Goal: Task Accomplishment & Management: Use online tool/utility

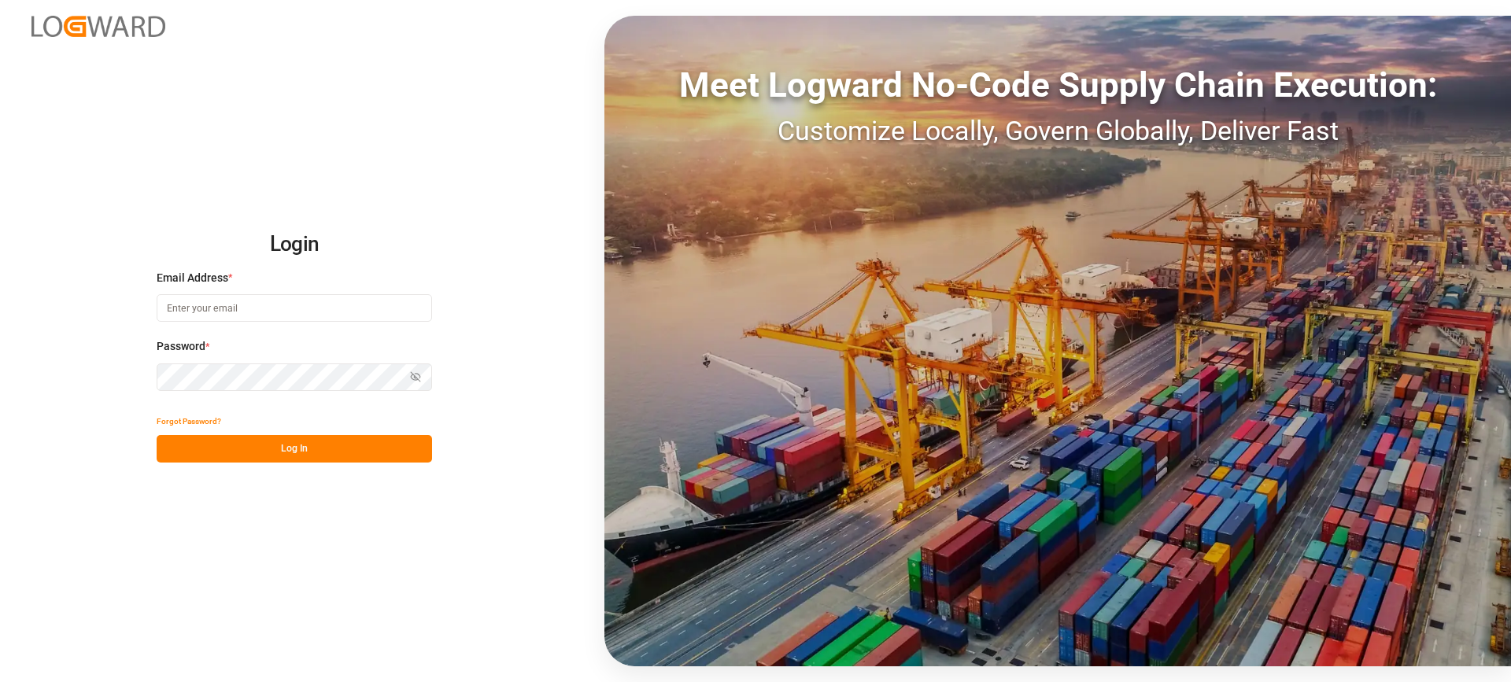
type input "melitta.dlog@delisle-sa.com"
click at [343, 456] on button "Log In" at bounding box center [294, 449] width 275 height 28
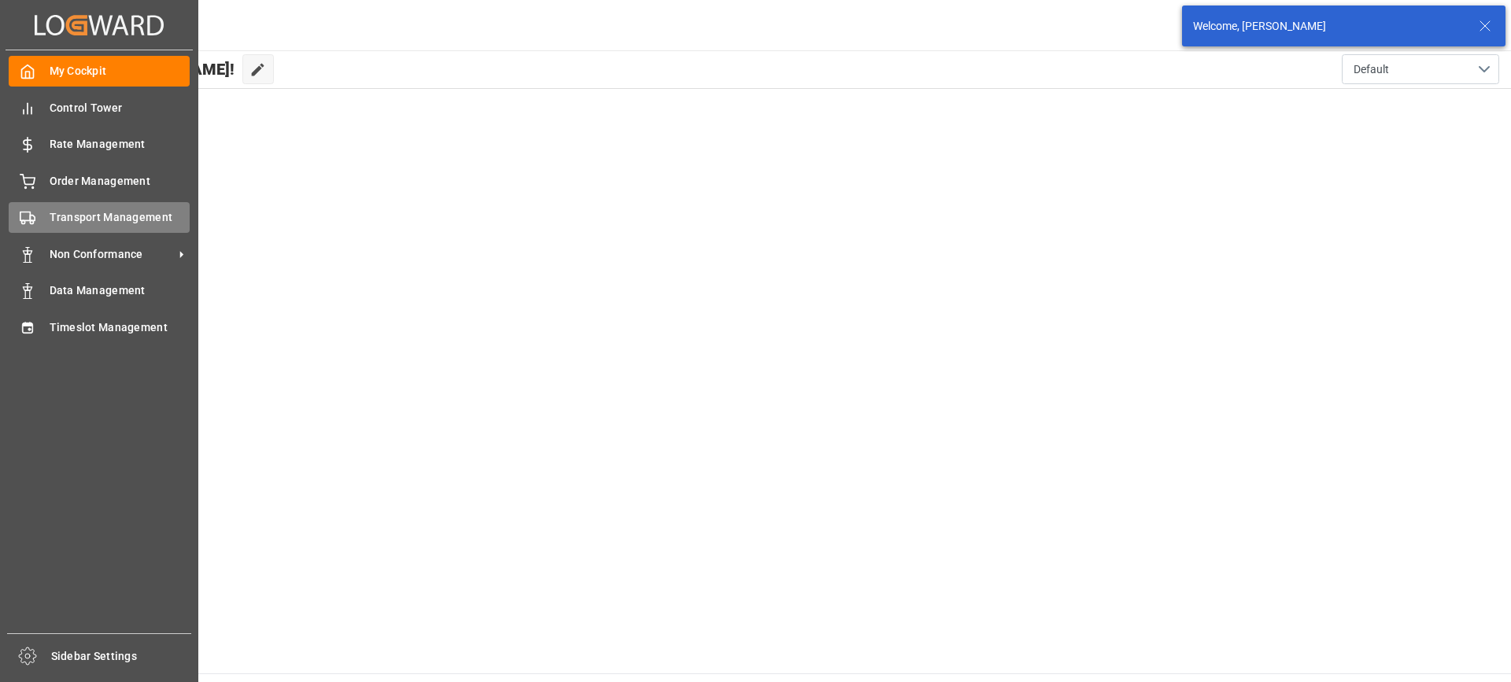
click at [63, 223] on span "Transport Management" at bounding box center [120, 217] width 141 height 17
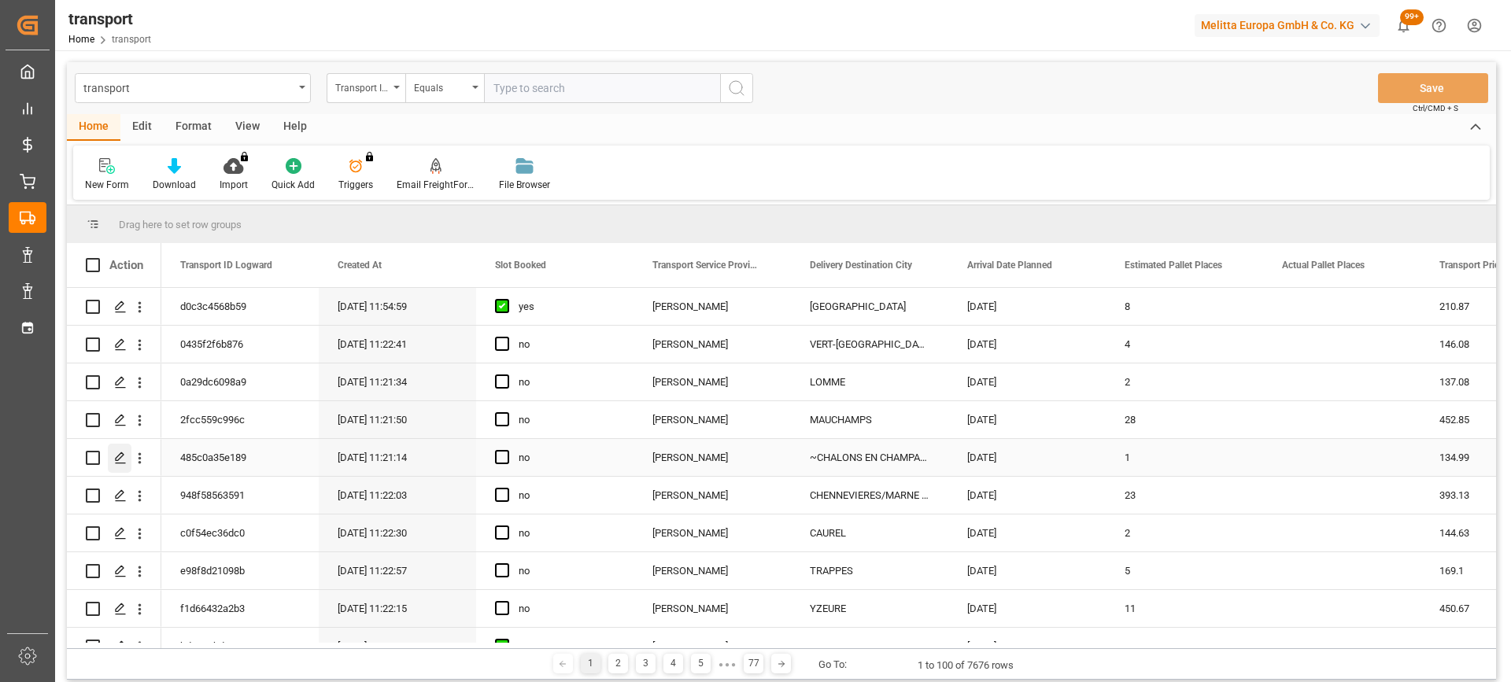
click at [121, 453] on polygon "Press SPACE to select this row." at bounding box center [120, 457] width 8 height 8
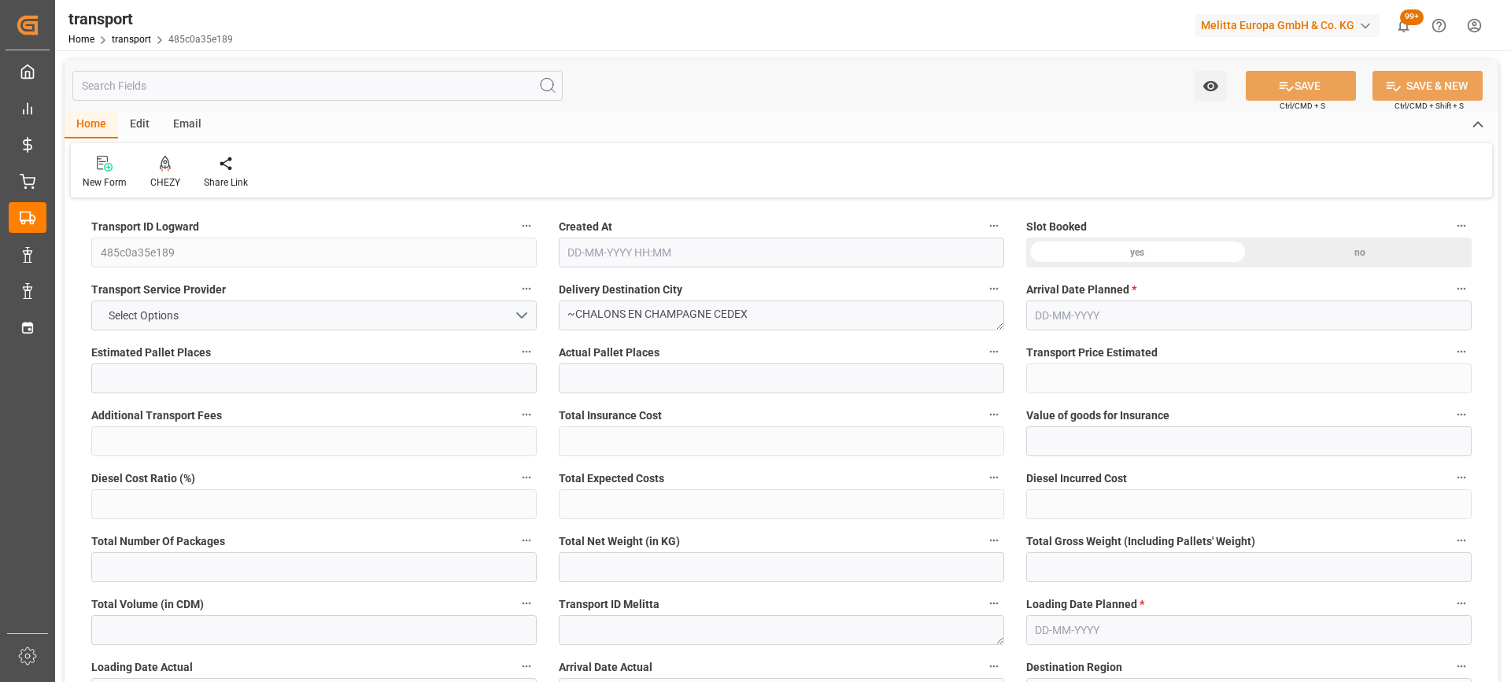
type input "1"
type input "134.99"
type input "0"
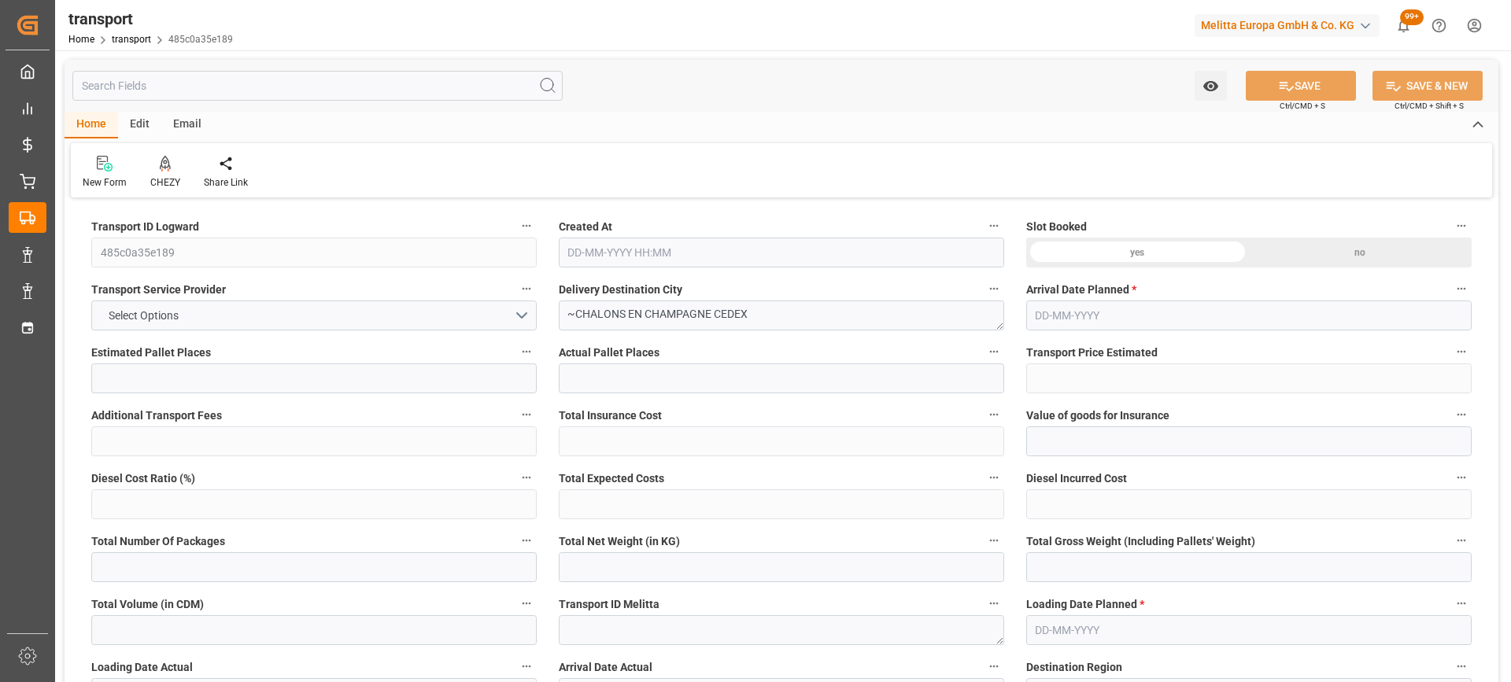
type input "130.4273"
type input "-4.5627"
type input "0"
type input "10.35"
type input "35.96"
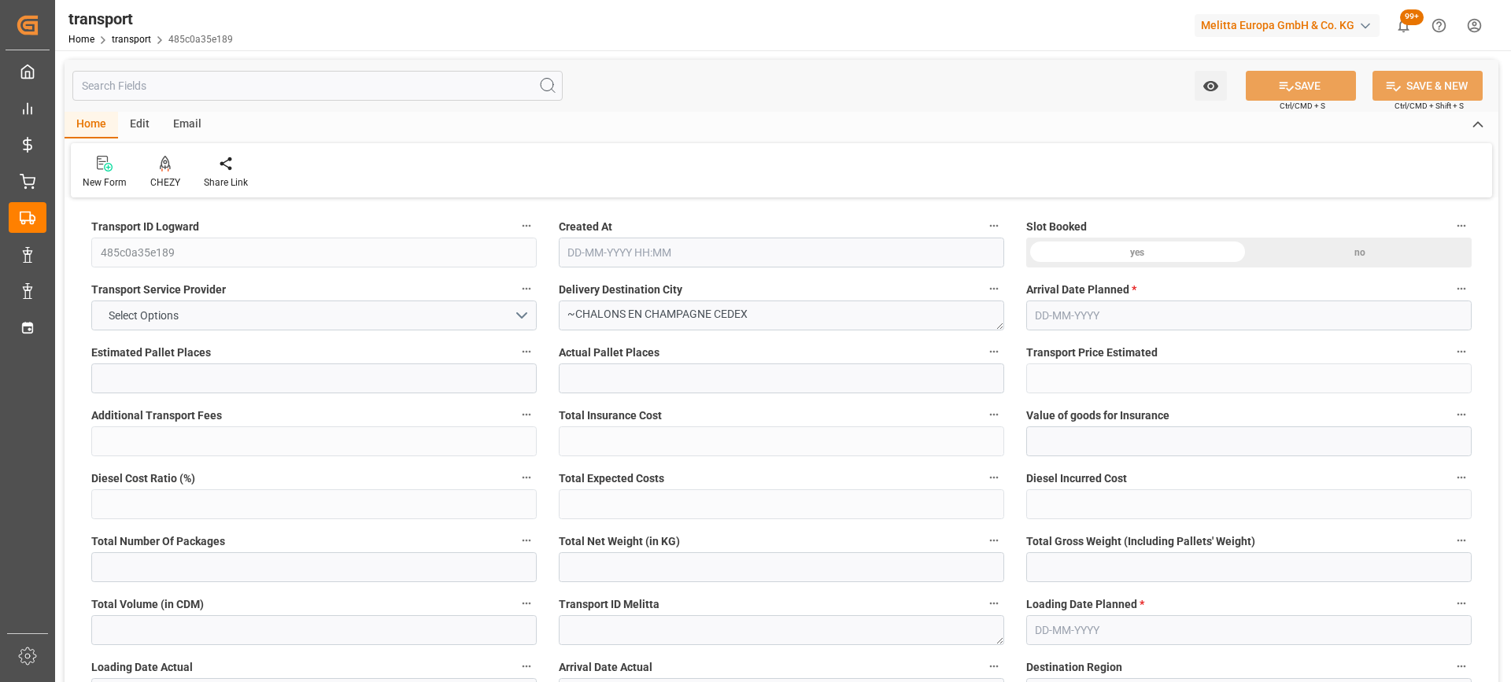
type input "79.74"
type input "51"
type input "0"
type input "10"
type input "1"
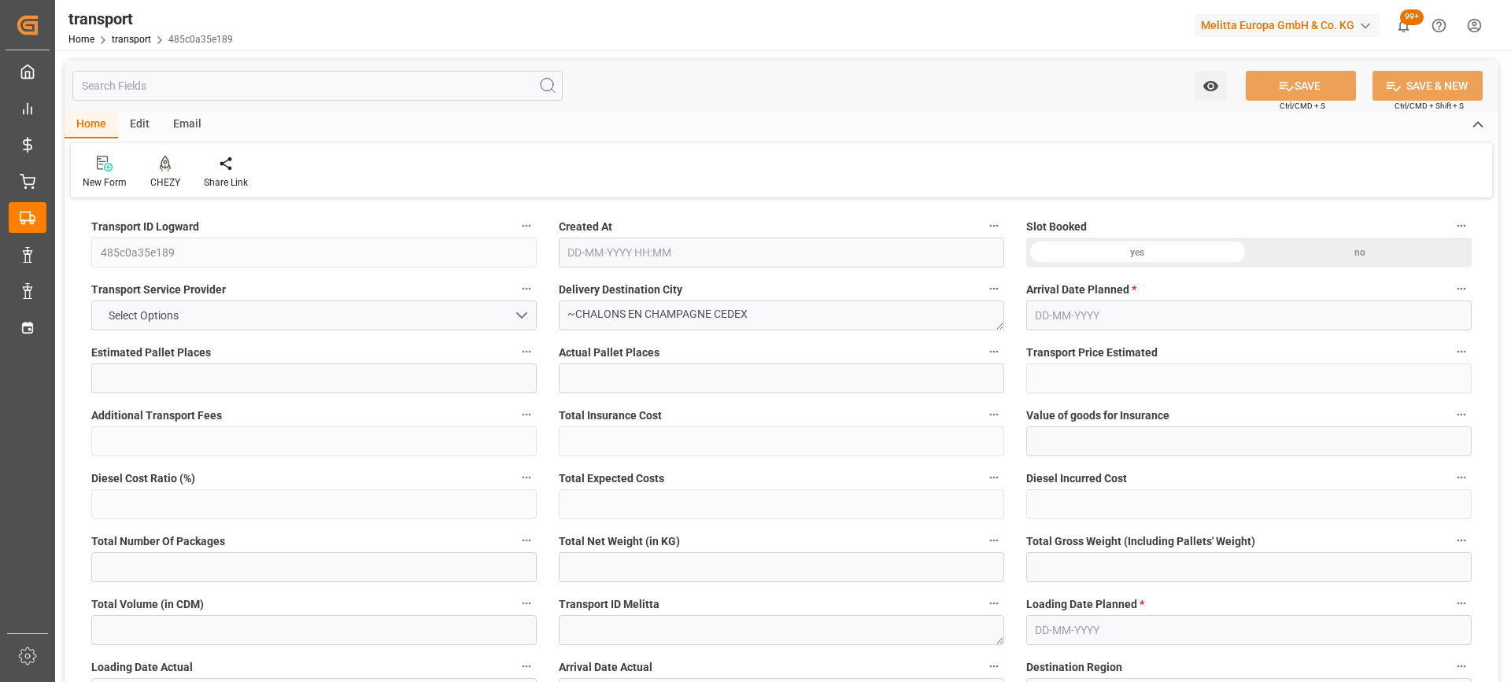
type input "101"
type input "12.96"
type input "0"
type input "4710.8598"
type input "0"
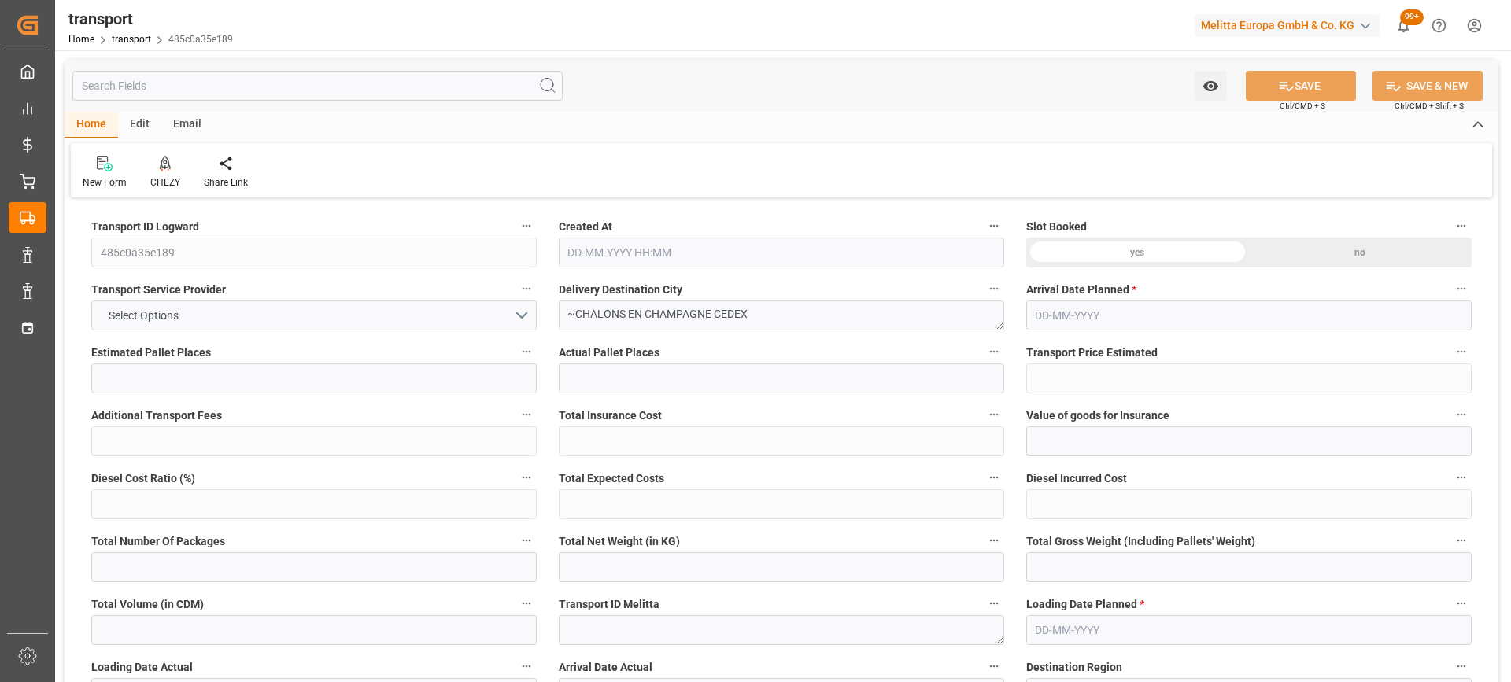
type input "0"
type input "21"
type input "35"
type input "[DATE] 11:21"
type input "[DATE]"
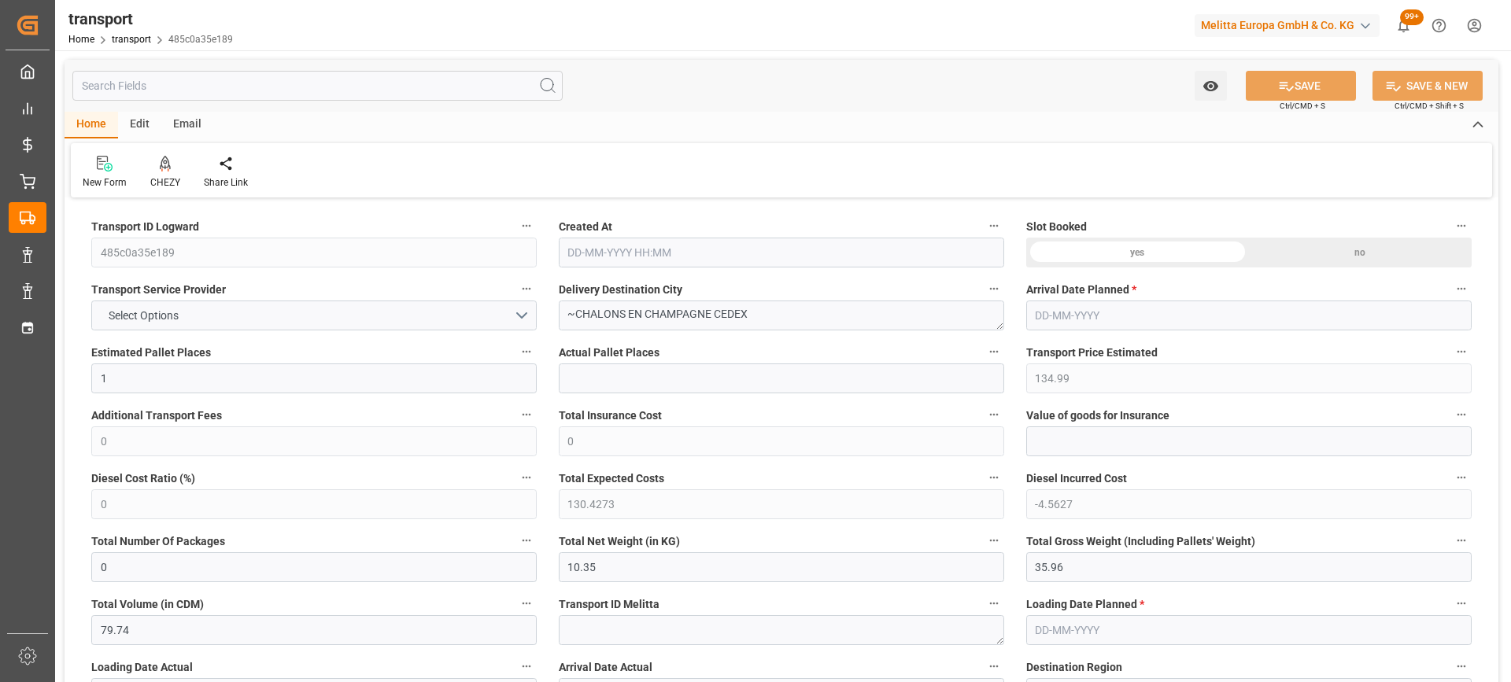
type input "[DATE]"
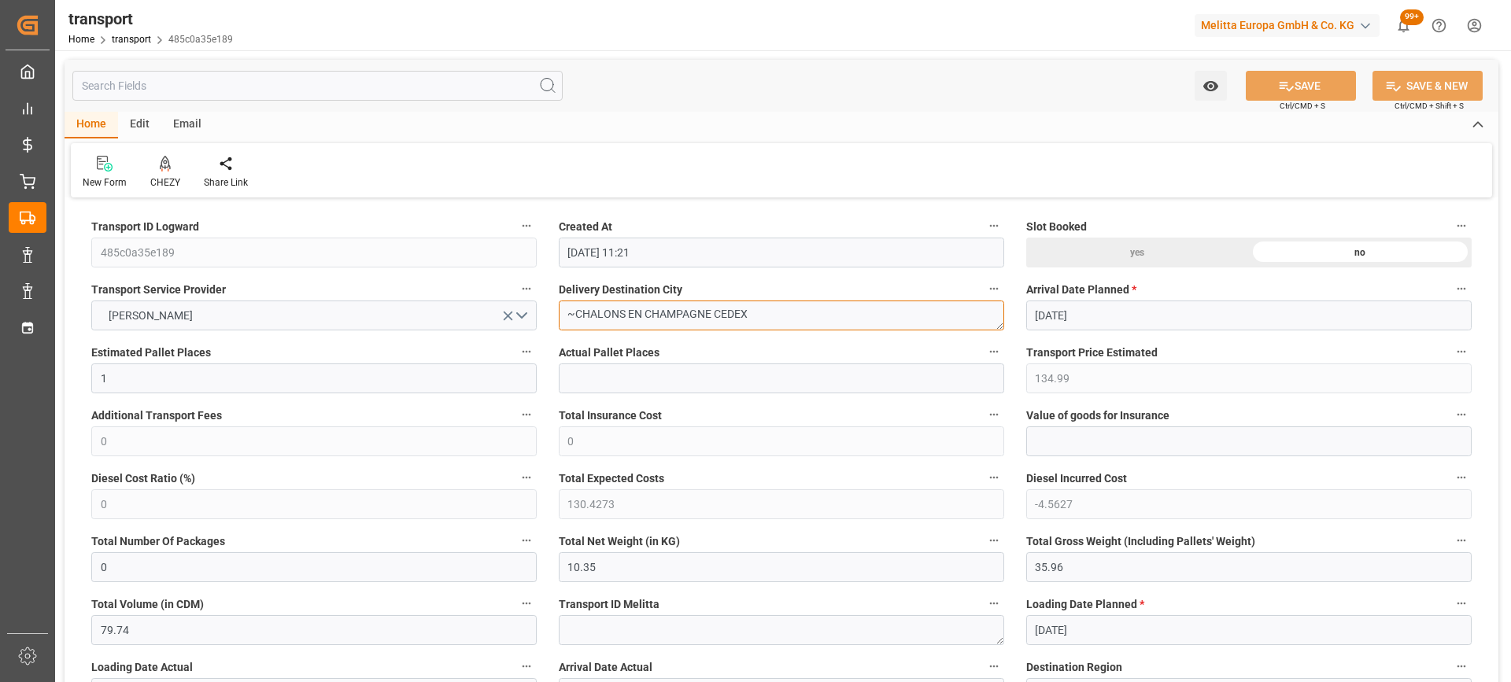
drag, startPoint x: 711, startPoint y: 315, endPoint x: 577, endPoint y: 315, distance: 134.5
click at [577, 315] on textarea "~CHALONS EN CHAMPAGNE CEDEX" at bounding box center [781, 316] width 445 height 30
click at [163, 167] on icon at bounding box center [165, 164] width 11 height 16
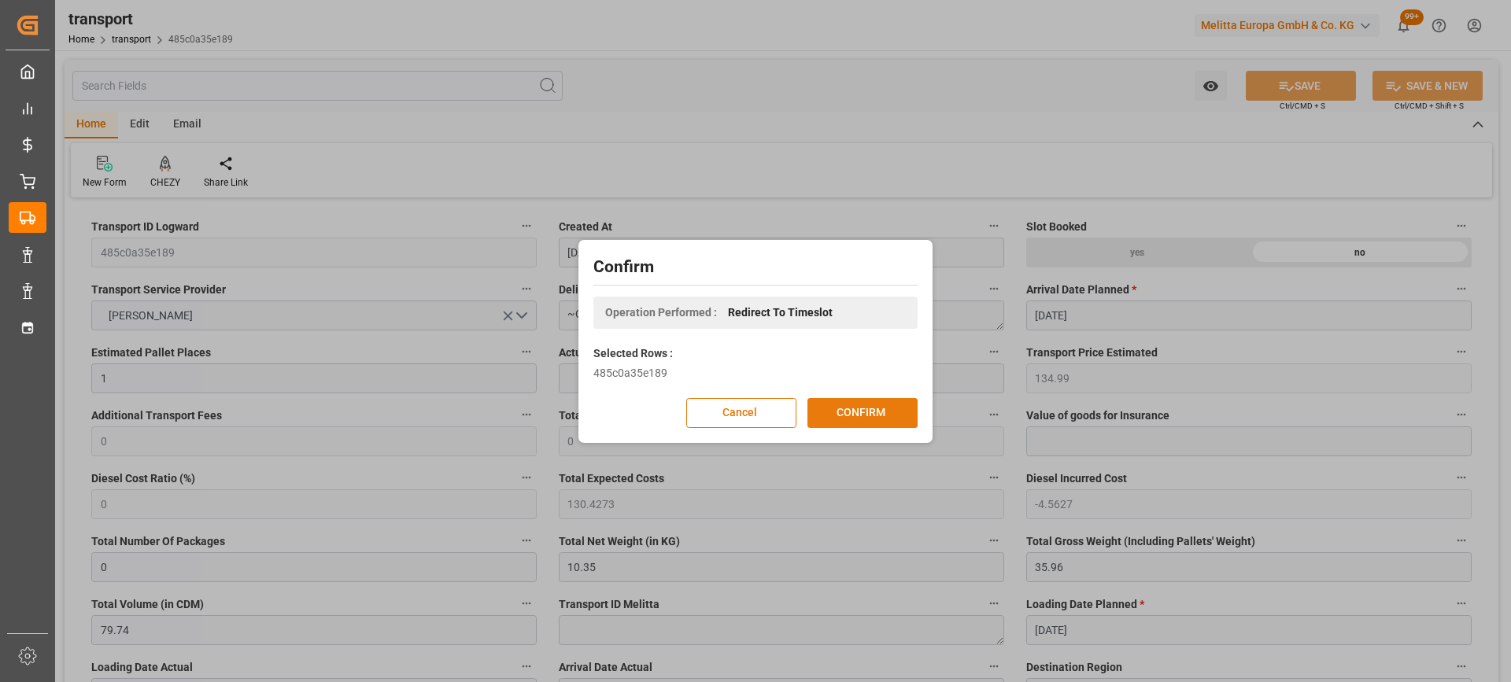
click at [843, 400] on button "CONFIRM" at bounding box center [862, 413] width 110 height 30
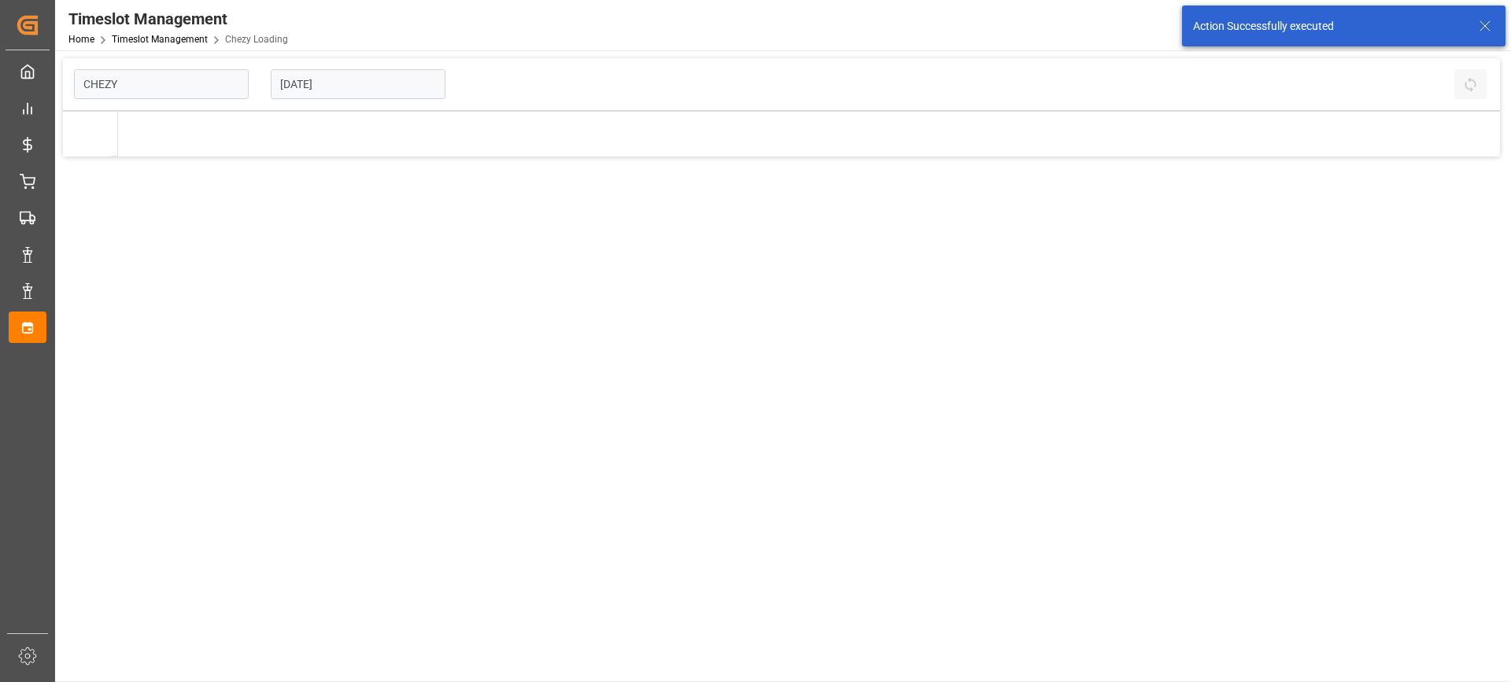
type input "Chezy Loading"
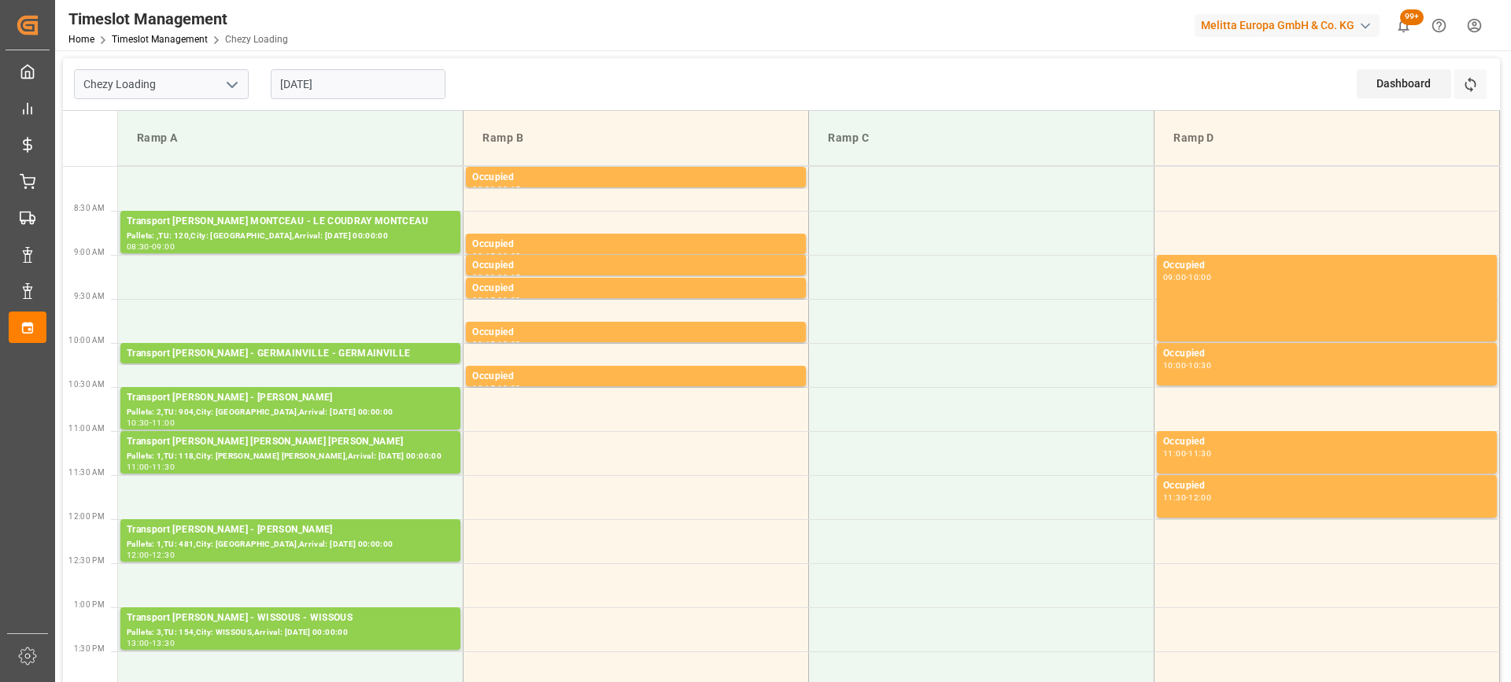
click at [397, 90] on input "[DATE]" at bounding box center [358, 84] width 175 height 30
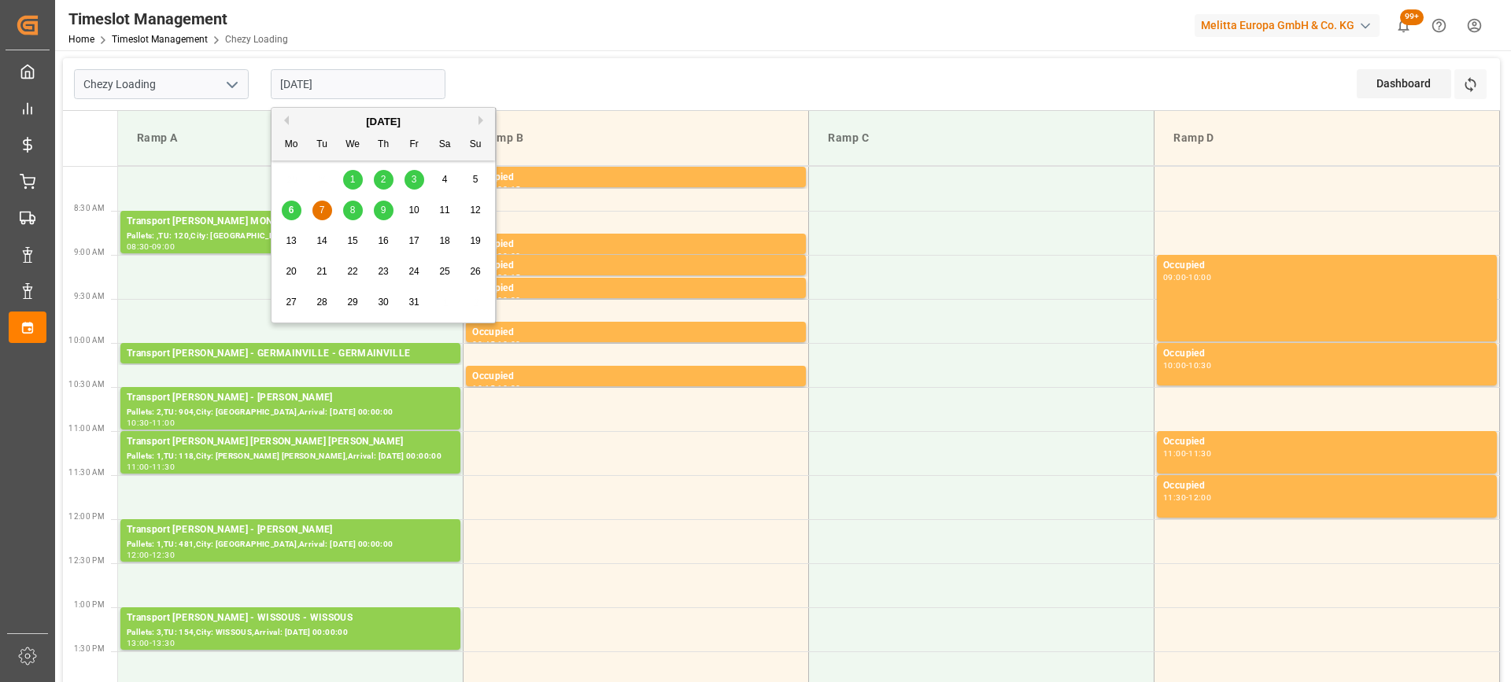
click at [290, 208] on span "6" at bounding box center [292, 210] width 6 height 11
type input "[DATE]"
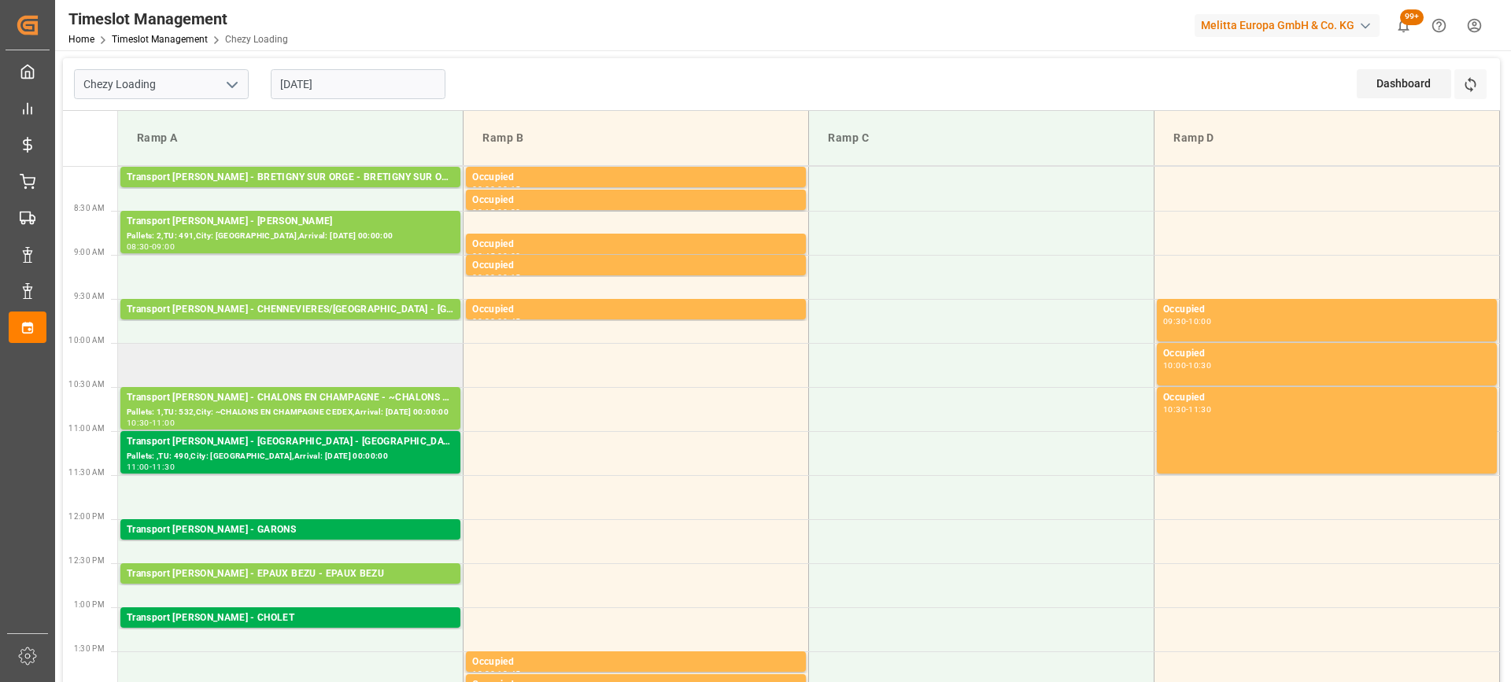
click at [319, 362] on td at bounding box center [290, 365] width 345 height 44
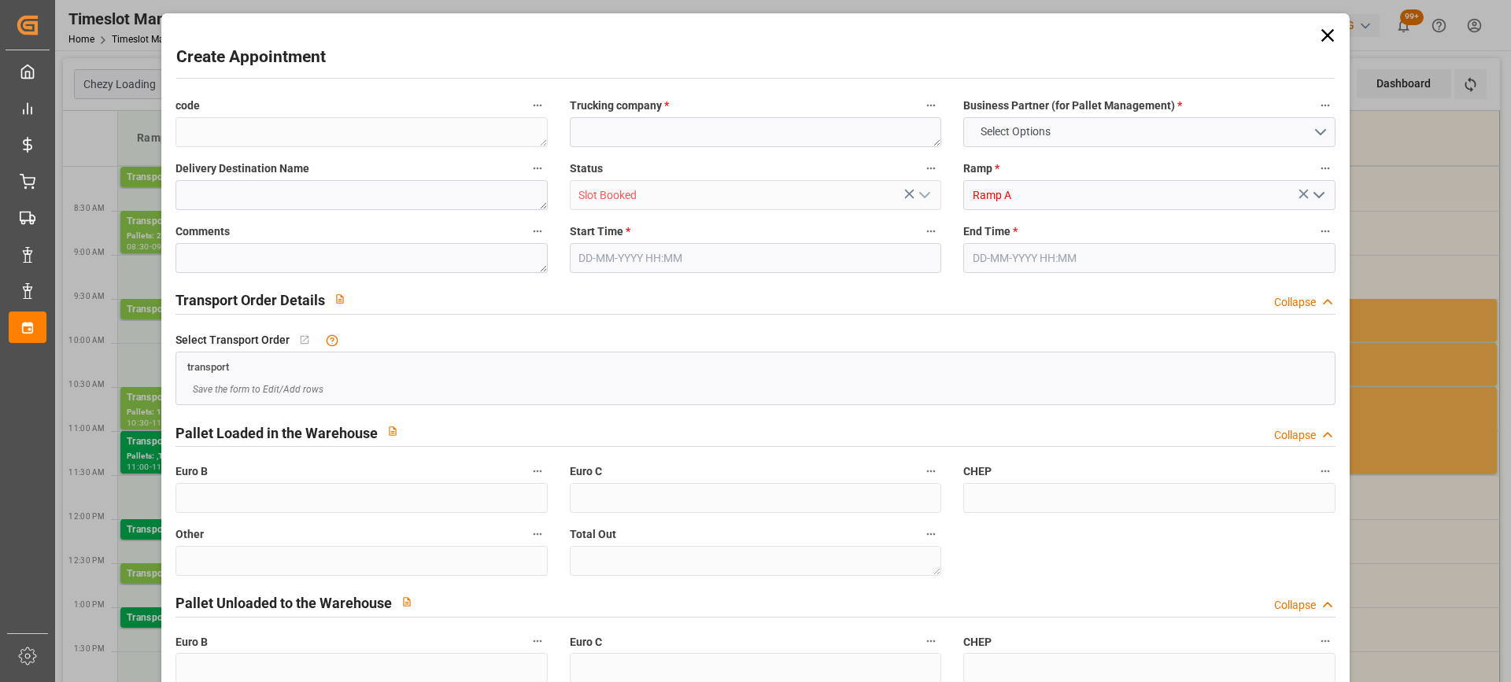
type input "0"
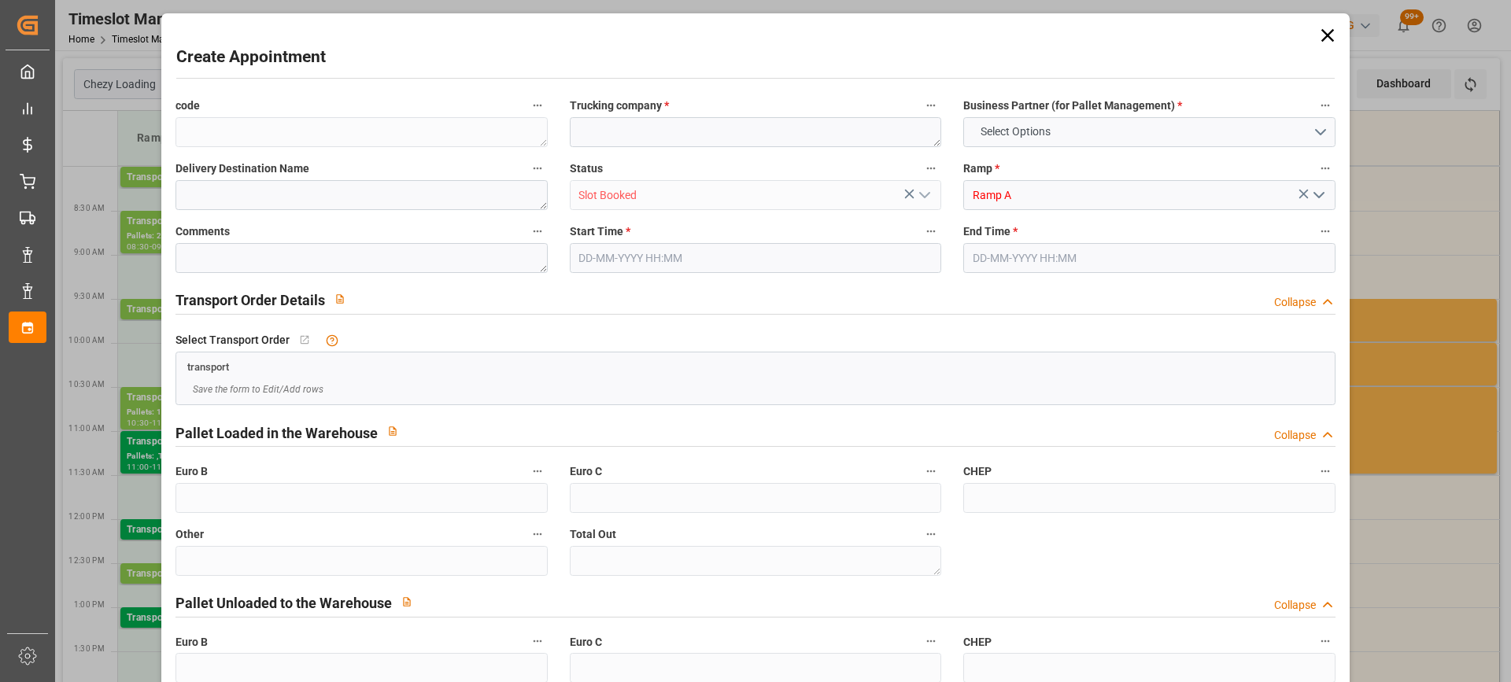
type input "0"
type input "06-10-2025 10:00"
type input "06-10-2025 10:15"
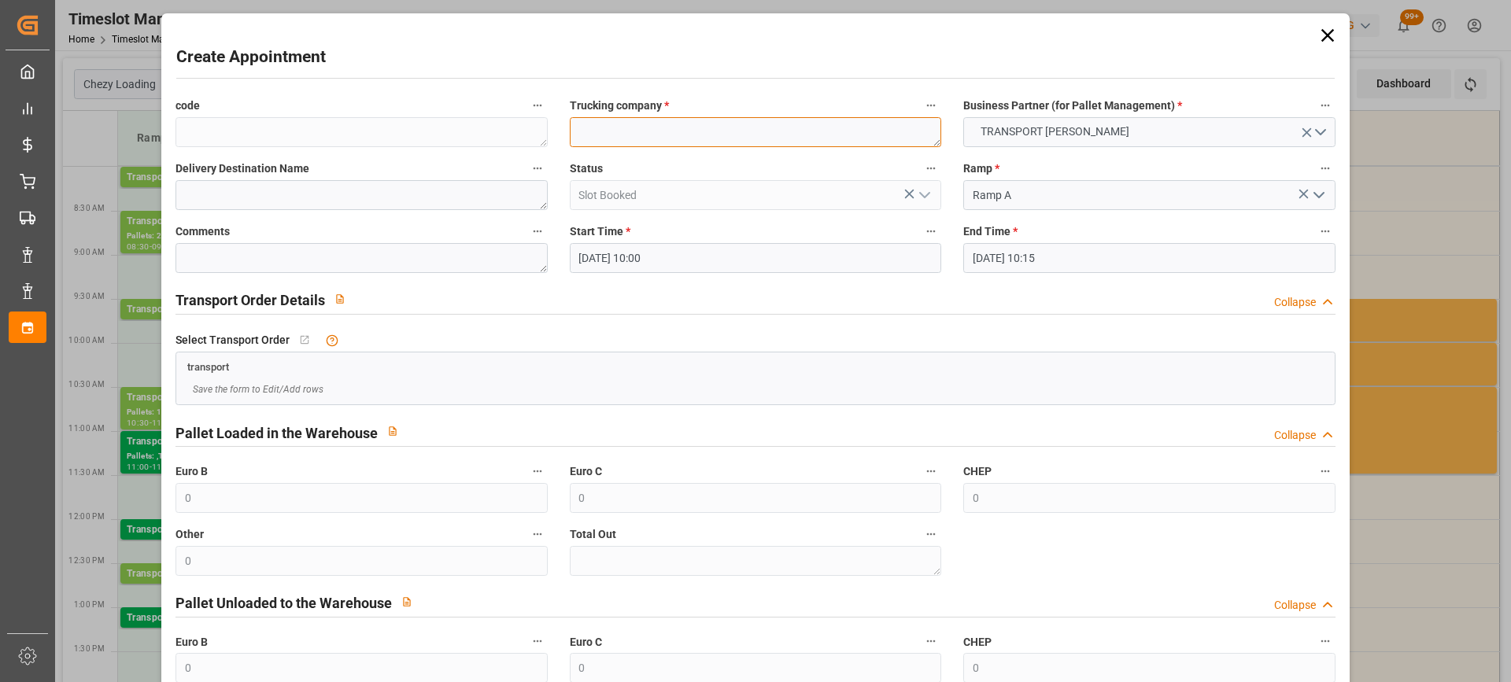
paste textarea "CHALONS EN CHAMPAGNE"
type textarea "CHALONS EN CHAMPAGNE"
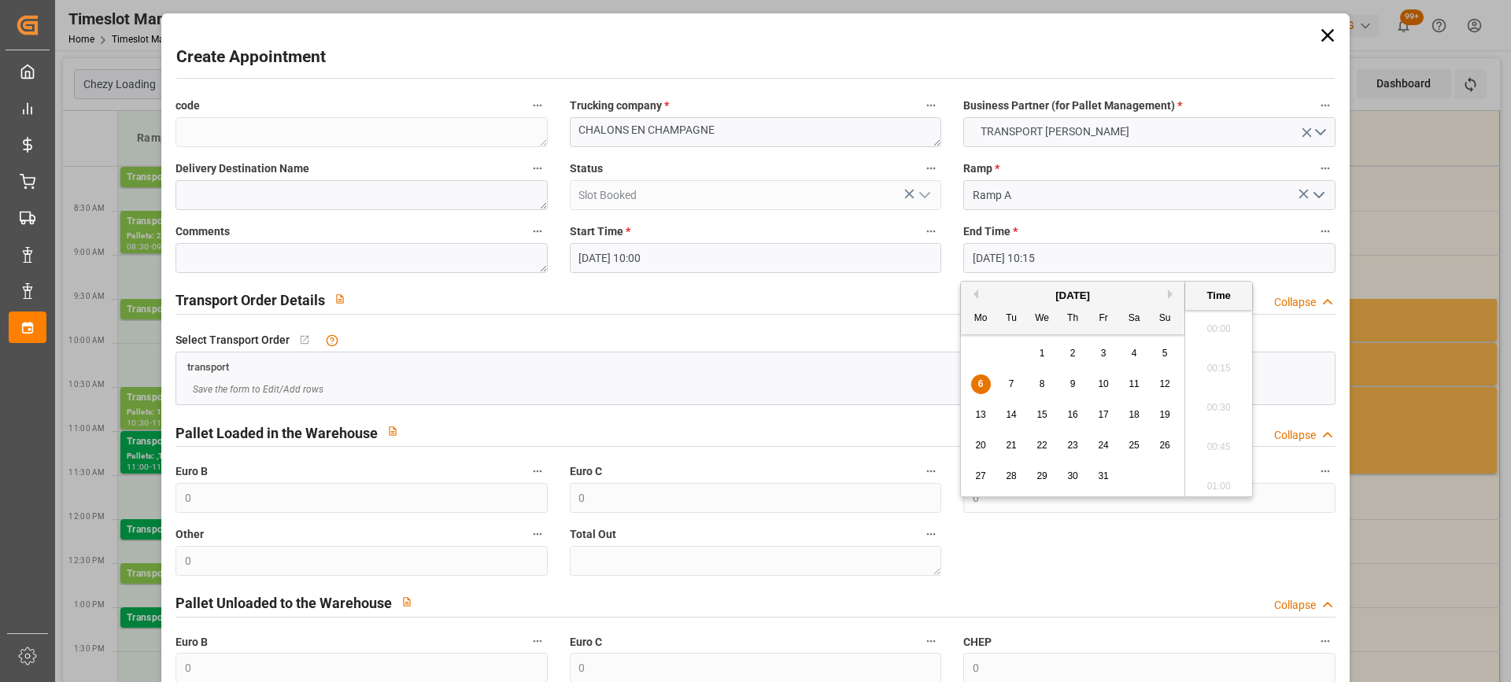
click at [1114, 265] on input "06-10-2025 10:15" at bounding box center [1148, 258] width 371 height 30
click at [976, 379] on div "6" at bounding box center [981, 384] width 20 height 19
click at [1208, 440] on li "10:30" at bounding box center [1218, 442] width 67 height 39
type input "06-10-2025 10:30"
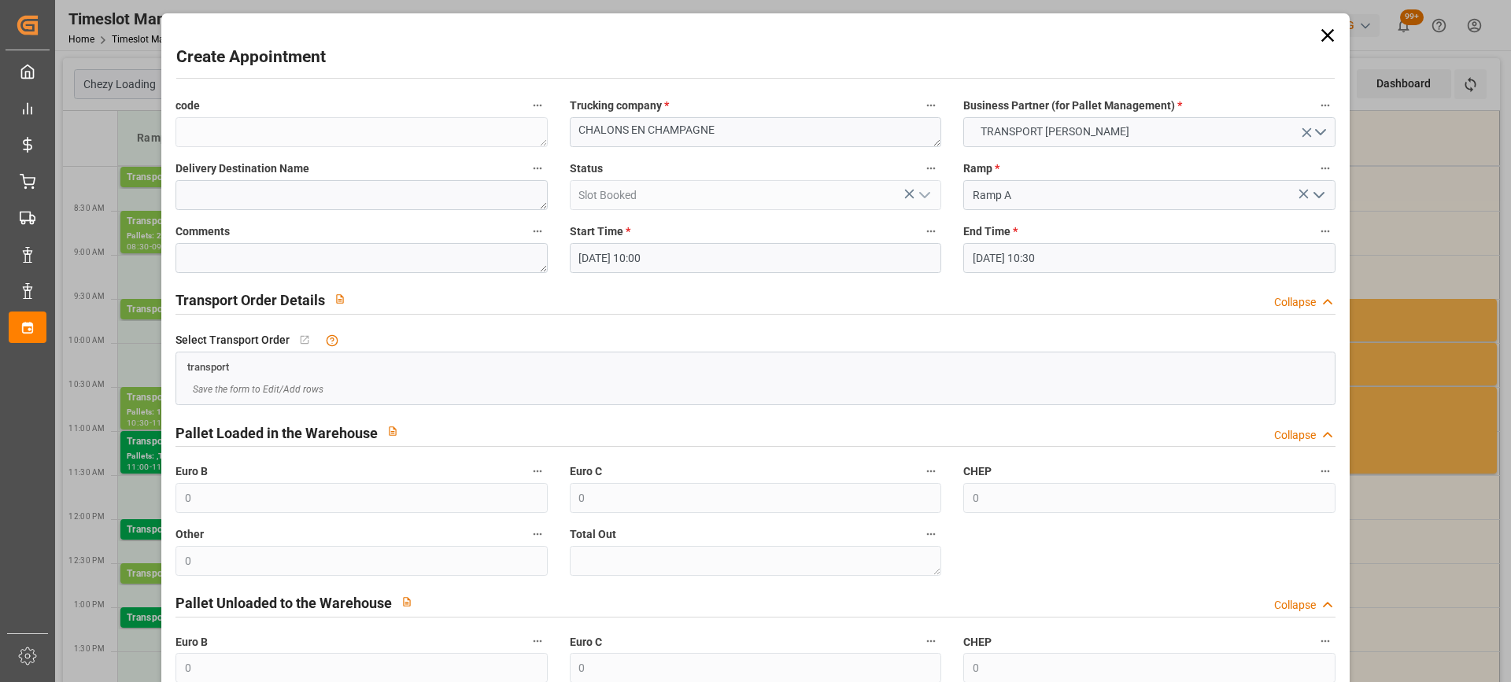
scroll to position [155, 0]
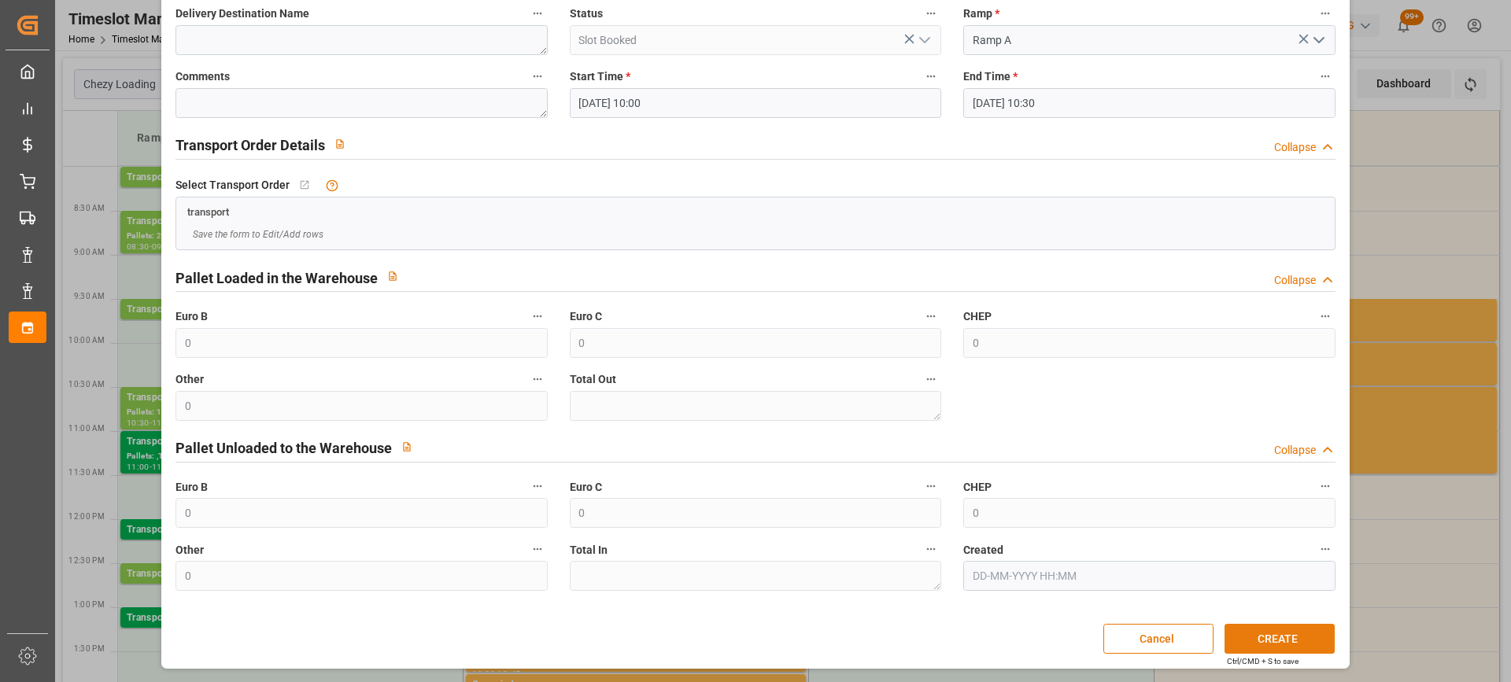
click at [1305, 638] on button "CREATE" at bounding box center [1279, 639] width 110 height 30
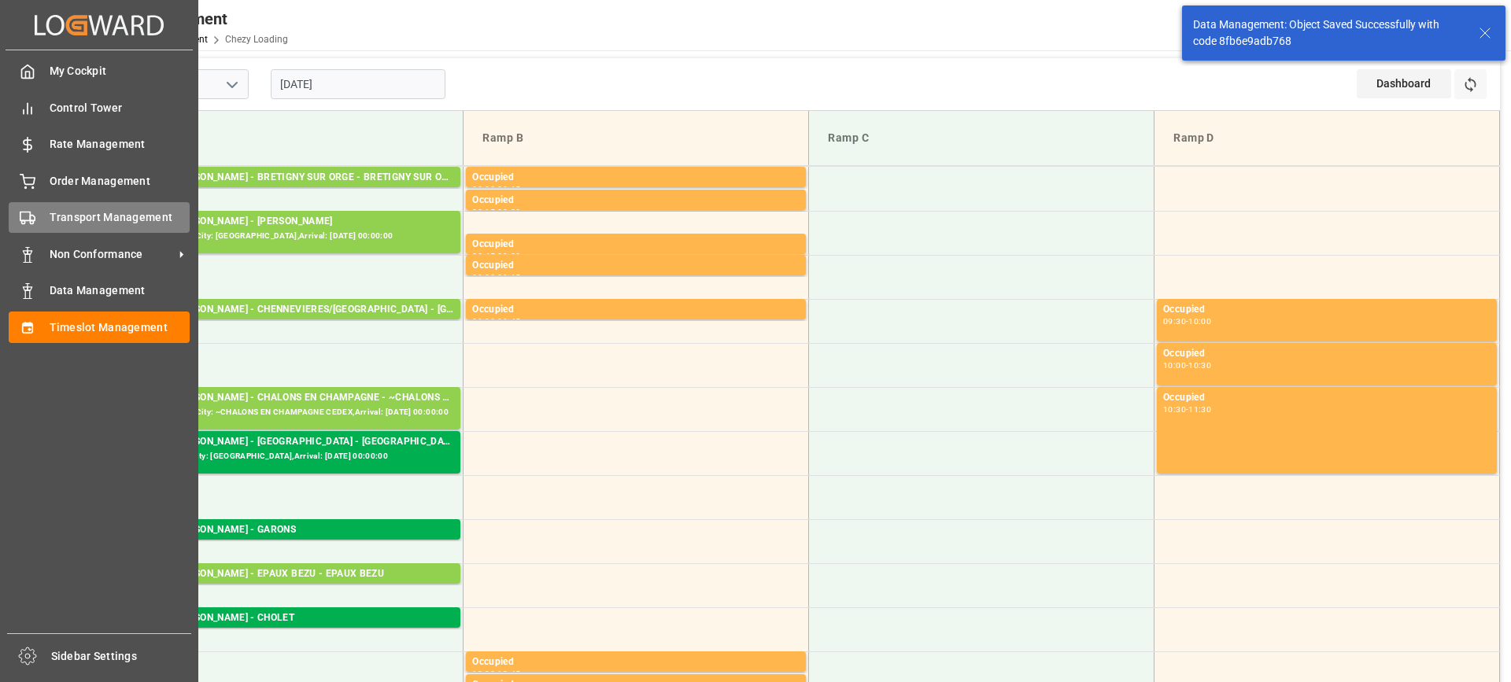
click at [51, 220] on span "Transport Management" at bounding box center [120, 217] width 141 height 17
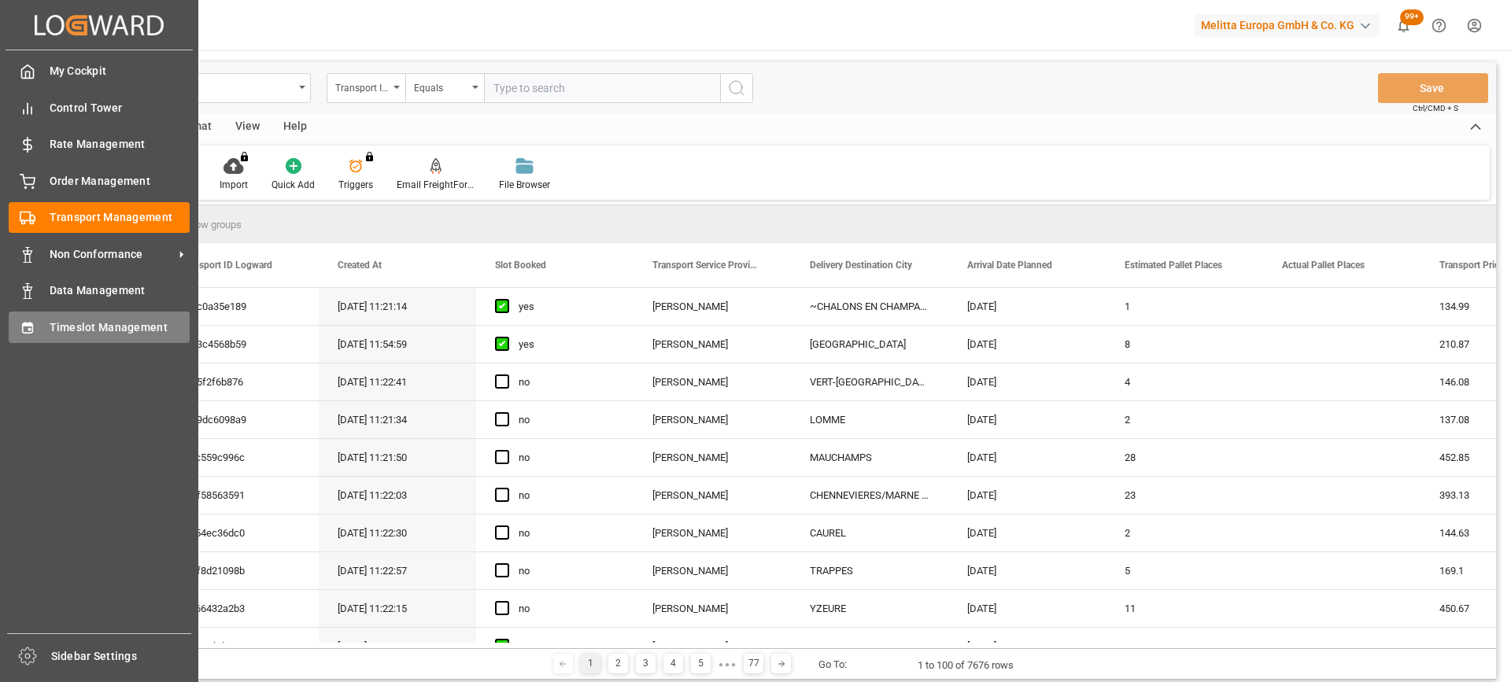
click at [37, 327] on div "Timeslot Management Timeslot Management" at bounding box center [99, 327] width 181 height 31
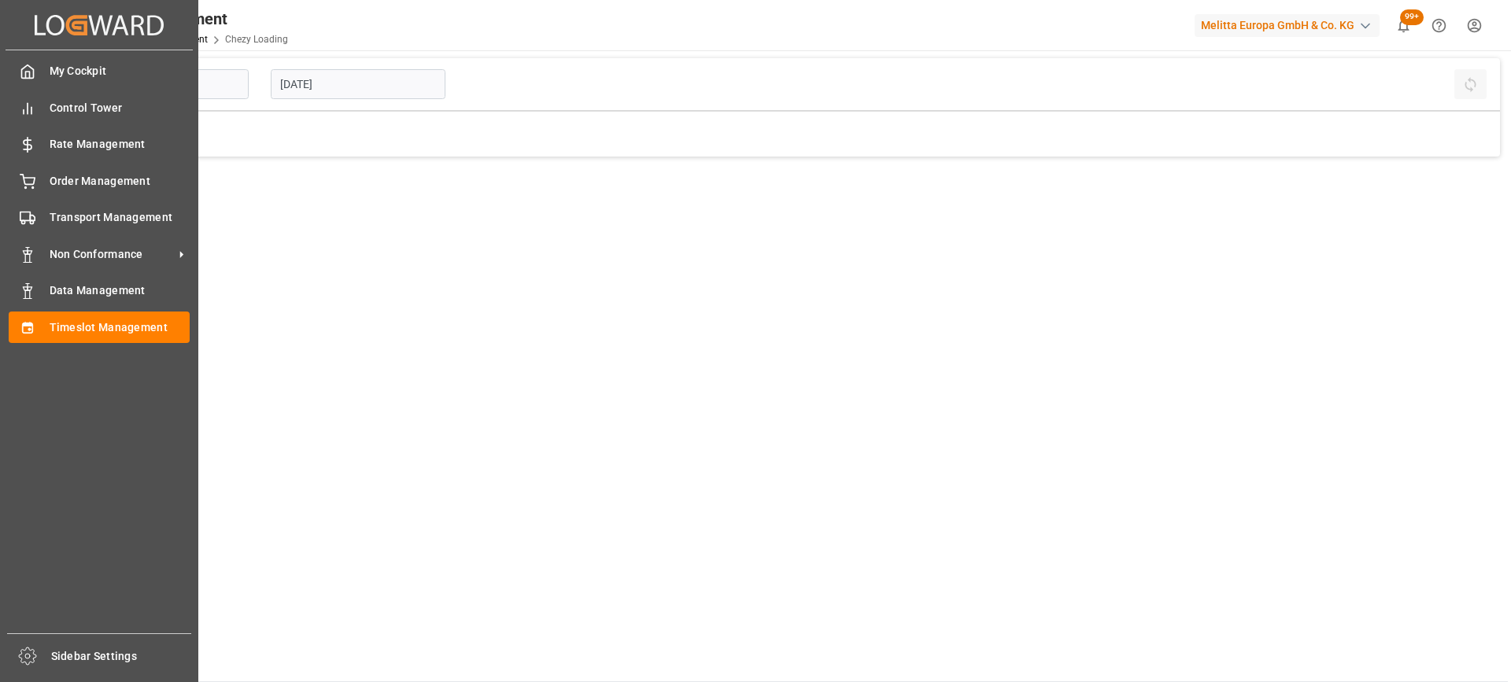
type input "Chezy Loading"
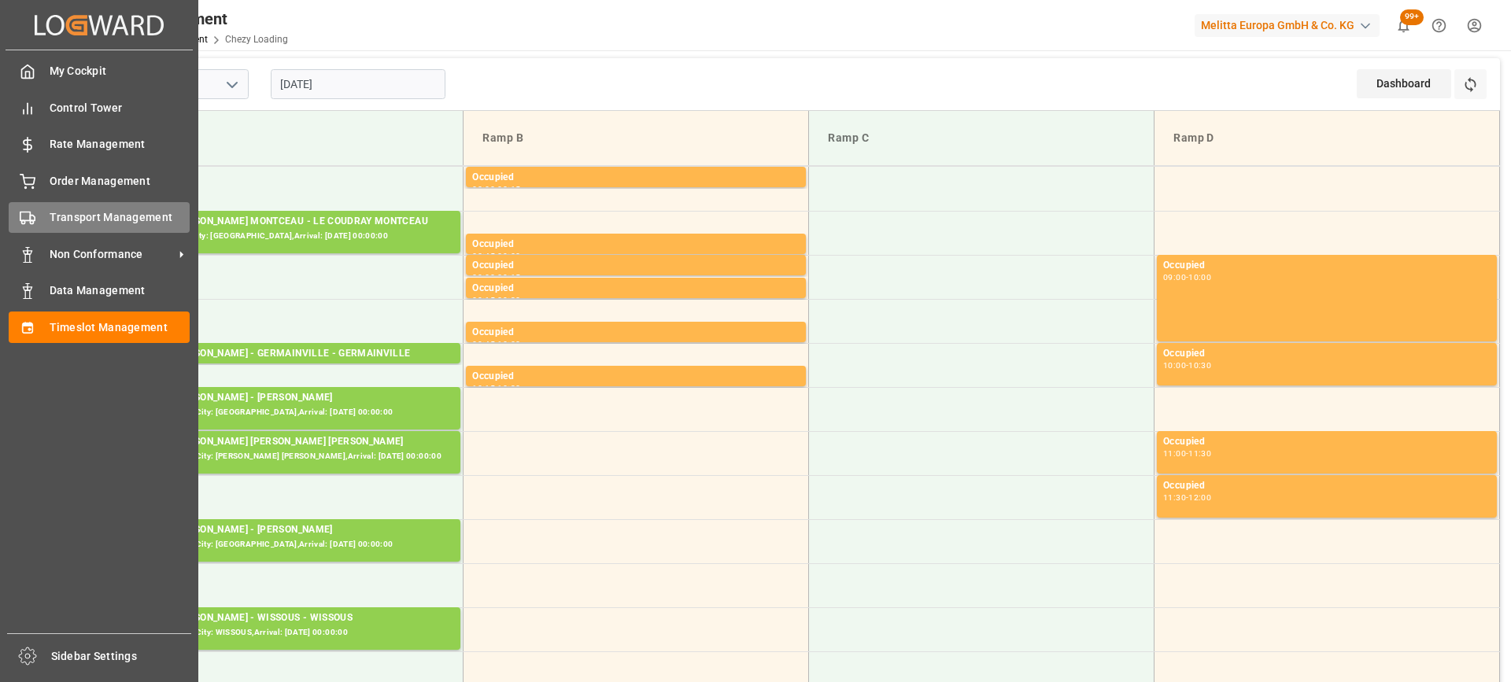
click at [39, 217] on div "Transport Management Transport Management" at bounding box center [99, 217] width 181 height 31
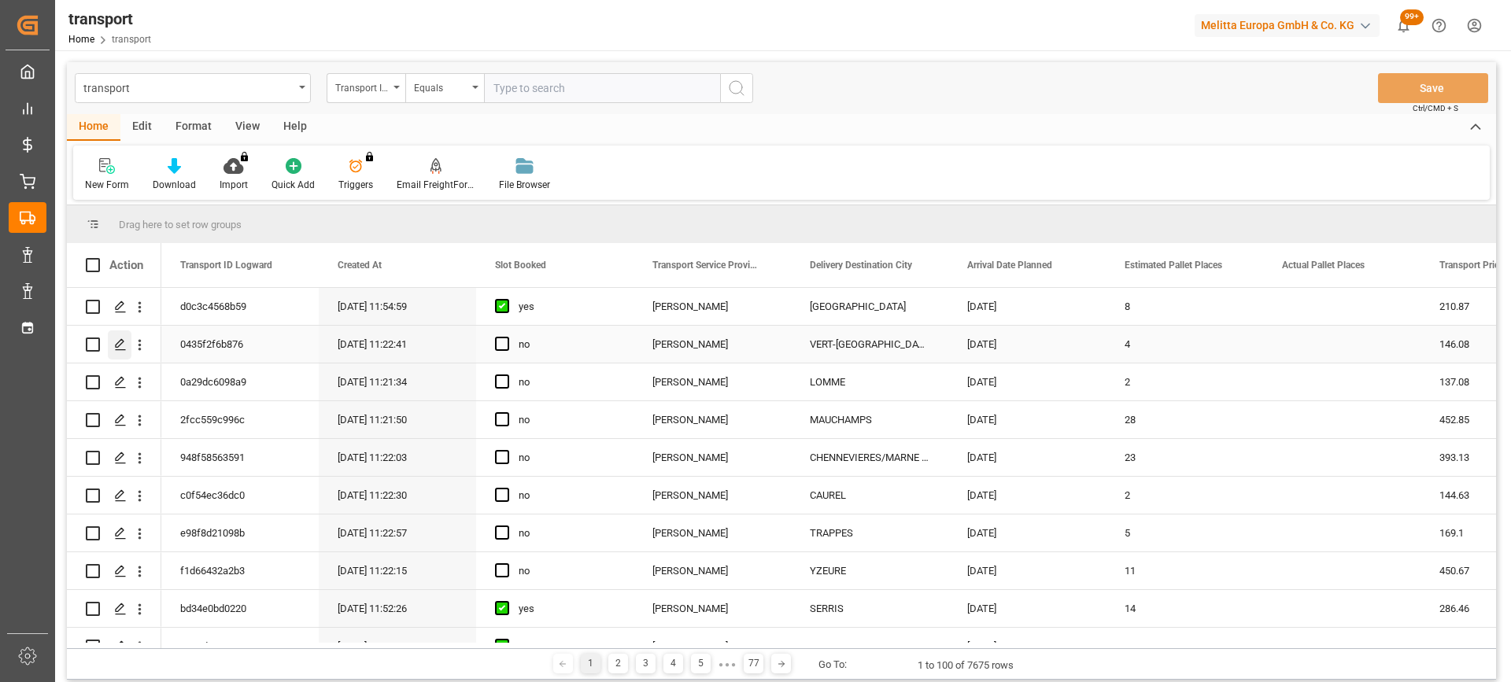
click at [123, 341] on polygon "Press SPACE to select this row." at bounding box center [120, 344] width 8 height 8
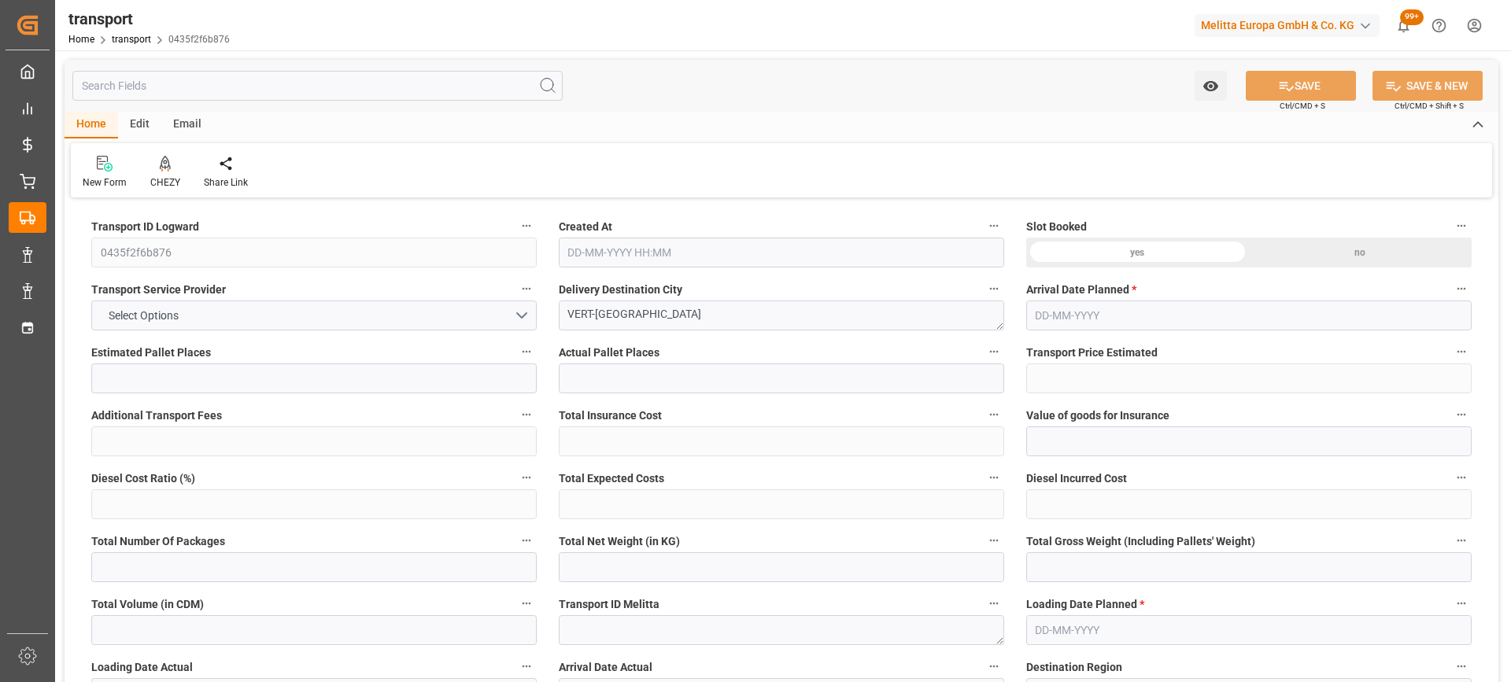
type input "4"
type input "146.08"
type input "0"
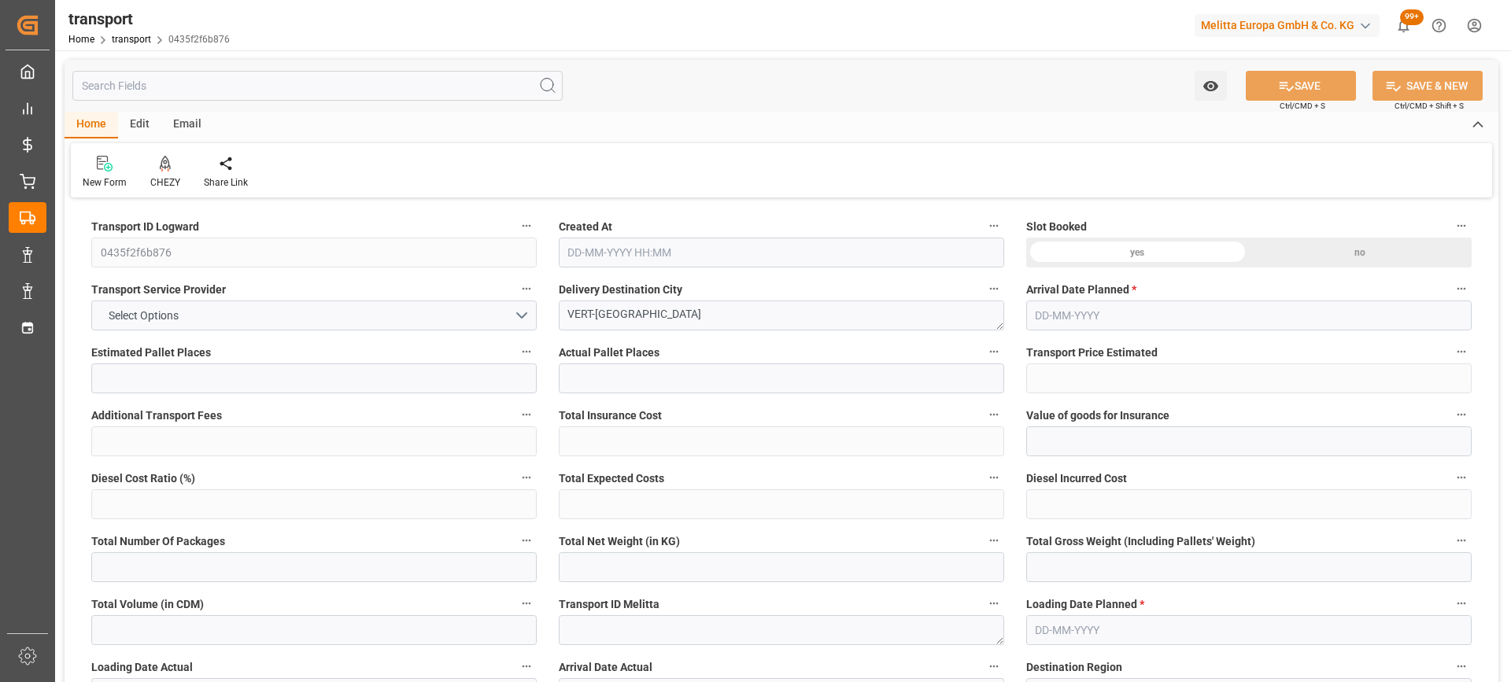
type input "141.1425"
type input "-4.9375"
type input "0"
type input "1257.528"
type input "1625"
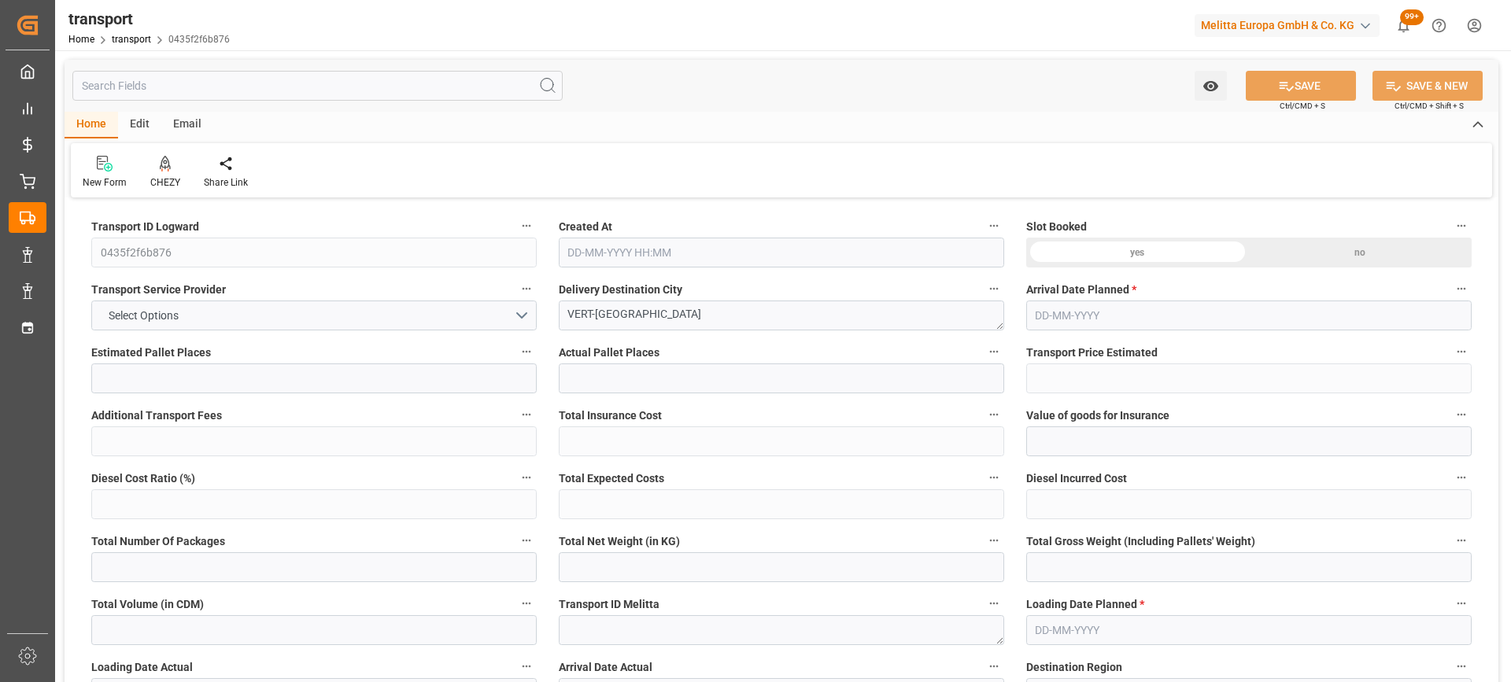
type input "3909.6"
type input "77"
type input "3"
type input "56"
type input "4"
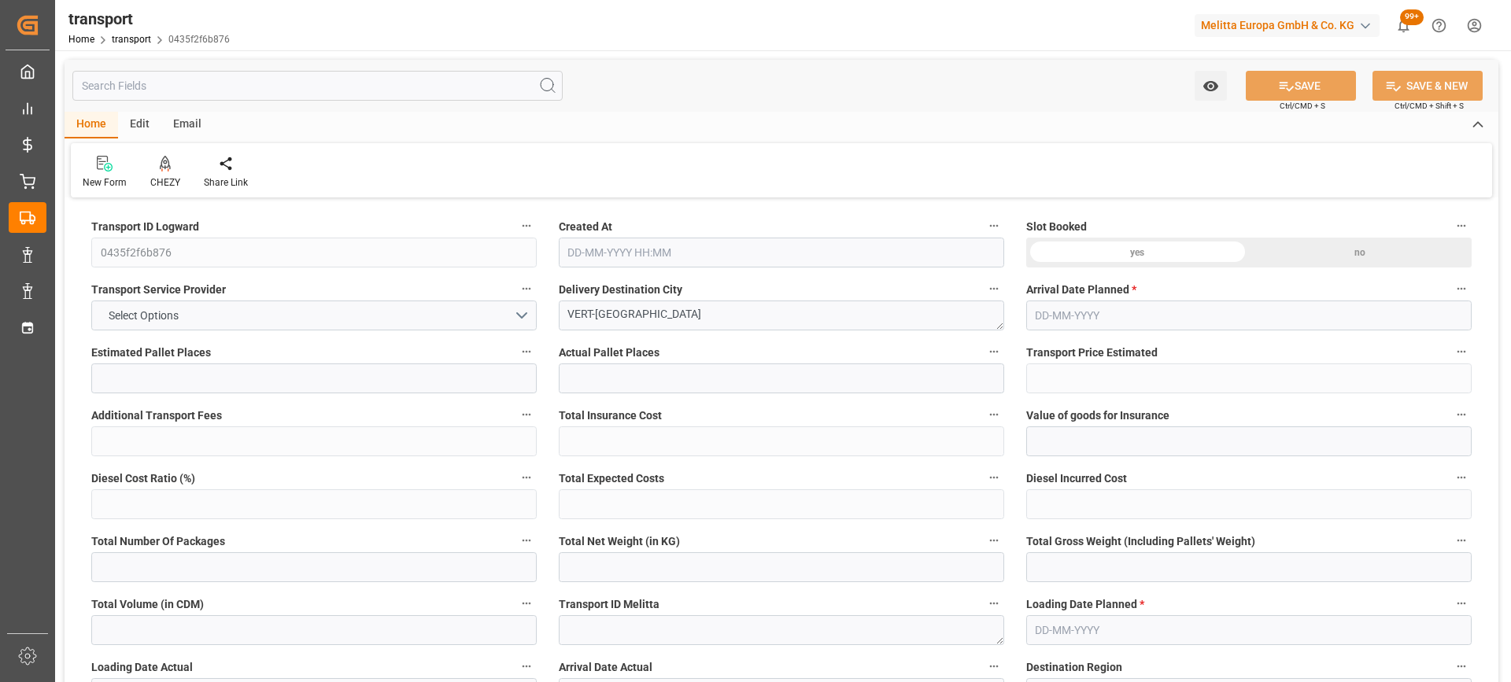
type input "101"
type input "1455"
type input "0"
type input "4710.8598"
type input "0"
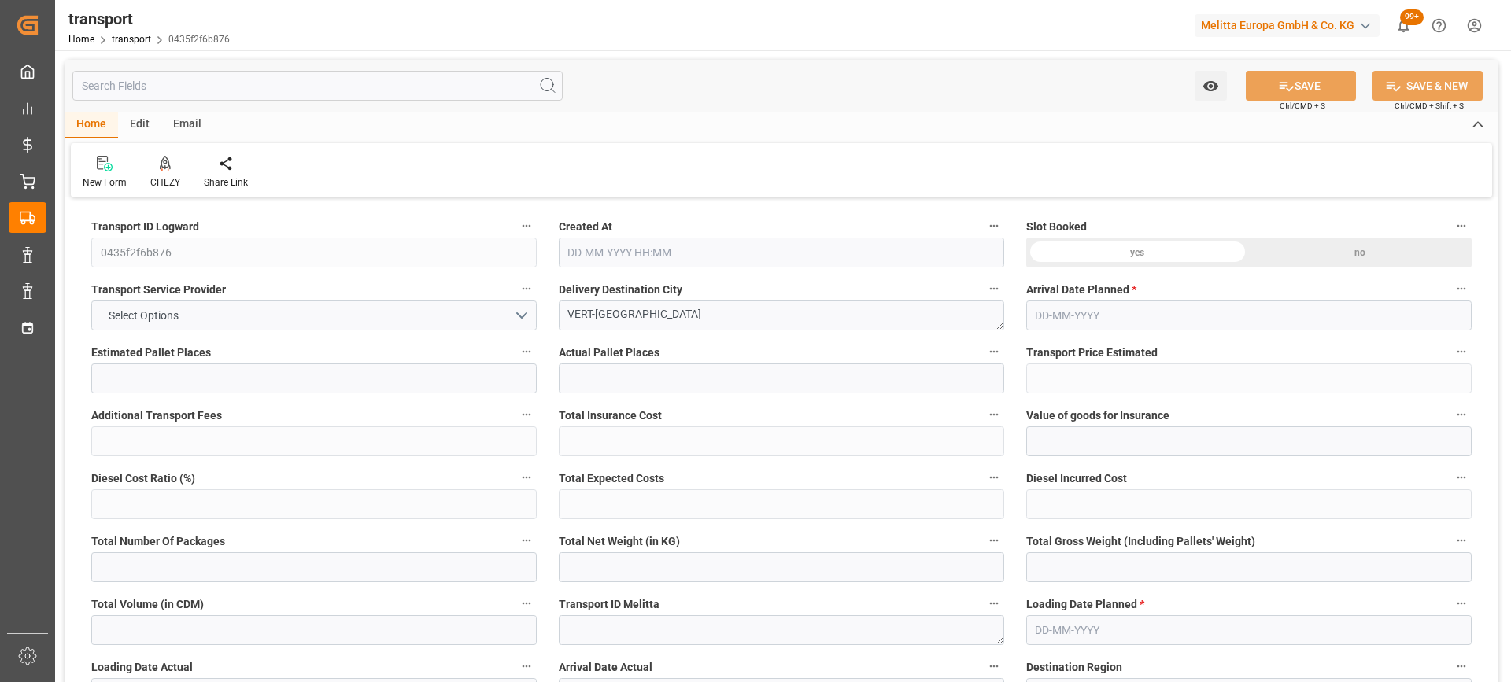
type input "0"
type input "21"
type input "35"
type input "[DATE] 11:22"
type input "[DATE]"
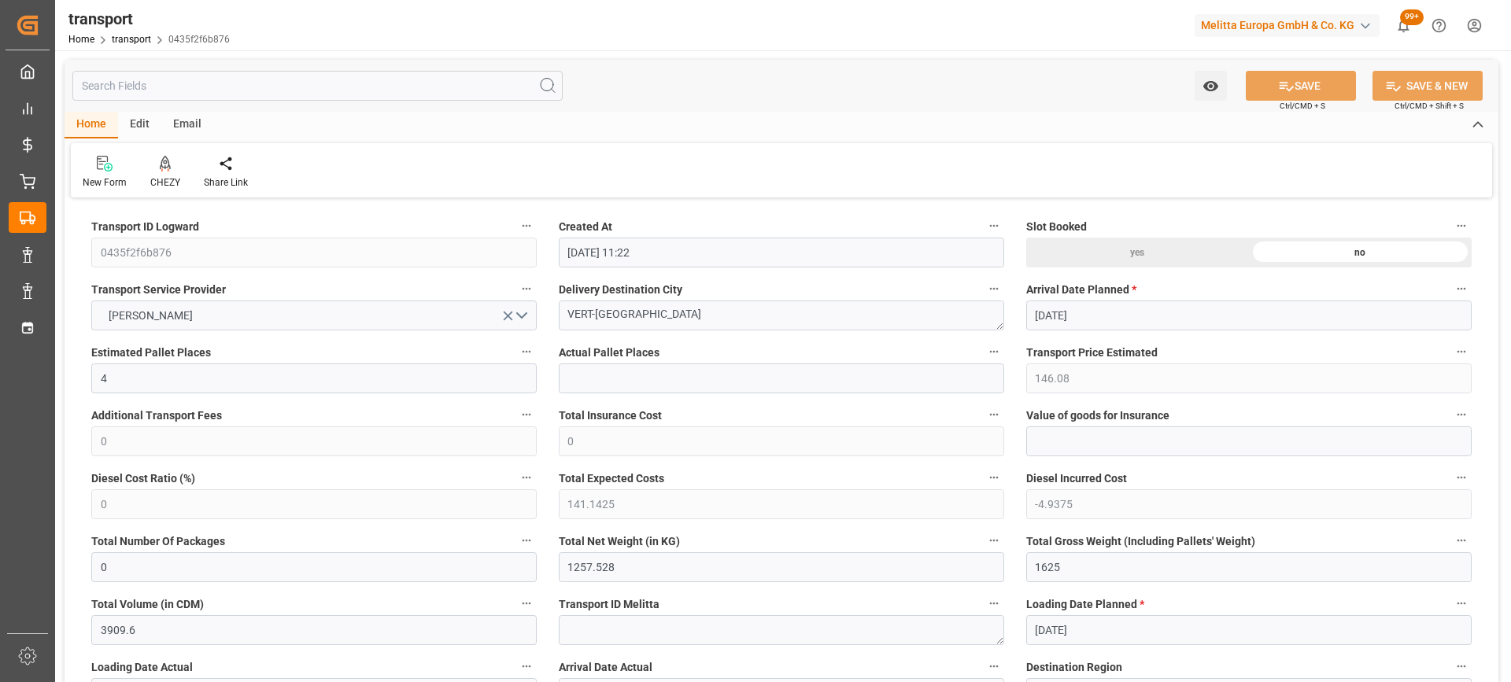
type input "[DATE]"
drag, startPoint x: 667, startPoint y: 312, endPoint x: 463, endPoint y: 331, distance: 204.7
click at [166, 168] on icon at bounding box center [165, 162] width 11 height 13
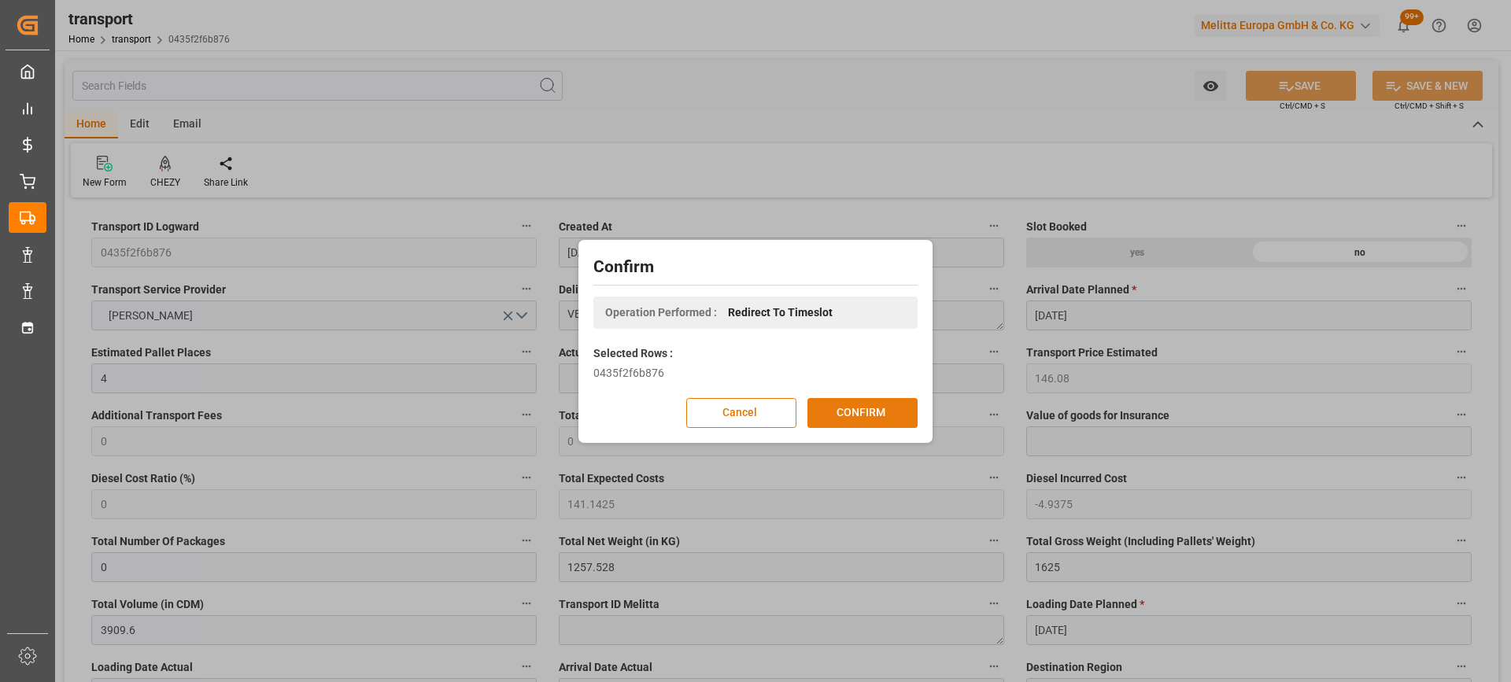
click at [863, 408] on button "CONFIRM" at bounding box center [862, 413] width 110 height 30
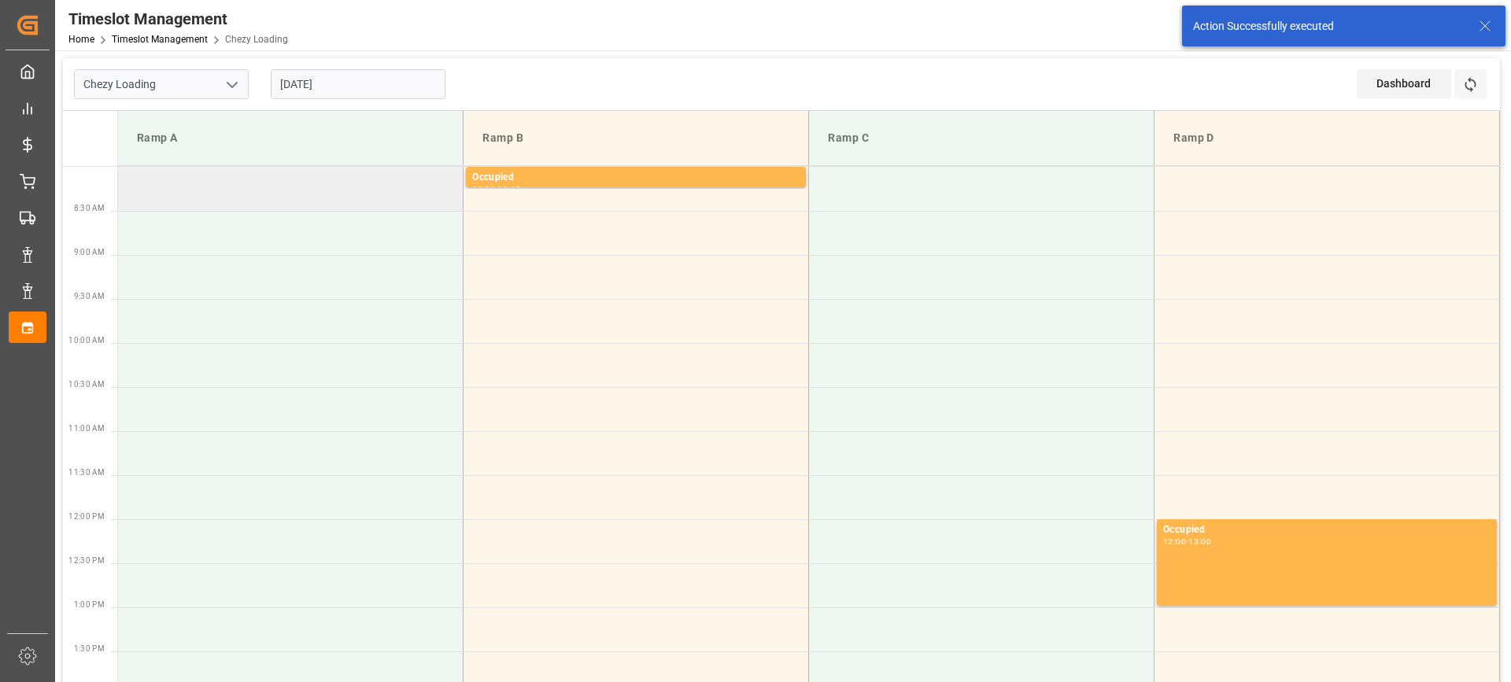
click at [333, 200] on td at bounding box center [290, 189] width 345 height 44
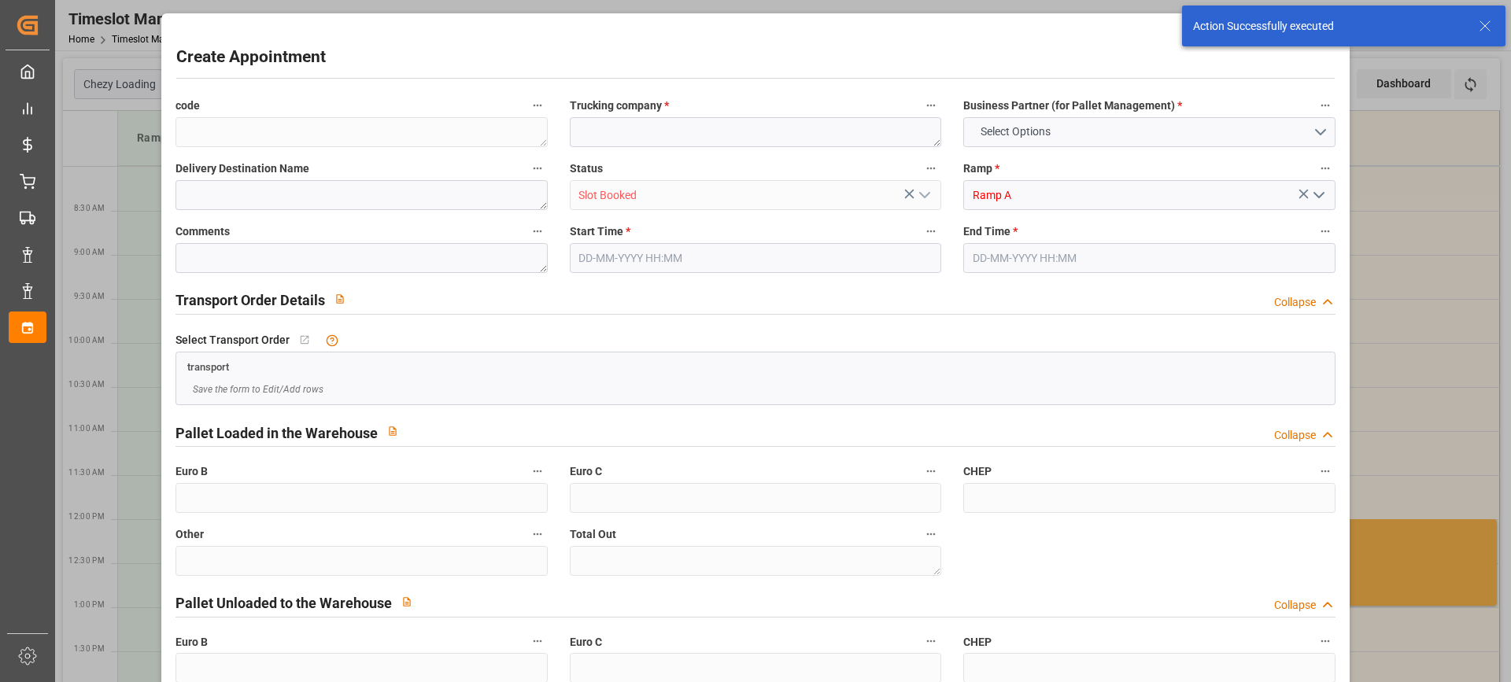
type input "0"
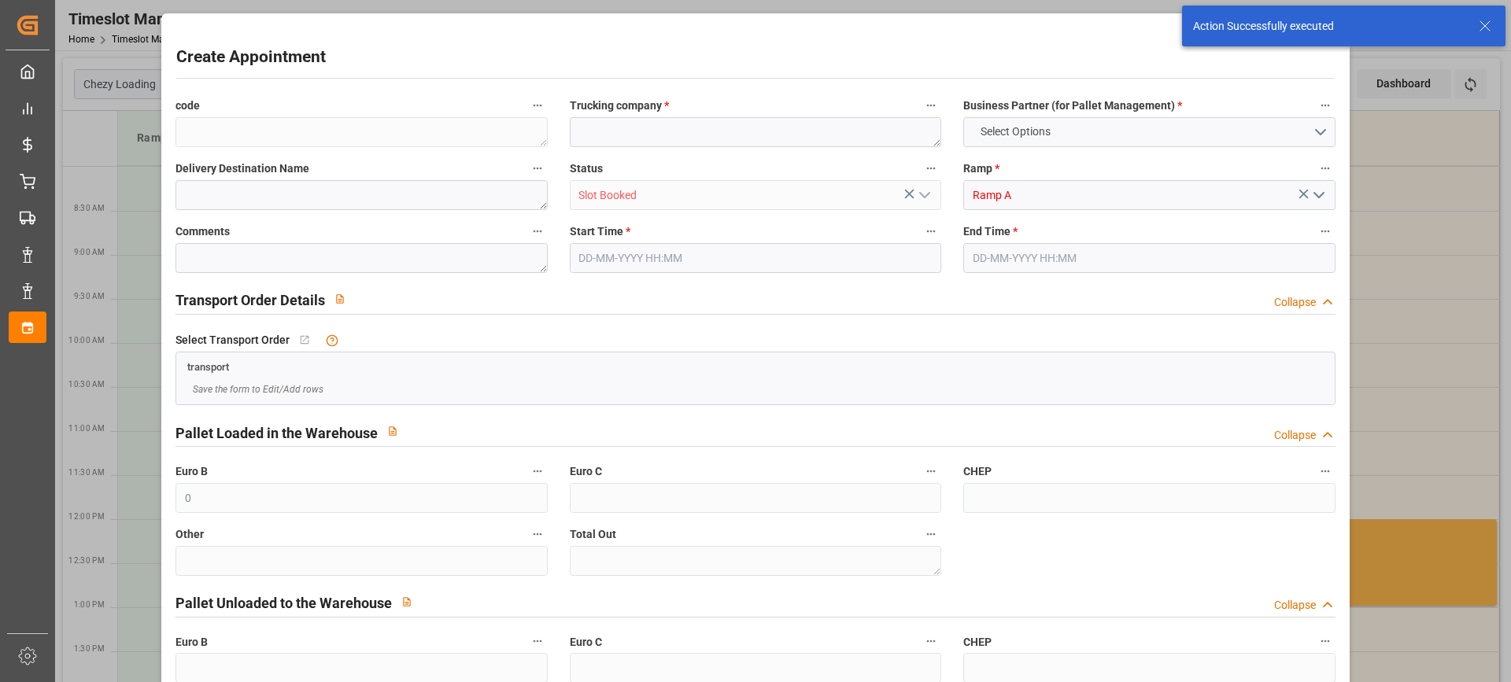
type input "0"
type input "10-10-2025 08:00"
type input "10-10-2025 08:30"
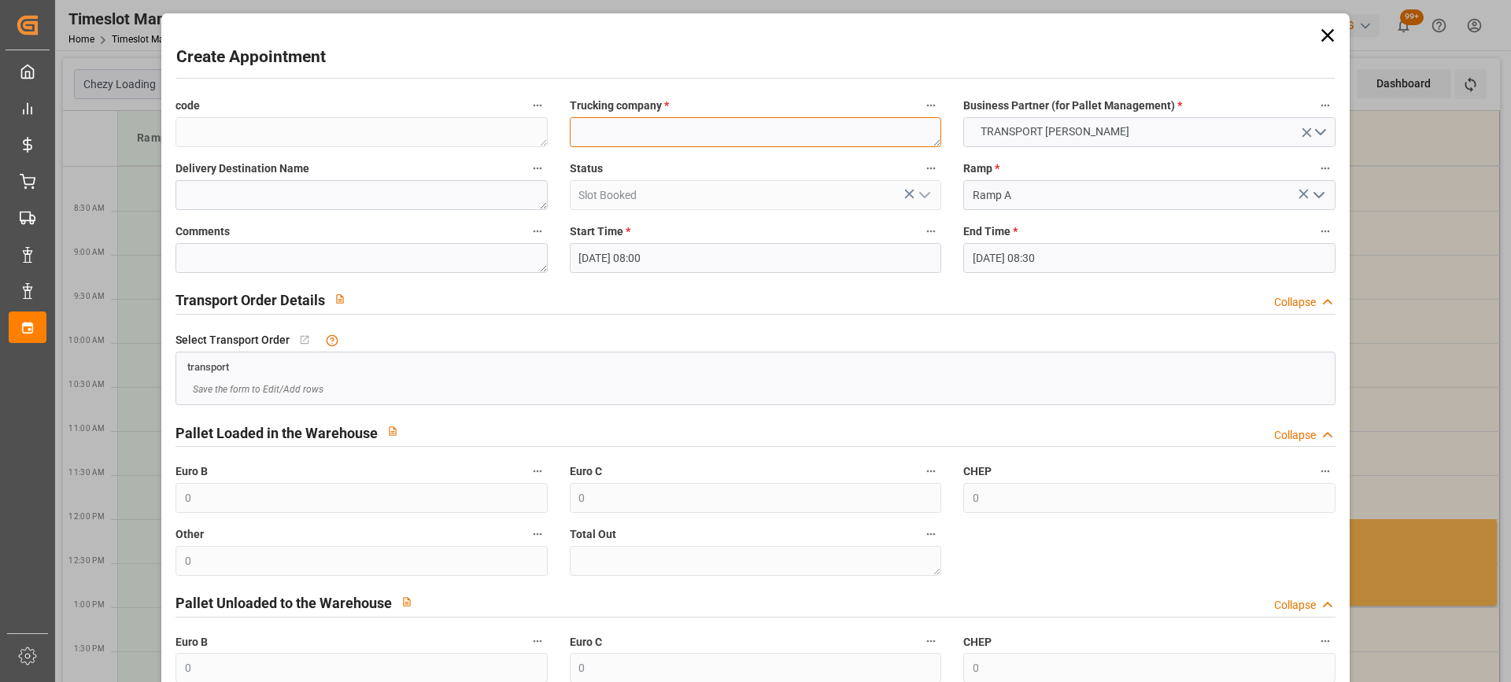
paste textarea "VERT-[GEOGRAPHIC_DATA]"
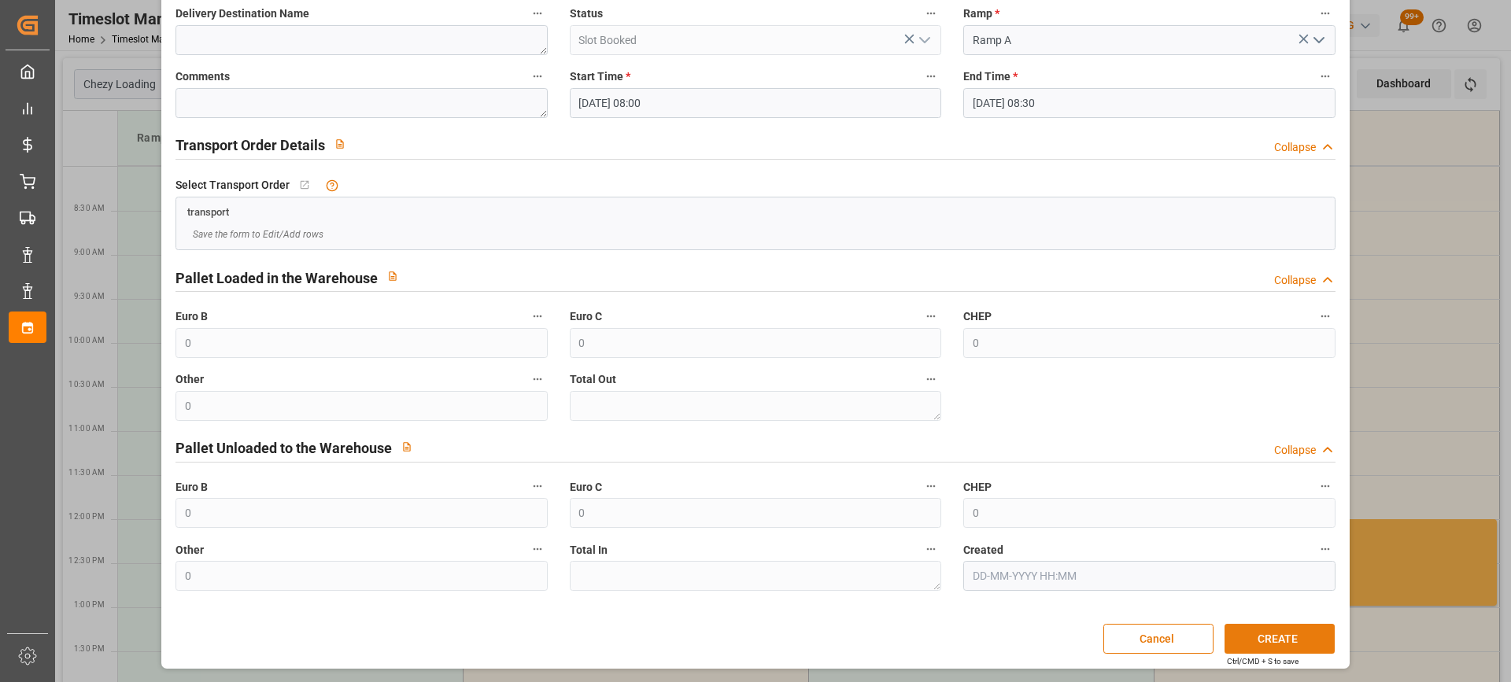
type textarea "VERT-[GEOGRAPHIC_DATA]"
click at [1278, 642] on button "CREATE" at bounding box center [1279, 639] width 110 height 30
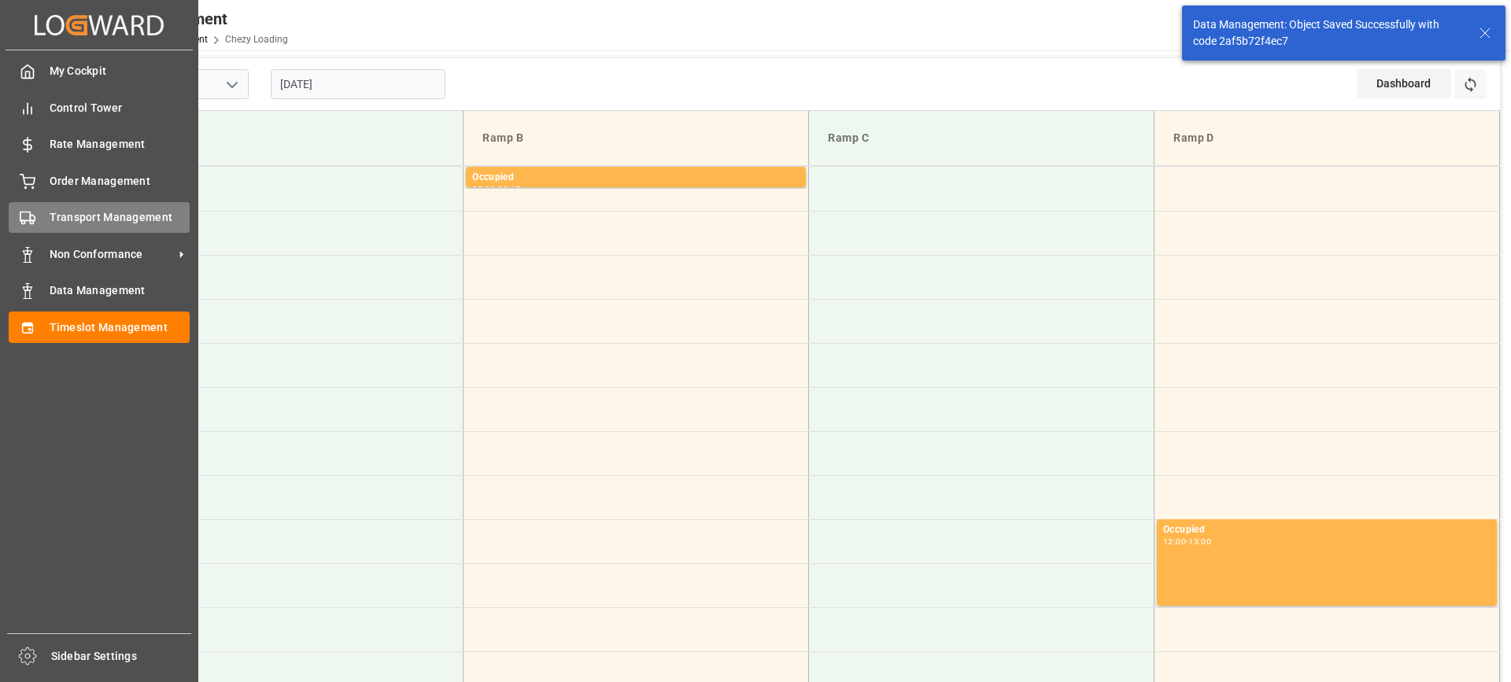
click at [45, 217] on div "Transport Management Transport Management" at bounding box center [99, 217] width 181 height 31
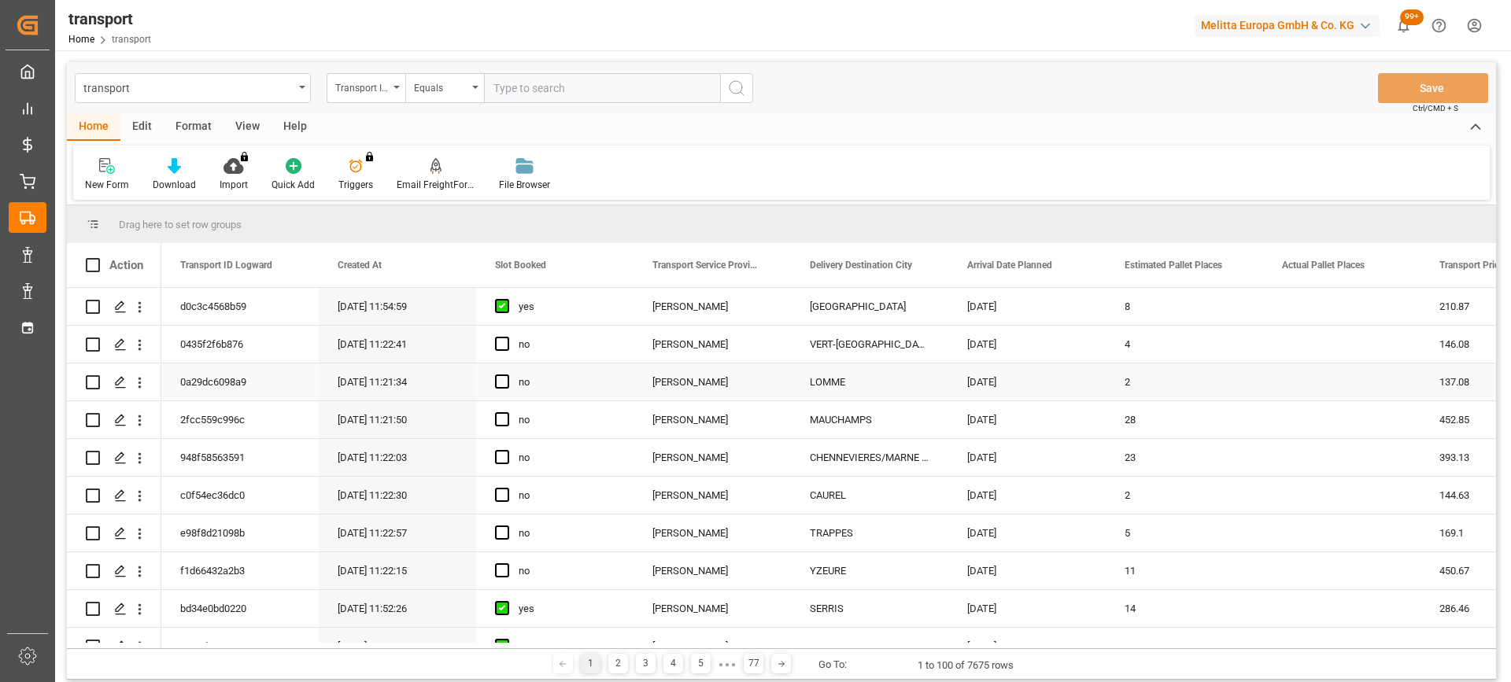
click at [106, 377] on div "Press SPACE to select this row." at bounding box center [114, 381] width 57 height 35
click at [114, 381] on icon "Press SPACE to select this row." at bounding box center [120, 382] width 13 height 13
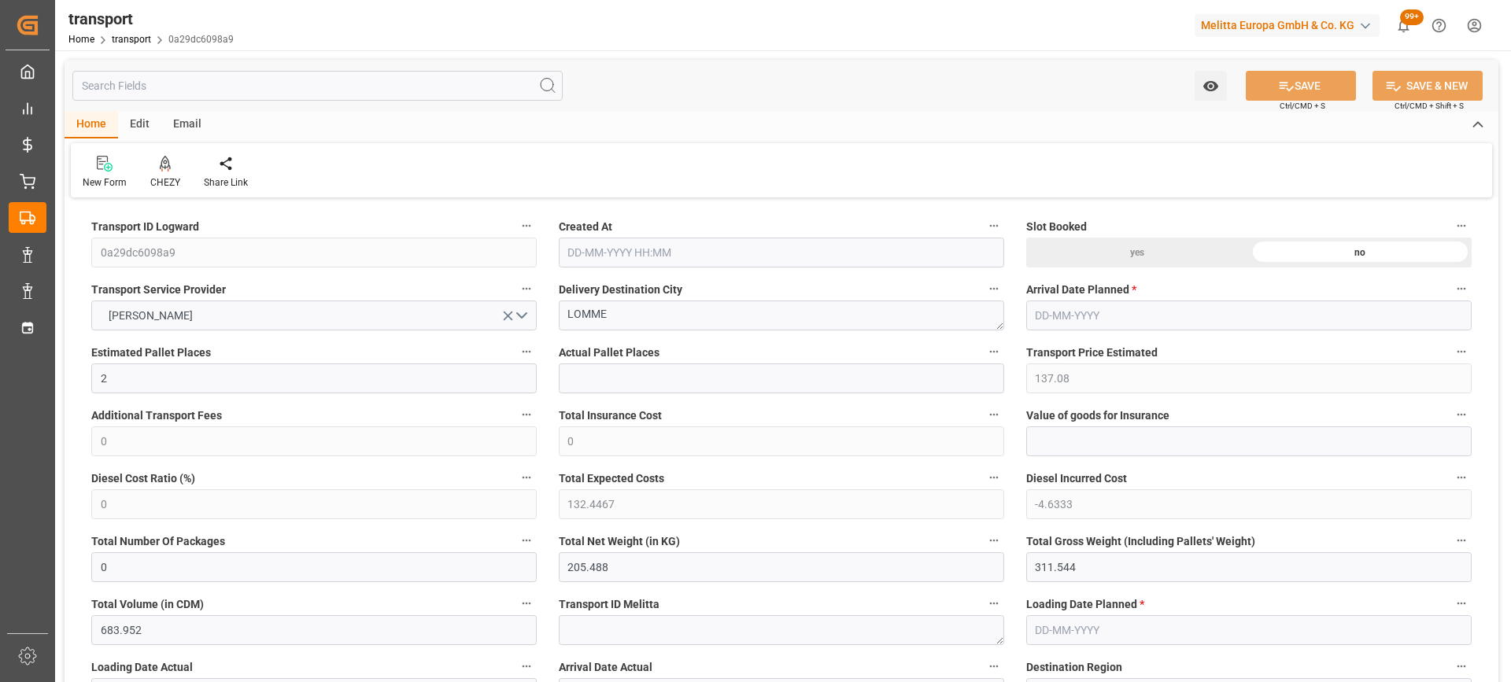
type input "[DATE] 11:21"
type input "[DATE]"
drag, startPoint x: 619, startPoint y: 323, endPoint x: 569, endPoint y: 327, distance: 50.5
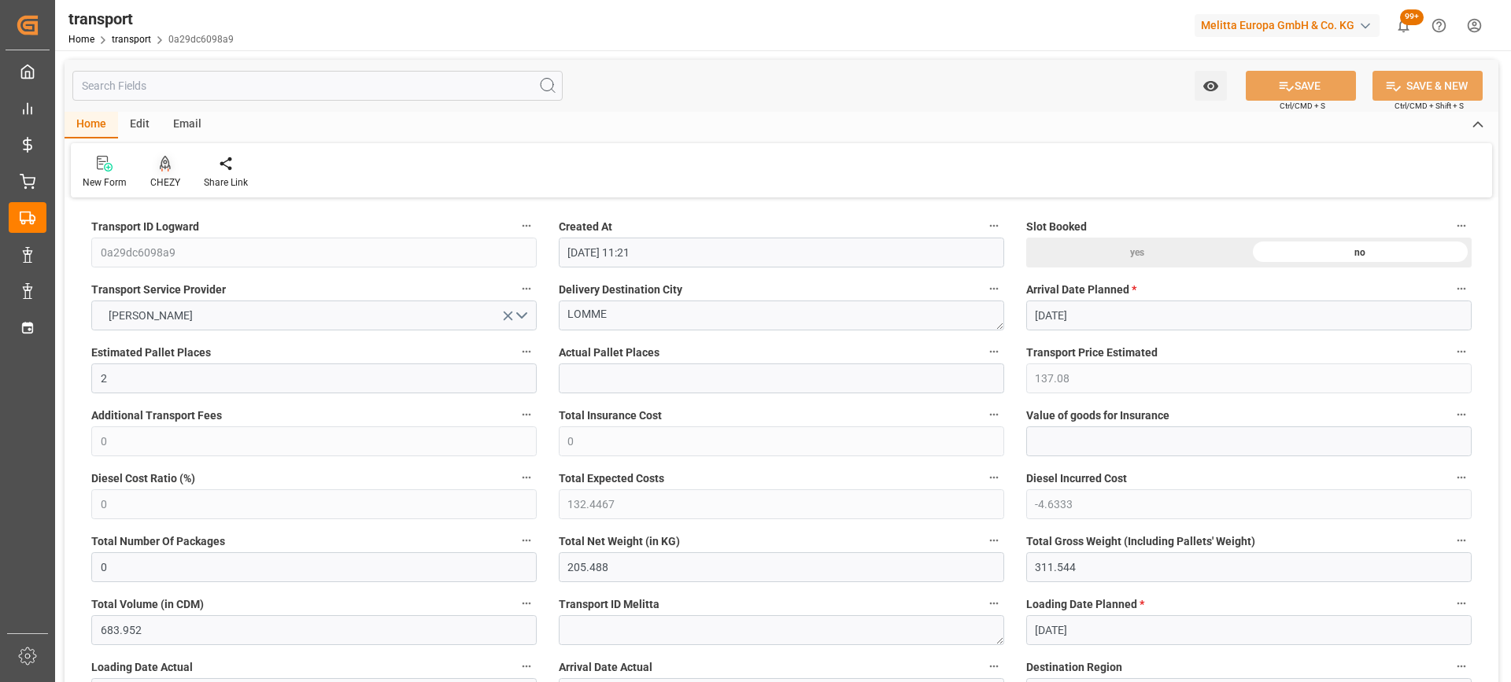
click at [162, 164] on icon at bounding box center [165, 164] width 11 height 16
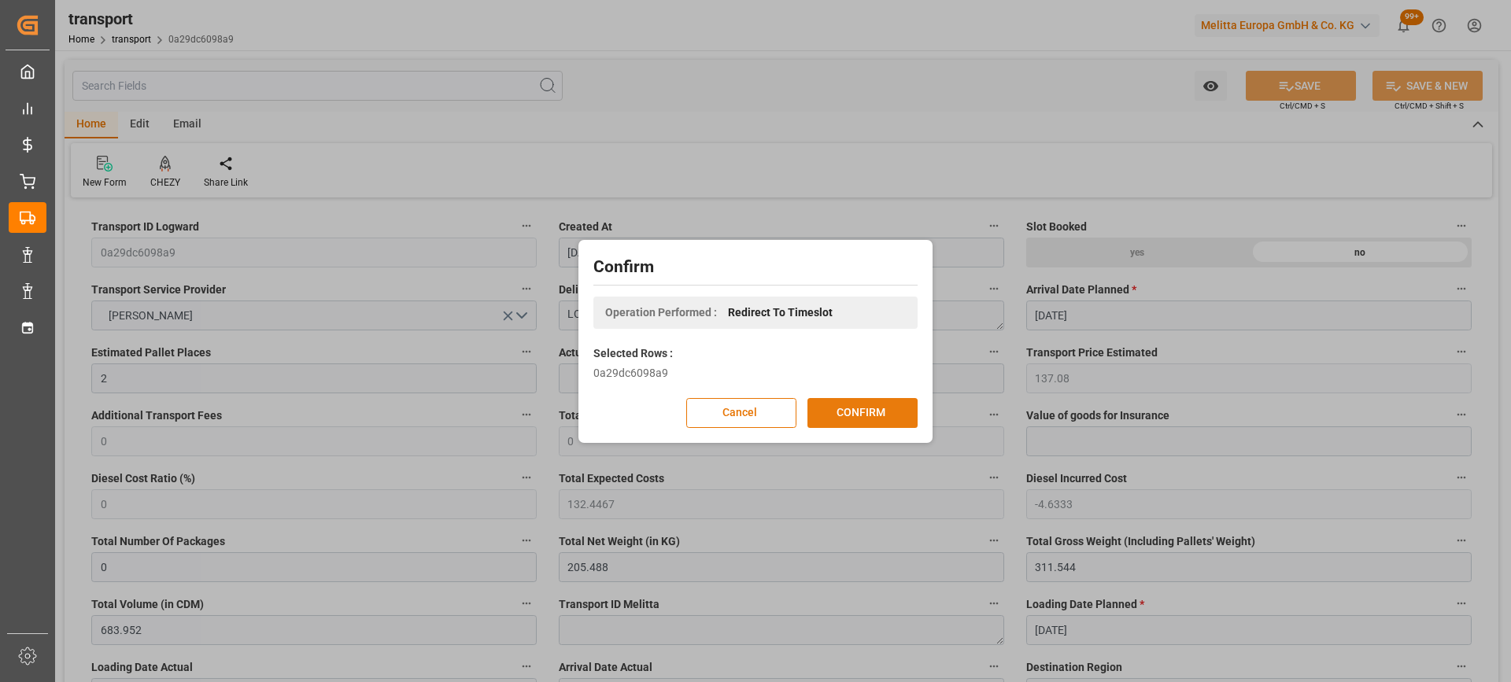
click at [883, 404] on button "CONFIRM" at bounding box center [862, 413] width 110 height 30
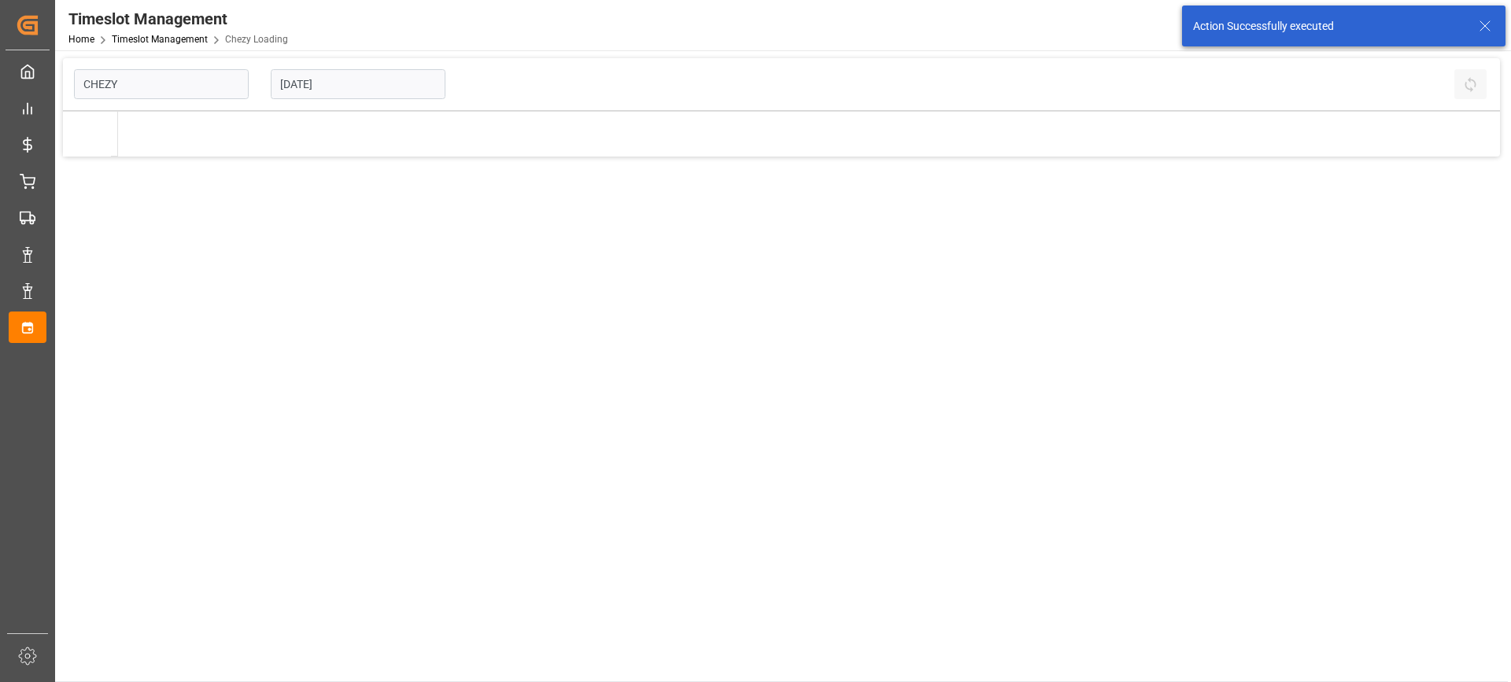
type input "Chezy Loading"
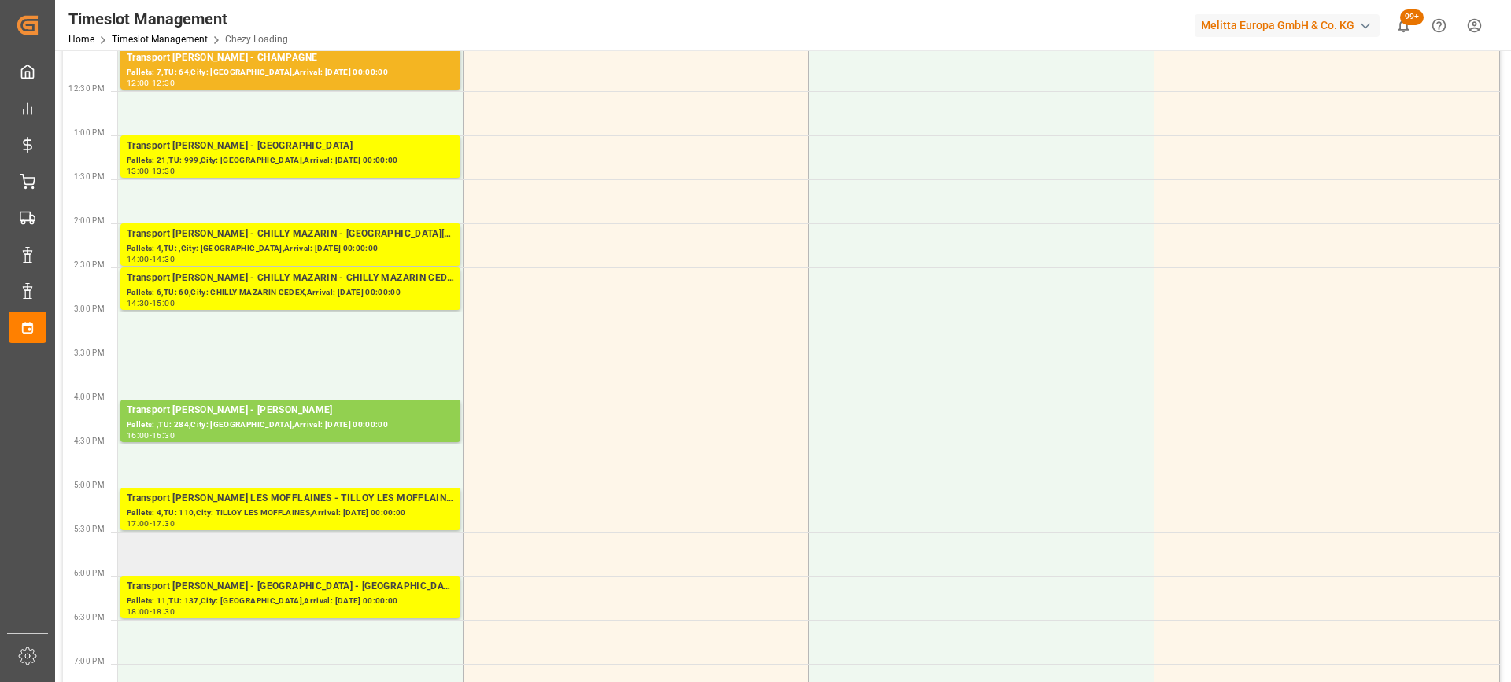
scroll to position [551, 0]
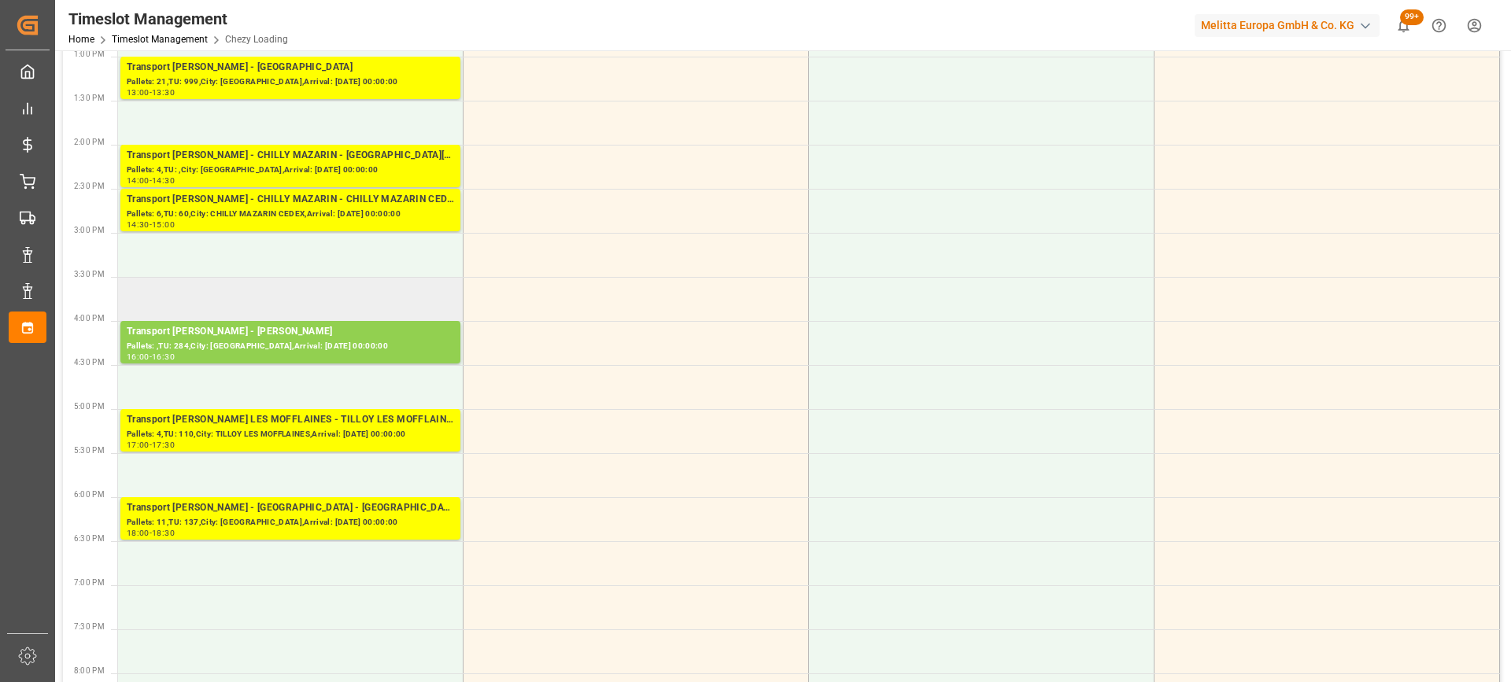
click at [308, 296] on td at bounding box center [290, 299] width 345 height 44
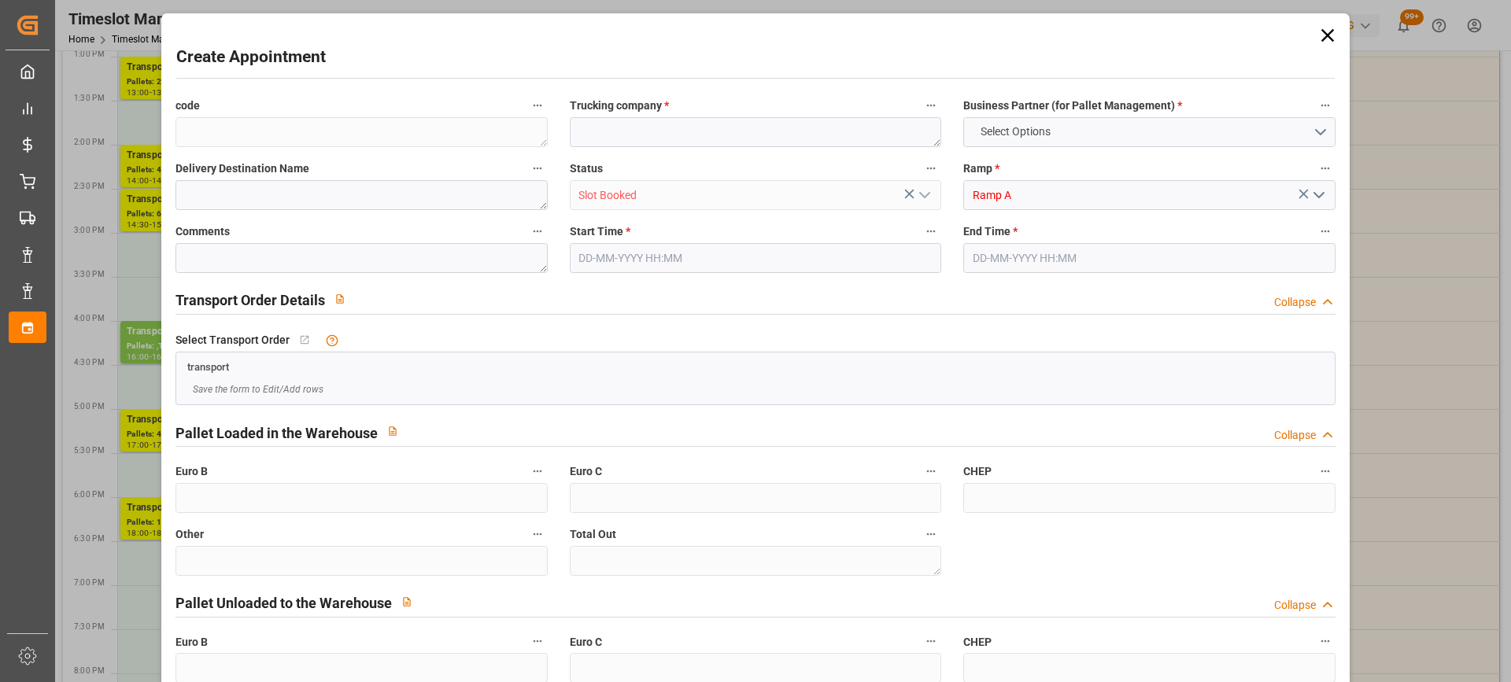
type input "0"
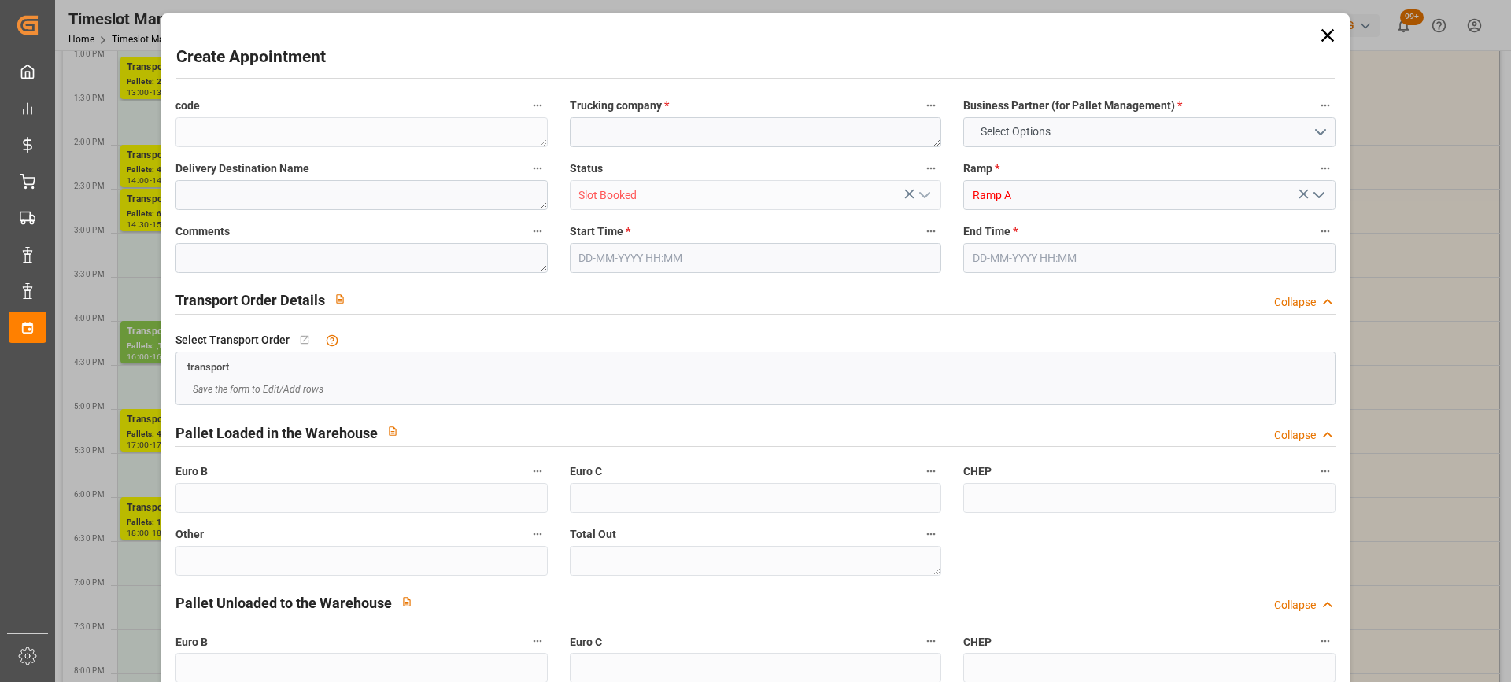
type input "0"
type input "[DATE] 15:30"
type input "[DATE] 15:45"
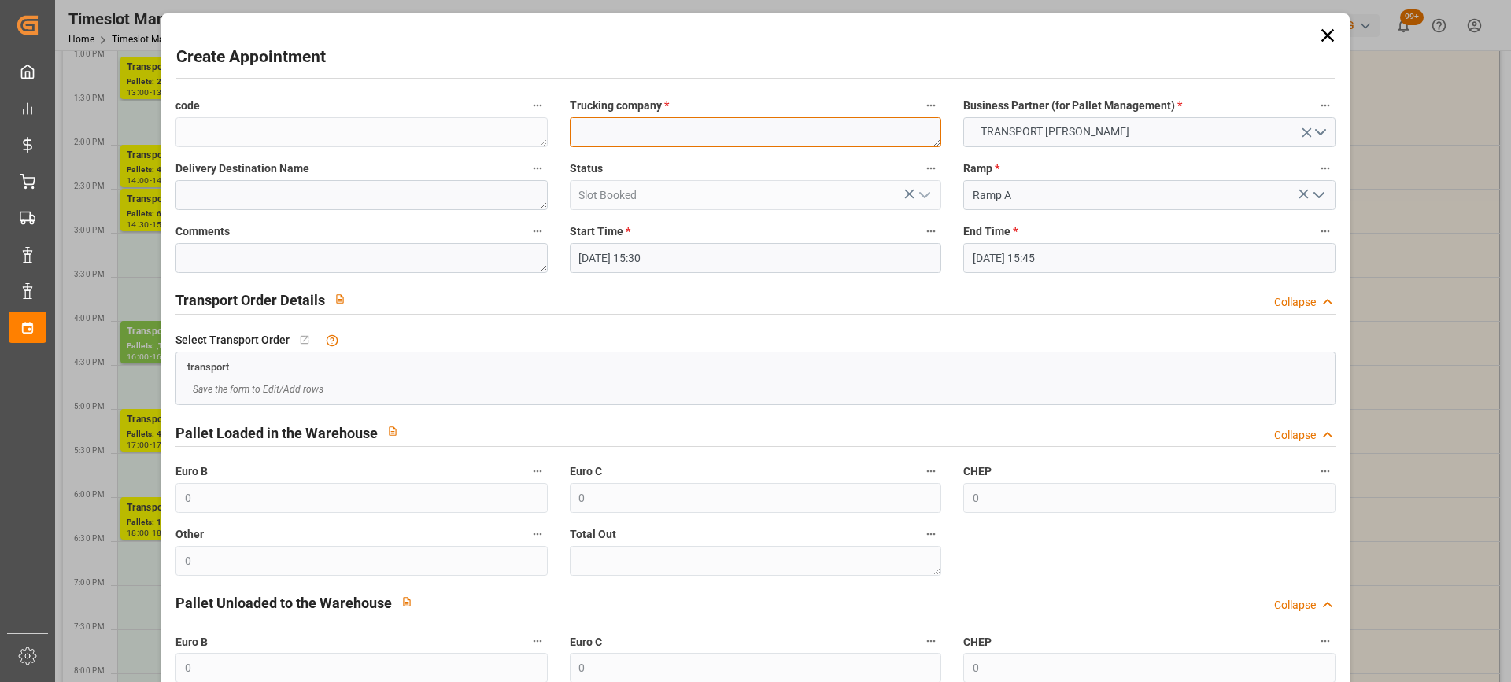
paste textarea "LOMME"
type textarea "LOMME"
click at [1088, 254] on input "[DATE] 15:45" at bounding box center [1148, 258] width 371 height 30
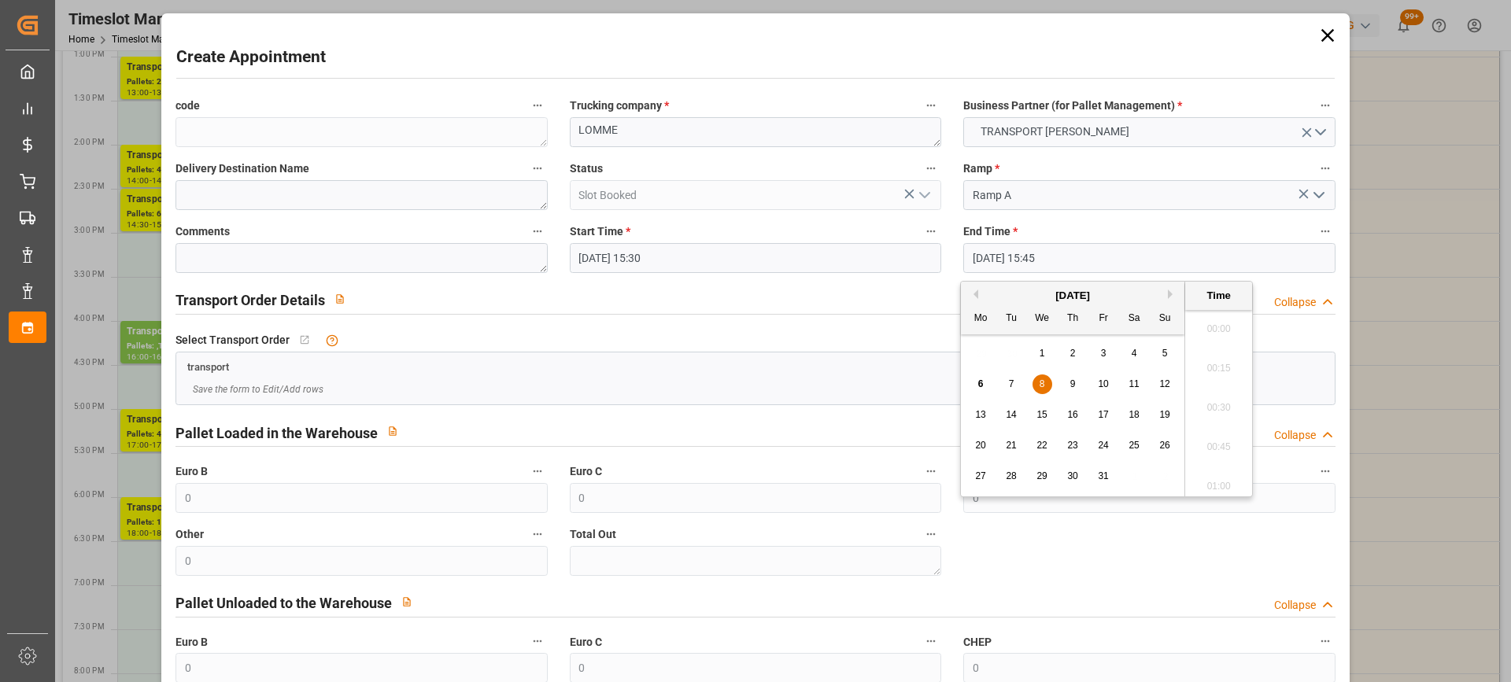
scroll to position [2405, 0]
click at [1046, 382] on div "8" at bounding box center [1042, 384] width 20 height 19
click at [1236, 452] on li "16:00" at bounding box center [1218, 442] width 67 height 39
type input "[DATE] 16:00"
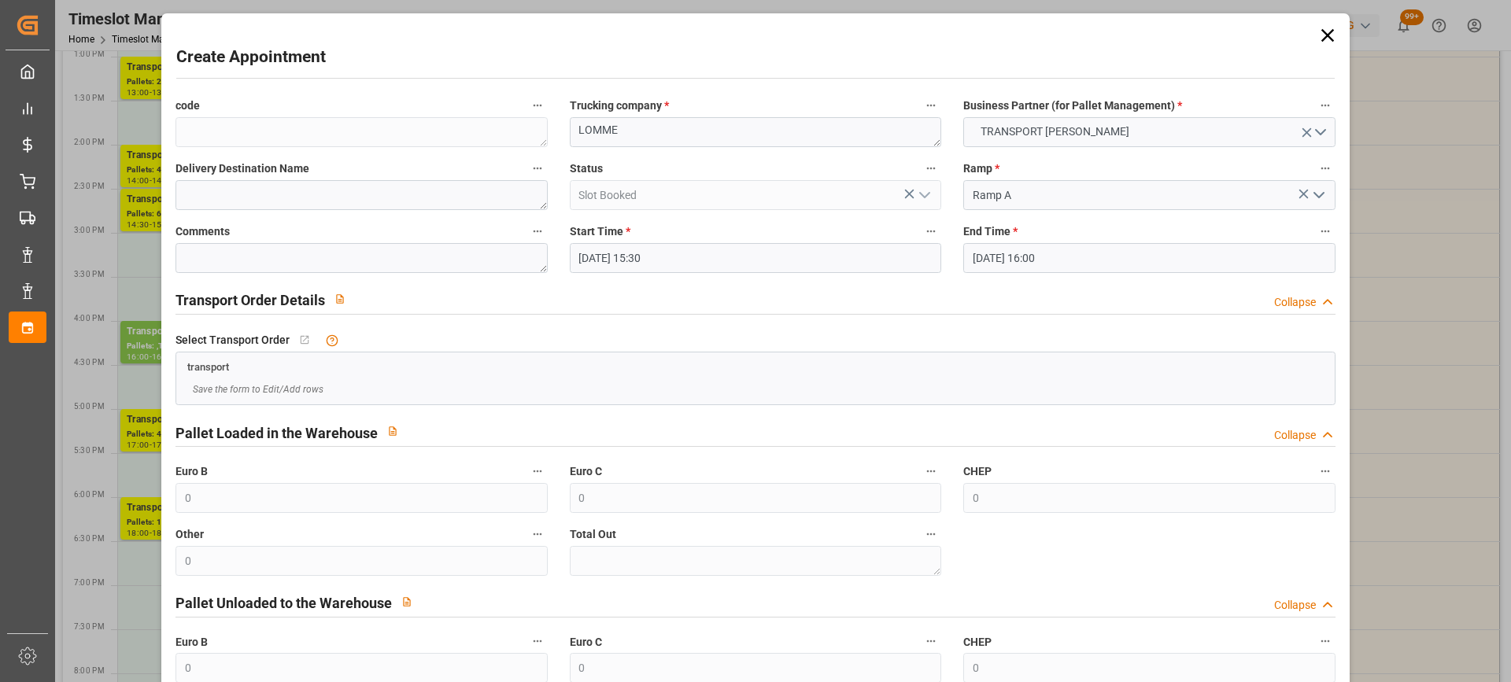
scroll to position [155, 0]
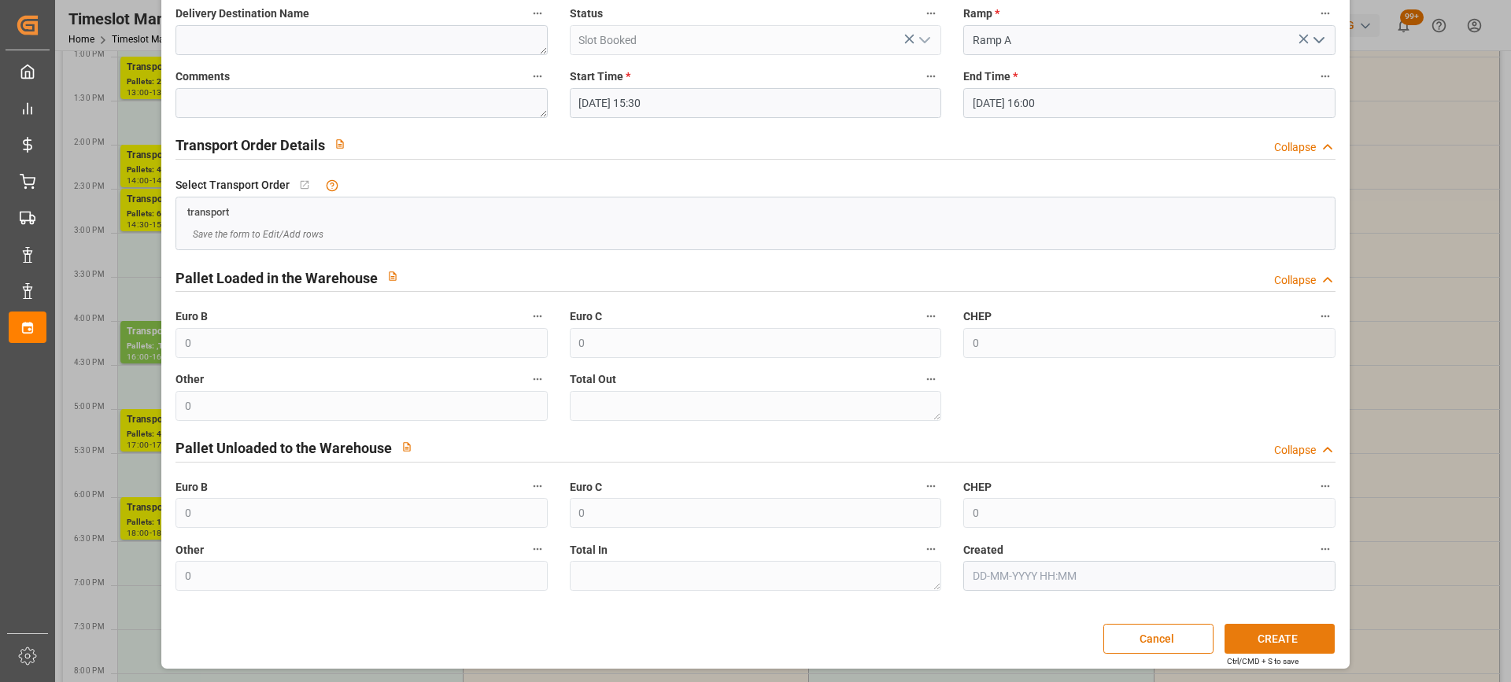
click at [1297, 638] on button "CREATE" at bounding box center [1279, 639] width 110 height 30
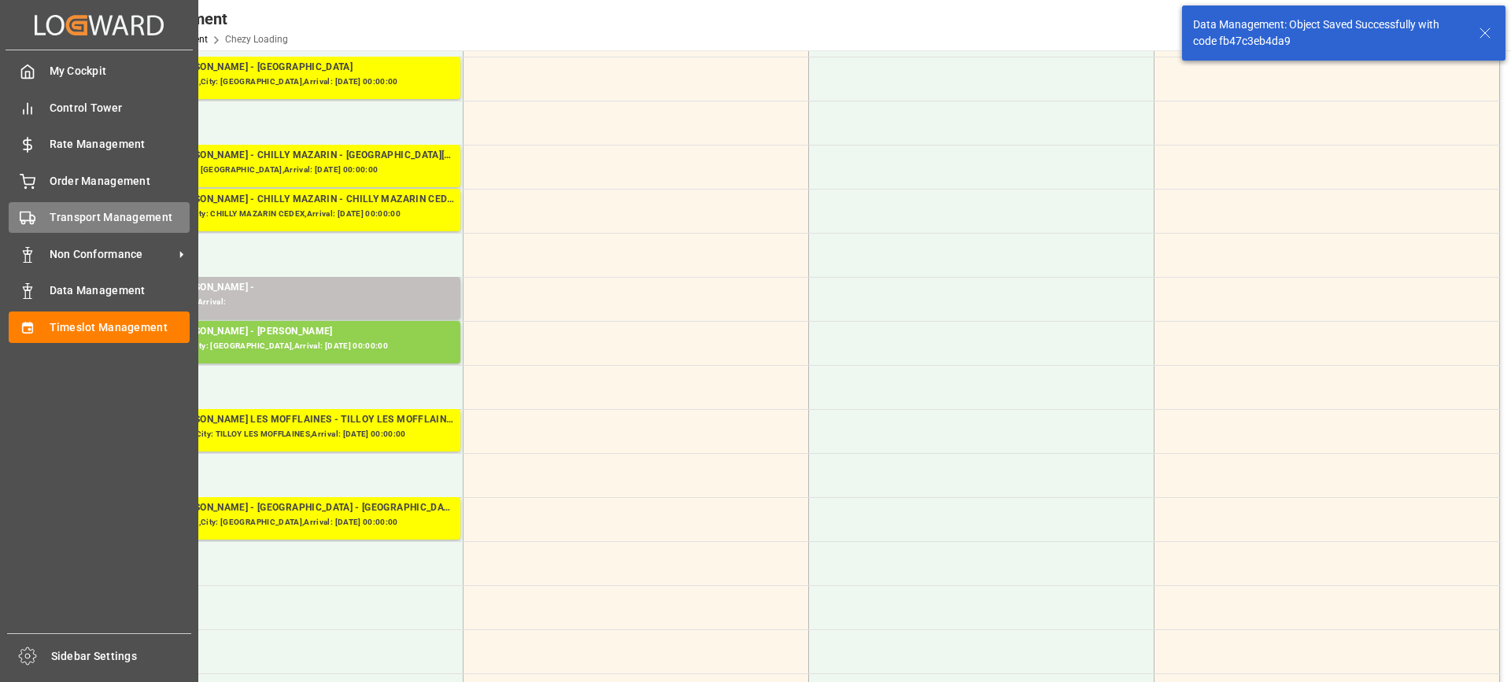
click at [26, 219] on icon at bounding box center [28, 218] width 16 height 16
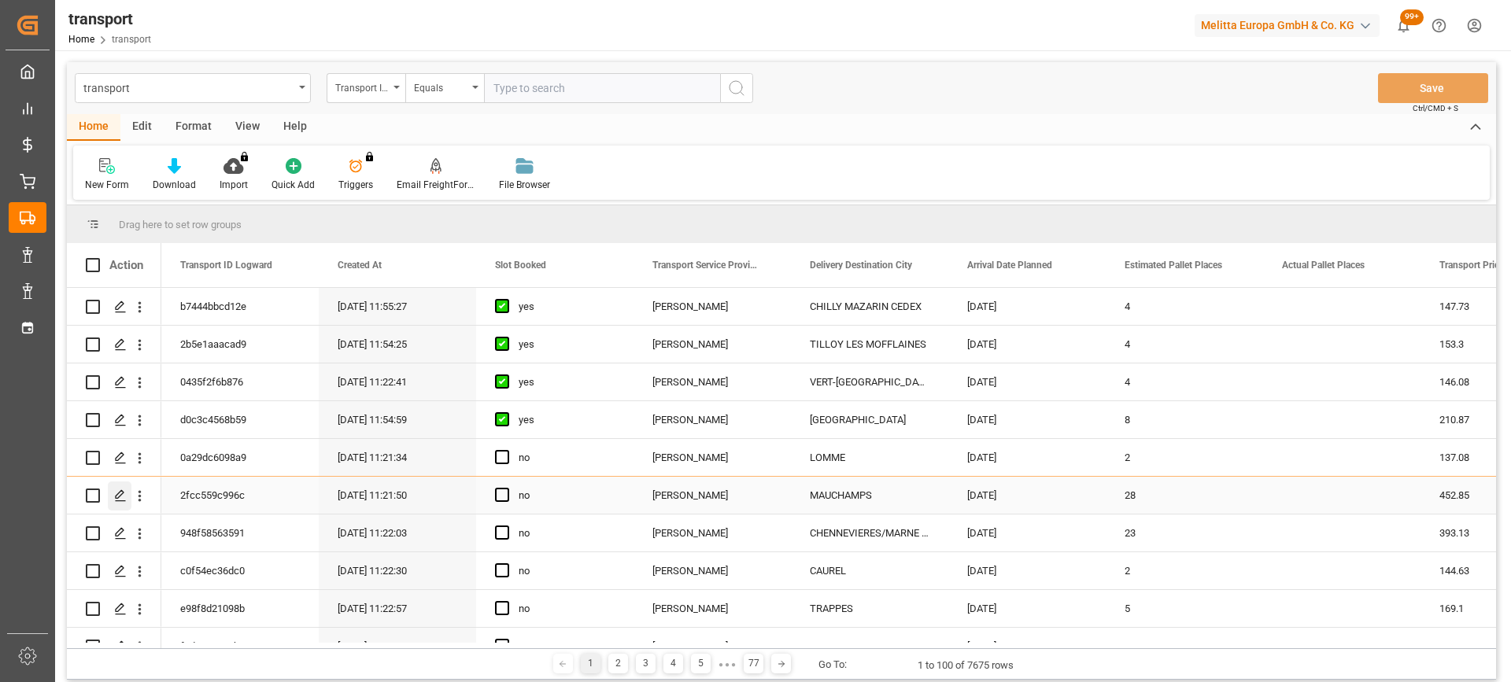
click at [116, 484] on div "Press SPACE to select this row." at bounding box center [120, 496] width 24 height 29
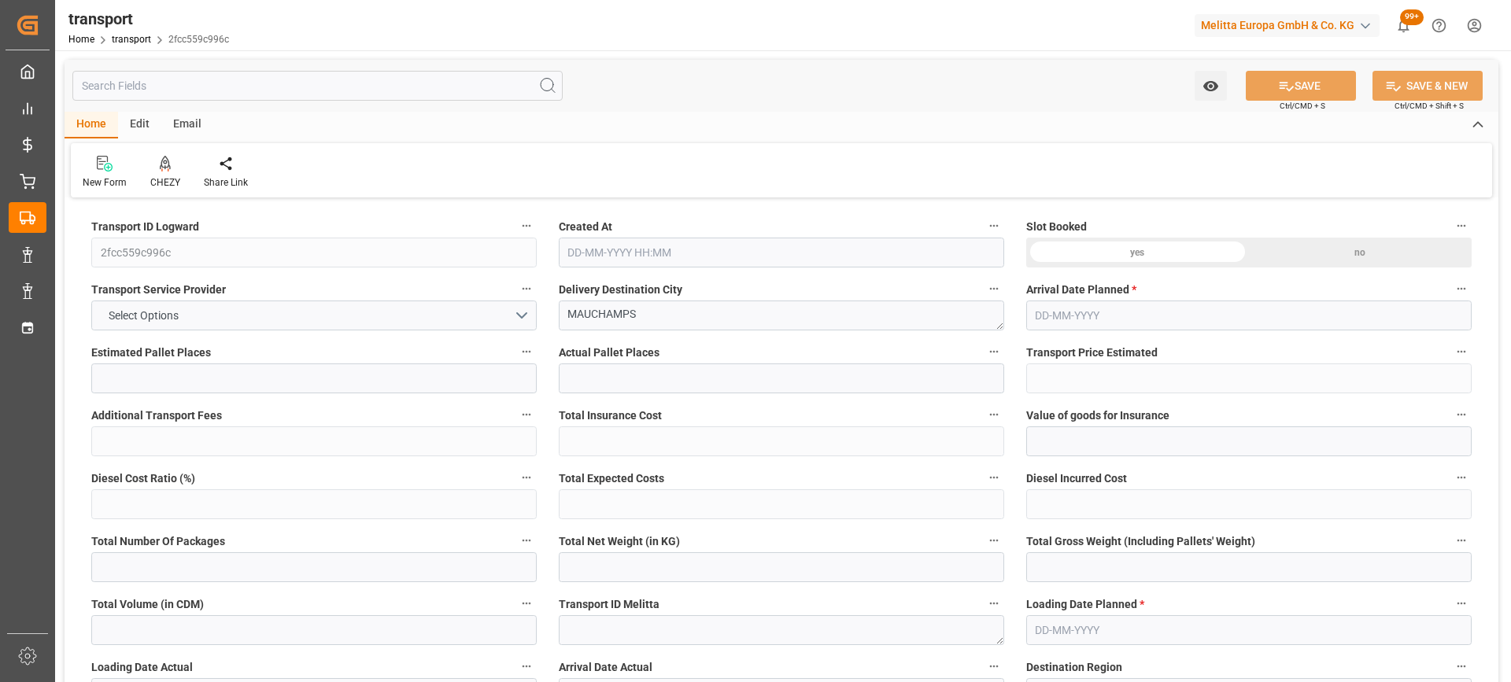
type input "28"
type input "452.85"
type input "0"
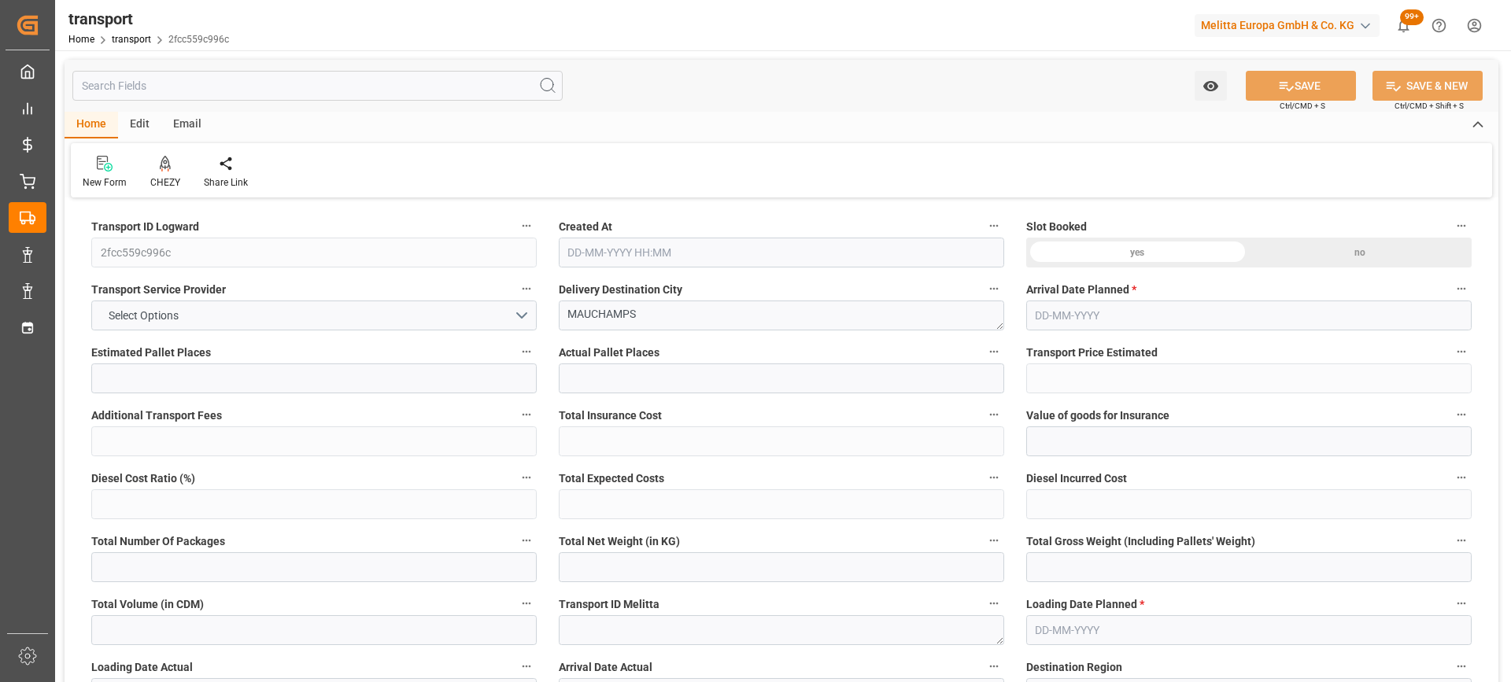
type input "437.5437"
type input "-15.3063"
type input "0"
type input "5630.782"
type input "8372.952"
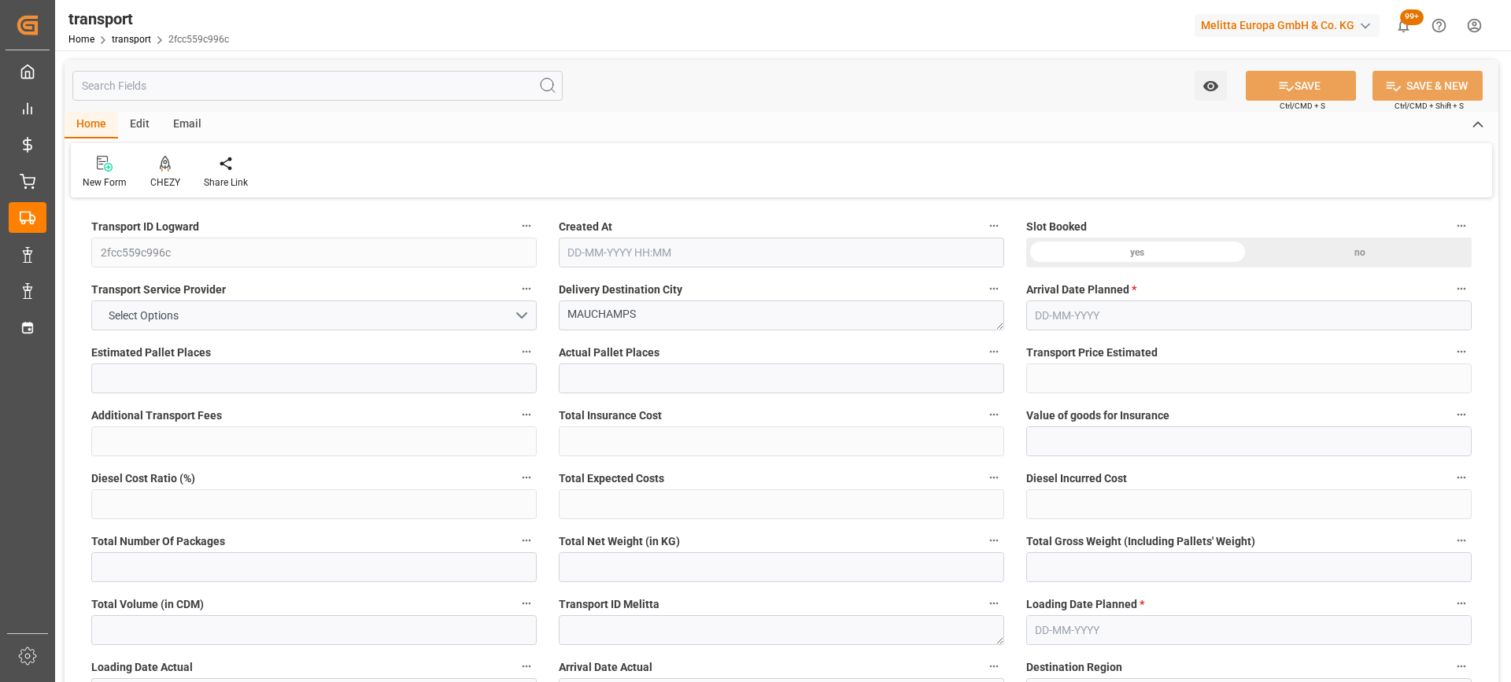
type input "36159.658"
type input "91"
type input "23"
type input "2127"
type input "48"
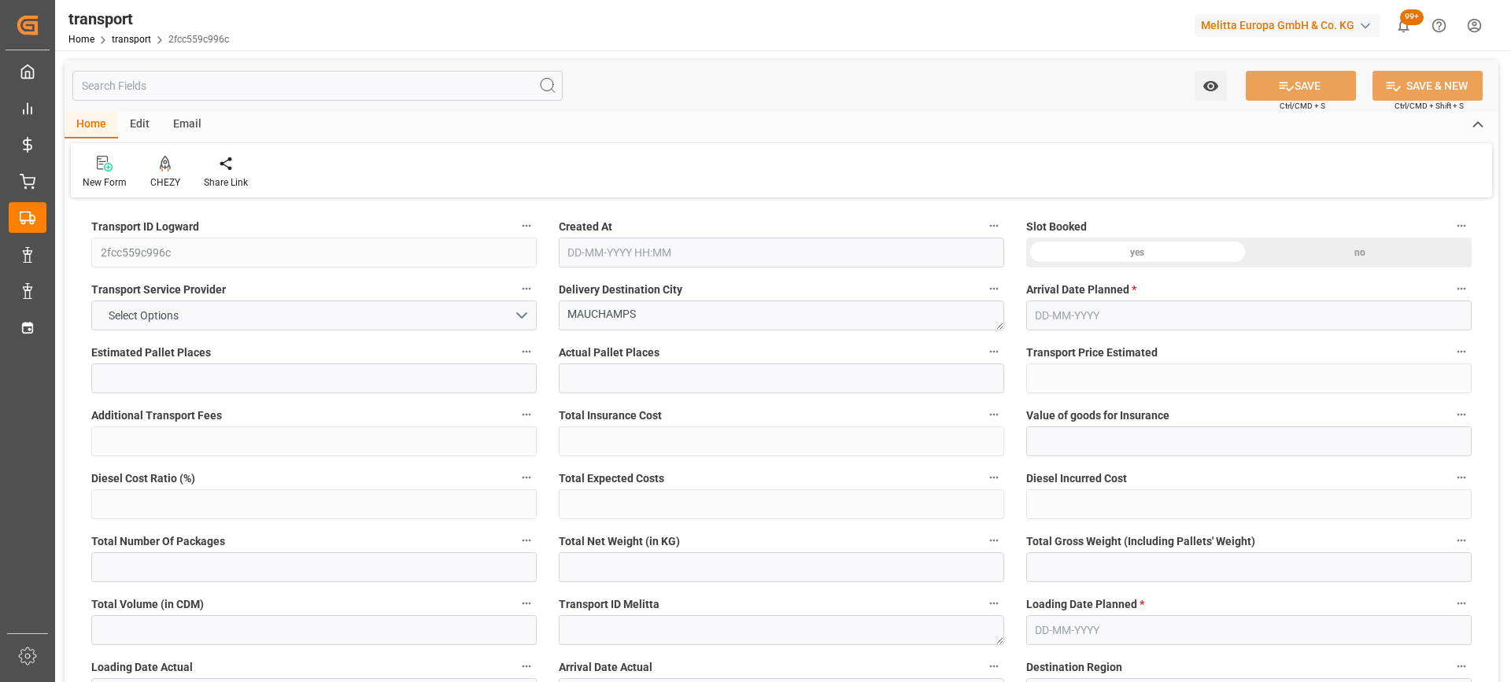
type input "101"
type input "6947.244"
type input "0"
type input "4710.8598"
type input "0"
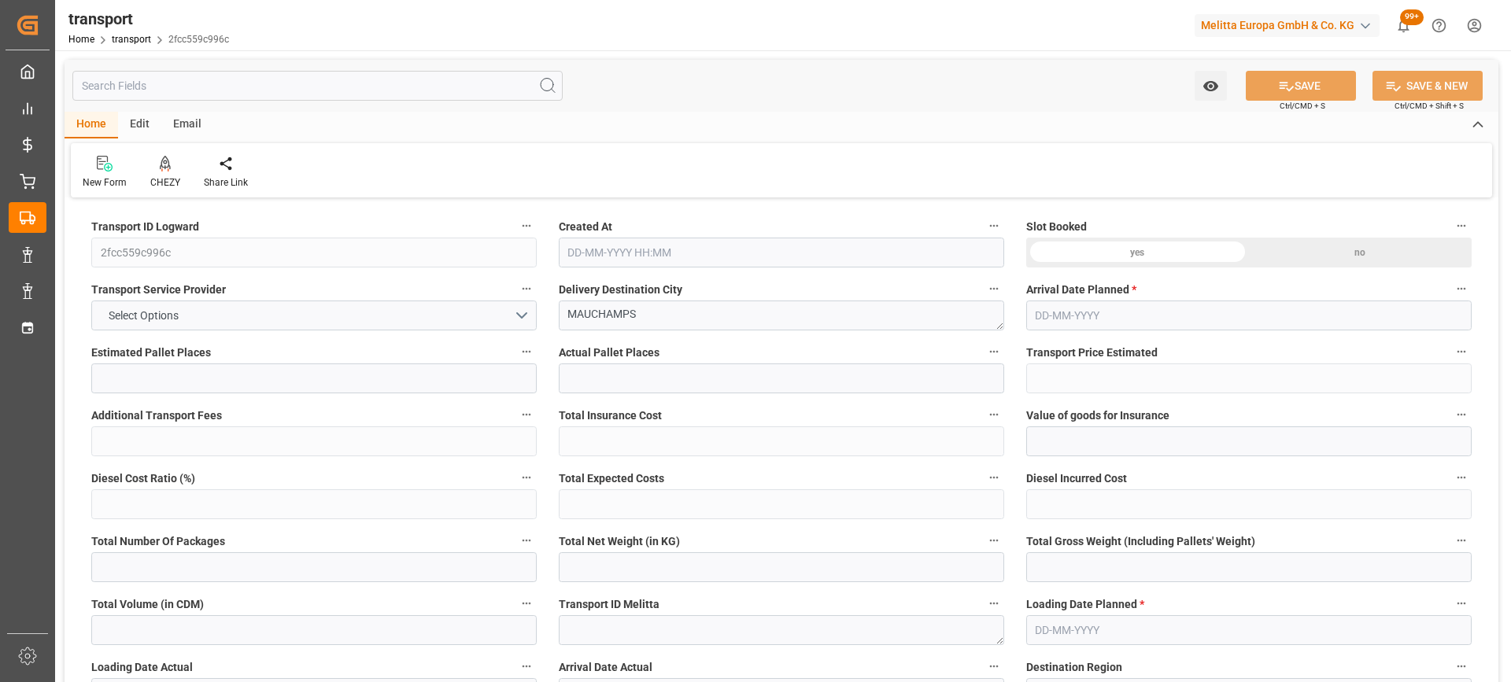
type input "0"
type input "21"
type input "35"
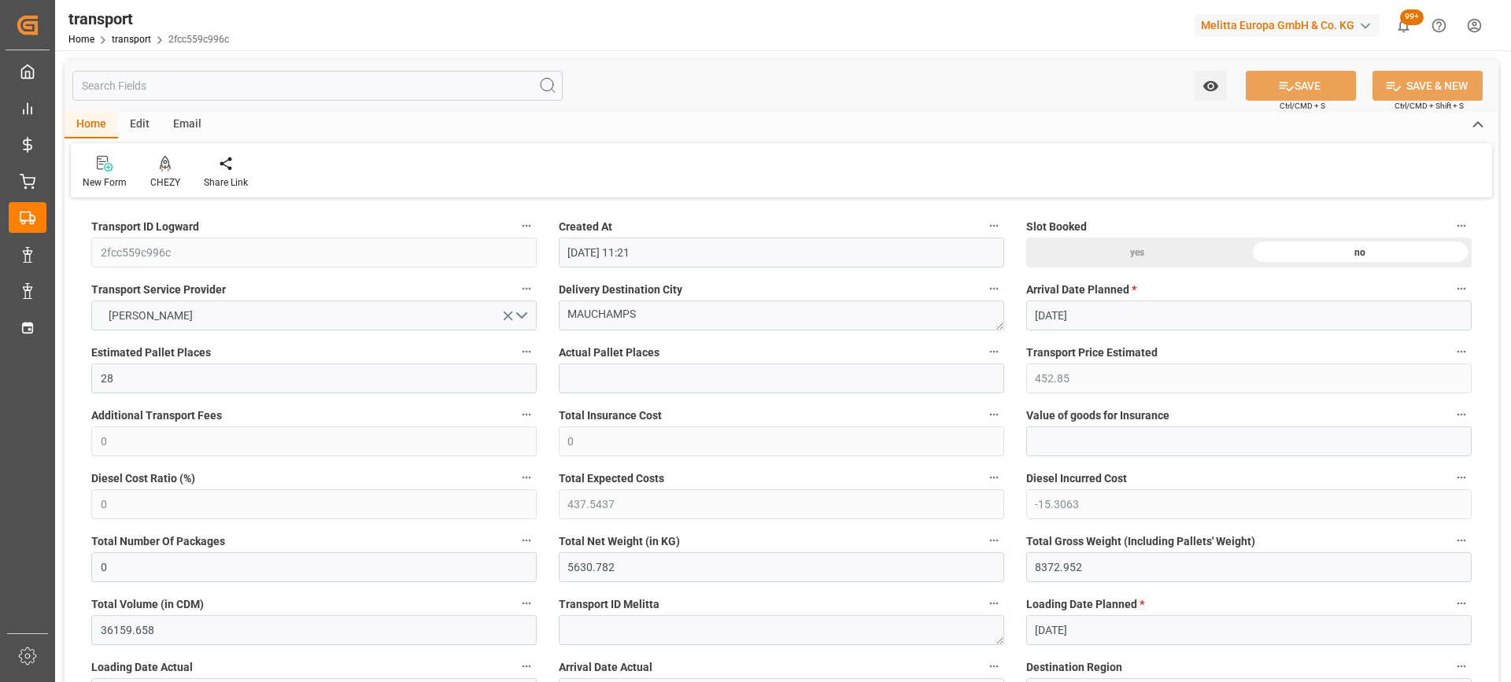
type input "06-10-2025 11:21"
type input "[DATE]"
drag, startPoint x: 657, startPoint y: 319, endPoint x: 493, endPoint y: 321, distance: 163.7
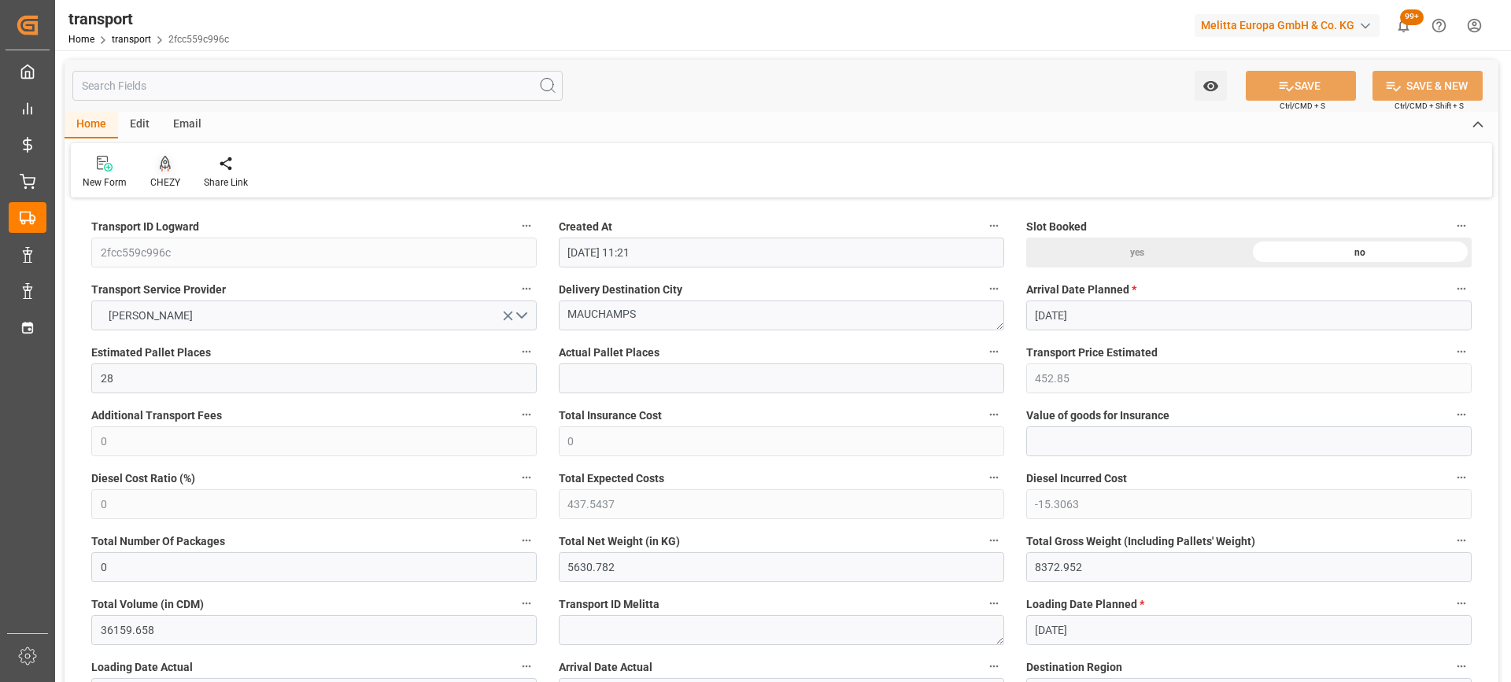
click at [169, 164] on icon at bounding box center [165, 164] width 11 height 16
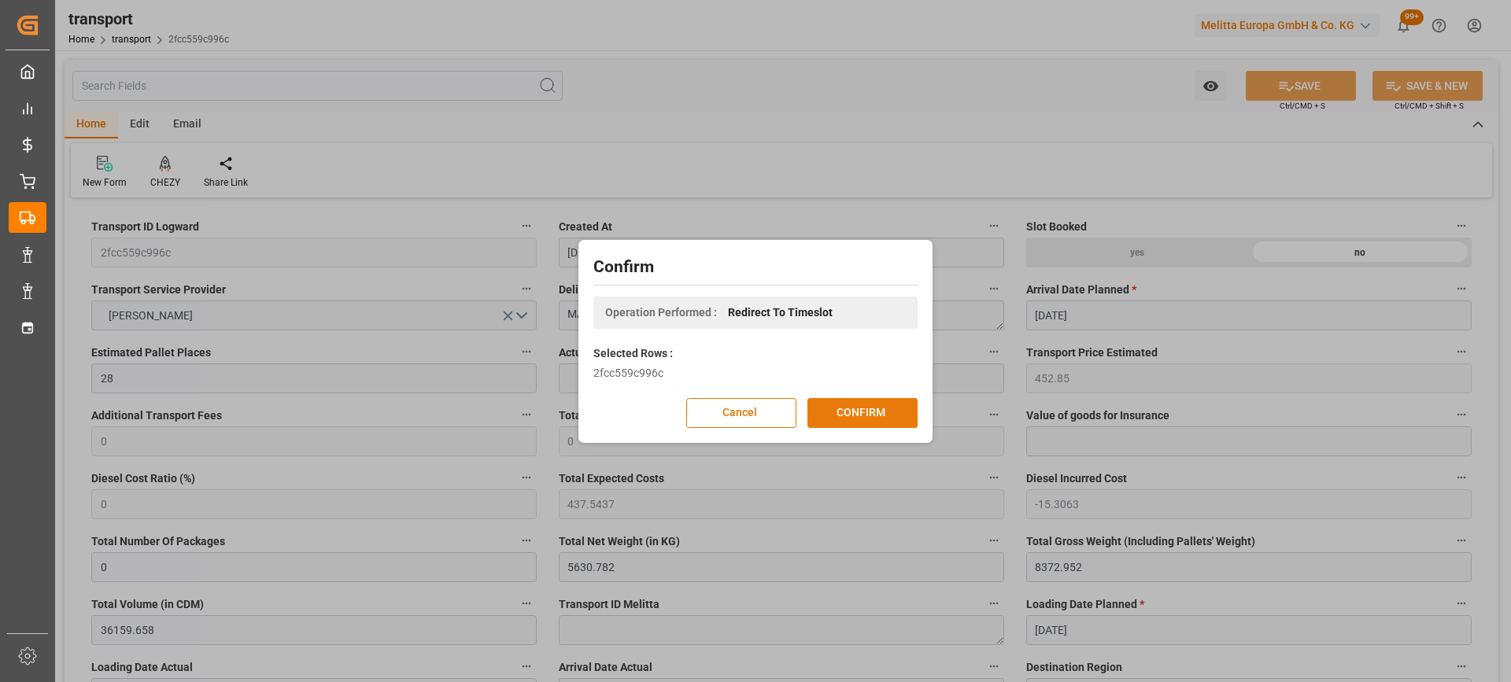
click at [899, 417] on button "CONFIRM" at bounding box center [862, 413] width 110 height 30
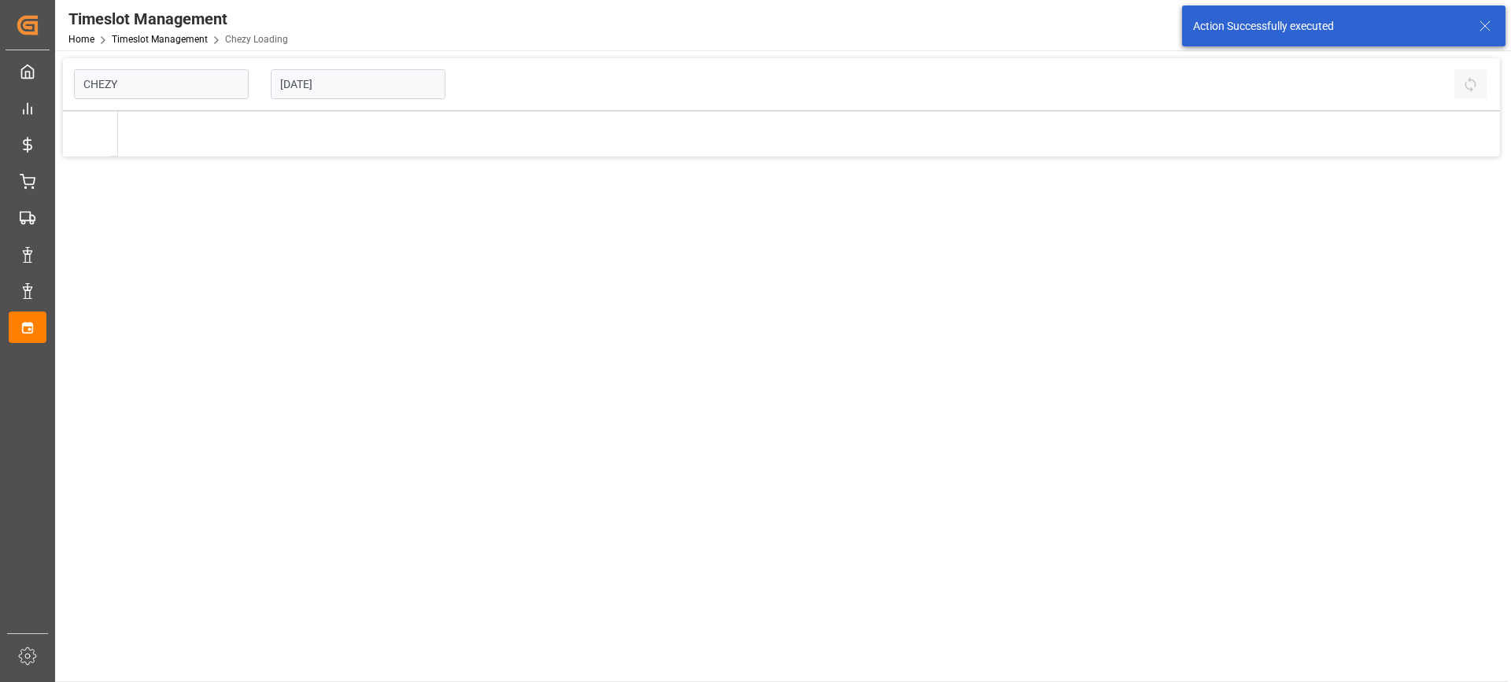
type input "Chezy Loading"
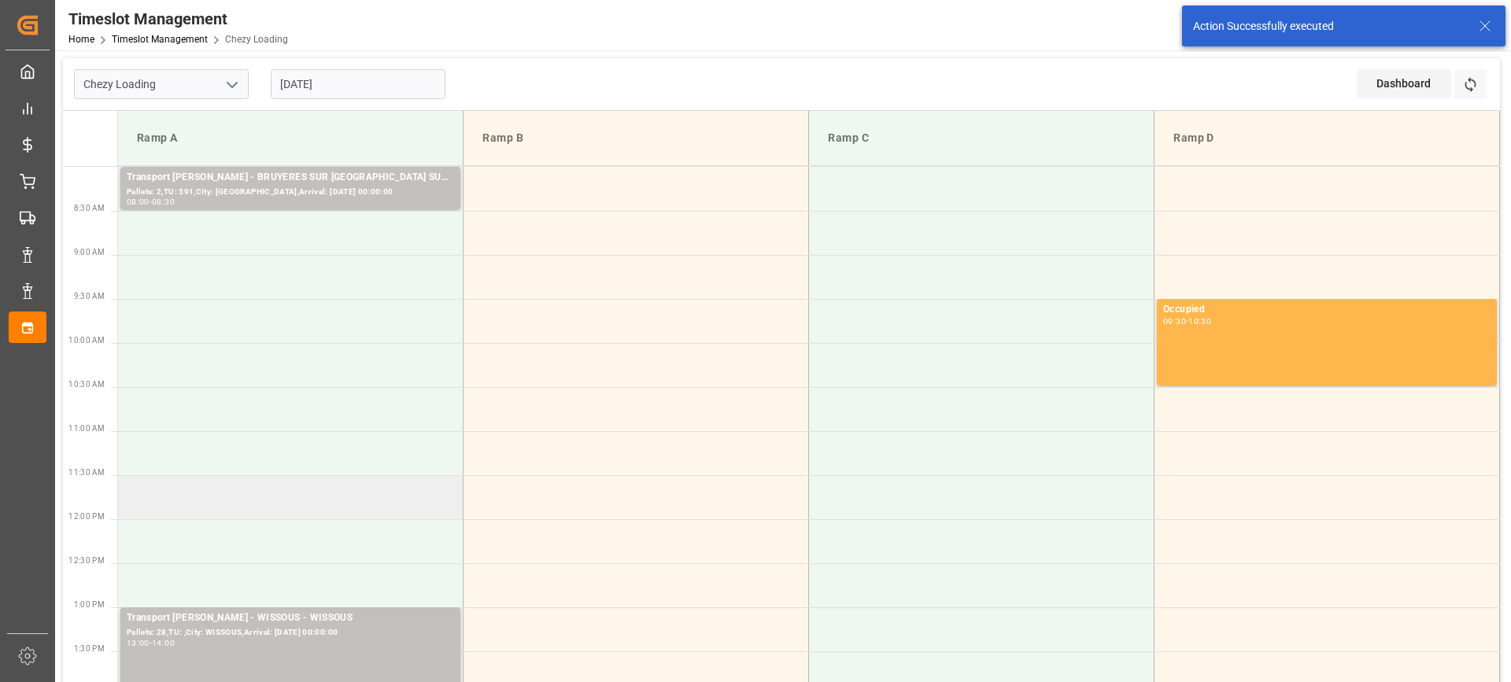
click at [357, 496] on td at bounding box center [290, 497] width 345 height 44
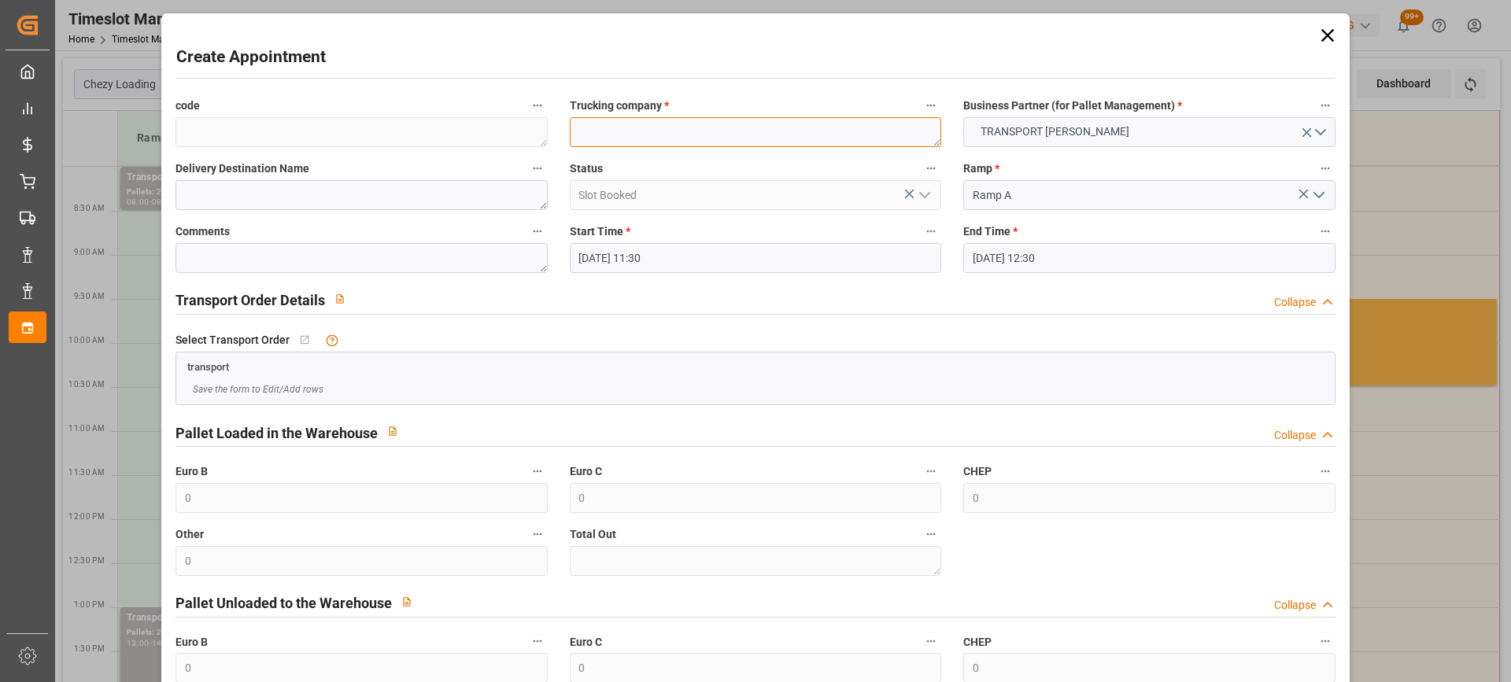
paste textarea "MAUCHAMPS"
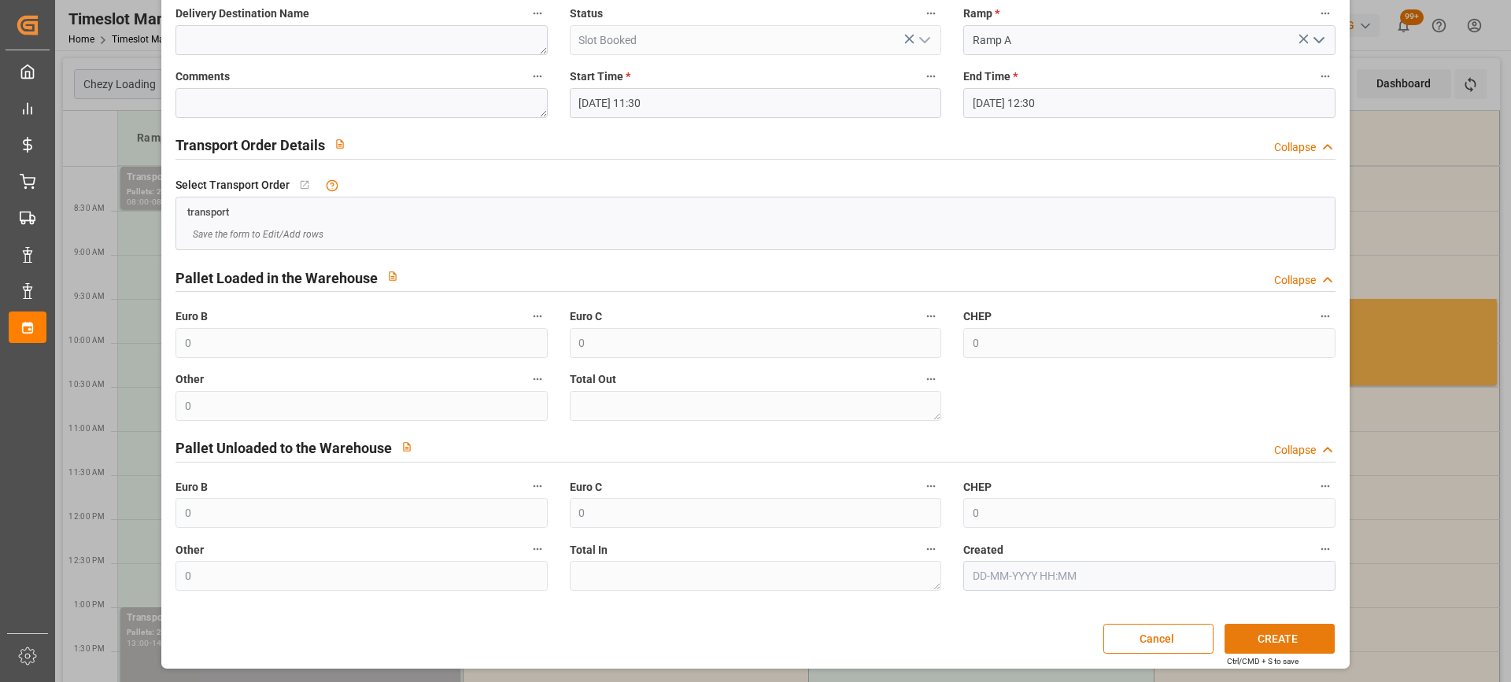
type textarea "MAUCHAMPS"
click at [1313, 633] on button "CREATE" at bounding box center [1279, 639] width 110 height 30
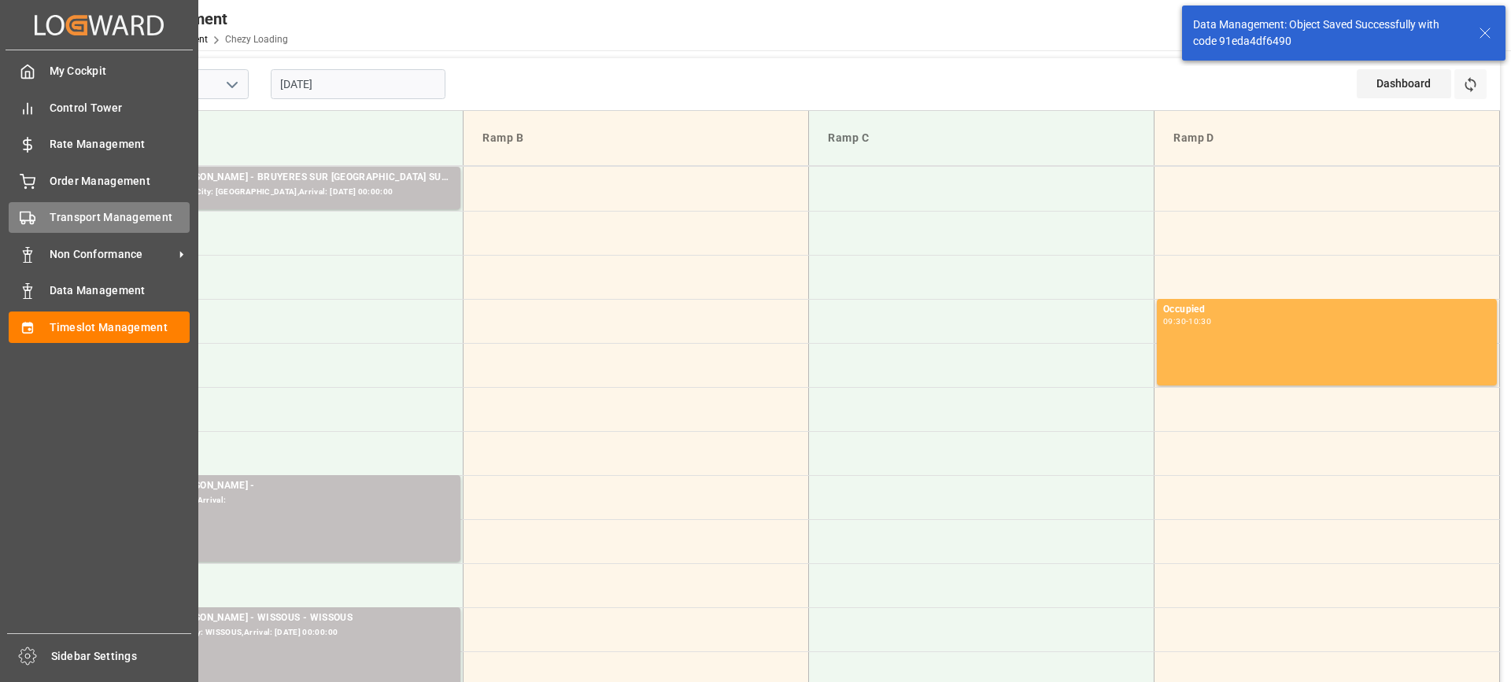
click at [46, 220] on div "Transport Management Transport Management" at bounding box center [99, 217] width 181 height 31
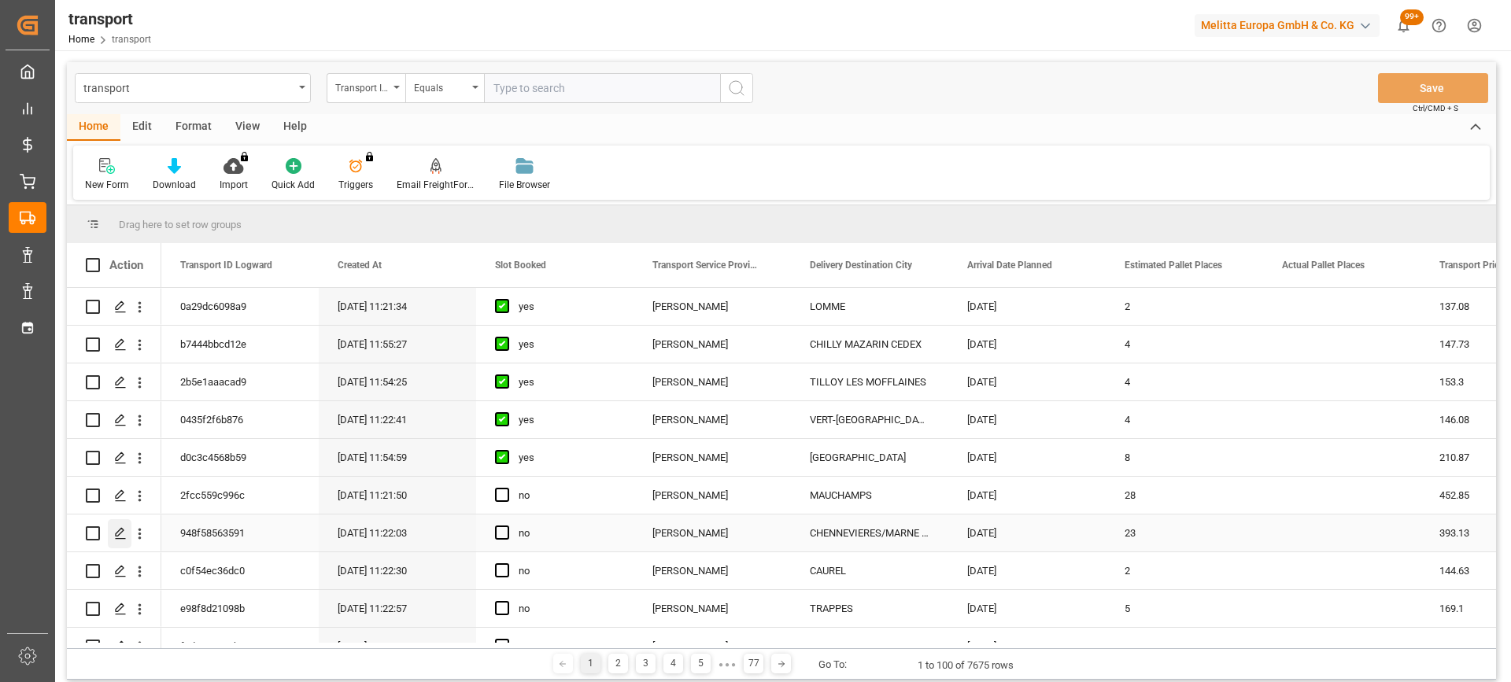
click at [124, 530] on icon "Press SPACE to select this row." at bounding box center [120, 533] width 13 height 13
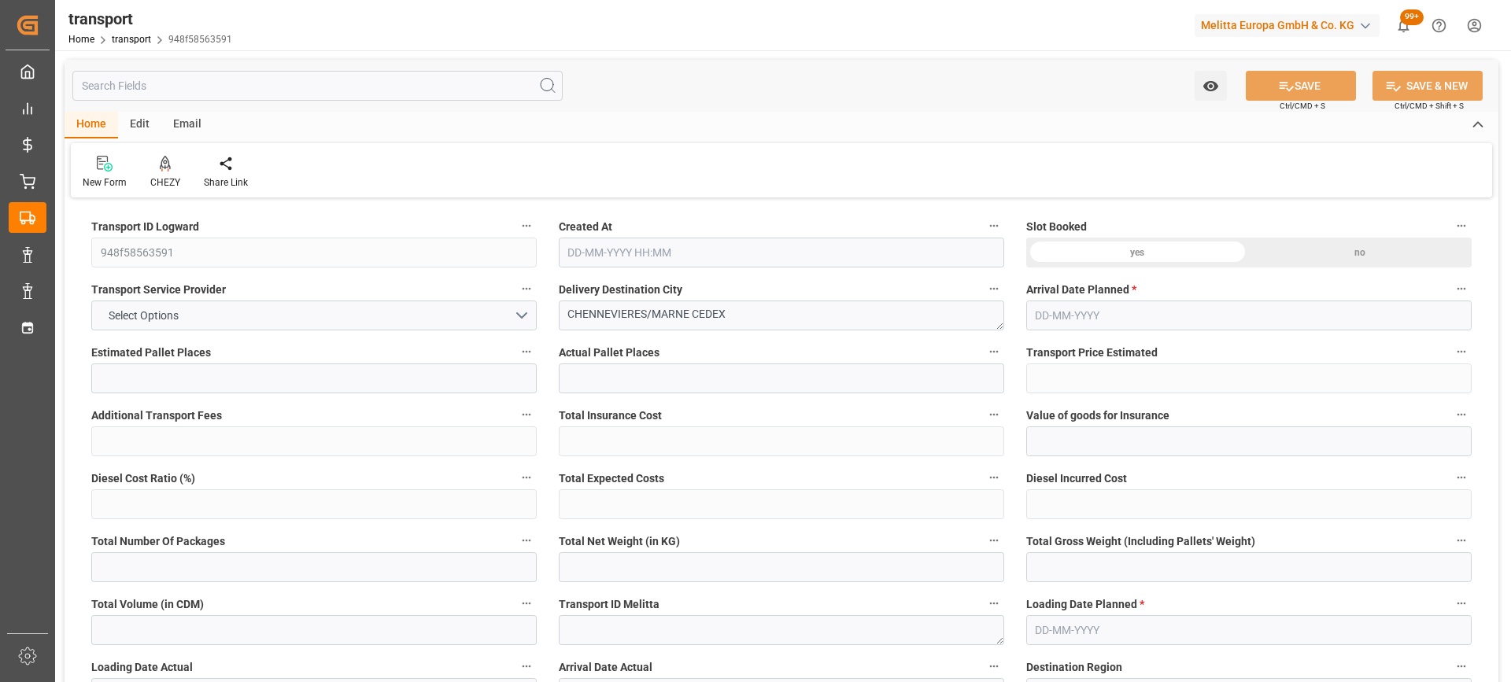
type input "23"
type input "393.13"
type input "0"
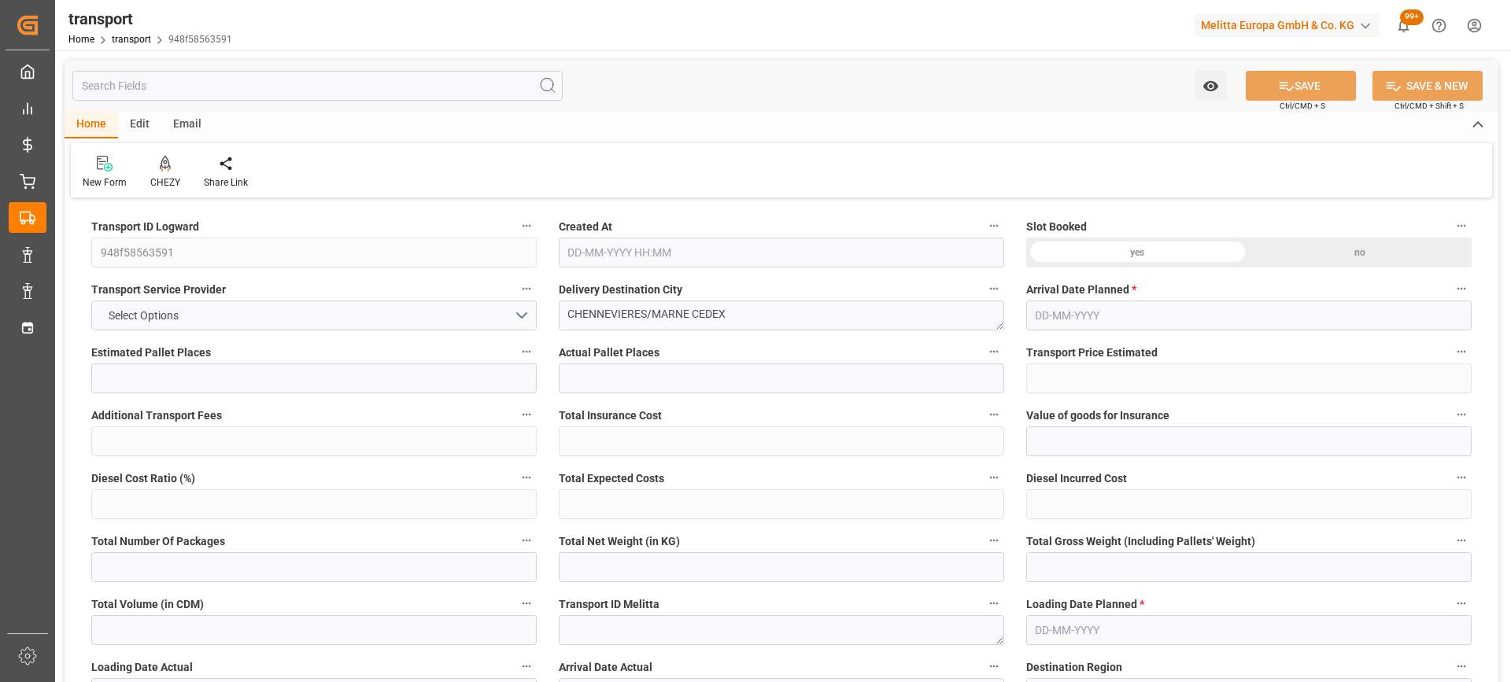
type input "379.8422"
type input "-13.2878"
type input "0"
type input "7780.062"
type input "9879"
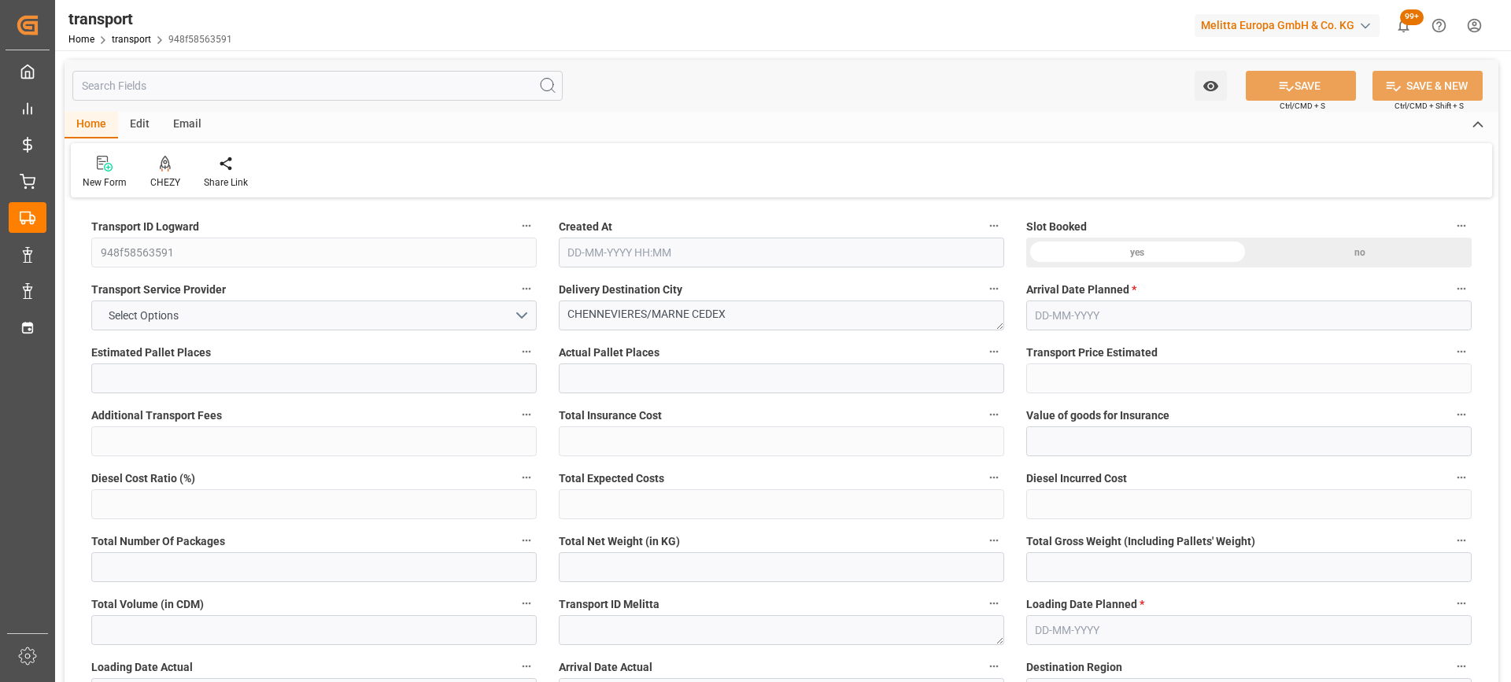
type input "27518.076"
type input "94"
type input "23"
type input "782"
type input "32"
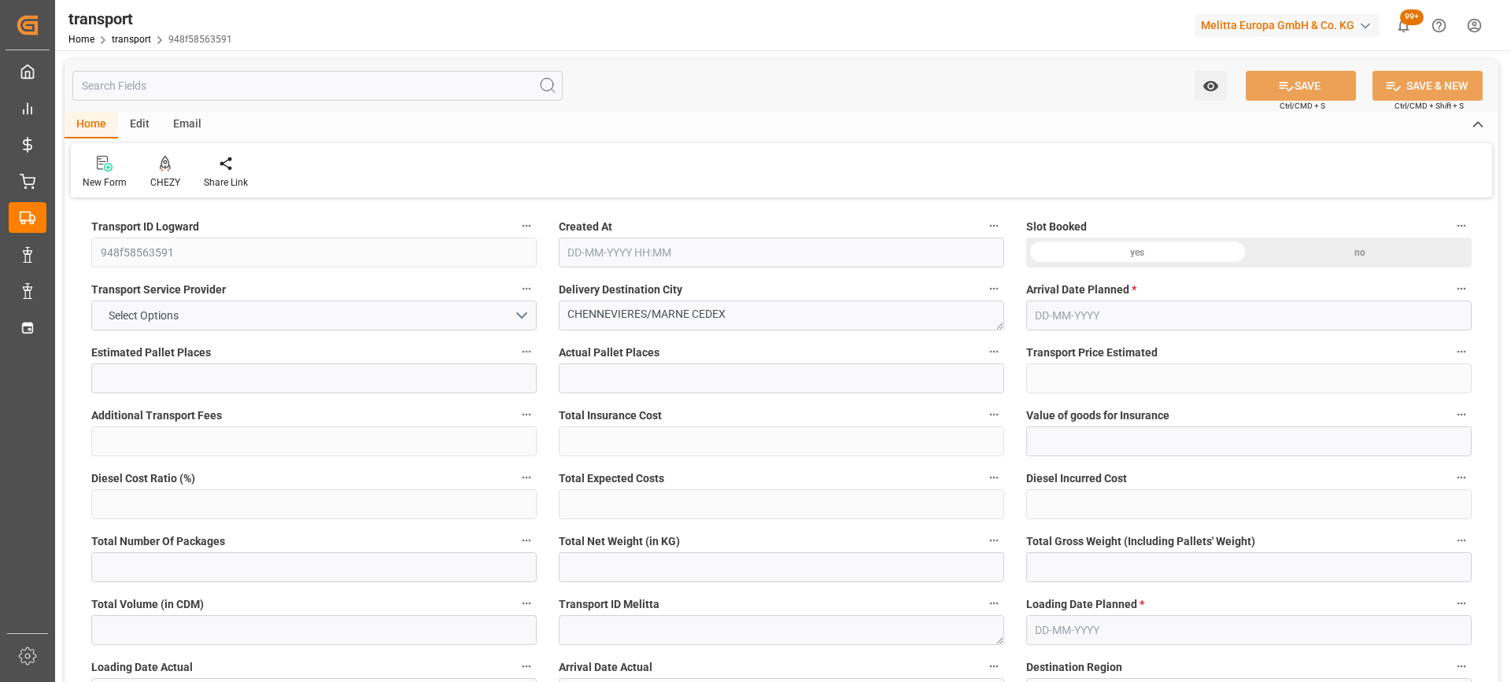
type input "101"
type input "8681.328"
type input "0"
type input "4710.8598"
type input "0"
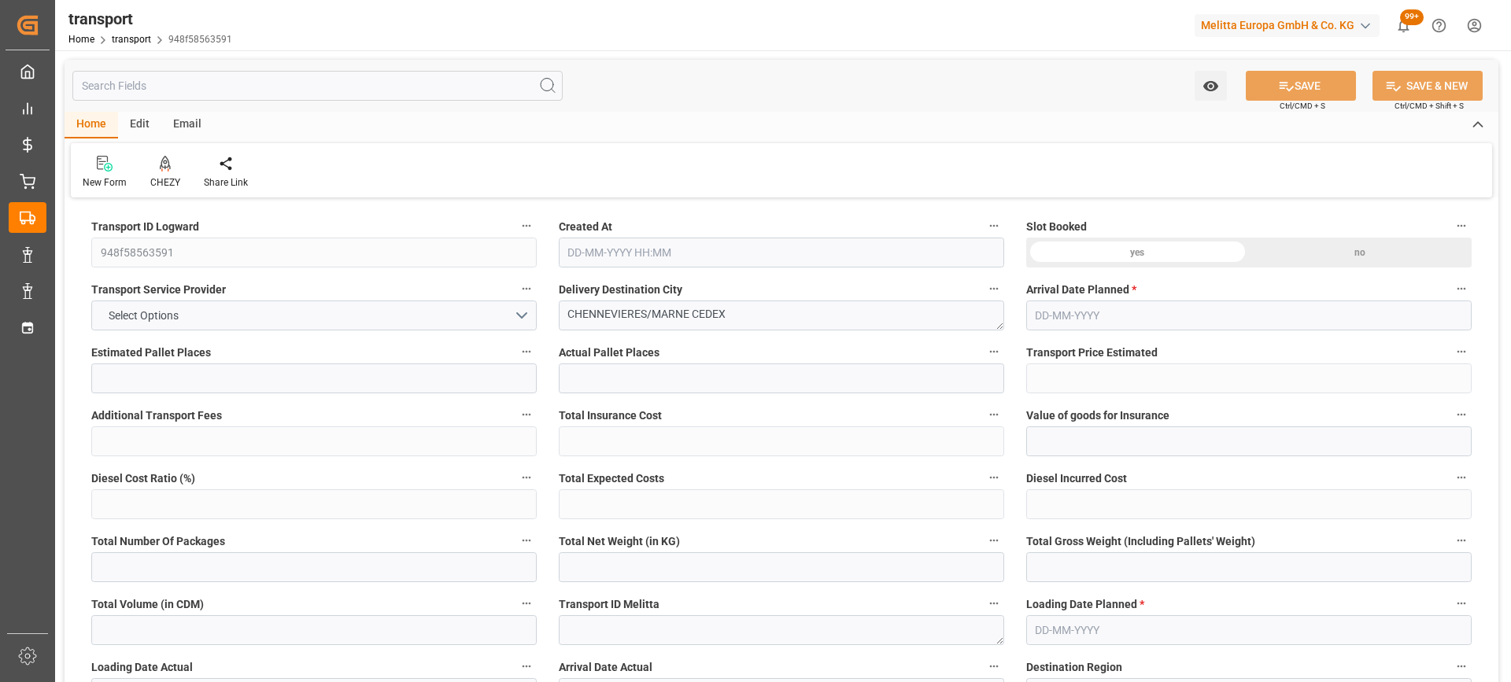
type input "0"
type input "21"
type input "35"
type input "[DATE] 11:22"
type input "[DATE]"
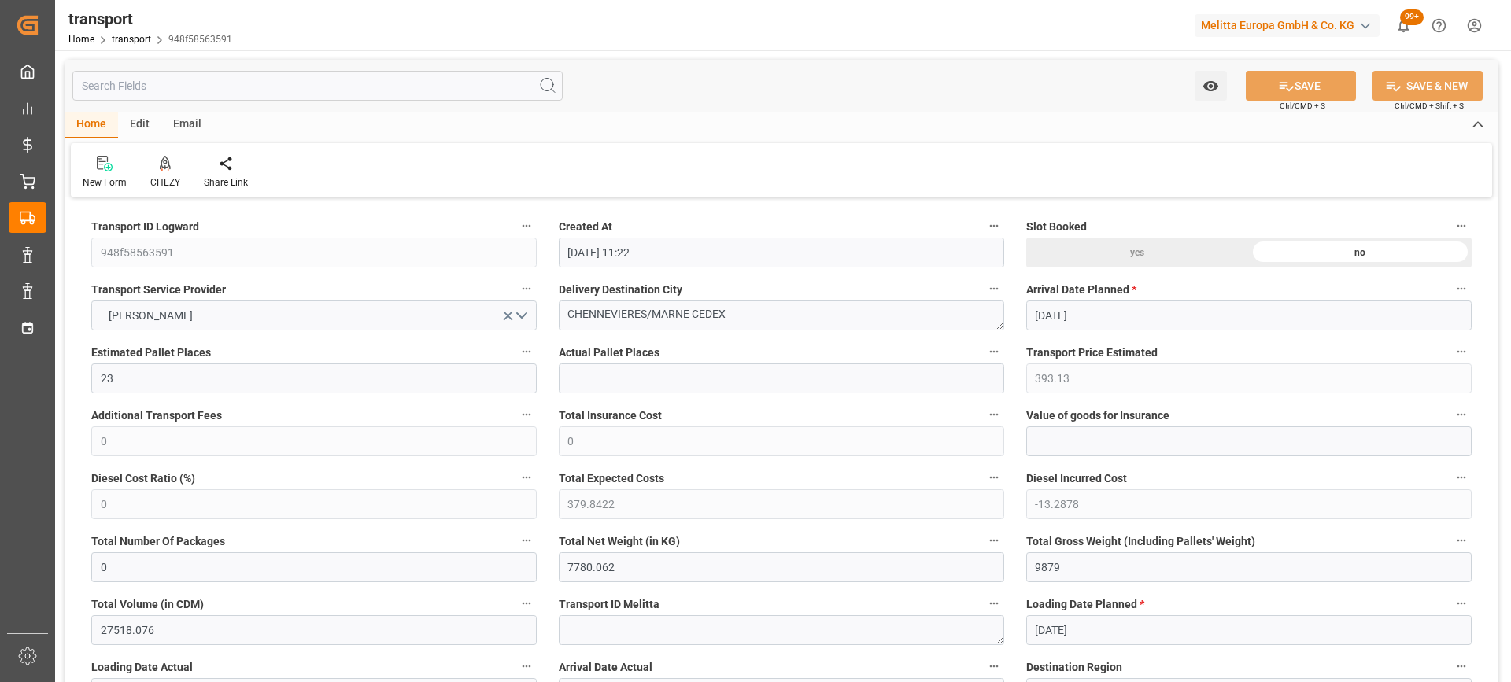
type input "[DATE]"
drag, startPoint x: 640, startPoint y: 315, endPoint x: 452, endPoint y: 315, distance: 188.0
click at [162, 169] on icon at bounding box center [165, 164] width 11 height 16
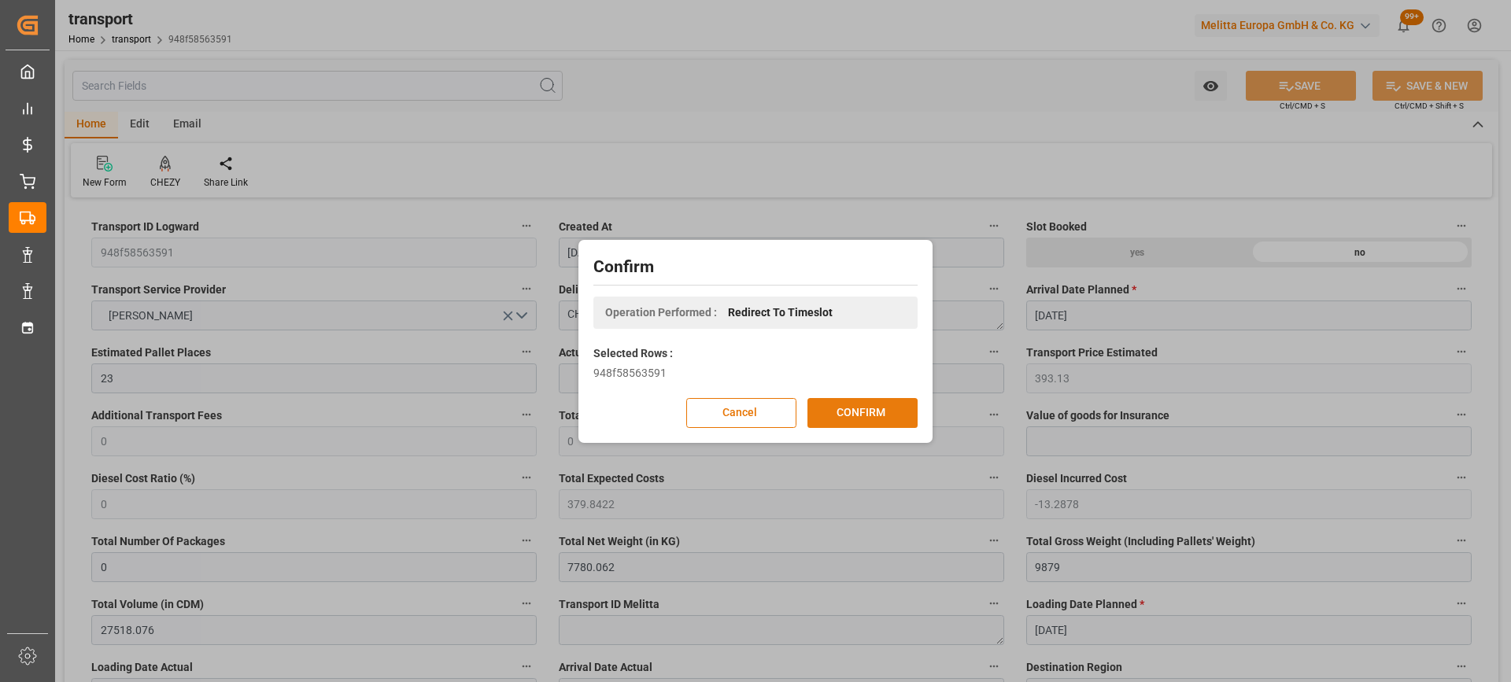
click at [861, 413] on button "CONFIRM" at bounding box center [862, 413] width 110 height 30
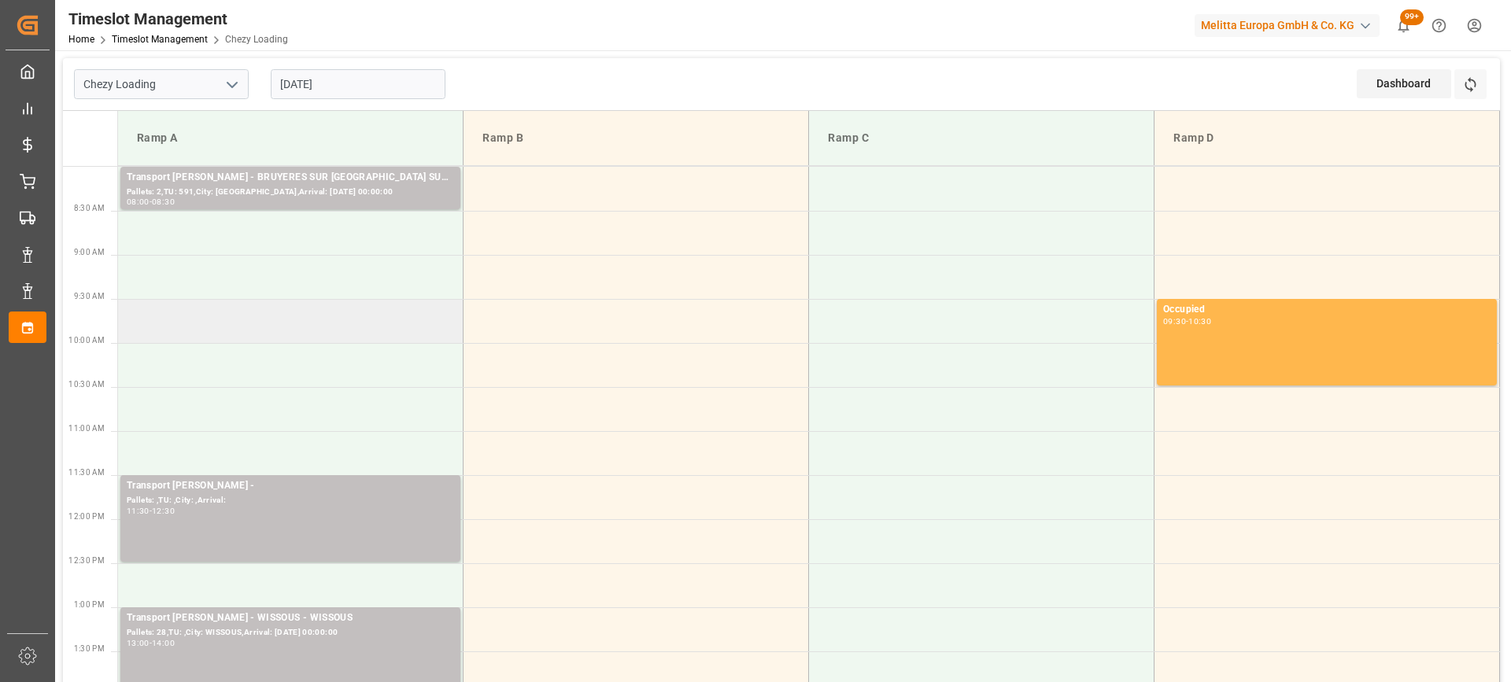
click at [350, 332] on td at bounding box center [290, 321] width 345 height 44
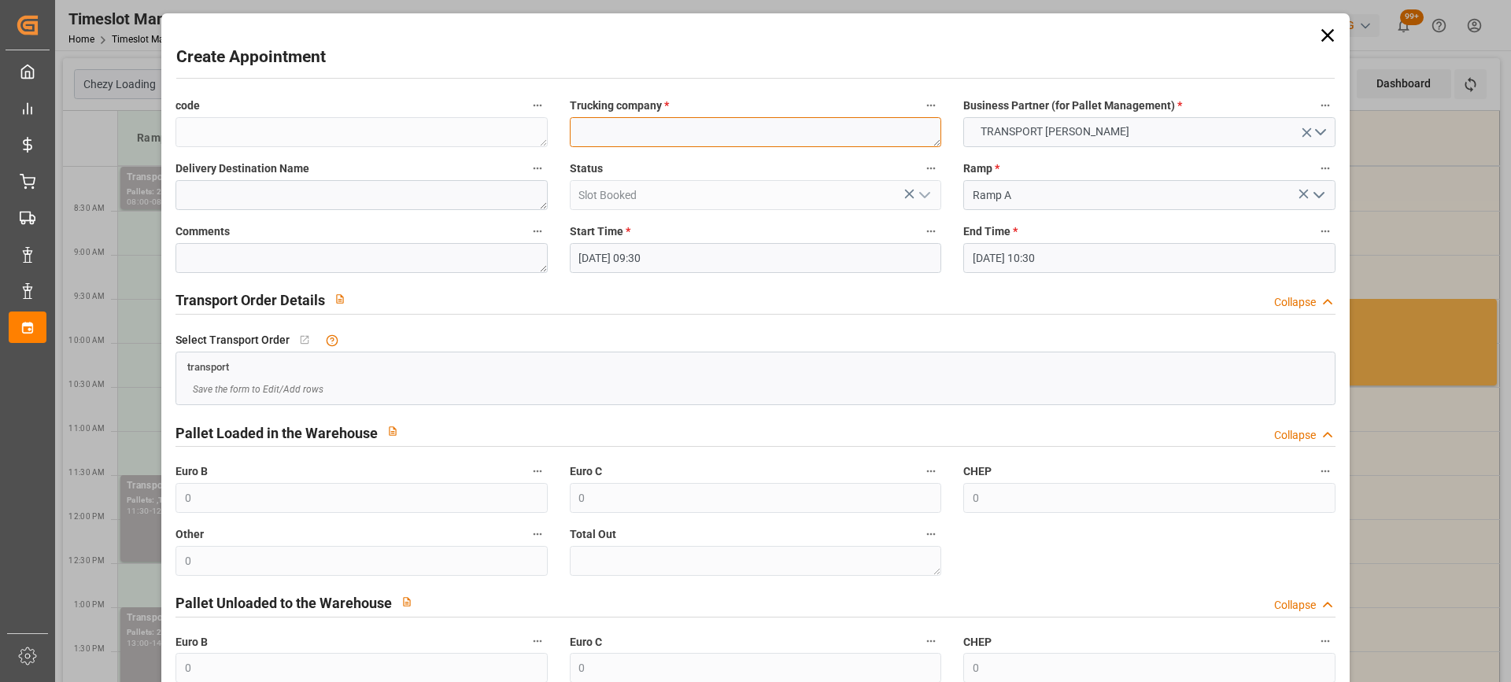
paste textarea "CHENNEVIERES/[GEOGRAPHIC_DATA]"
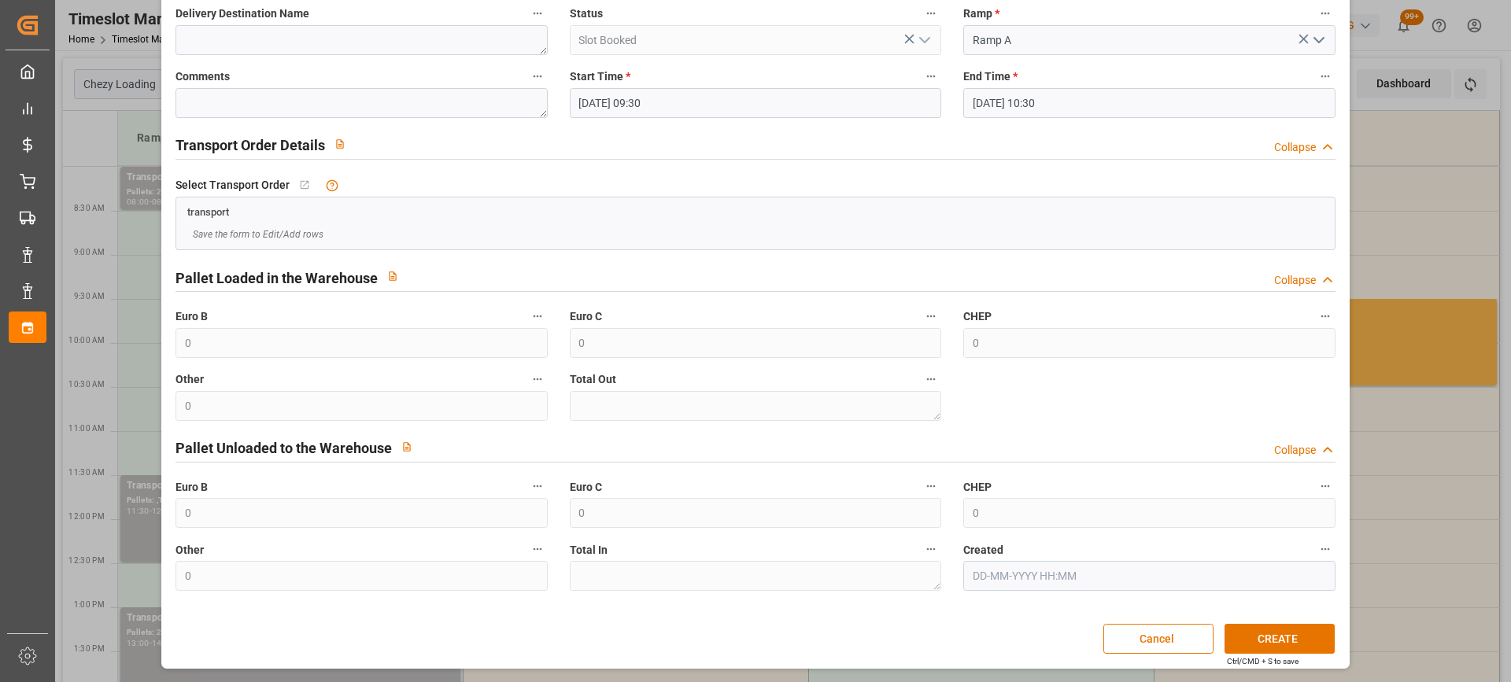
type textarea "CHENNEVIERES/MARNE"
click at [1297, 622] on div "Create Appointment code Trucking company * CHENNEVIERES/MARNE Business Partner …" at bounding box center [754, 263] width 1179 height 803
click at [1301, 633] on button "CREATE" at bounding box center [1279, 639] width 110 height 30
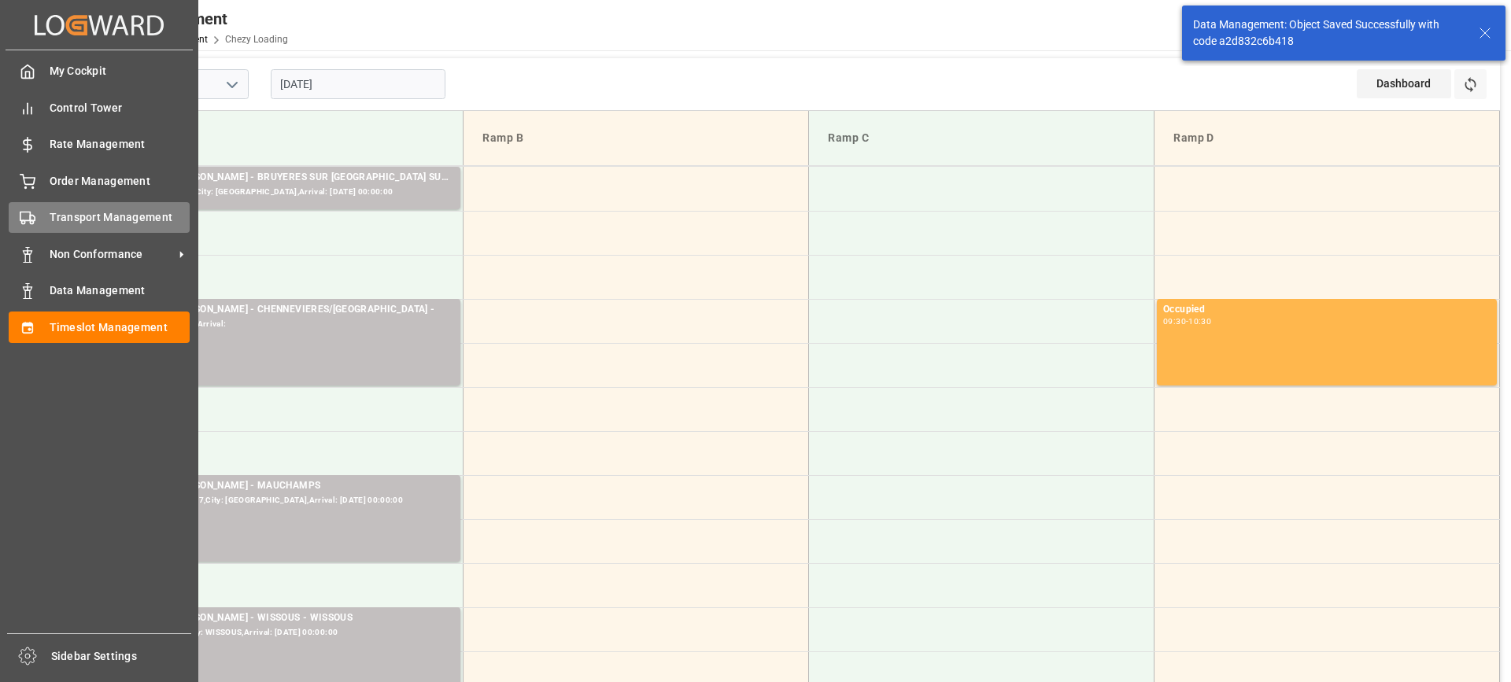
click at [39, 210] on div "Transport Management Transport Management" at bounding box center [99, 217] width 181 height 31
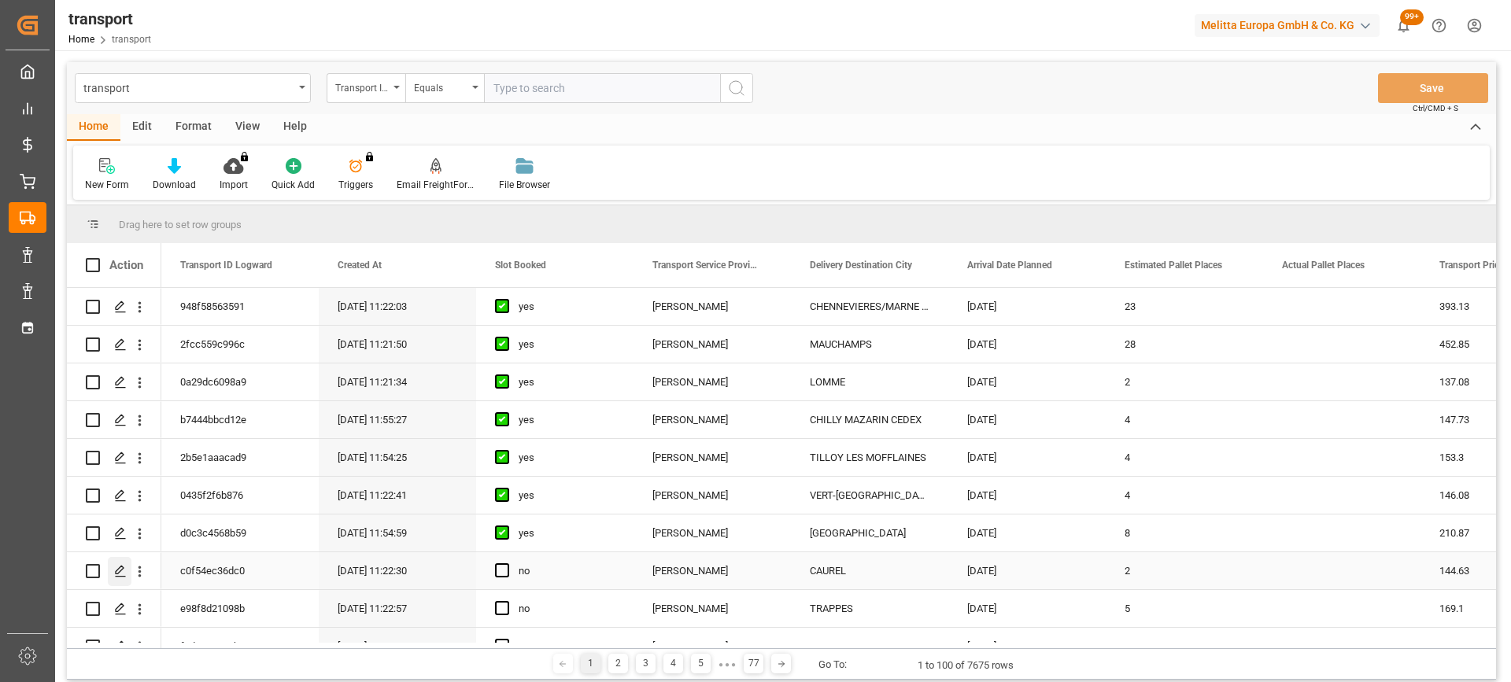
click at [124, 569] on polygon "Press SPACE to select this row." at bounding box center [120, 570] width 8 height 8
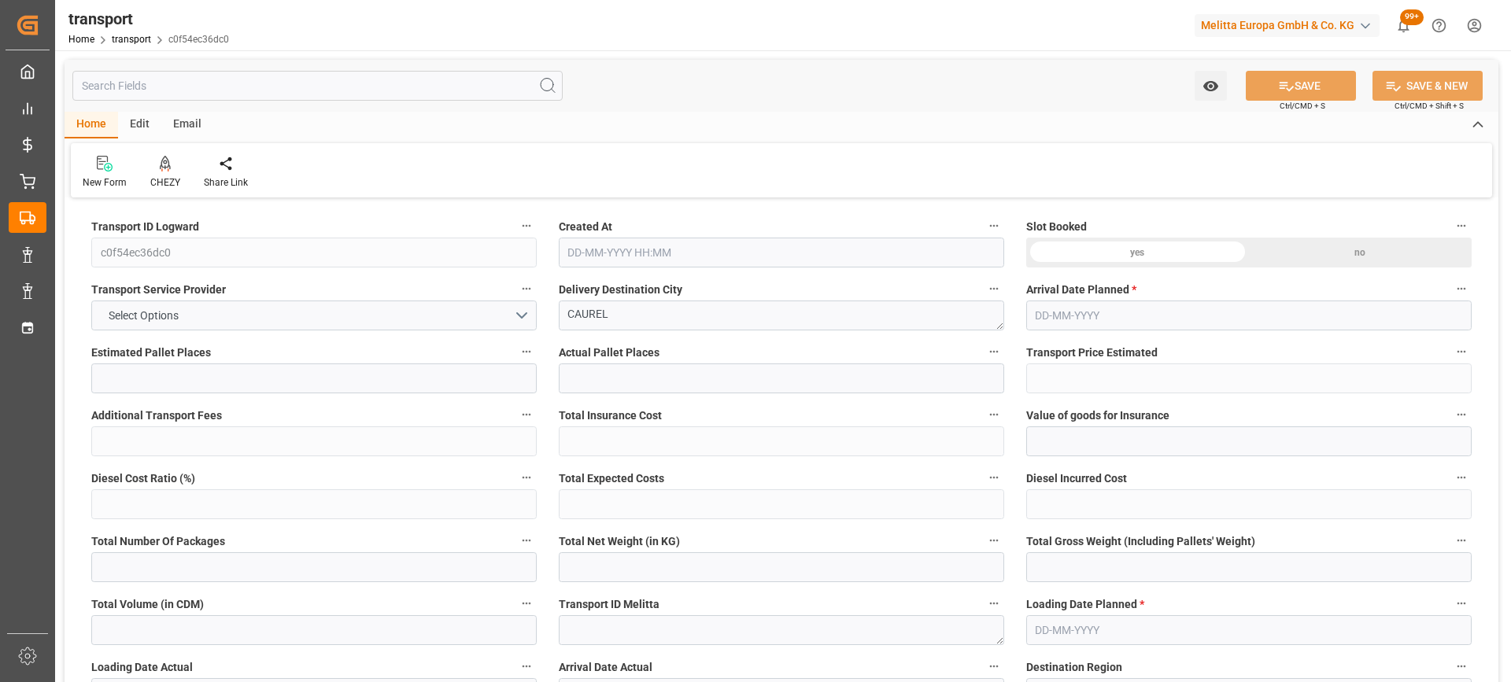
type input "2"
type input "144.63"
type input "0"
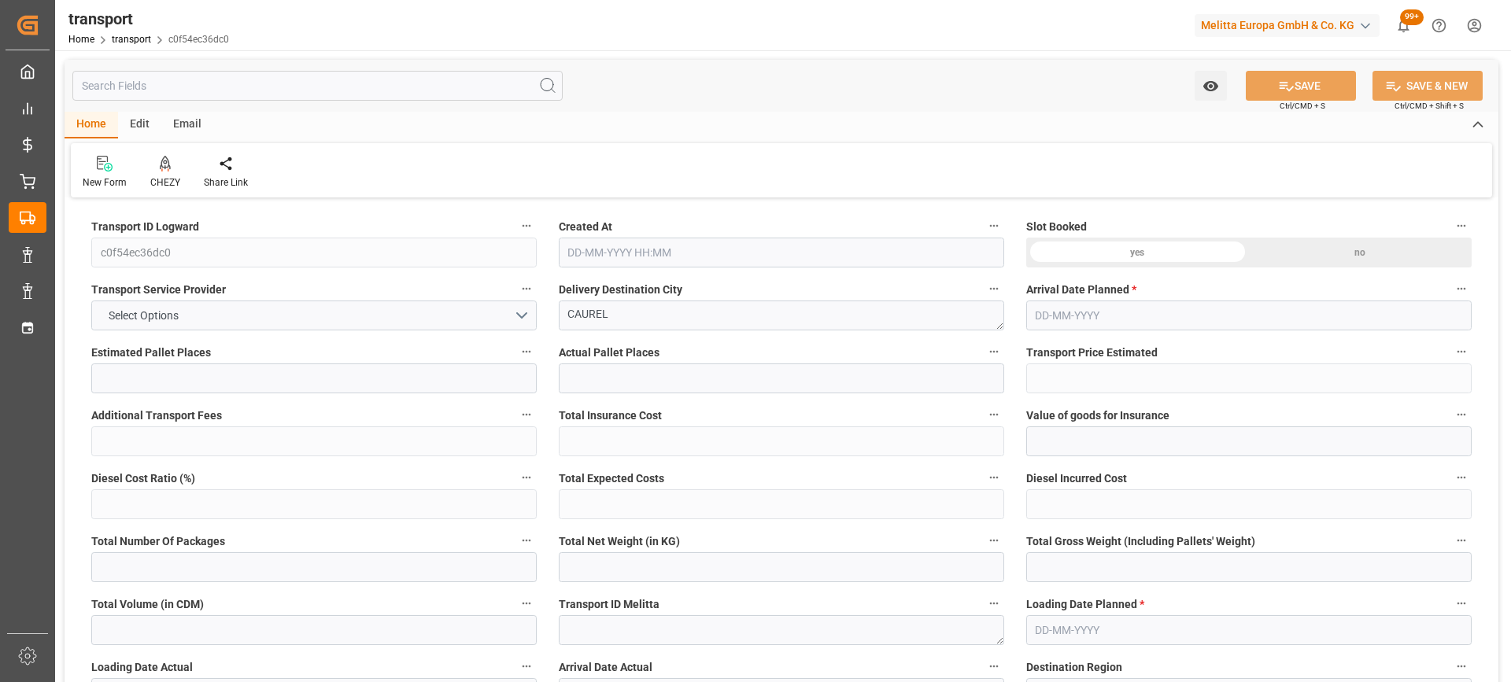
type input "139.7415"
type input "-4.8885"
type input "0"
type input "199.876"
type input "298.748"
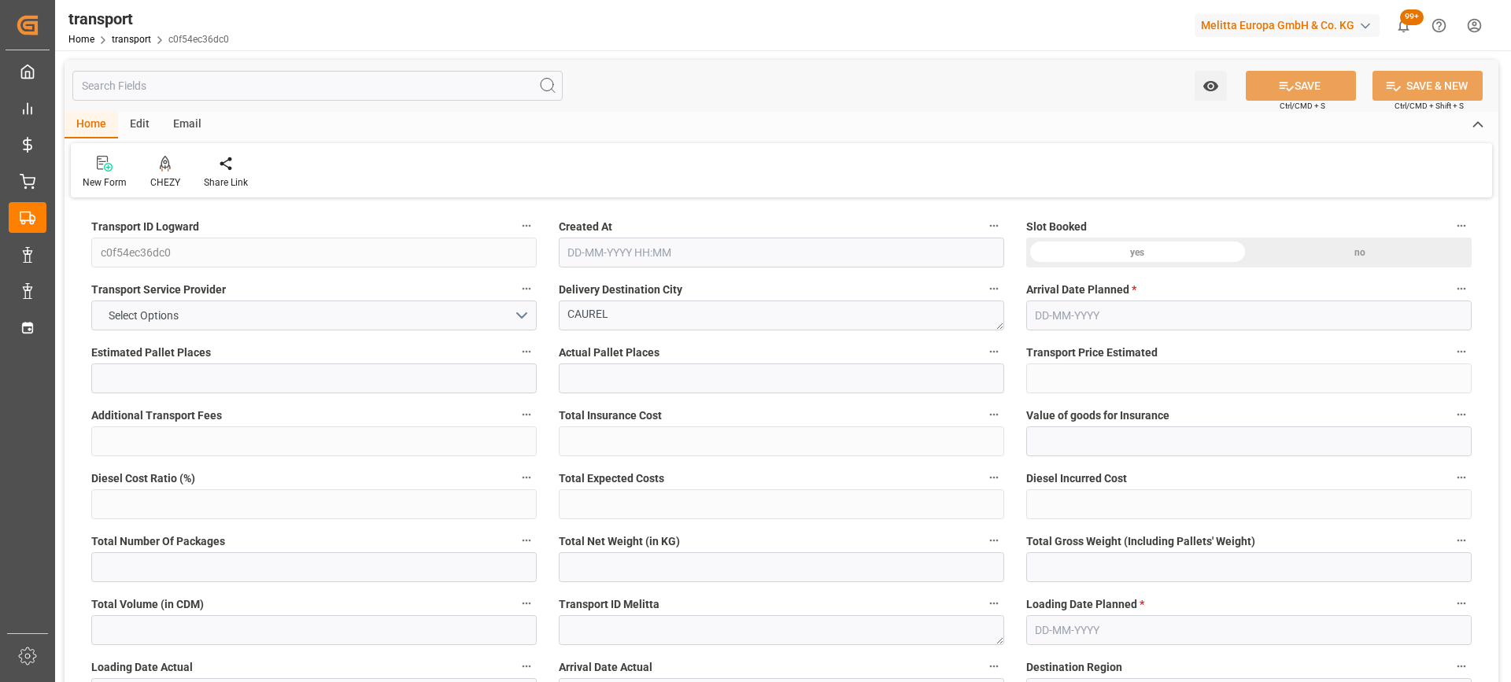
type input "2487.736"
type input "51"
type input "0"
type input "194"
type input "2"
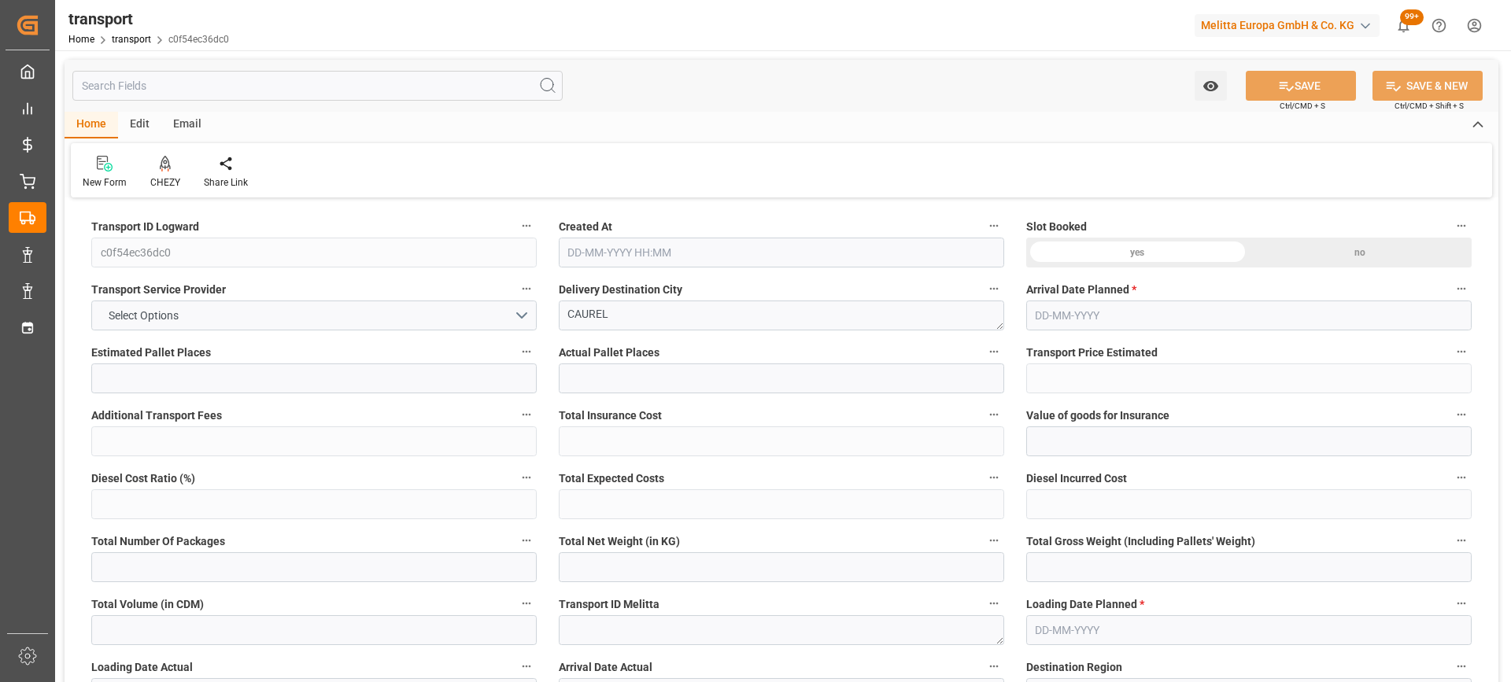
type input "101"
type input "252.748"
type input "0"
type input "4710.8598"
type input "0"
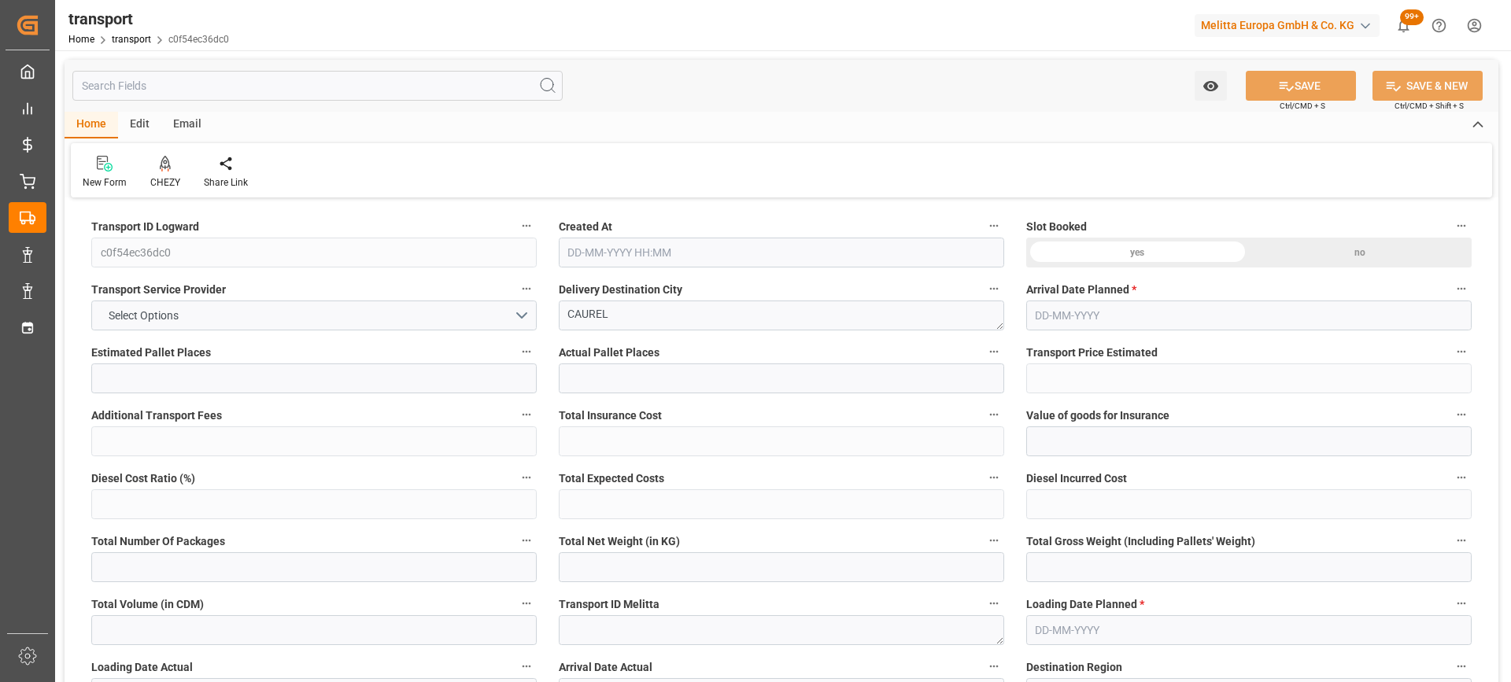
type input "0"
type input "21"
type input "35"
type input "06-10-2025 11:22"
type input "[DATE]"
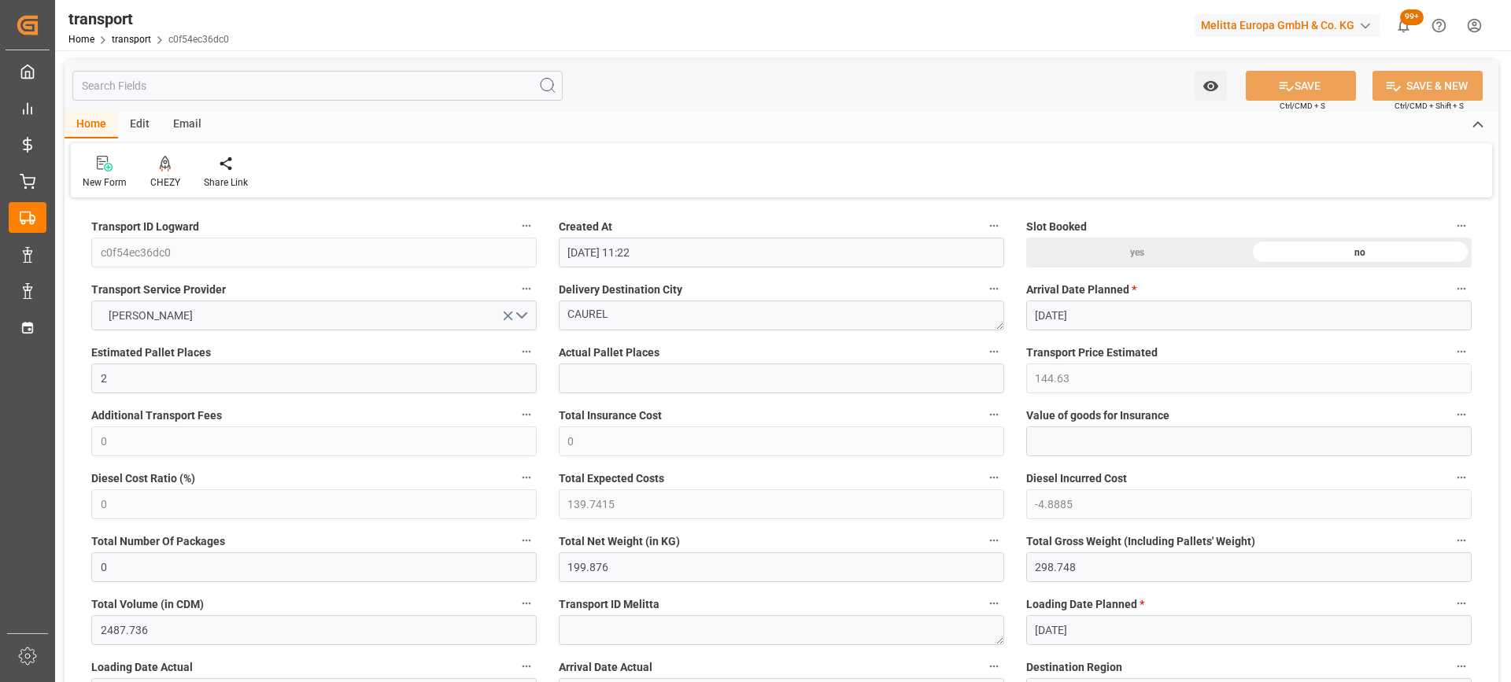
type input "[DATE]"
drag, startPoint x: 636, startPoint y: 315, endPoint x: 418, endPoint y: 325, distance: 218.2
click at [166, 167] on icon at bounding box center [165, 164] width 11 height 16
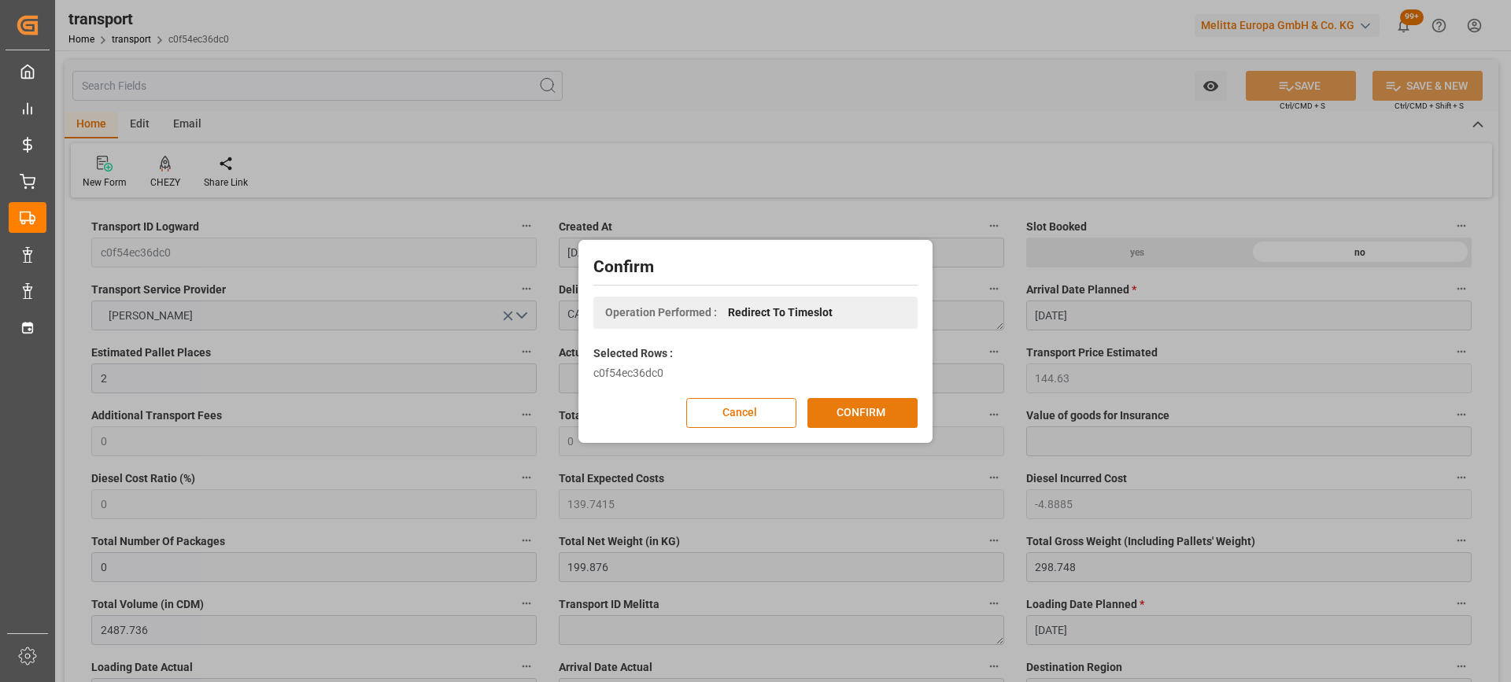
click at [868, 409] on button "CONFIRM" at bounding box center [862, 413] width 110 height 30
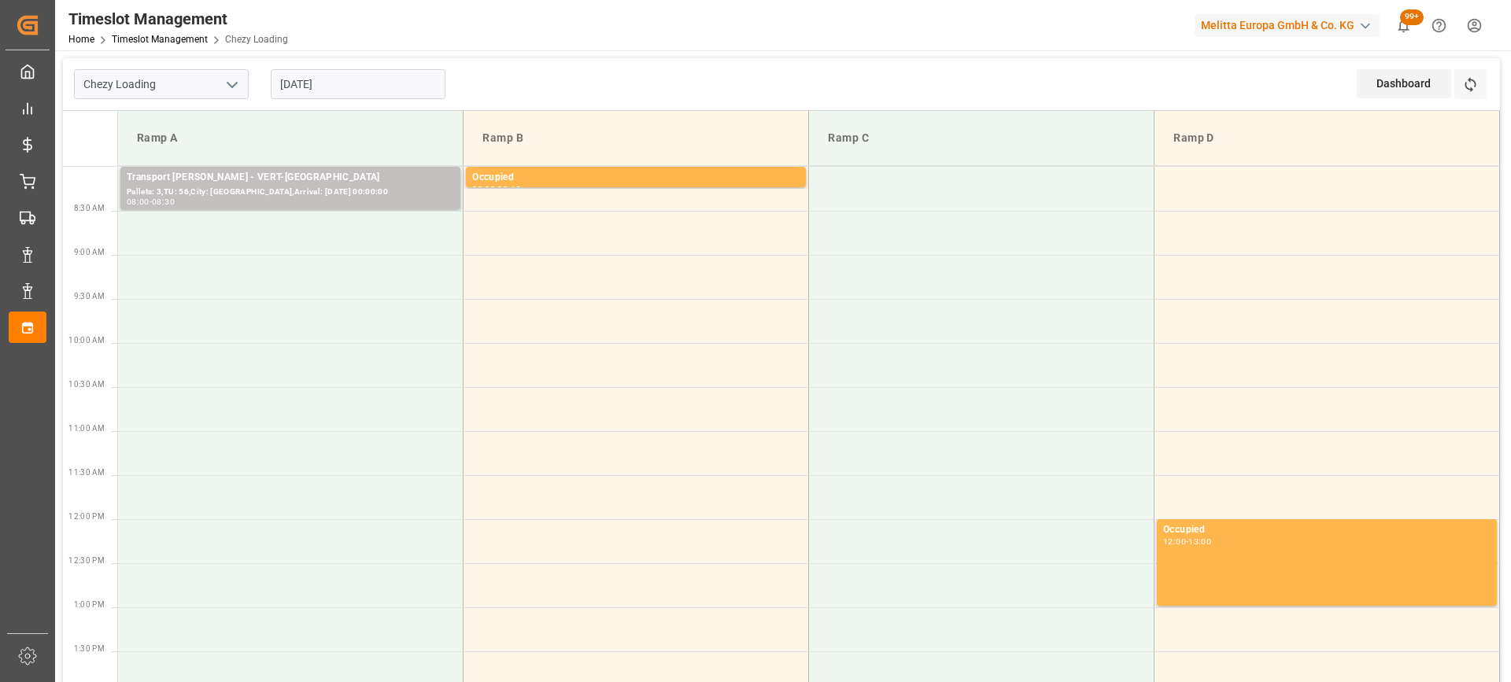
click at [316, 528] on td at bounding box center [290, 541] width 345 height 44
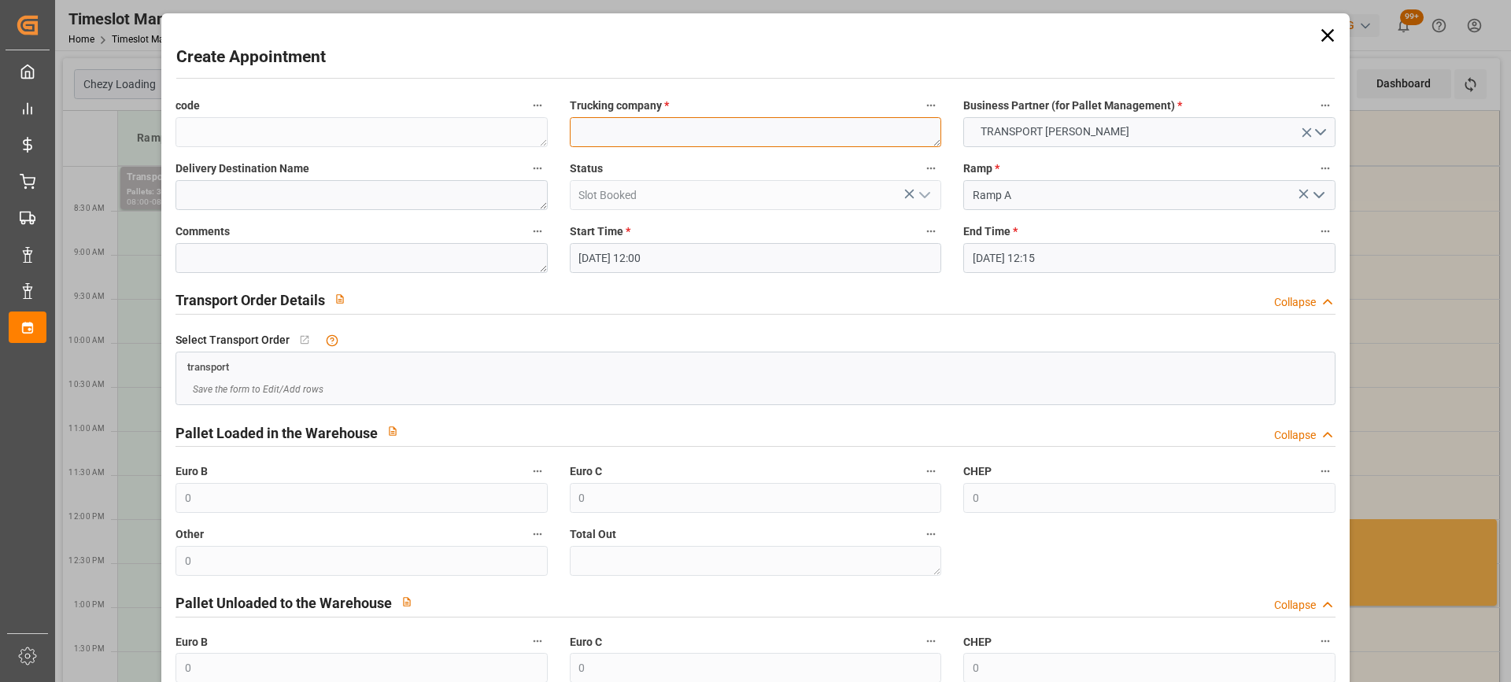
paste textarea "CAUREL"
type textarea "CAUREL"
click at [1103, 261] on input "10-10-2025 12:15" at bounding box center [1148, 258] width 371 height 30
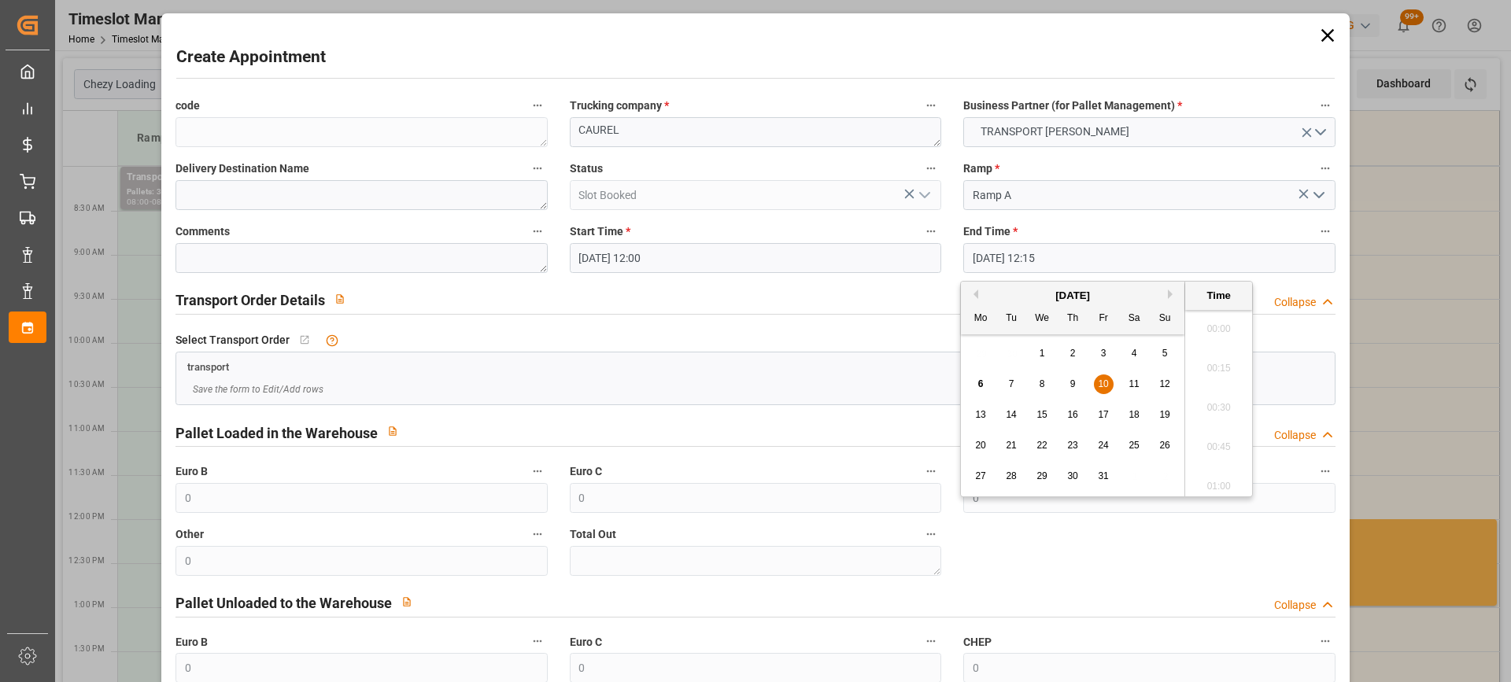
scroll to position [1854, 0]
click at [1105, 381] on span "10" at bounding box center [1103, 383] width 10 height 11
click at [1193, 437] on li "12:30" at bounding box center [1218, 442] width 67 height 39
type input "10-10-2025 12:30"
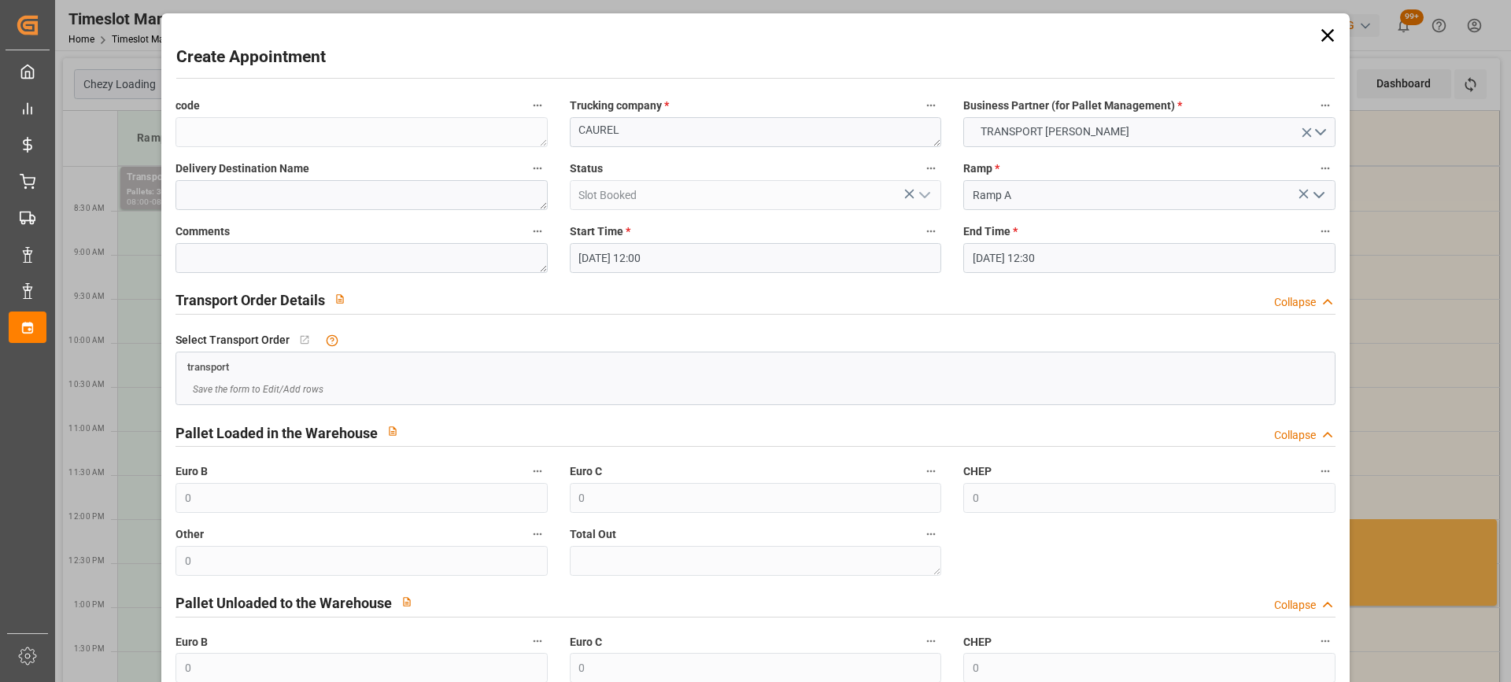
scroll to position [155, 0]
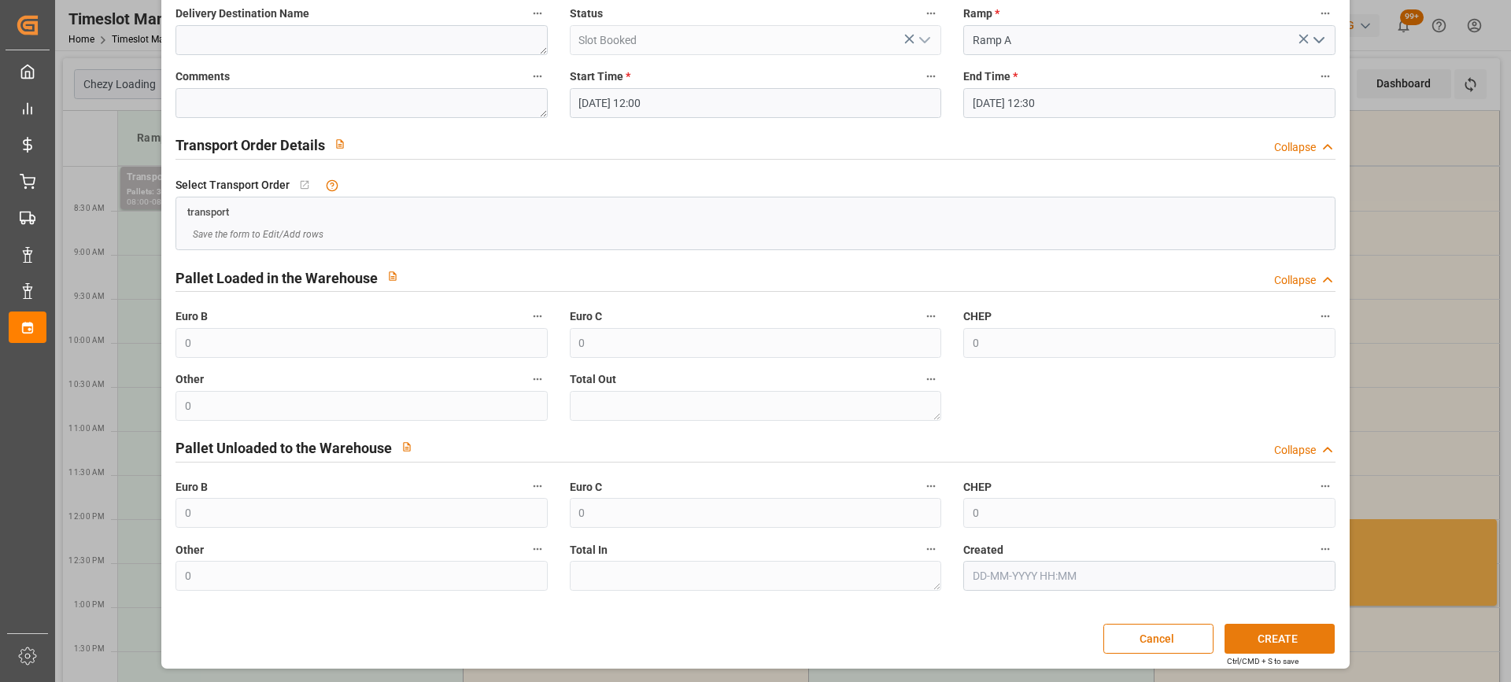
drag, startPoint x: 1312, startPoint y: 638, endPoint x: 1267, endPoint y: 637, distance: 45.7
click at [1312, 639] on button "CREATE" at bounding box center [1279, 639] width 110 height 30
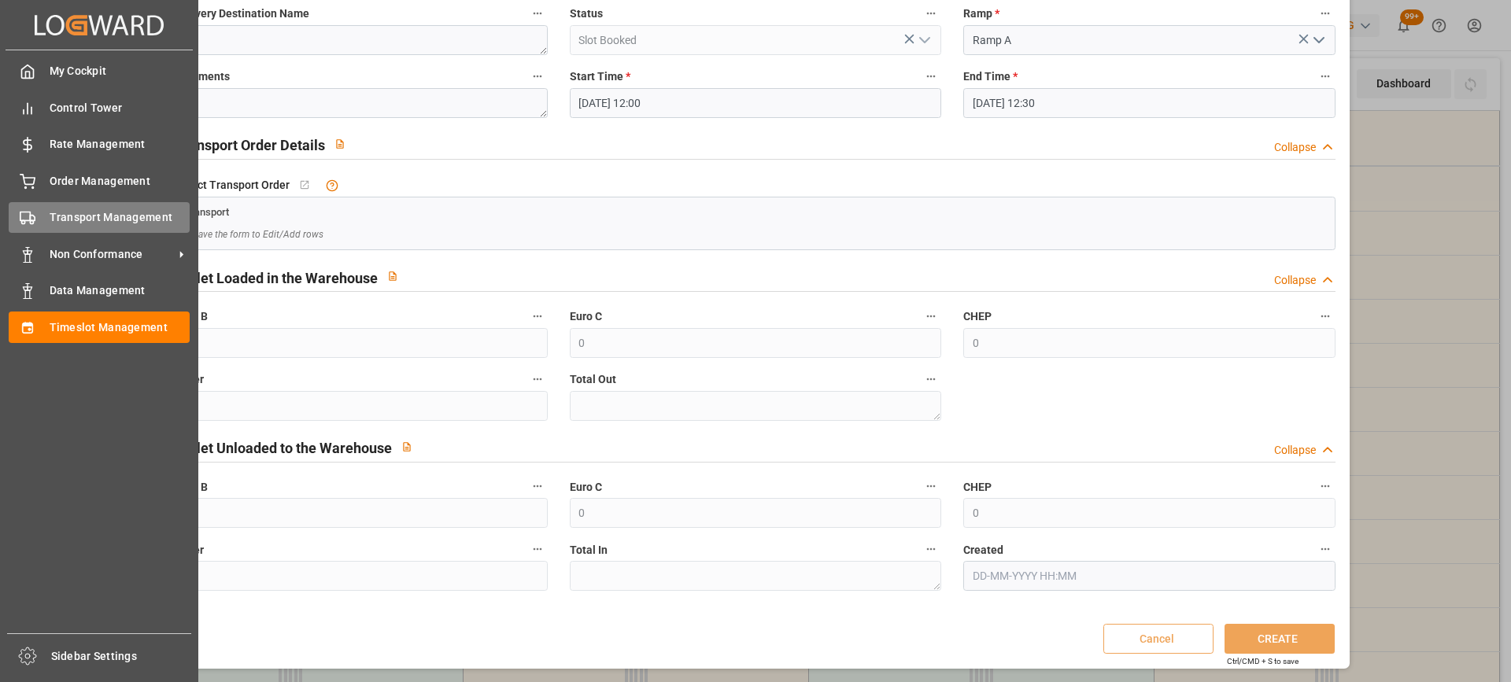
click at [47, 208] on div "Transport Management Transport Management" at bounding box center [99, 217] width 181 height 31
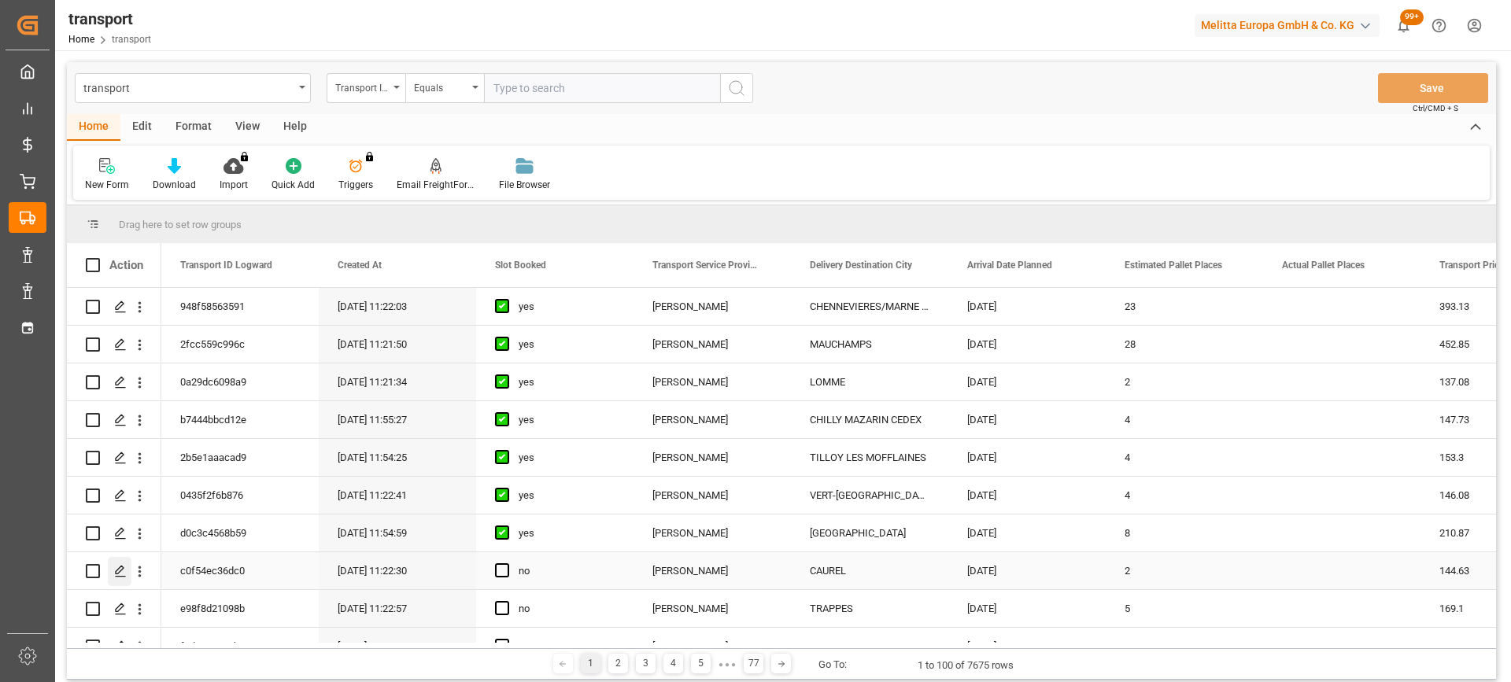
click at [119, 566] on icon "Press SPACE to select this row." at bounding box center [120, 571] width 13 height 13
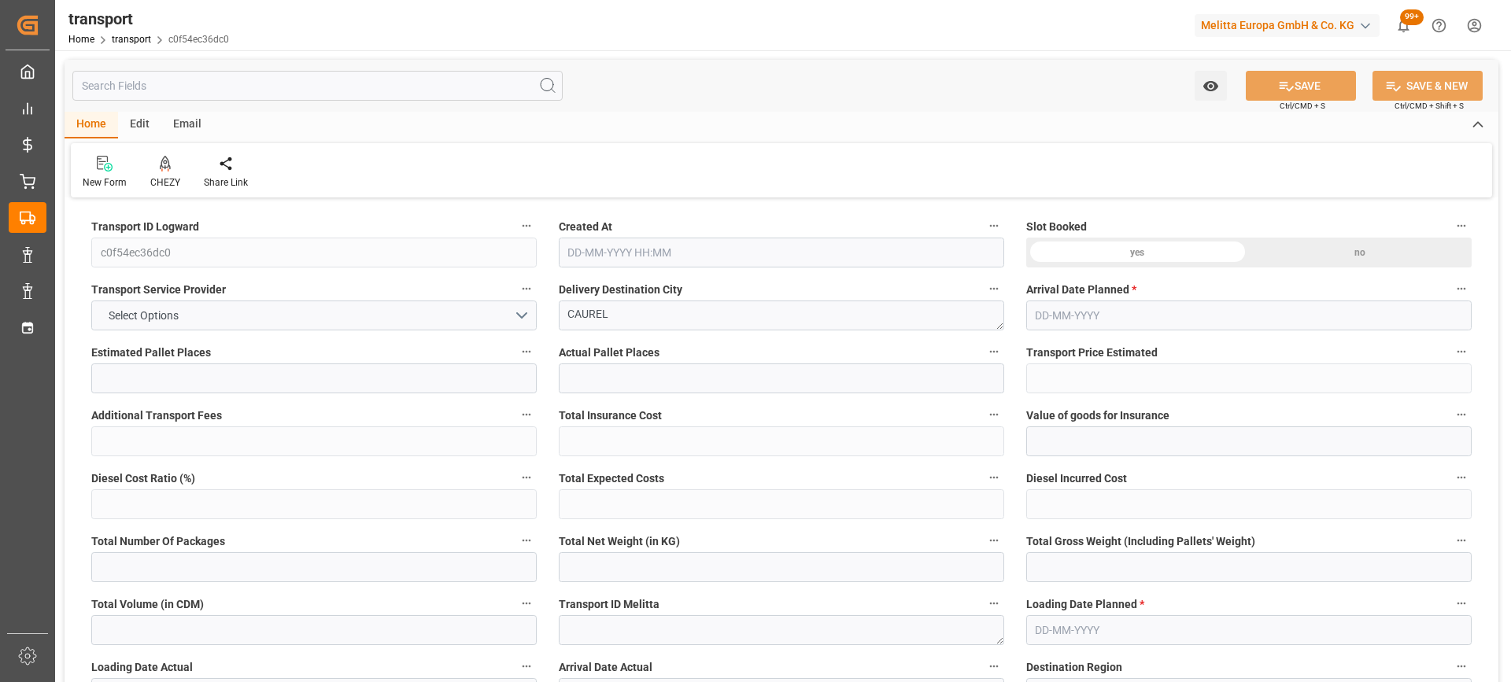
type input "2"
type input "144.63"
type input "0"
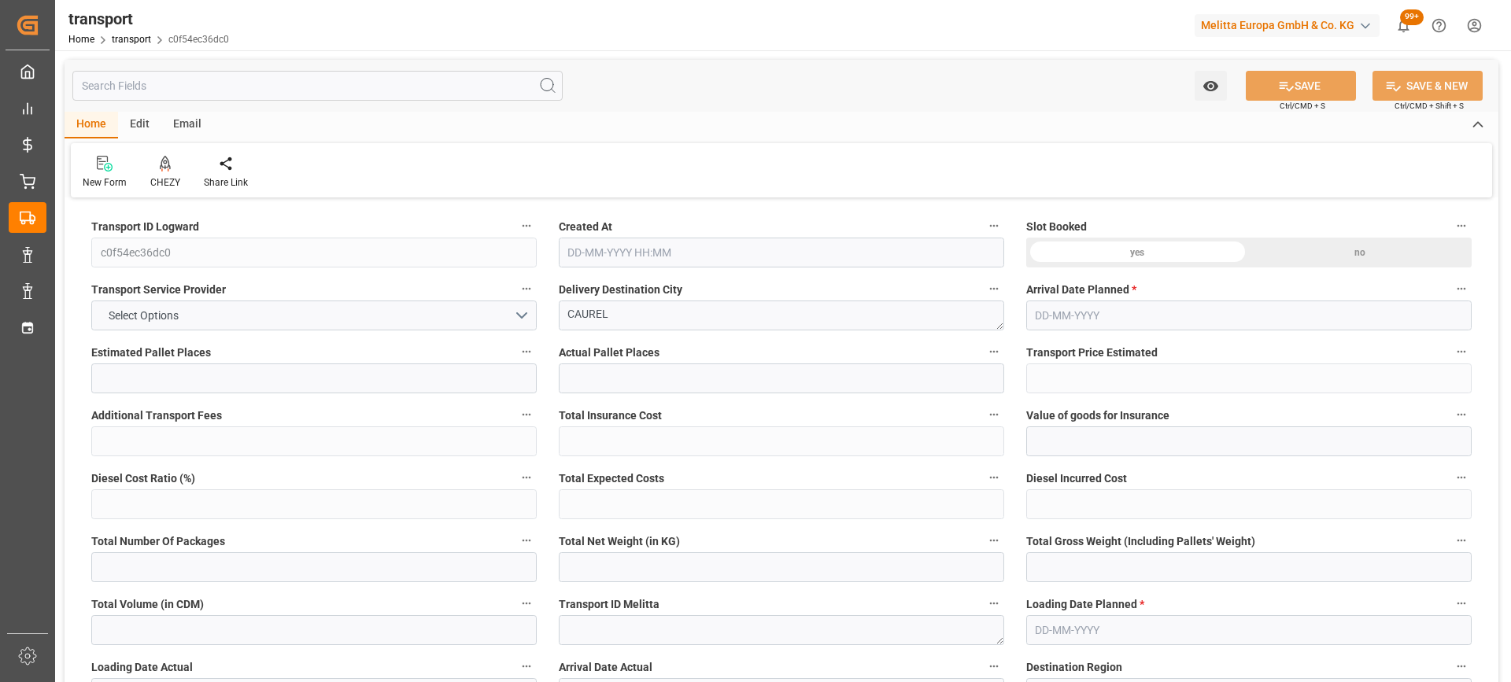
type input "139.7415"
type input "-4.8885"
type input "0"
type input "199.876"
type input "298.748"
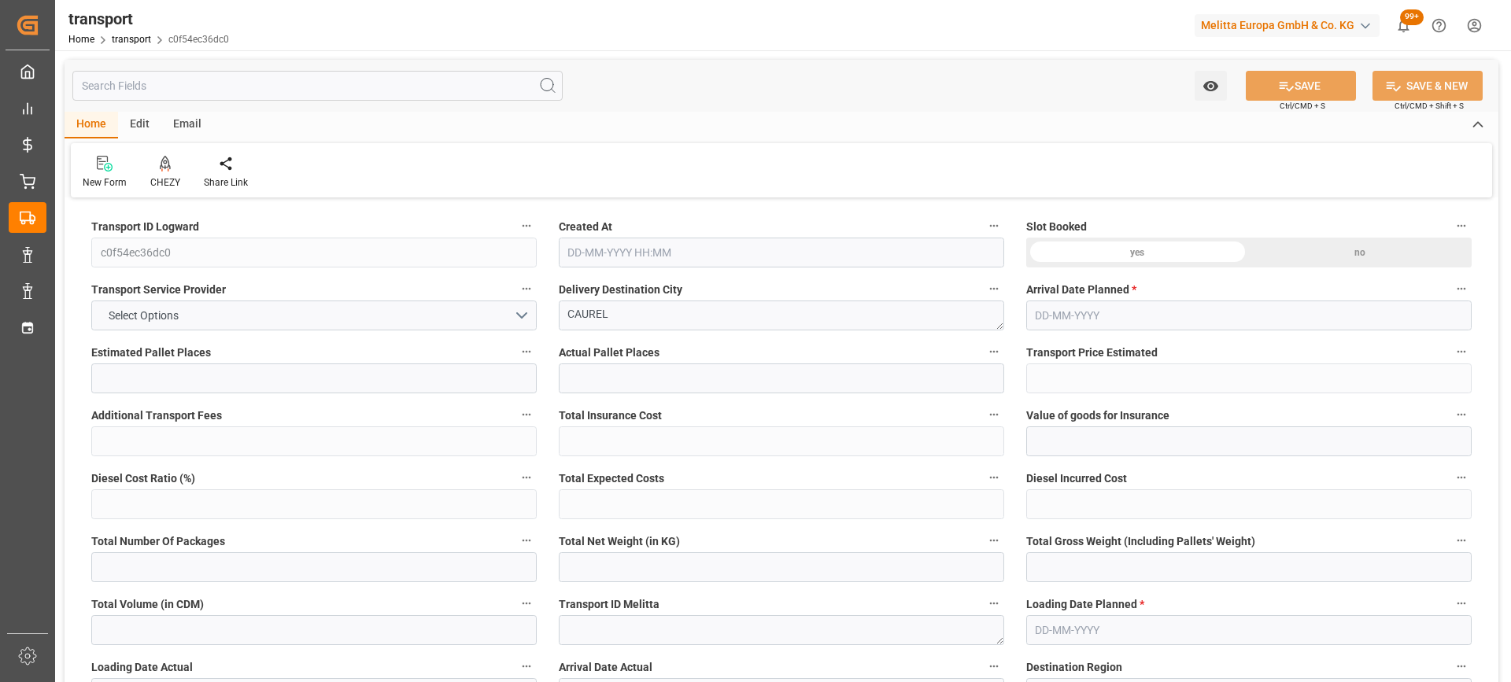
type input "2487.736"
type input "51"
type input "0"
type input "194"
type input "2"
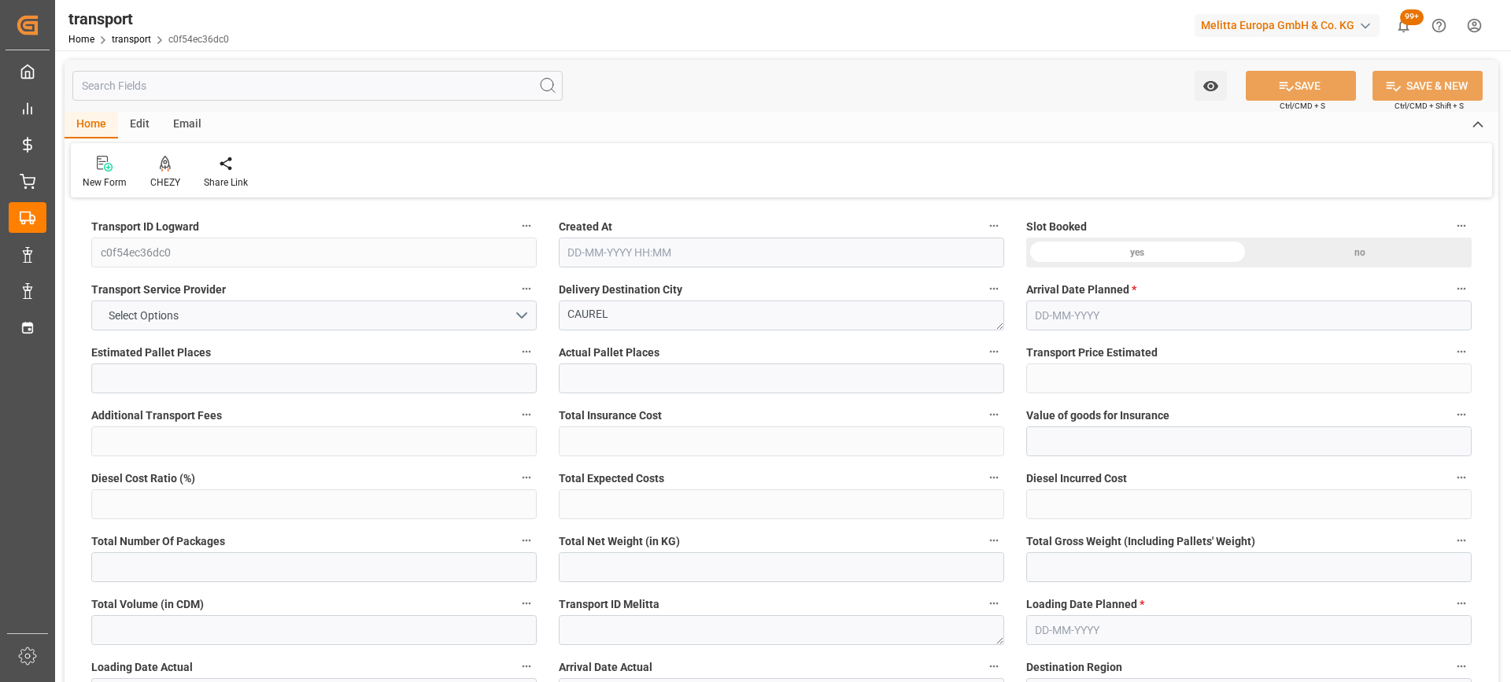
type input "101"
type input "252.748"
type input "0"
type input "4710.8598"
type input "0"
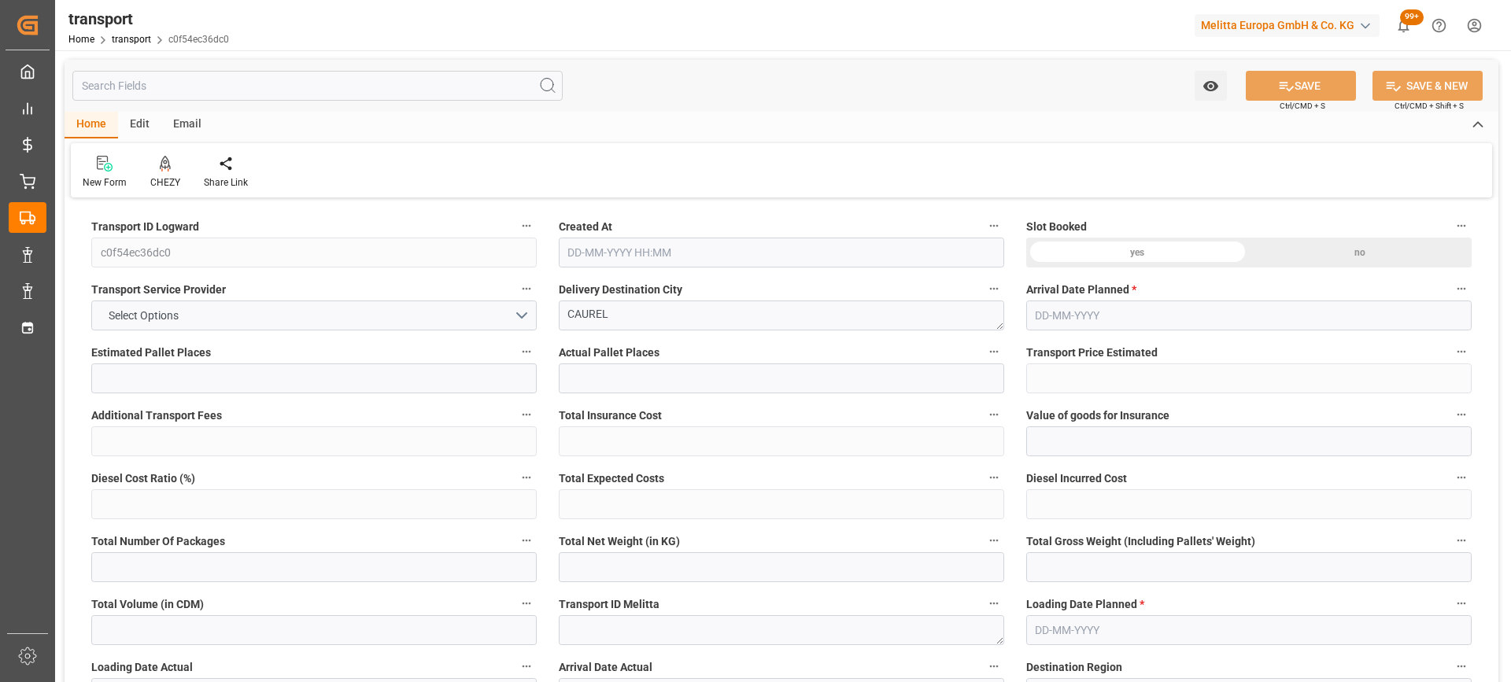
type input "0"
type input "21"
type input "35"
type input "06-10-2025 11:22"
type input "[DATE]"
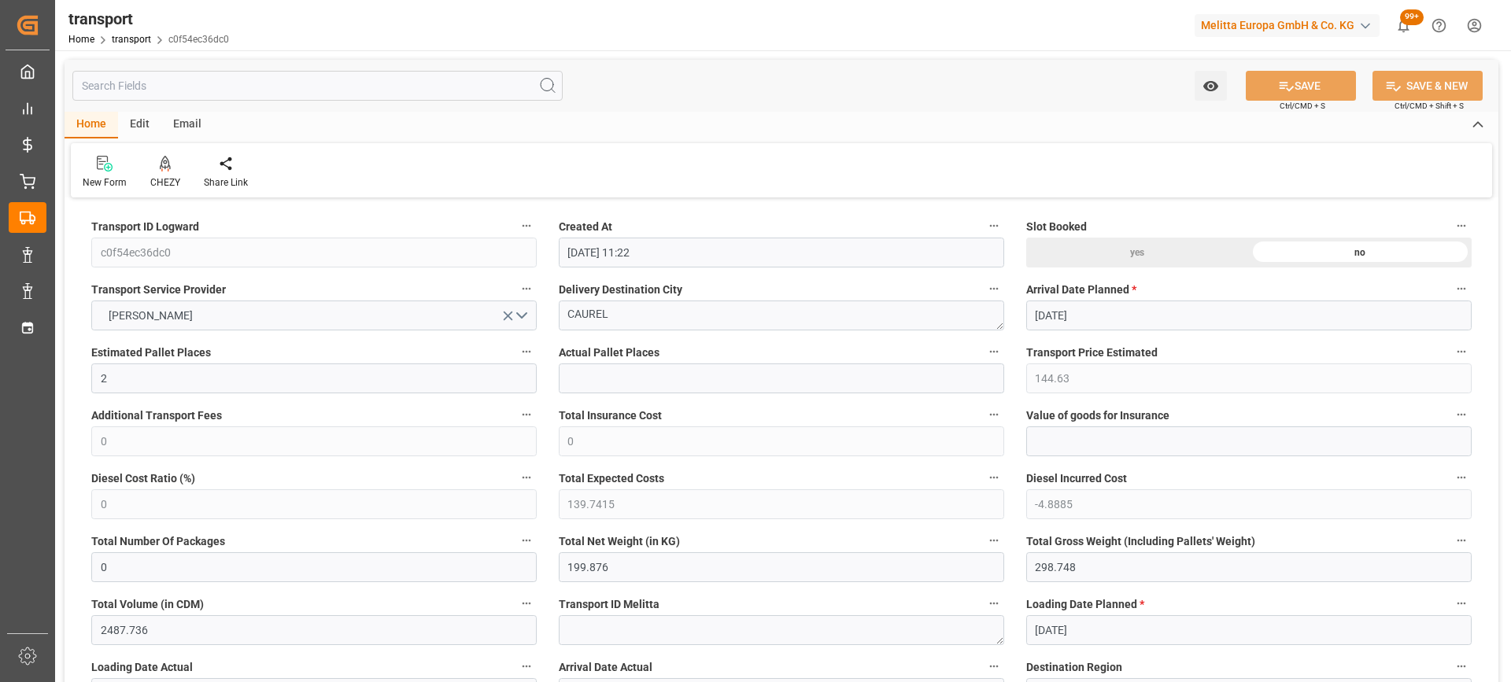
type input "[DATE]"
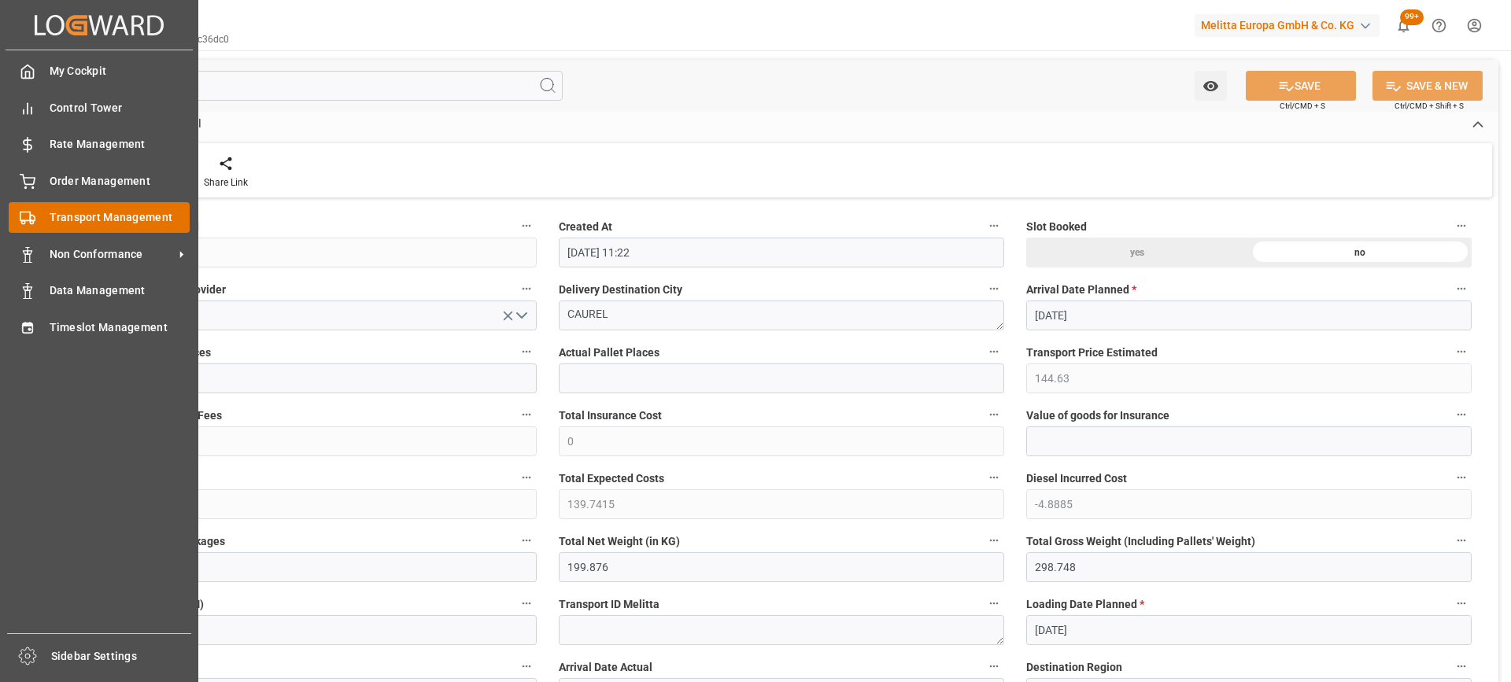
click at [56, 223] on span "Transport Management" at bounding box center [120, 217] width 141 height 17
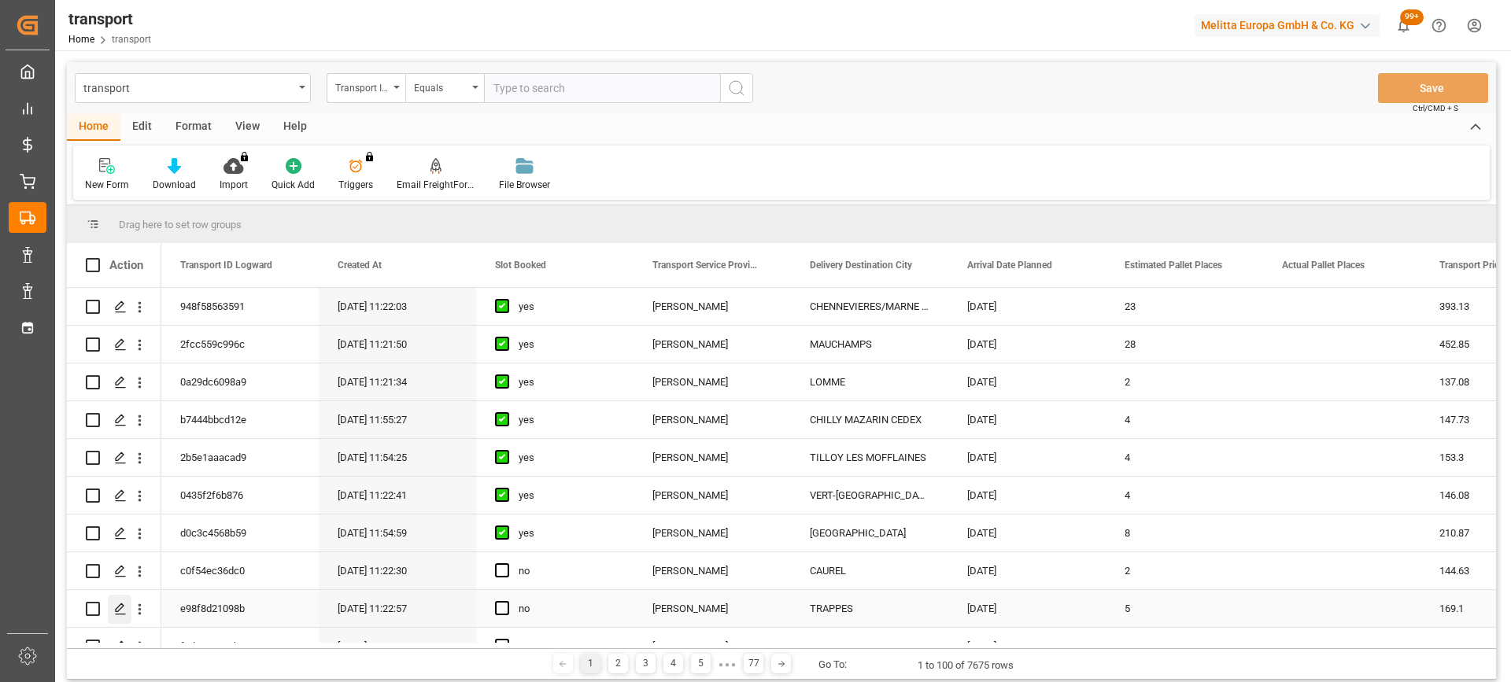
click at [126, 614] on icon "Press SPACE to select this row." at bounding box center [120, 609] width 13 height 13
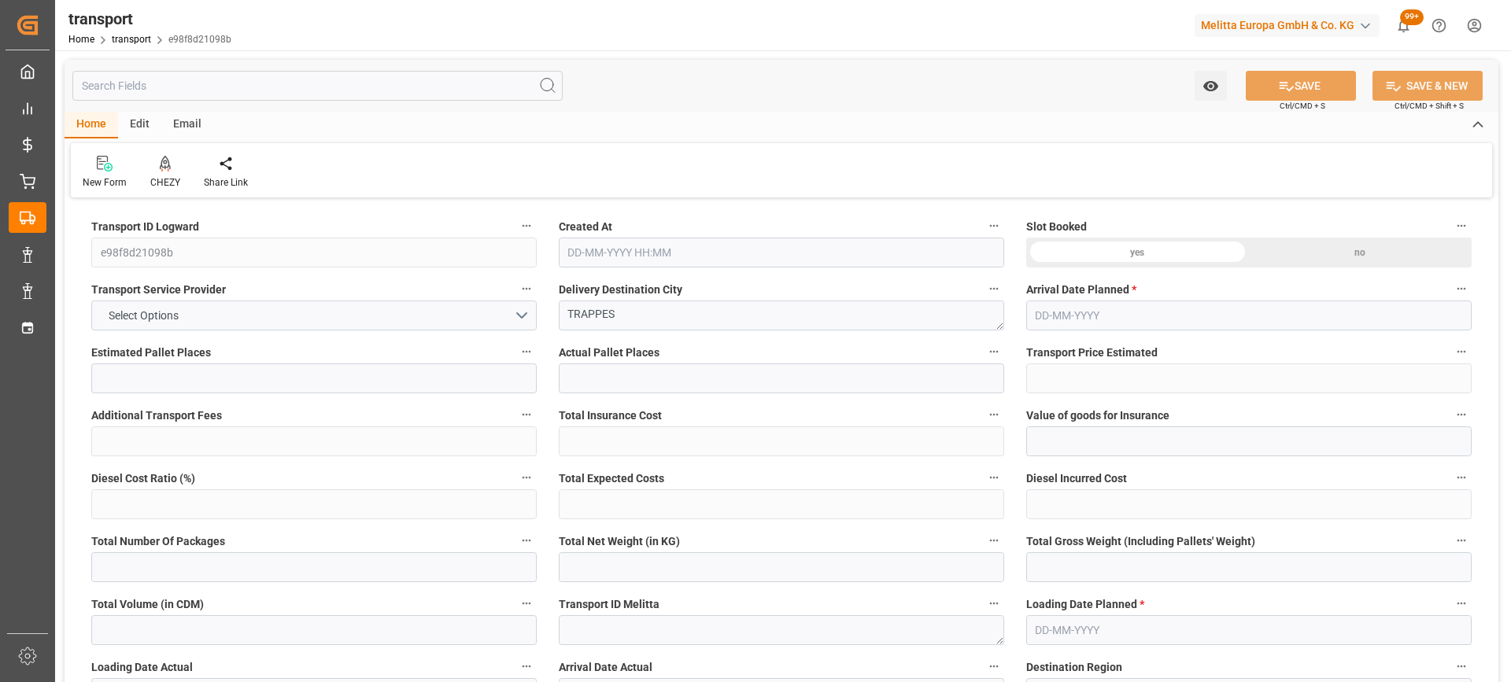
type input "5"
type input "169.1"
type input "0"
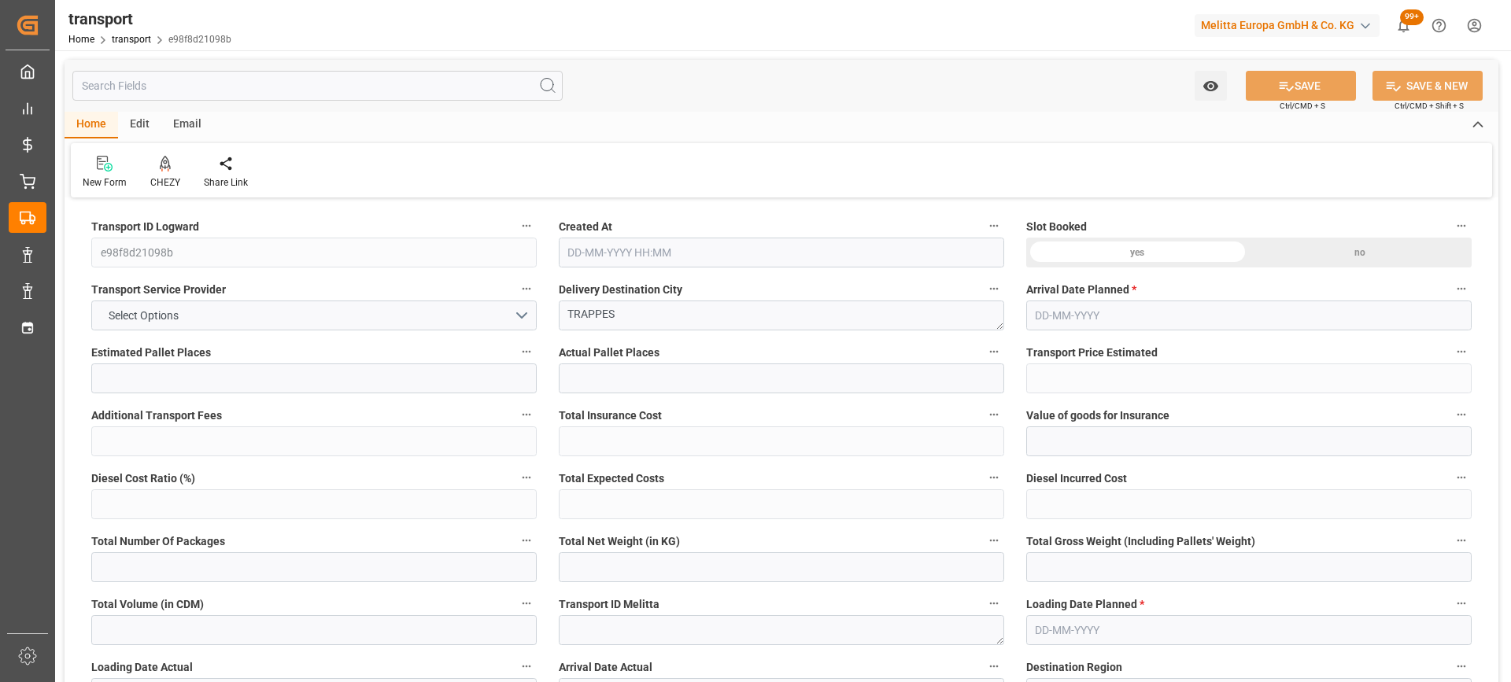
type input "163.3844"
type input "-5.7156"
type input "0"
type input "558.934"
type input "1034"
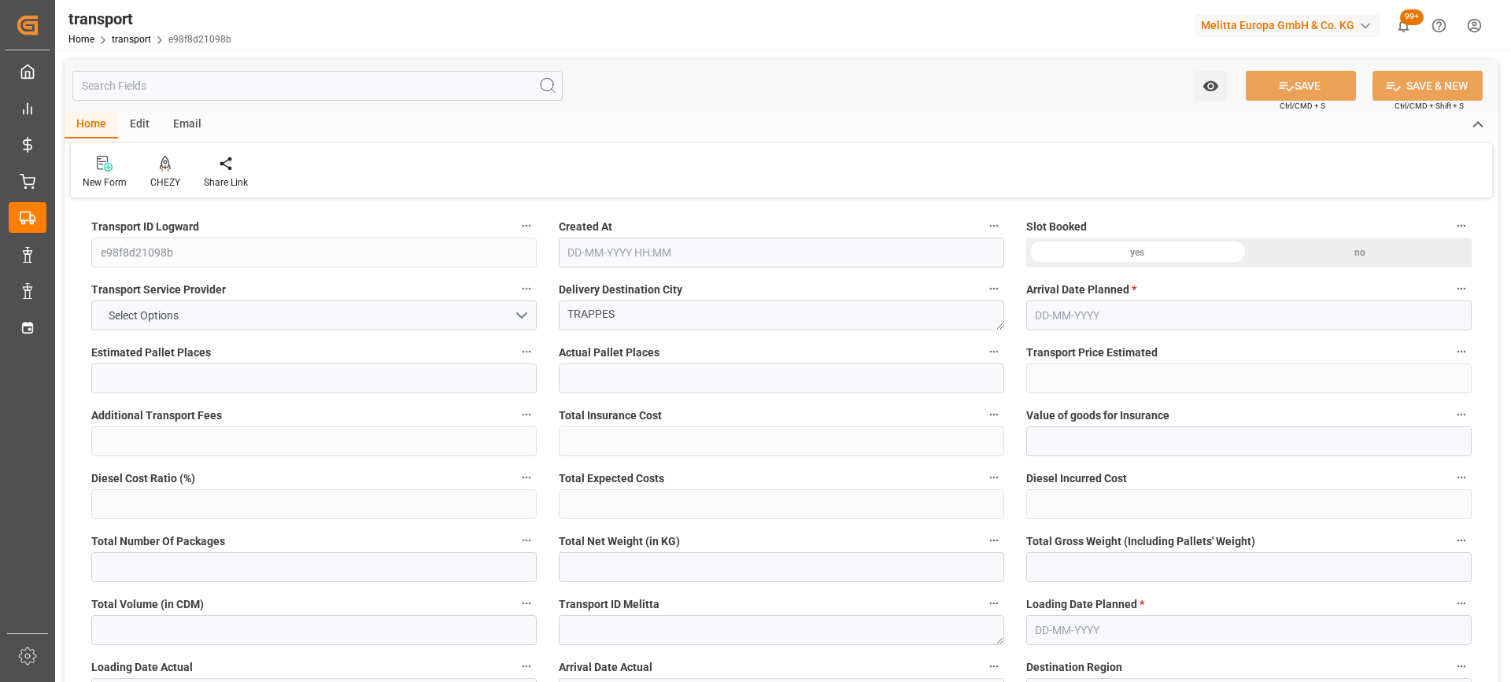
type input "3714.087"
type input "78"
type input "4"
type input "129"
type input "14"
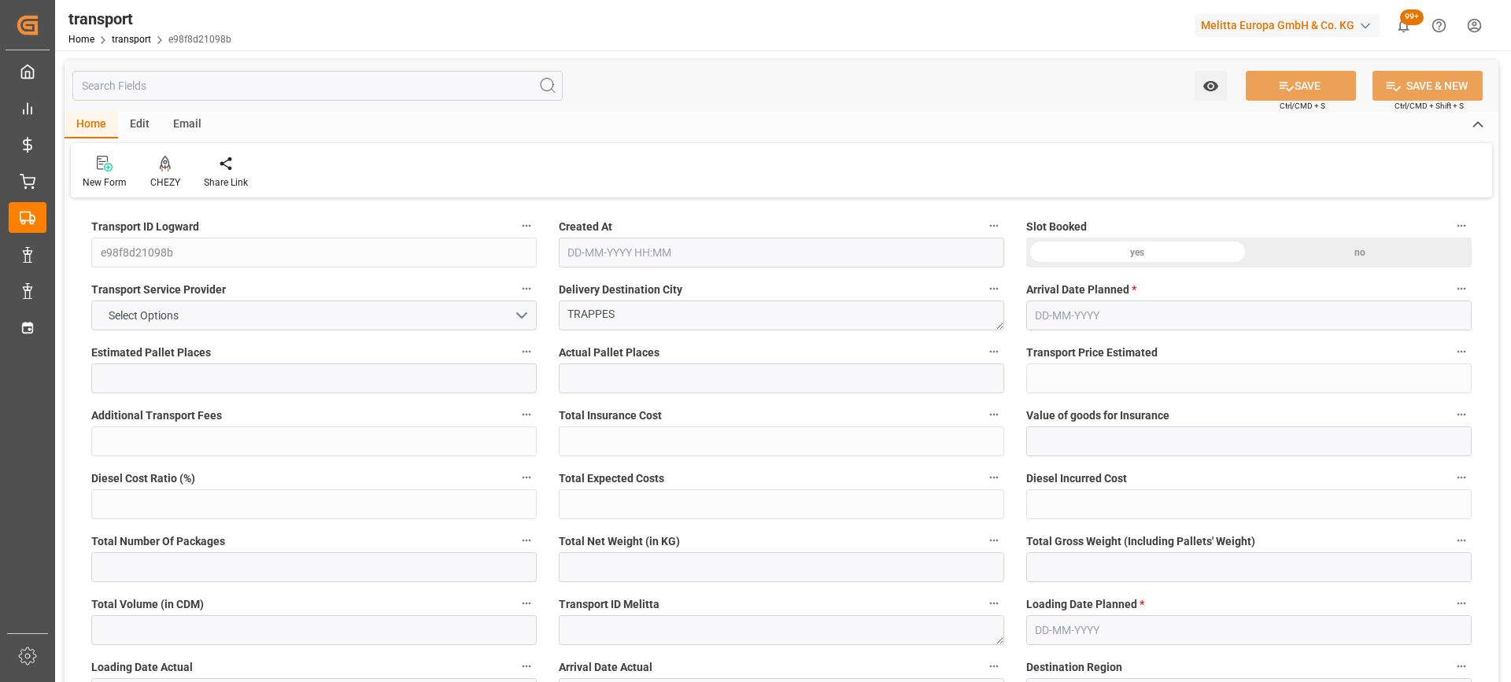
type input "101"
type input "691.52"
type input "0"
type input "4710.8598"
type input "0"
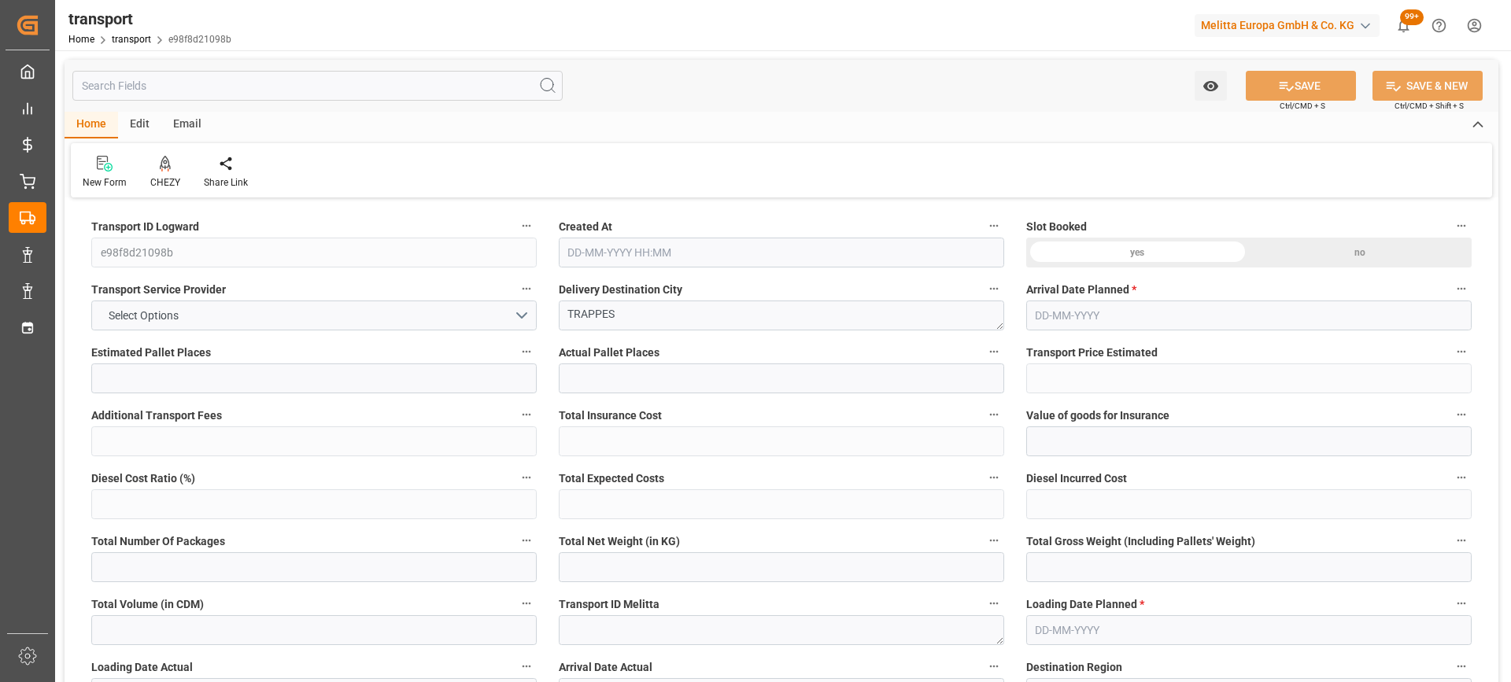
type input "0"
type input "21"
type input "35"
type input "06-10-2025 11:22"
type input "[DATE]"
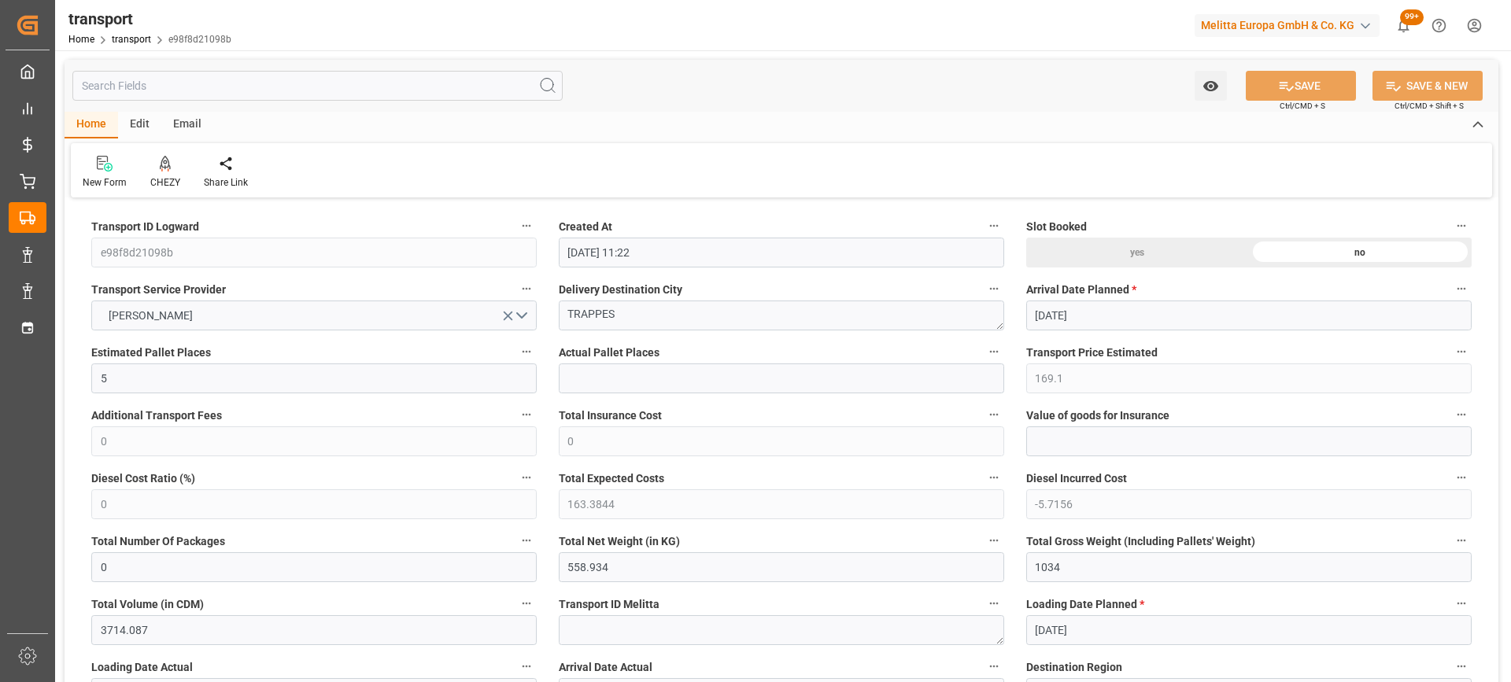
type input "[DATE]"
drag, startPoint x: 645, startPoint y: 322, endPoint x: 459, endPoint y: 333, distance: 186.8
click at [160, 165] on icon at bounding box center [165, 164] width 11 height 16
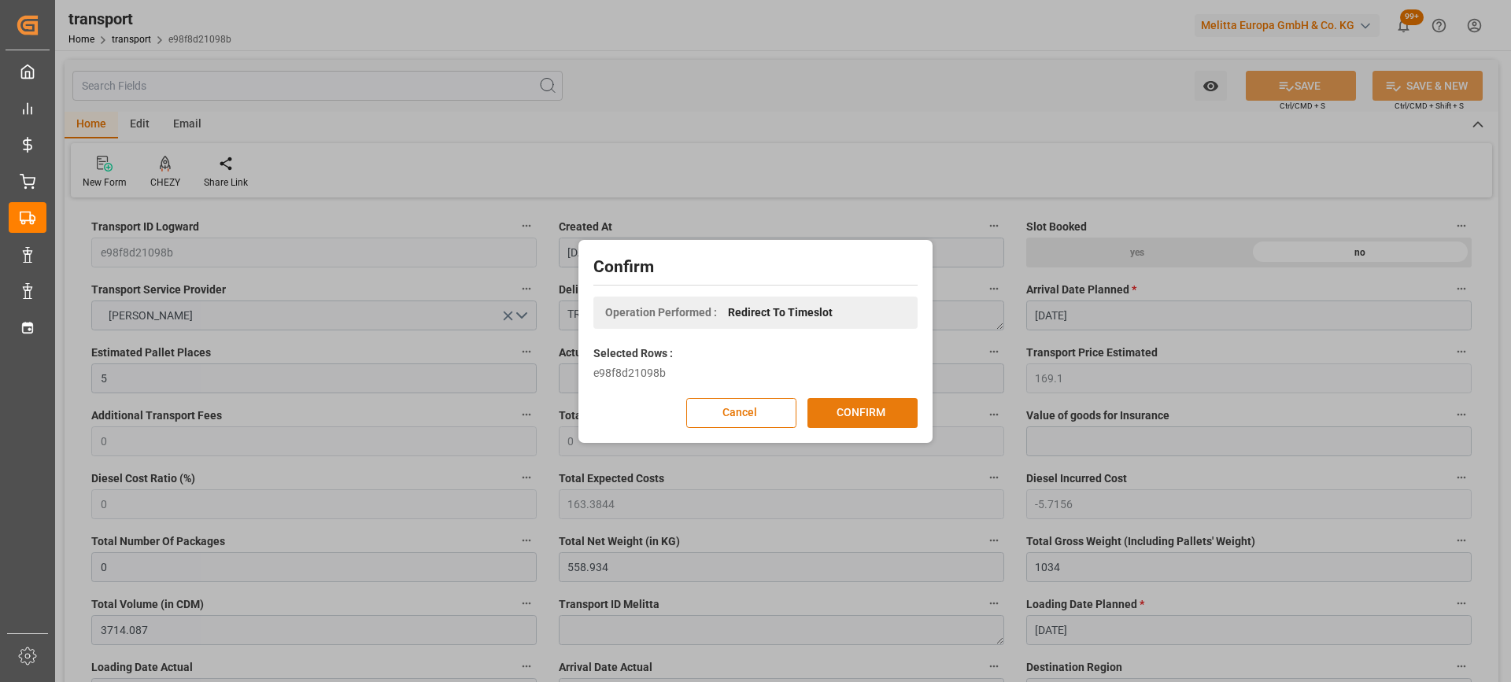
click at [848, 412] on button "CONFIRM" at bounding box center [862, 413] width 110 height 30
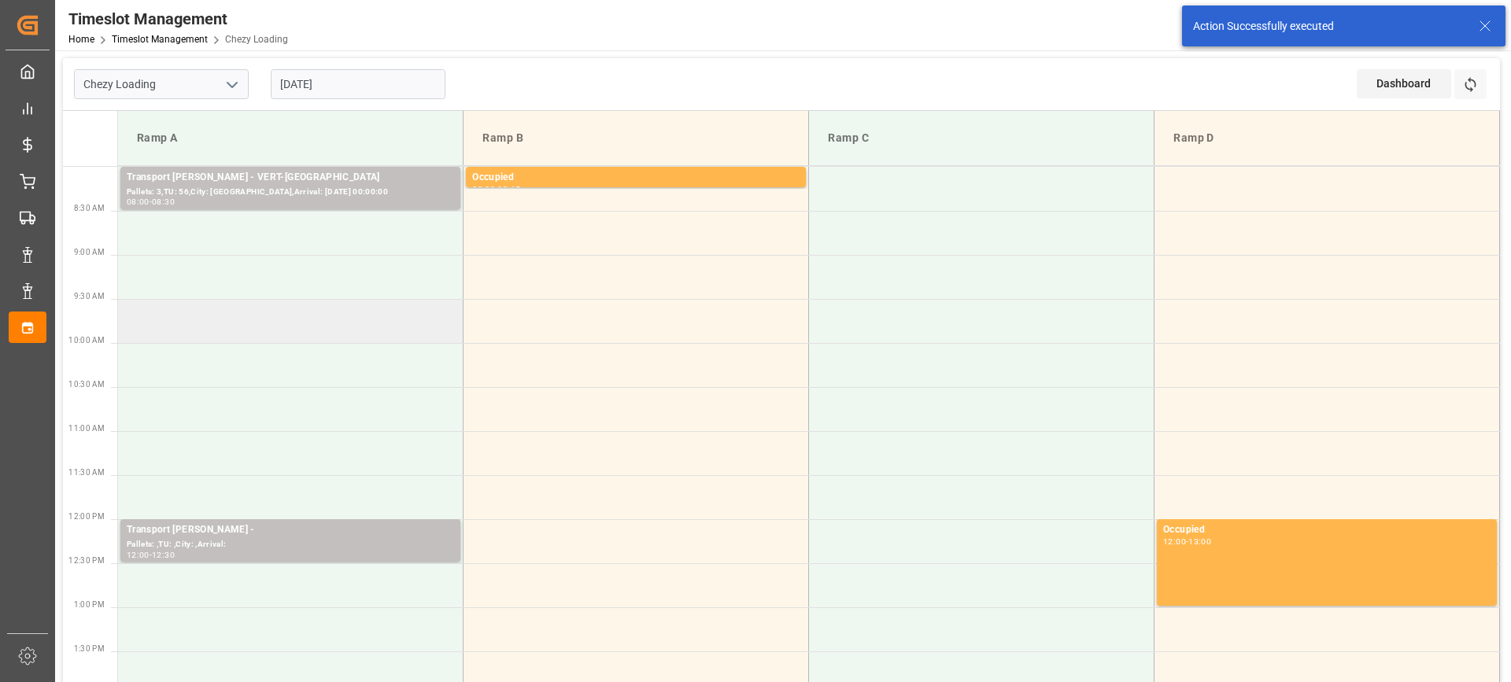
click at [345, 333] on td at bounding box center [290, 321] width 345 height 44
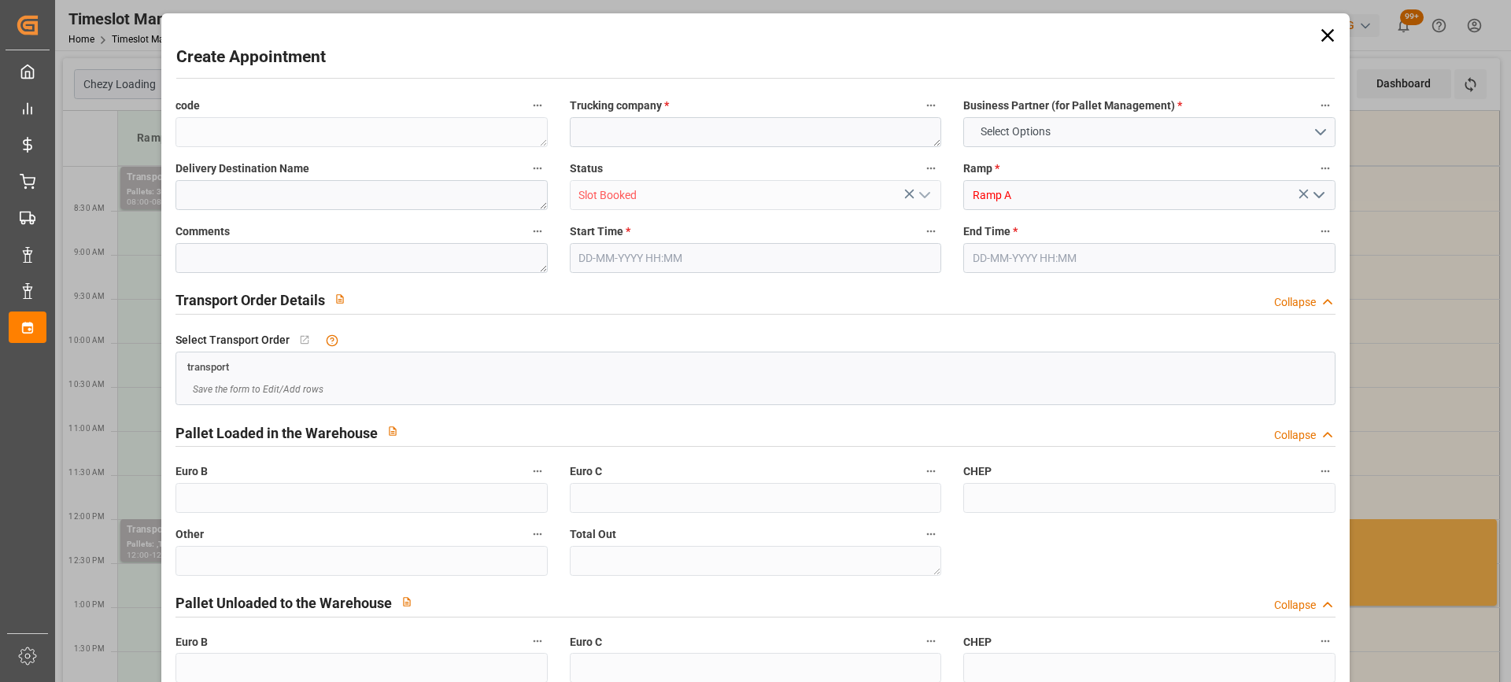
type input "0"
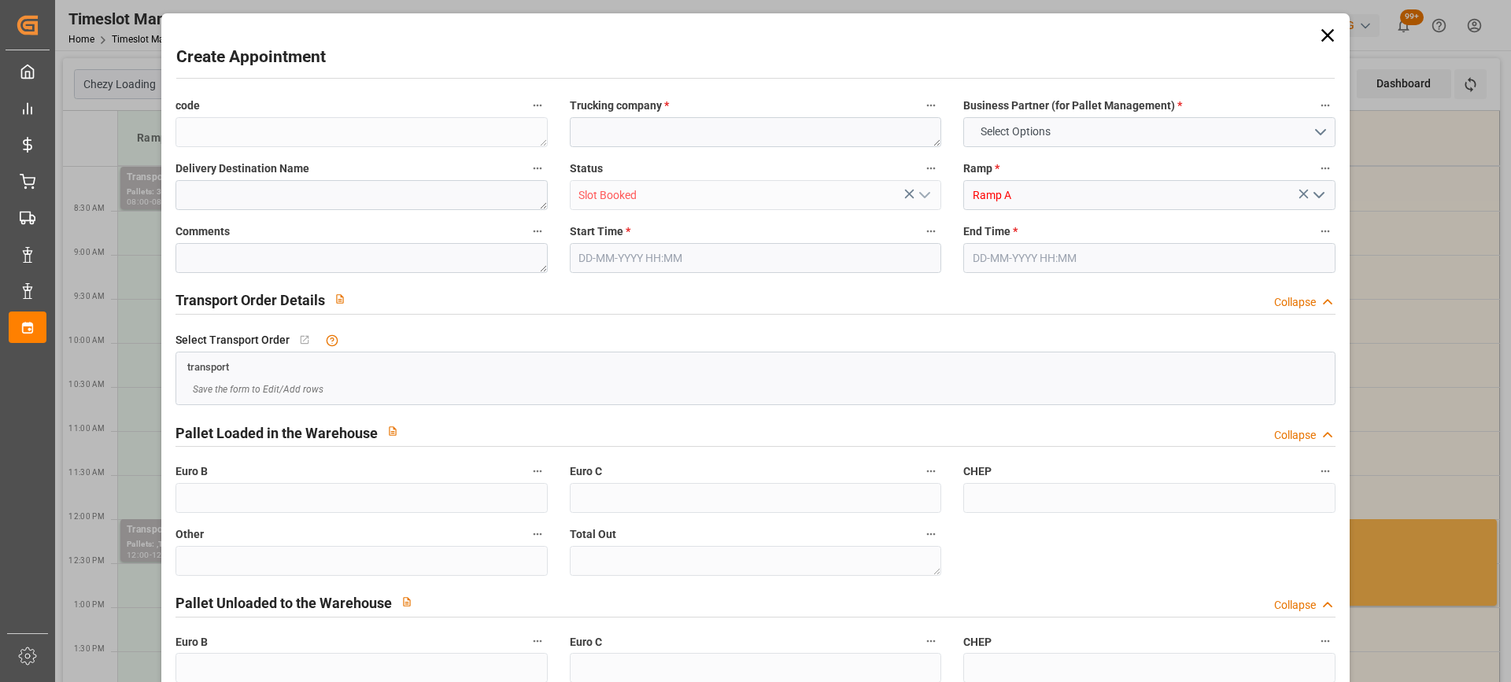
type input "0"
type input "10-10-2025 09:30"
type input "10-10-2025 10:00"
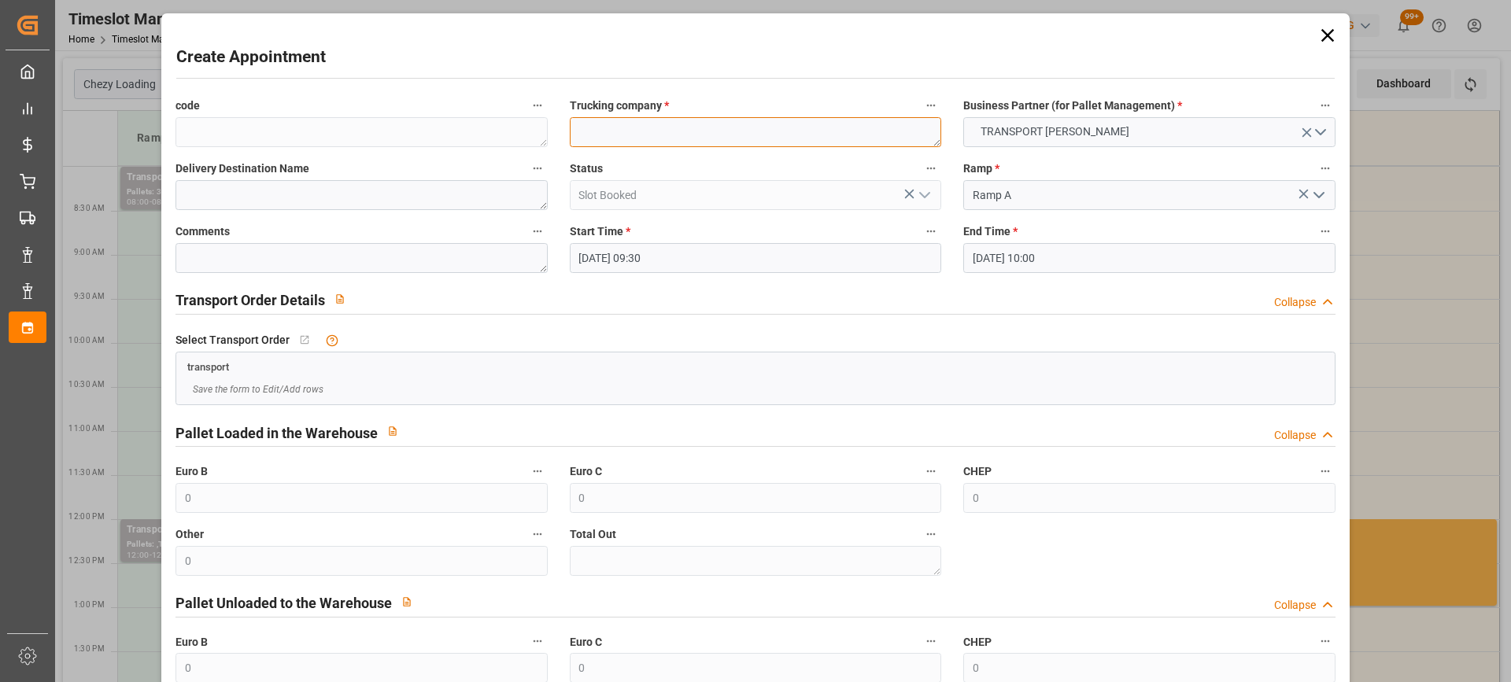
paste textarea "TRAPPES"
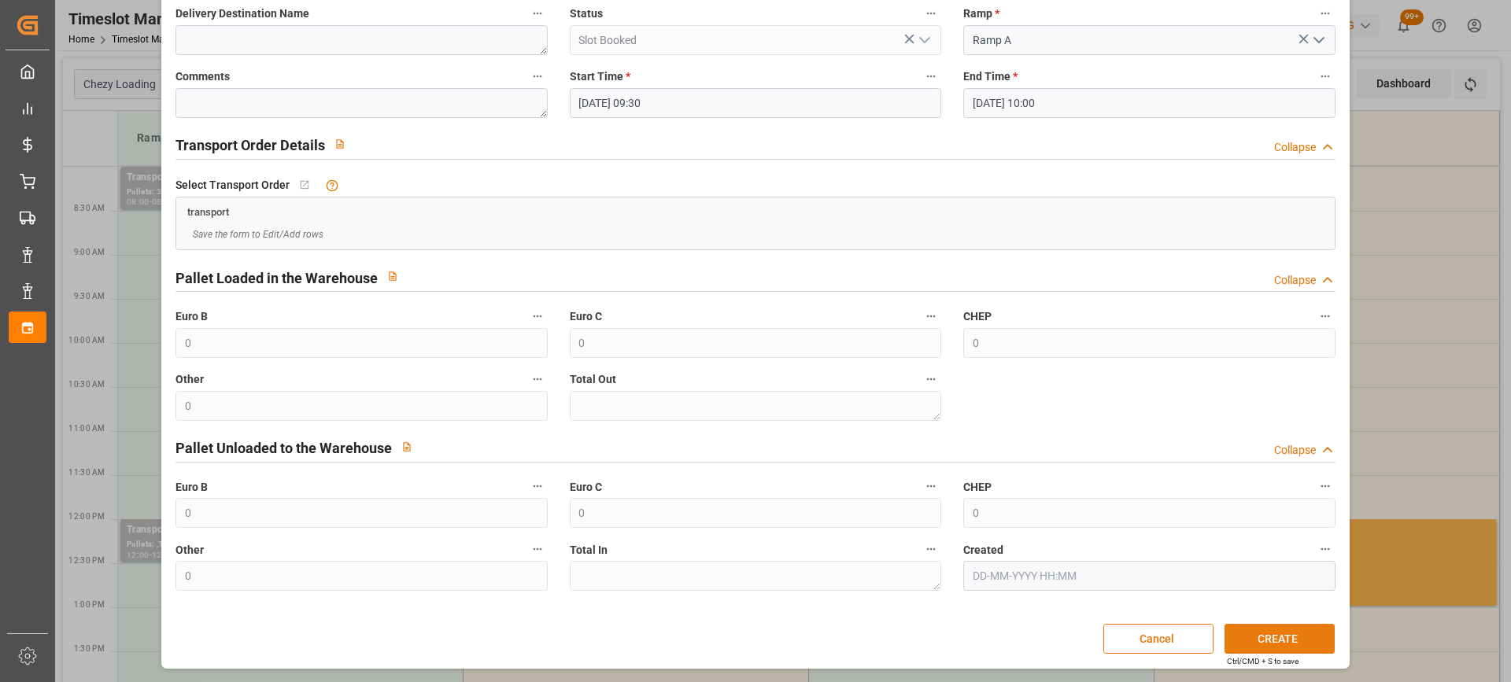
type textarea "TRAPPES"
click at [1312, 640] on button "CREATE" at bounding box center [1279, 639] width 110 height 30
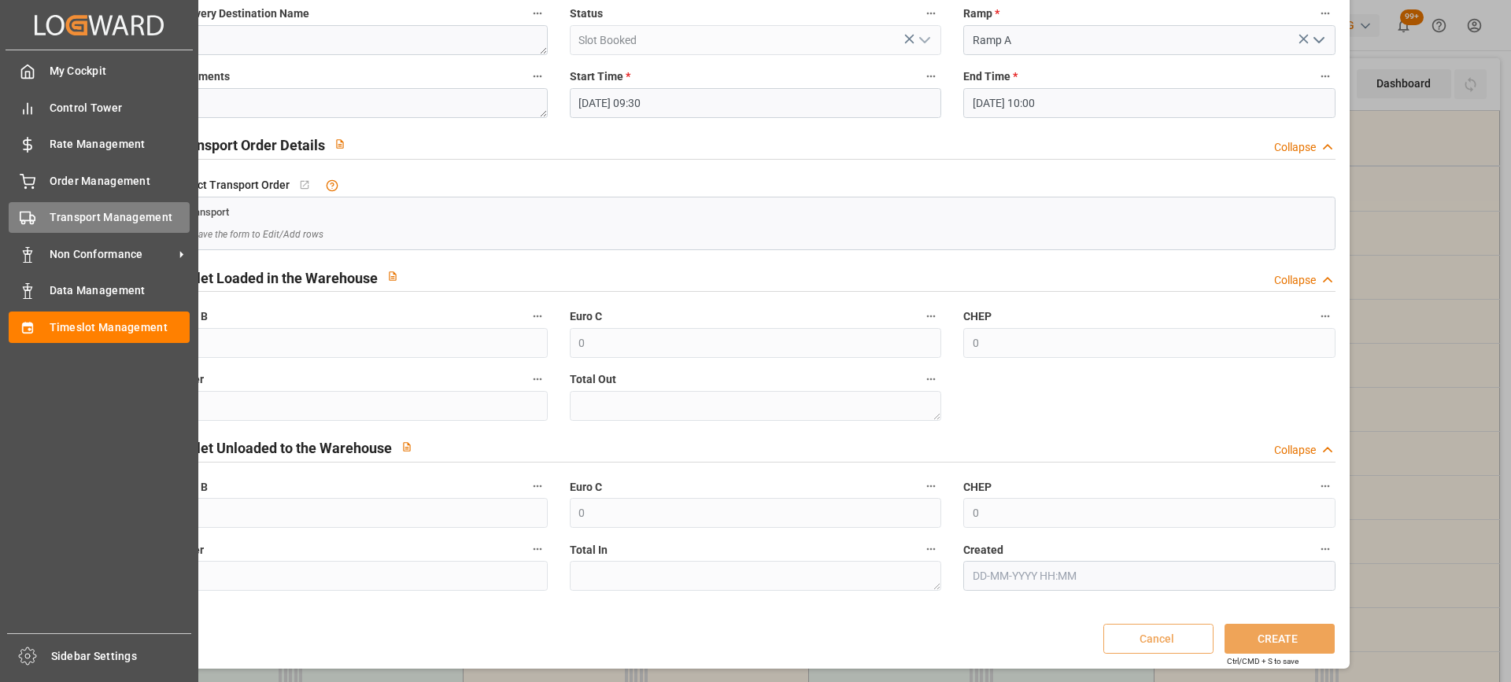
click at [35, 217] on div "Transport Management Transport Management" at bounding box center [99, 217] width 181 height 31
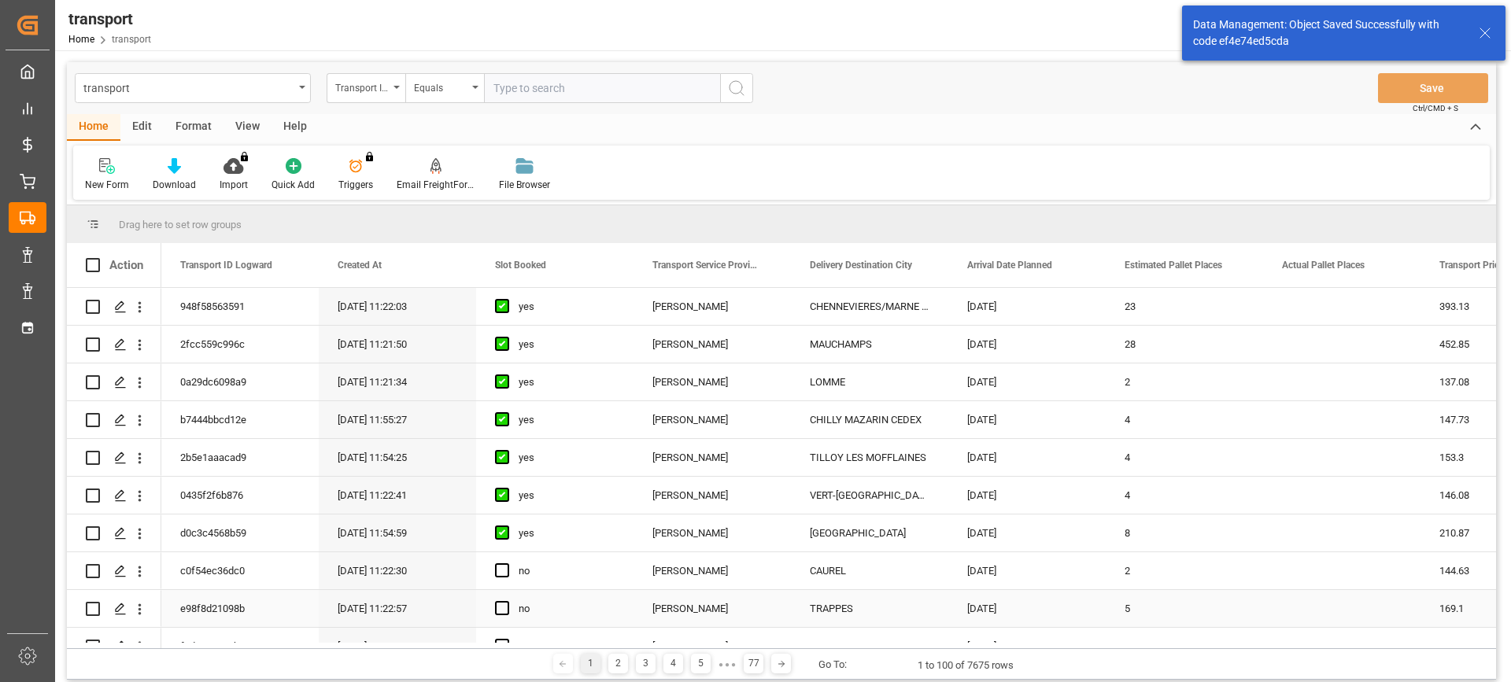
scroll to position [79, 0]
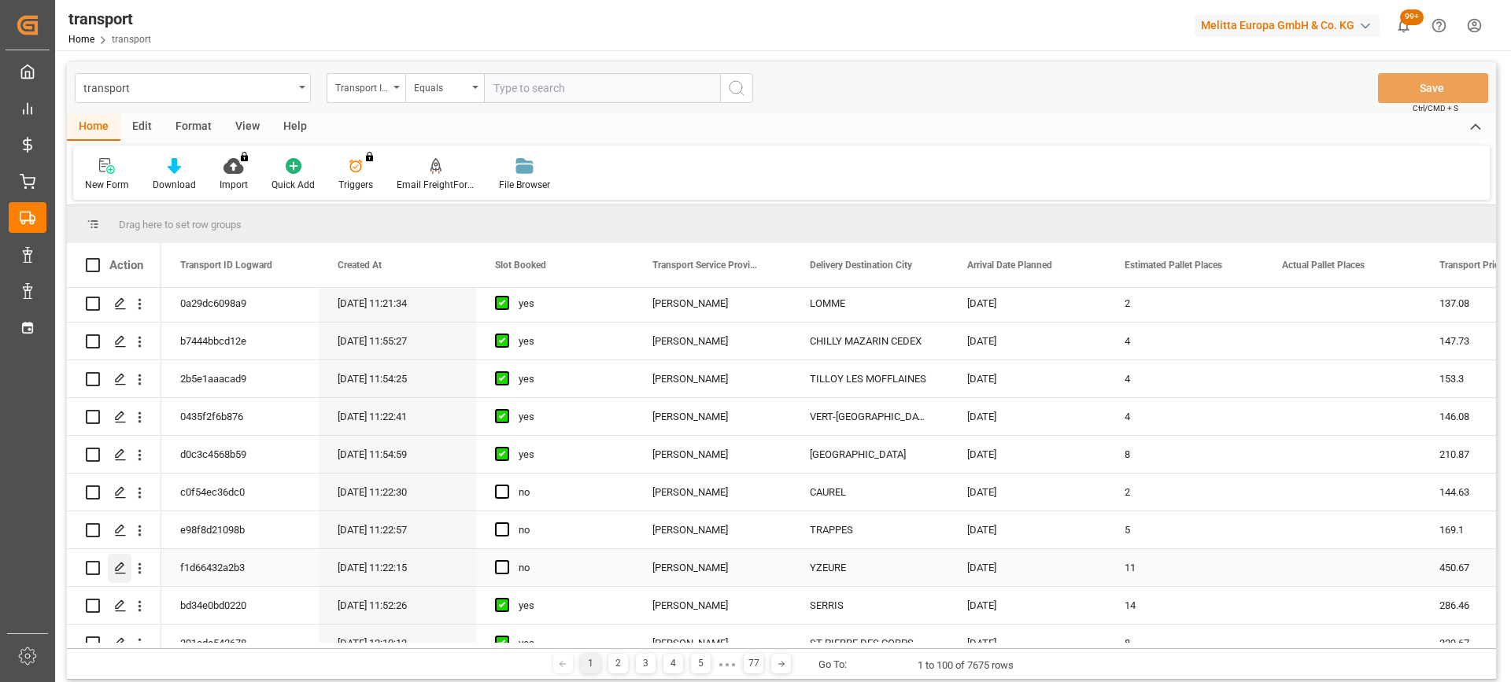
click at [123, 573] on icon "Press SPACE to select this row." at bounding box center [120, 568] width 13 height 13
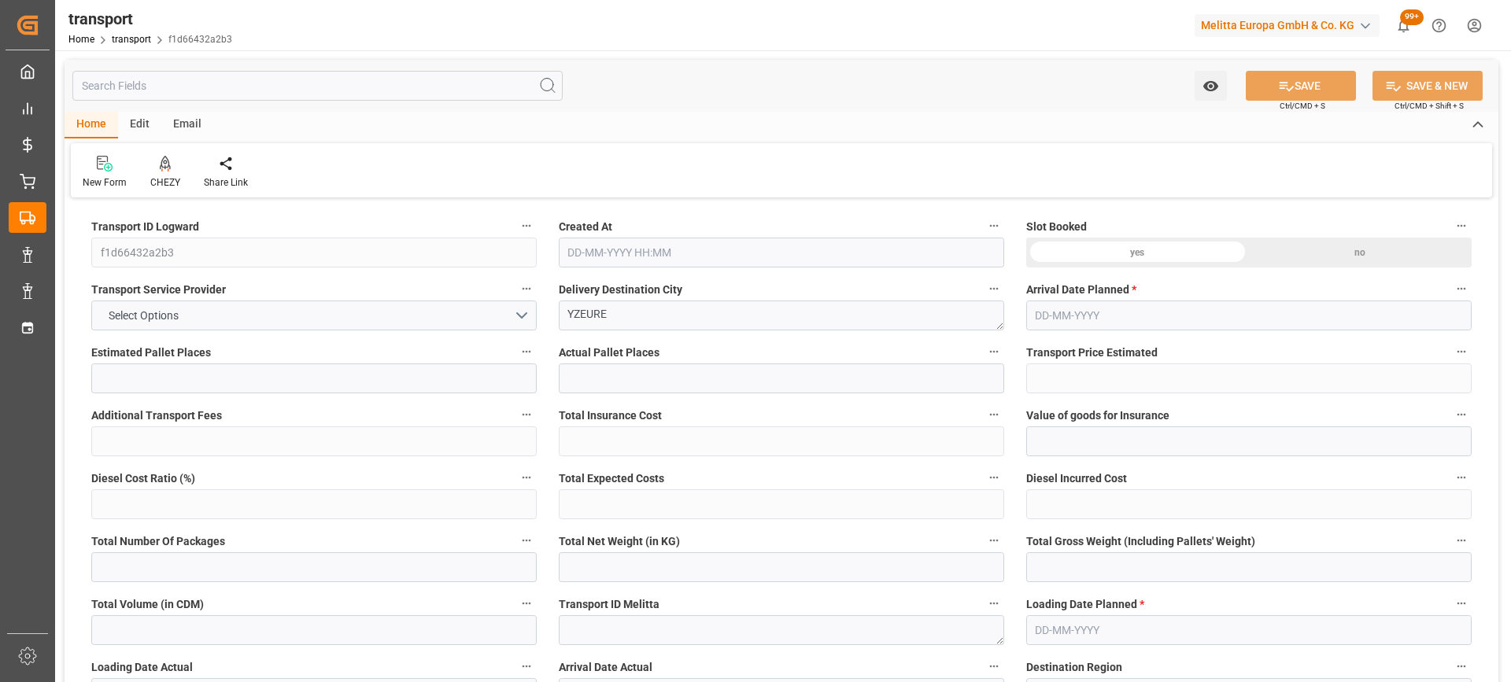
type input "11"
type input "450.67"
type input "0"
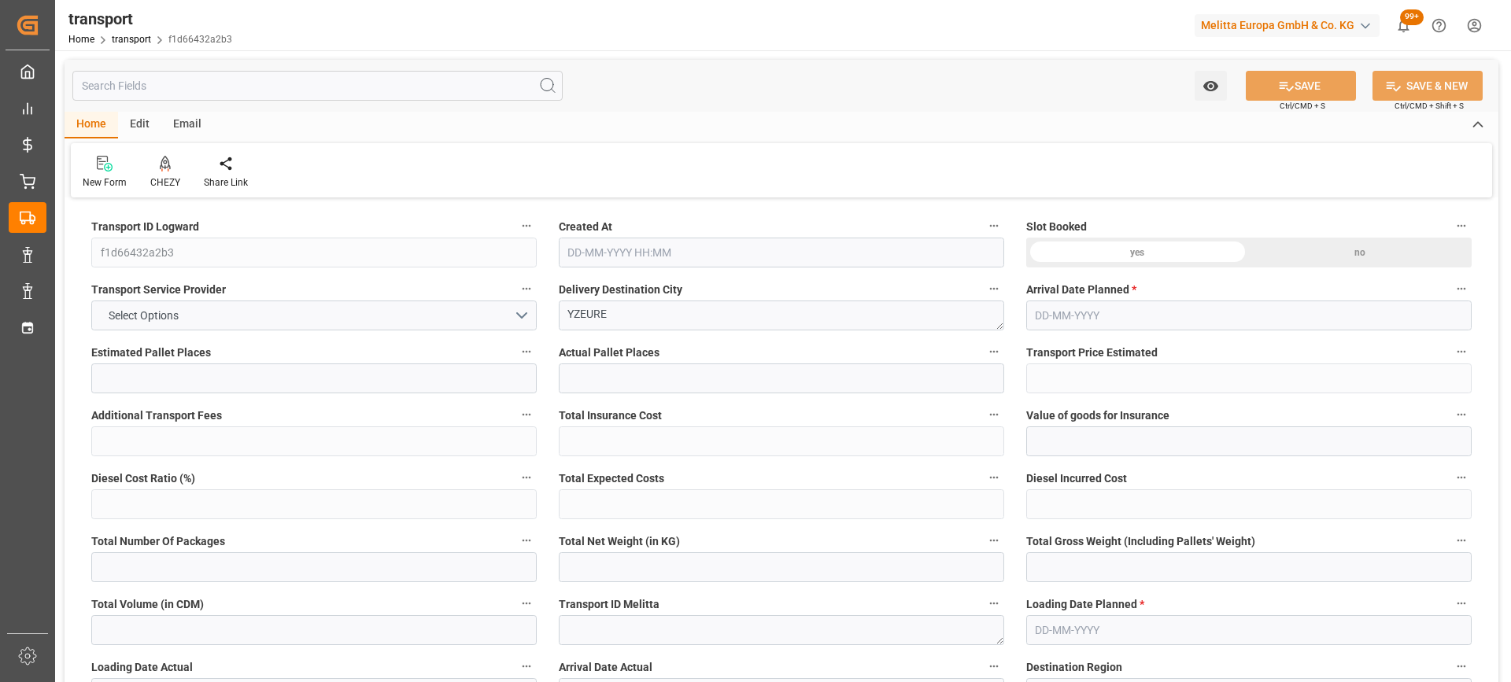
type input "435.4374"
type input "-15.2326"
type input "0"
type input "1751.886"
type input "3170.528"
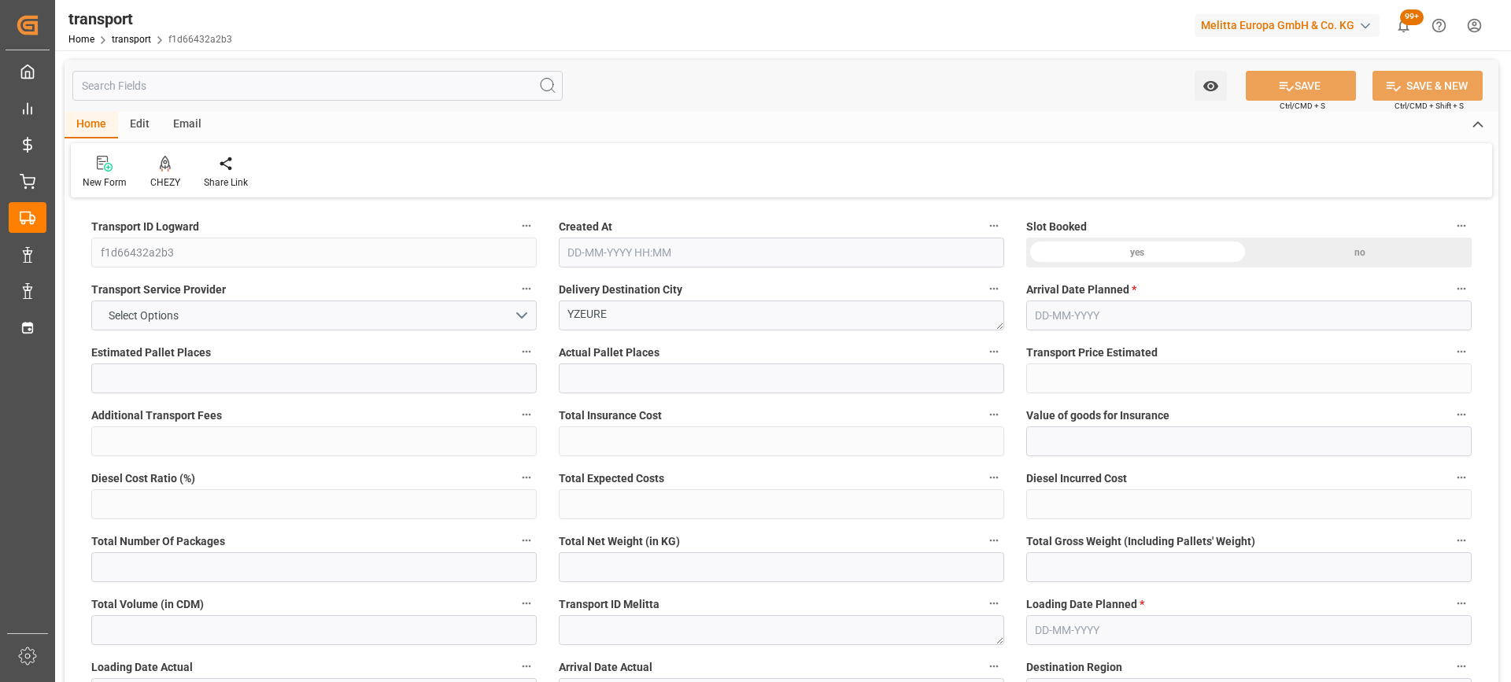
type input "7272.919"
type input "3"
type input "4"
type input "476"
type input "49"
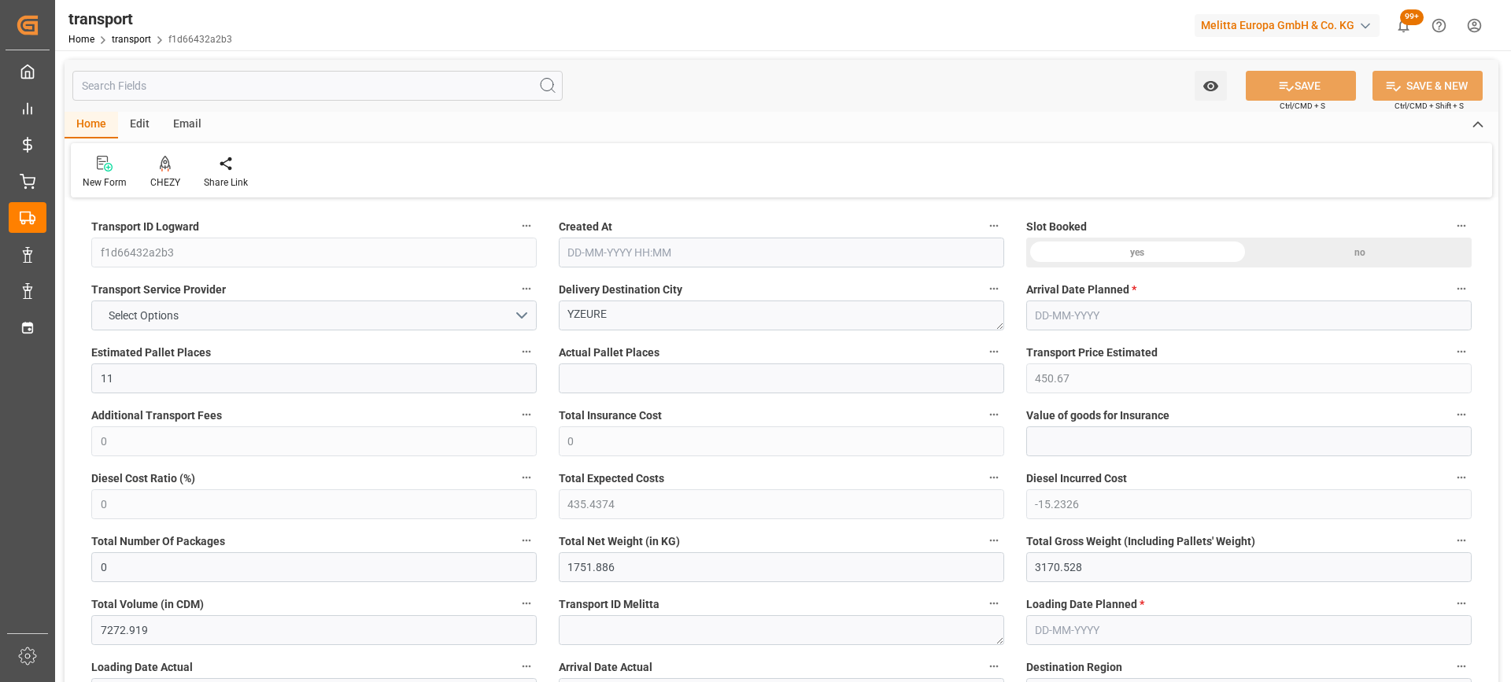
type input "101"
type input "2023.856"
type input "0"
type input "4710.8598"
type input "0"
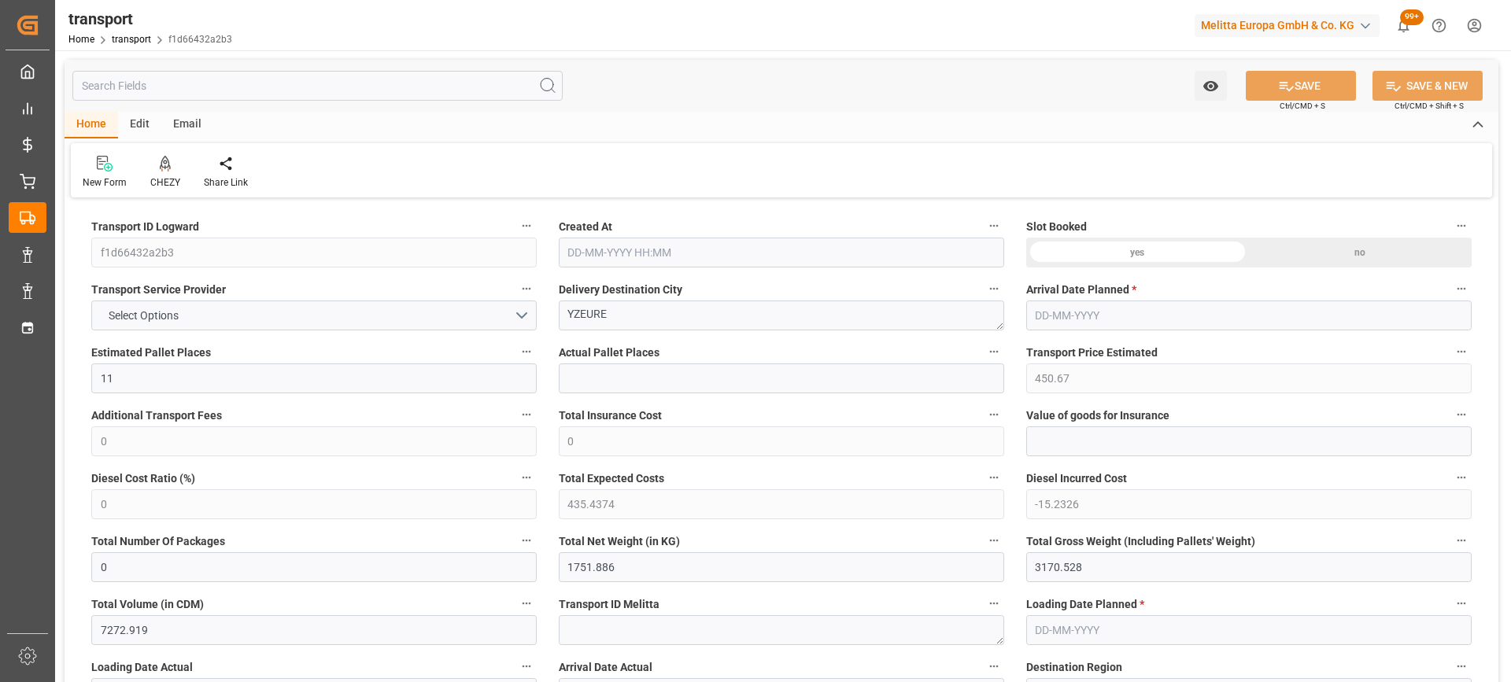
type input "0"
type input "21"
type input "35"
type input "[DATE] 11:22"
type input "[DATE]"
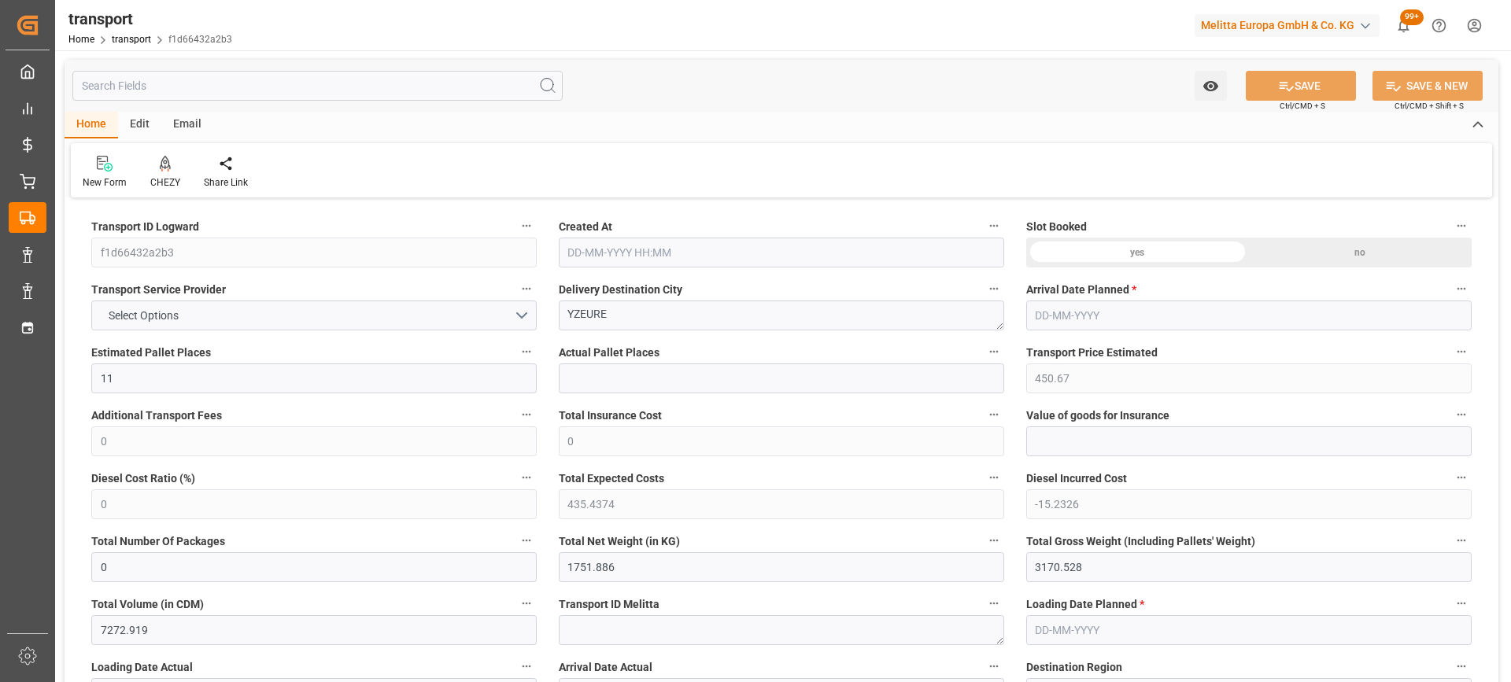
type input "[DATE]"
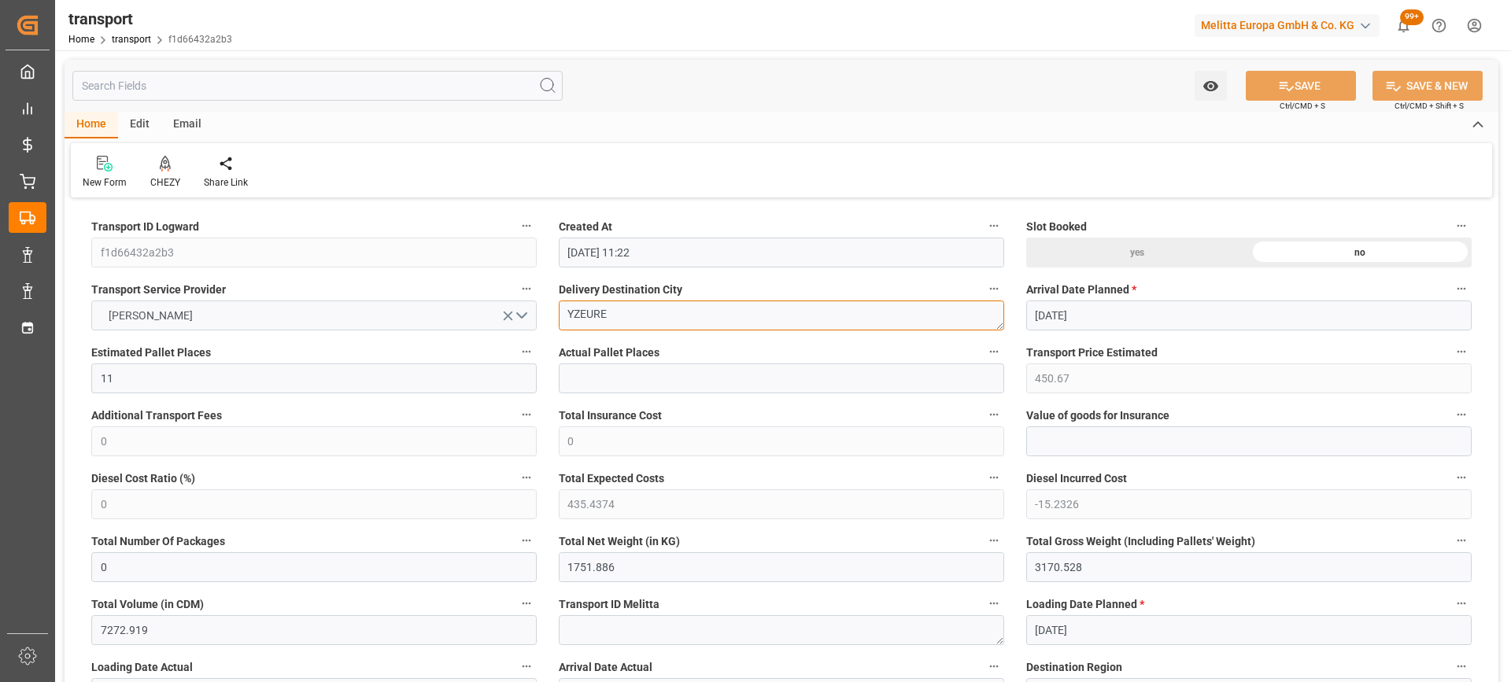
drag, startPoint x: 571, startPoint y: 317, endPoint x: 497, endPoint y: 315, distance: 74.0
click at [165, 167] on icon at bounding box center [165, 164] width 11 height 16
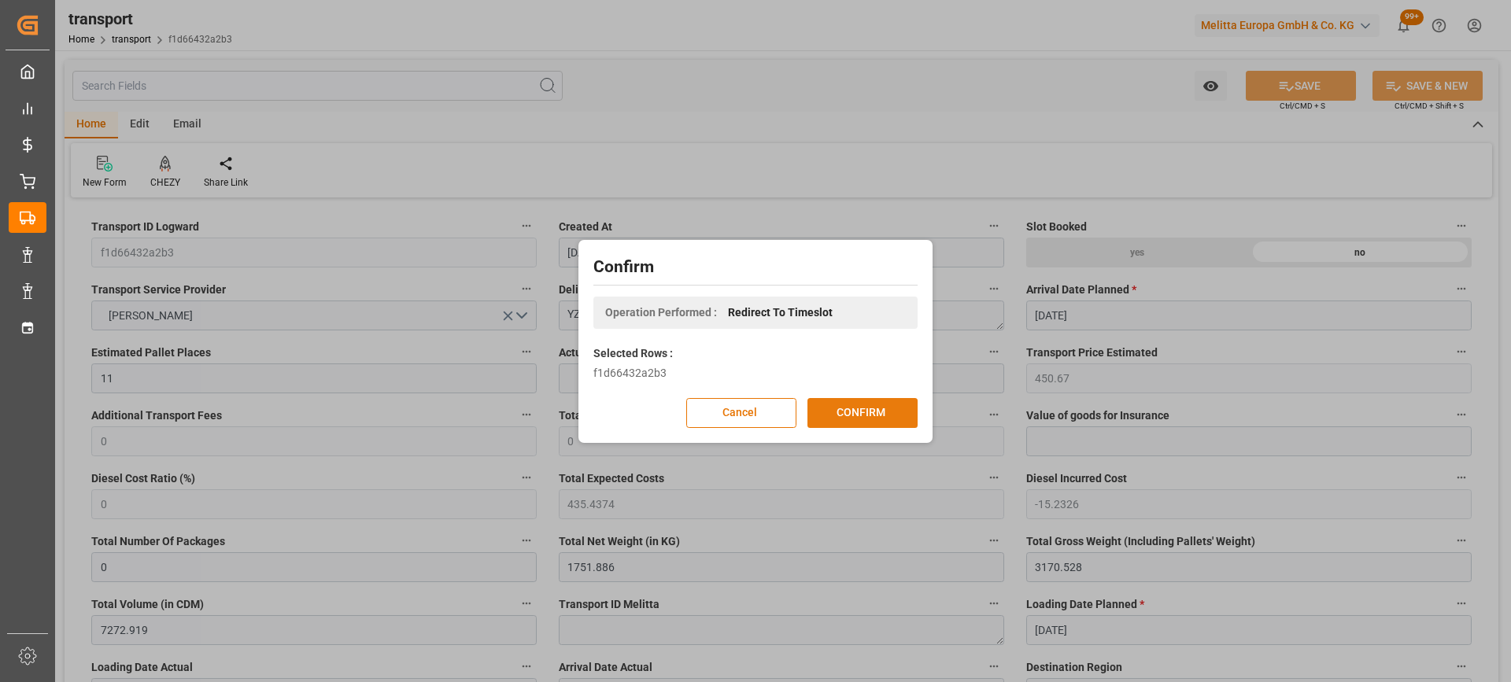
click at [884, 410] on button "CONFIRM" at bounding box center [862, 413] width 110 height 30
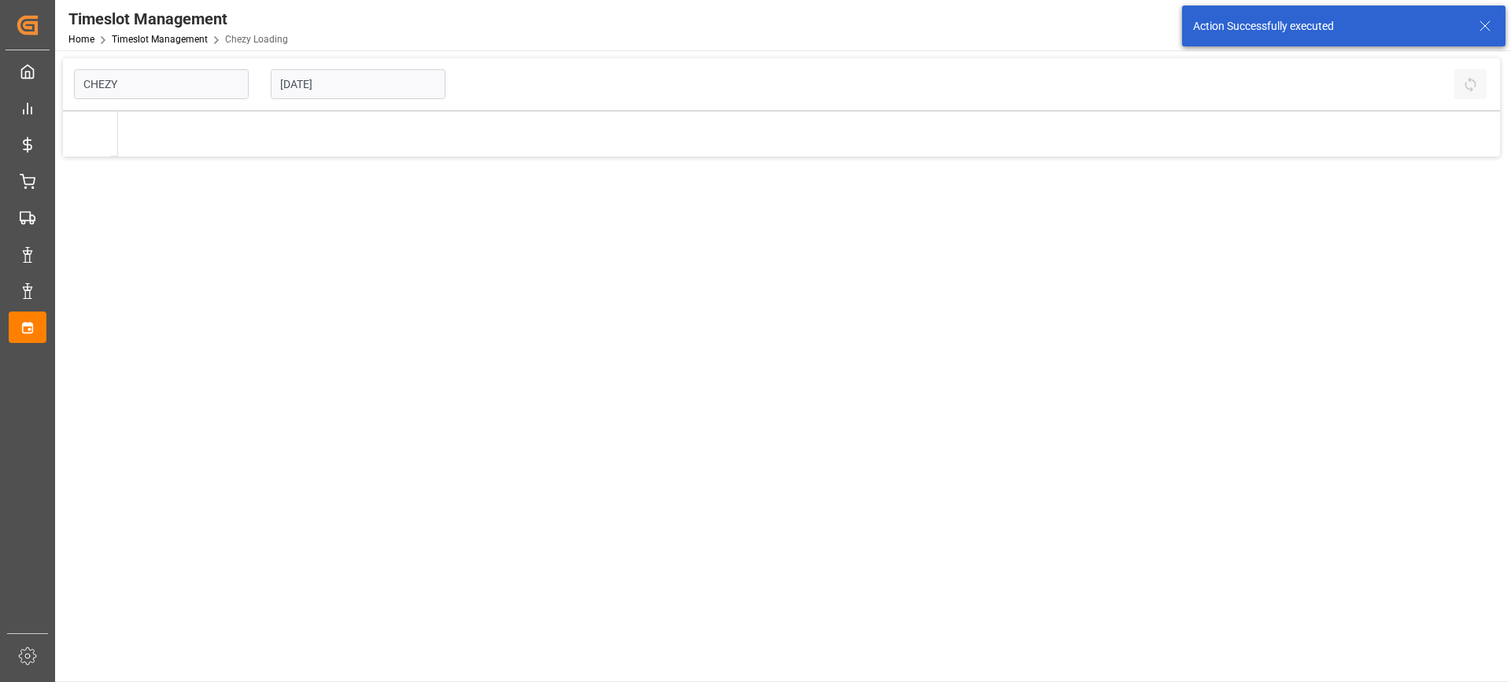
type input "Chezy Loading"
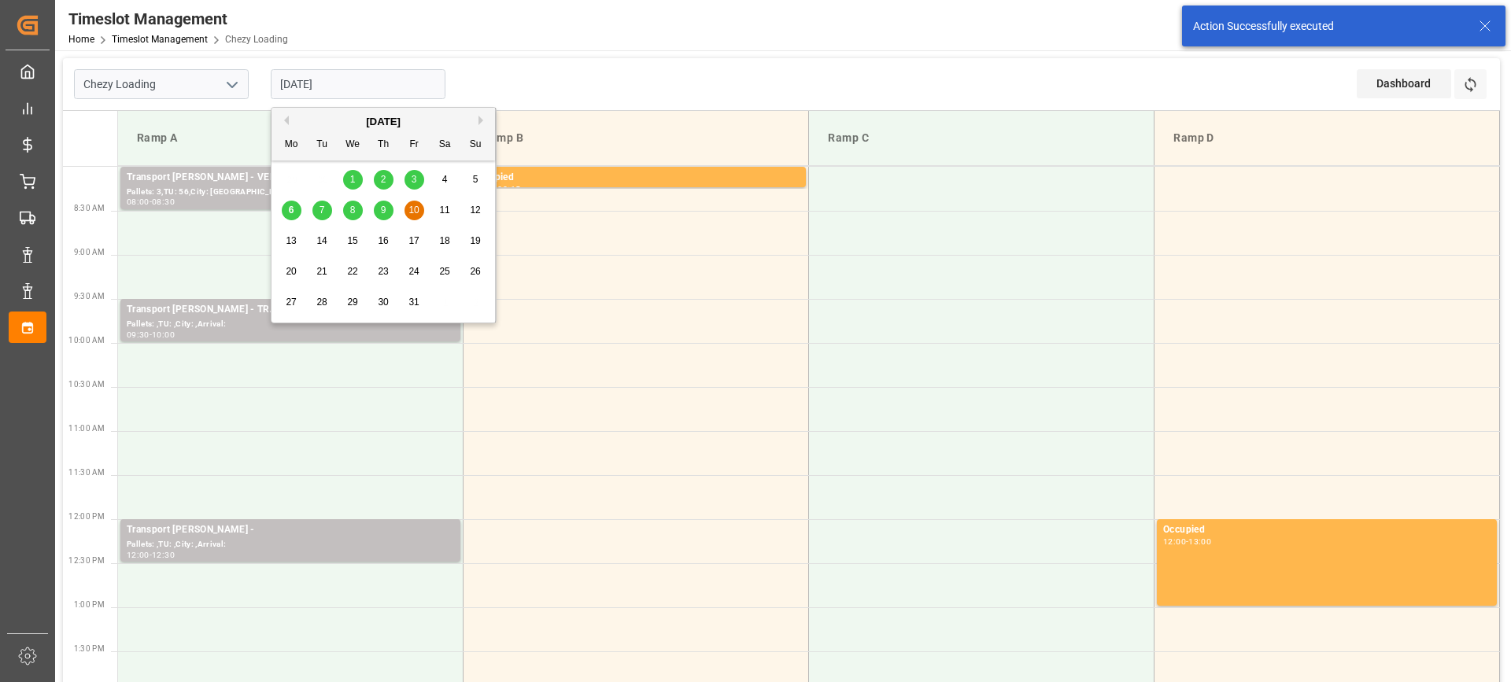
click at [368, 89] on input "[DATE]" at bounding box center [358, 84] width 175 height 30
click at [389, 207] on div "9" at bounding box center [384, 210] width 20 height 19
type input "[DATE]"
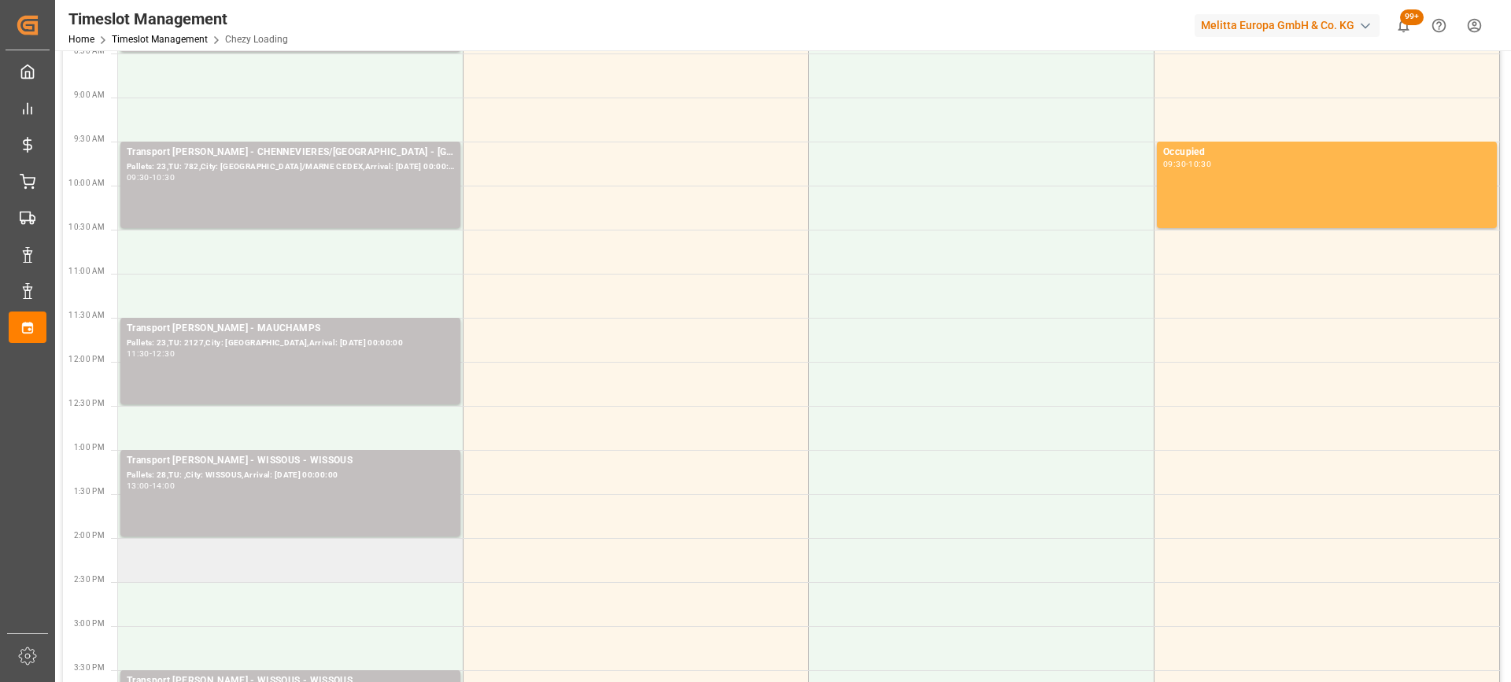
scroll to position [236, 0]
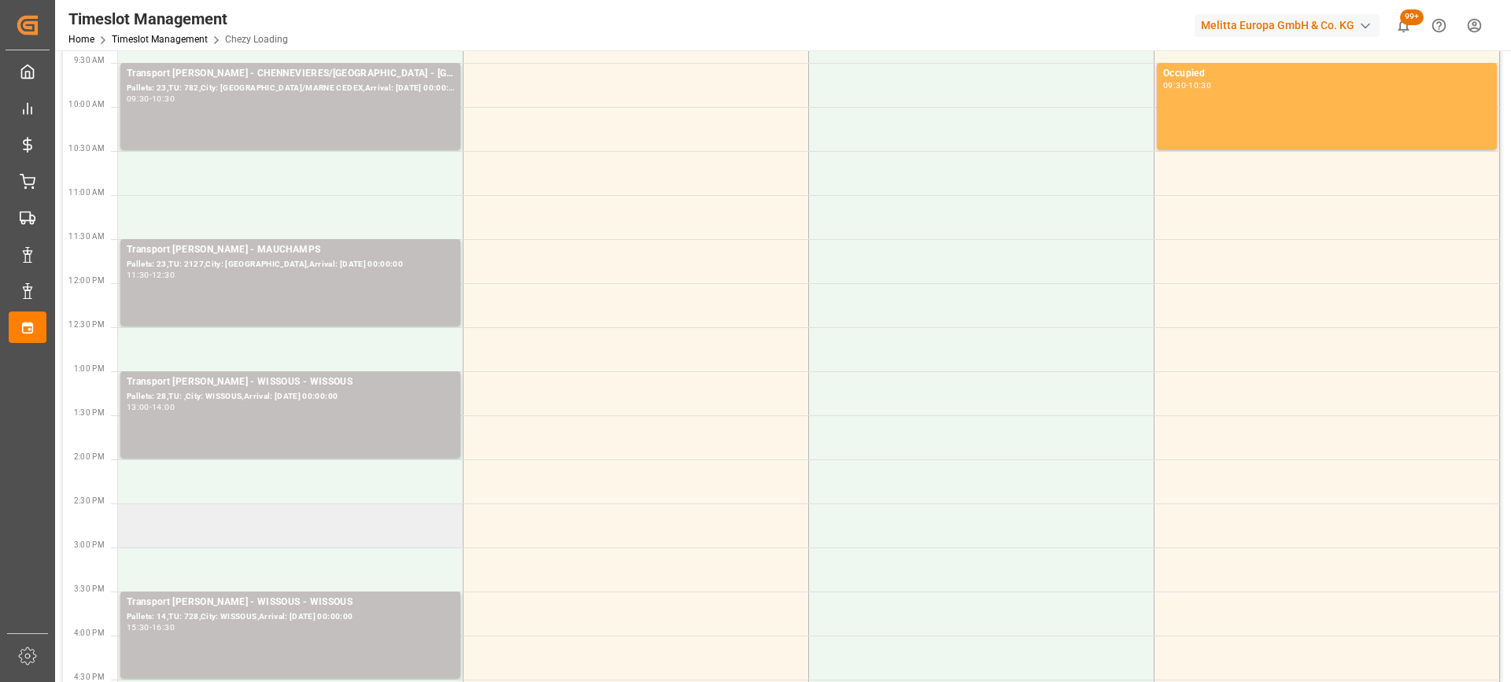
click at [341, 526] on td at bounding box center [290, 526] width 345 height 44
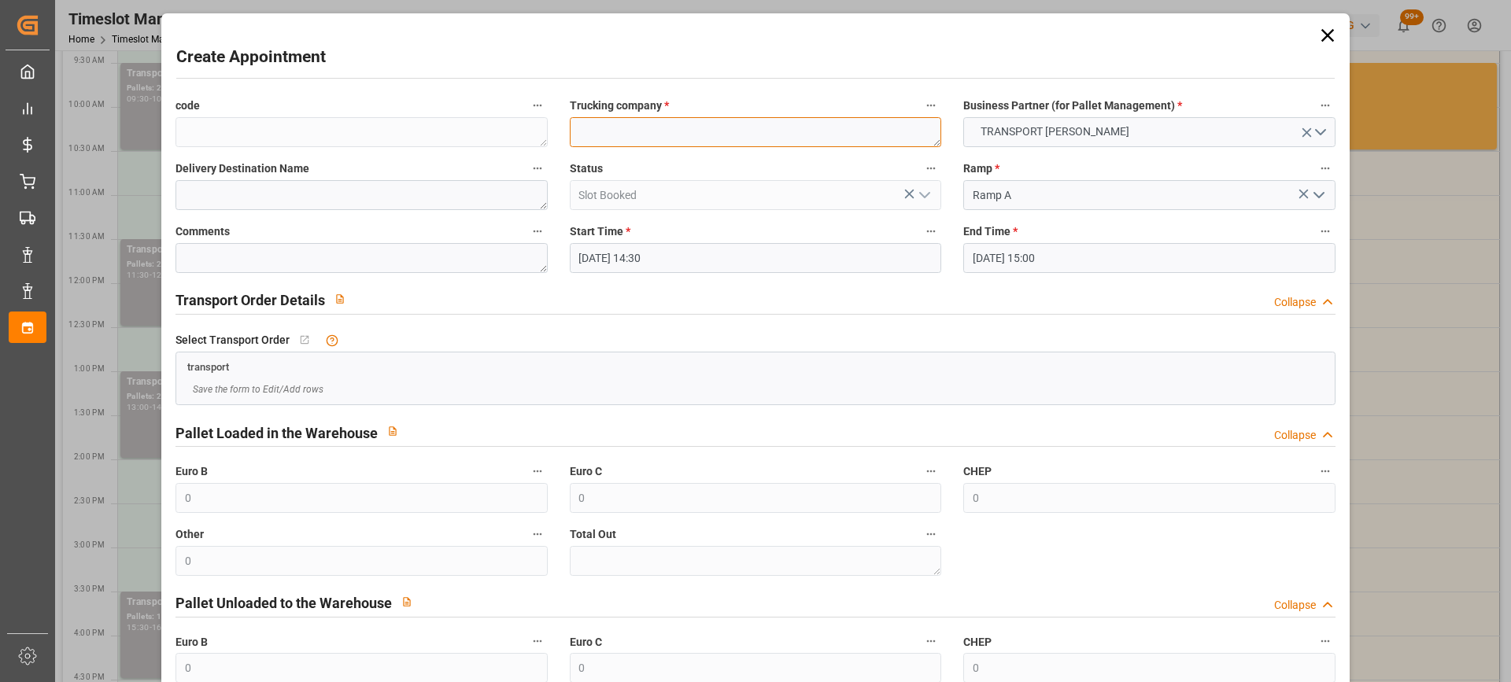
paste textarea "YZEURE"
type textarea "YZEURE"
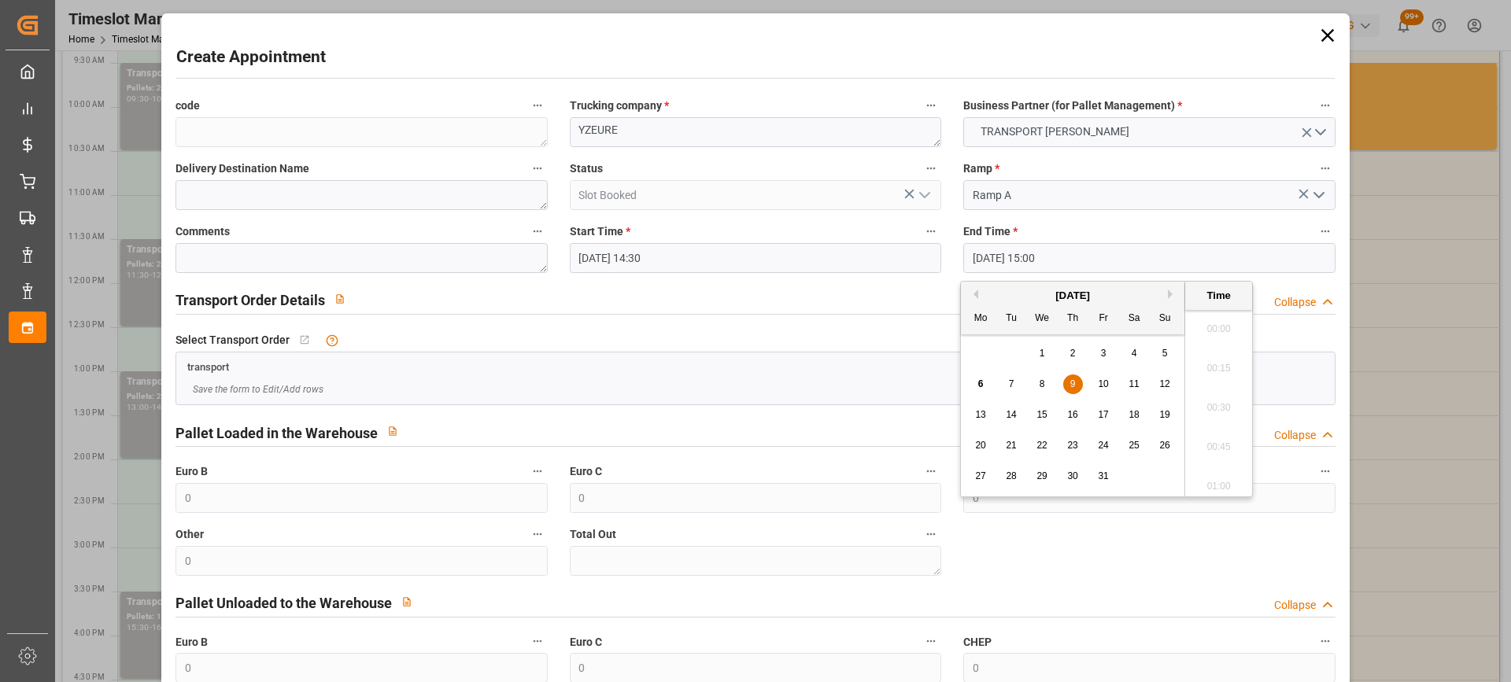
click at [1107, 254] on input "[DATE] 15:00" at bounding box center [1148, 258] width 371 height 30
click at [1068, 384] on div "9" at bounding box center [1073, 384] width 20 height 19
click at [1214, 398] on li "15:00" at bounding box center [1218, 402] width 67 height 39
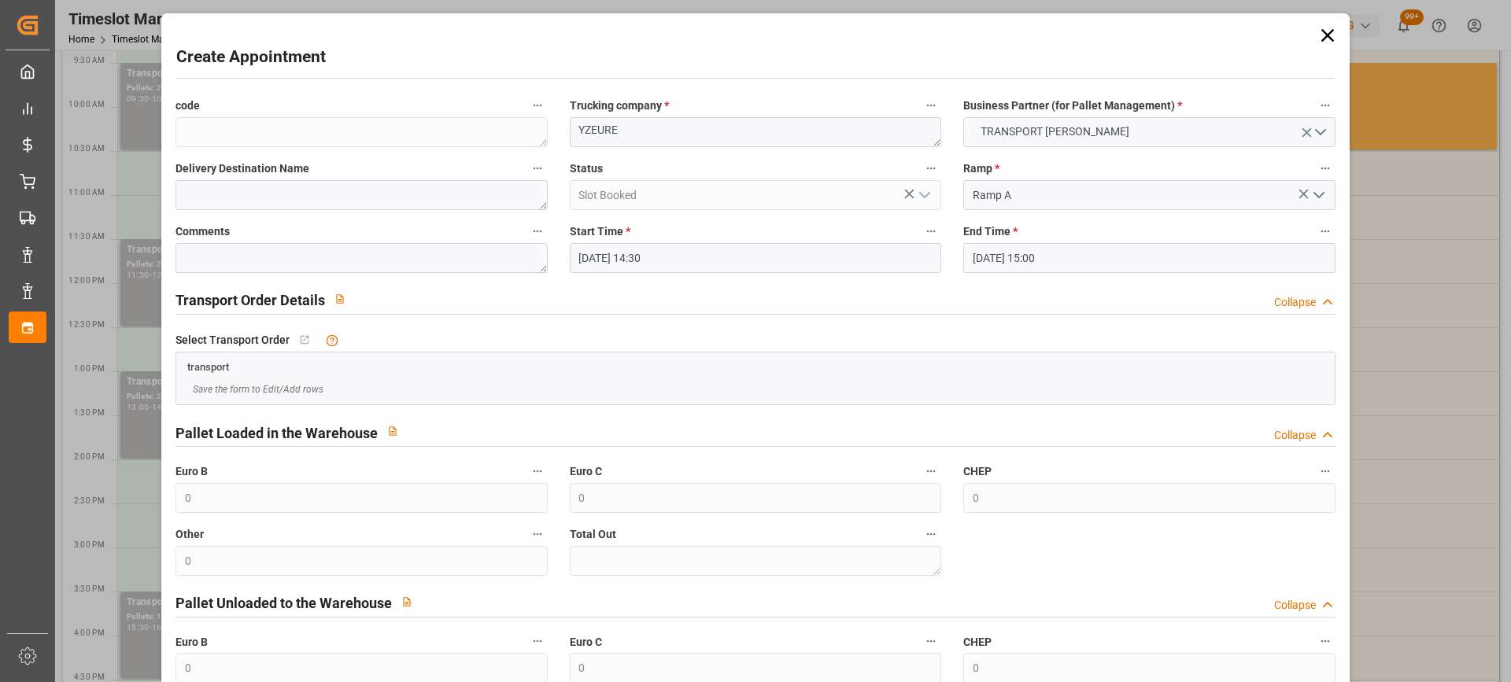
scroll to position [155, 0]
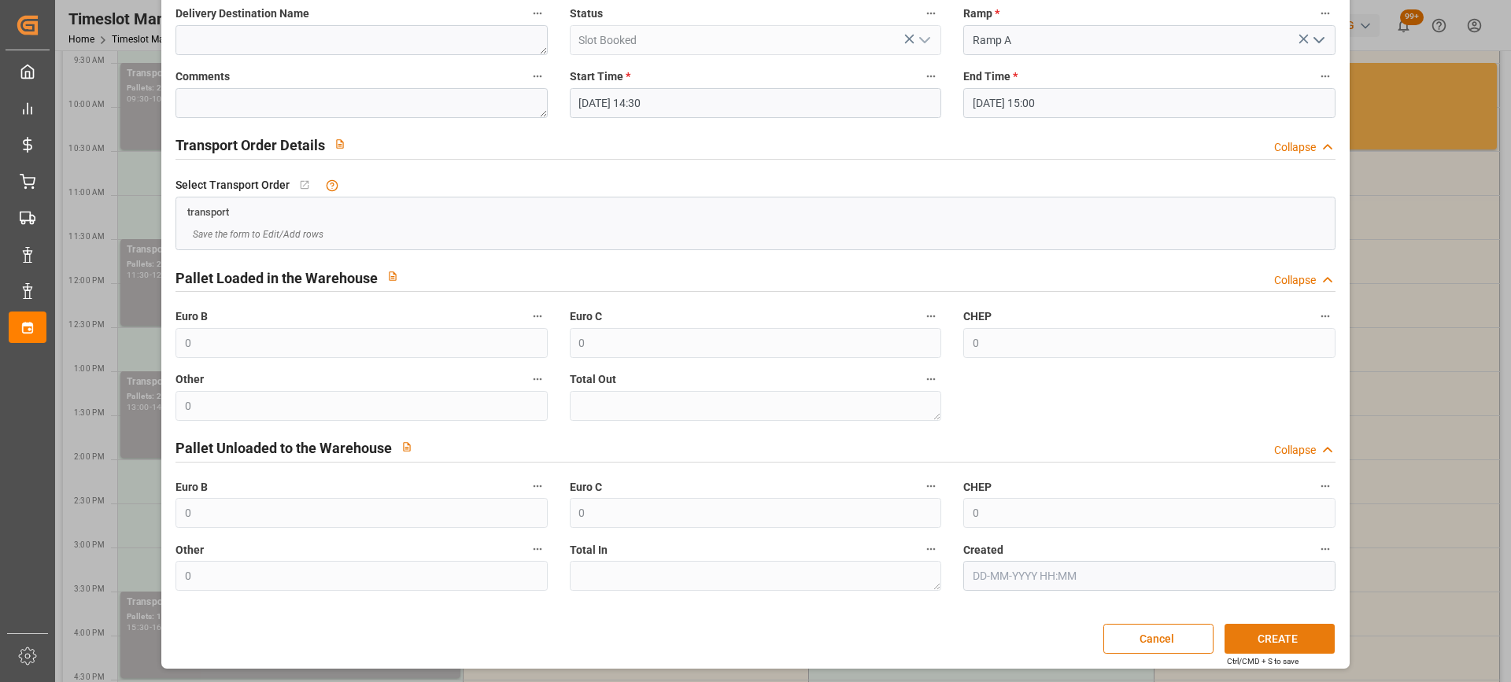
click at [1279, 637] on button "CREATE" at bounding box center [1279, 639] width 110 height 30
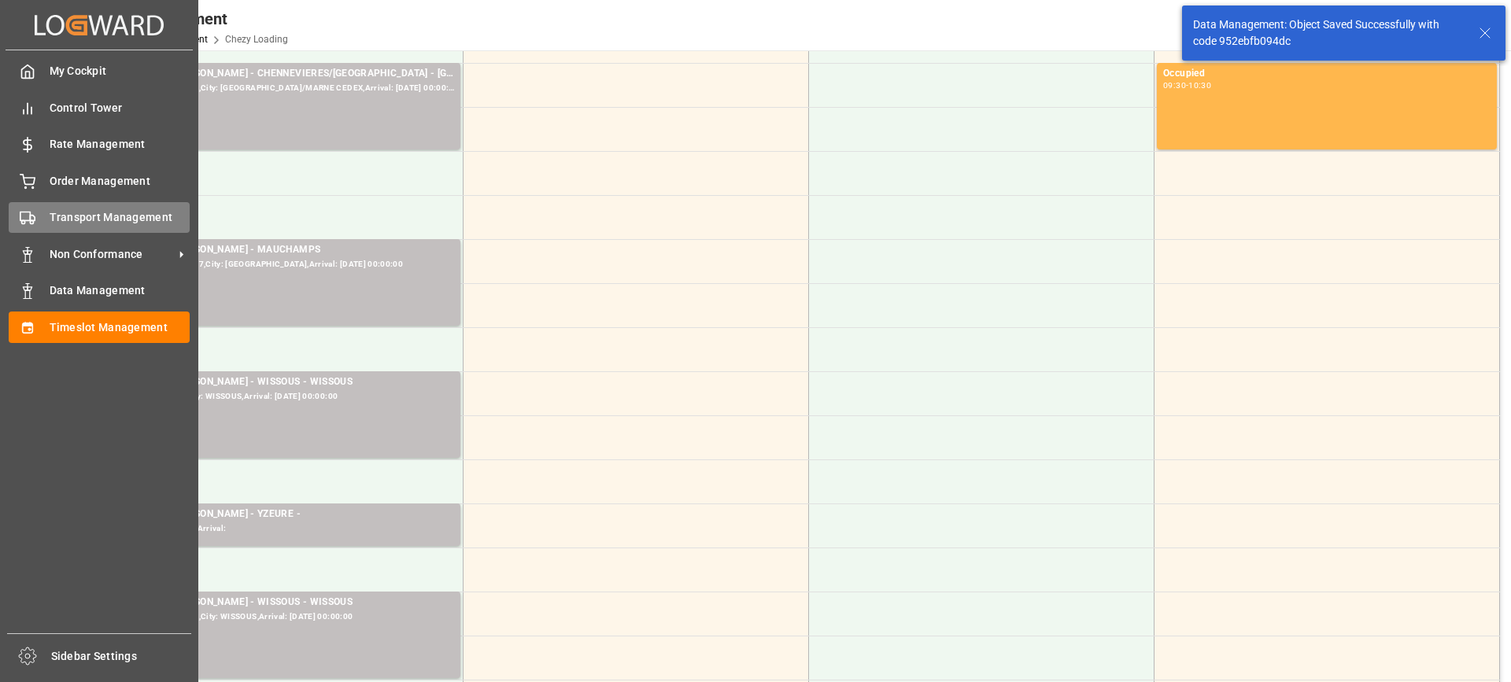
click at [60, 213] on span "Transport Management" at bounding box center [120, 217] width 141 height 17
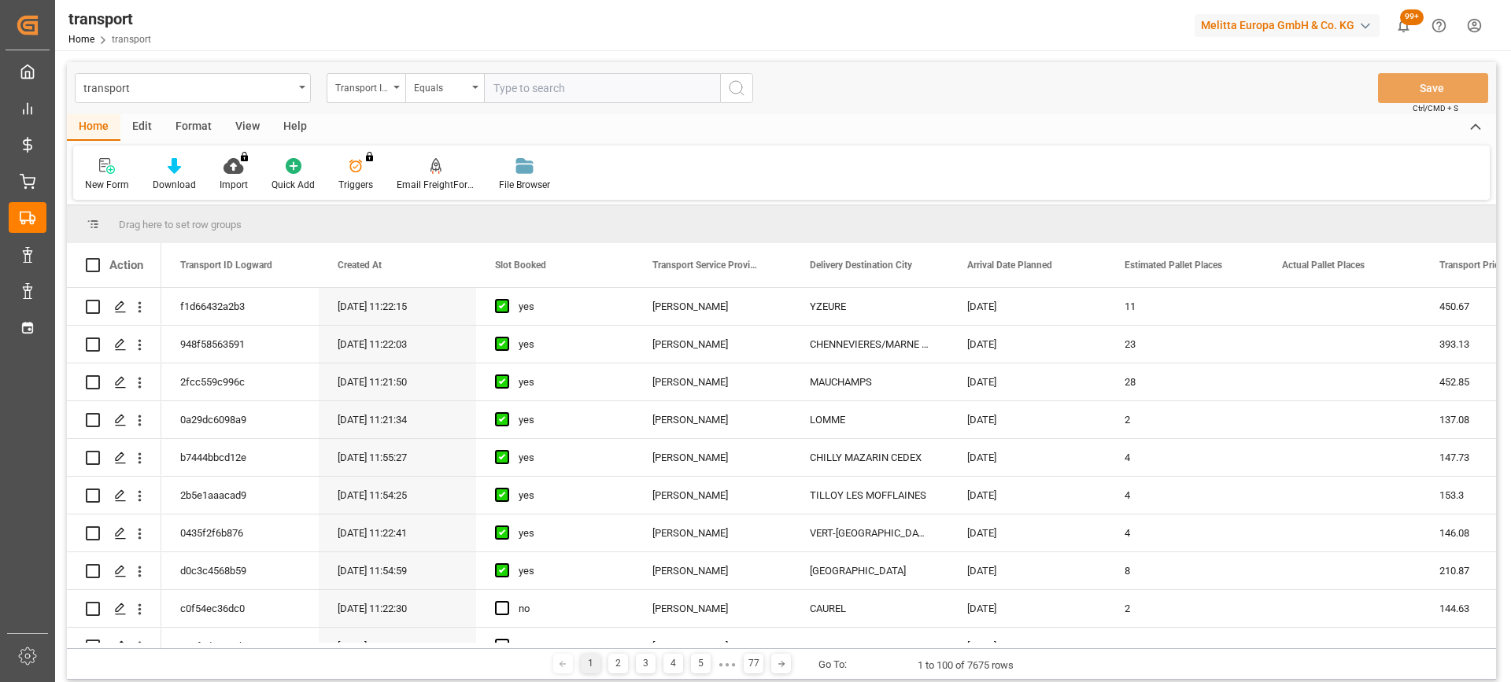
scroll to position [236, 0]
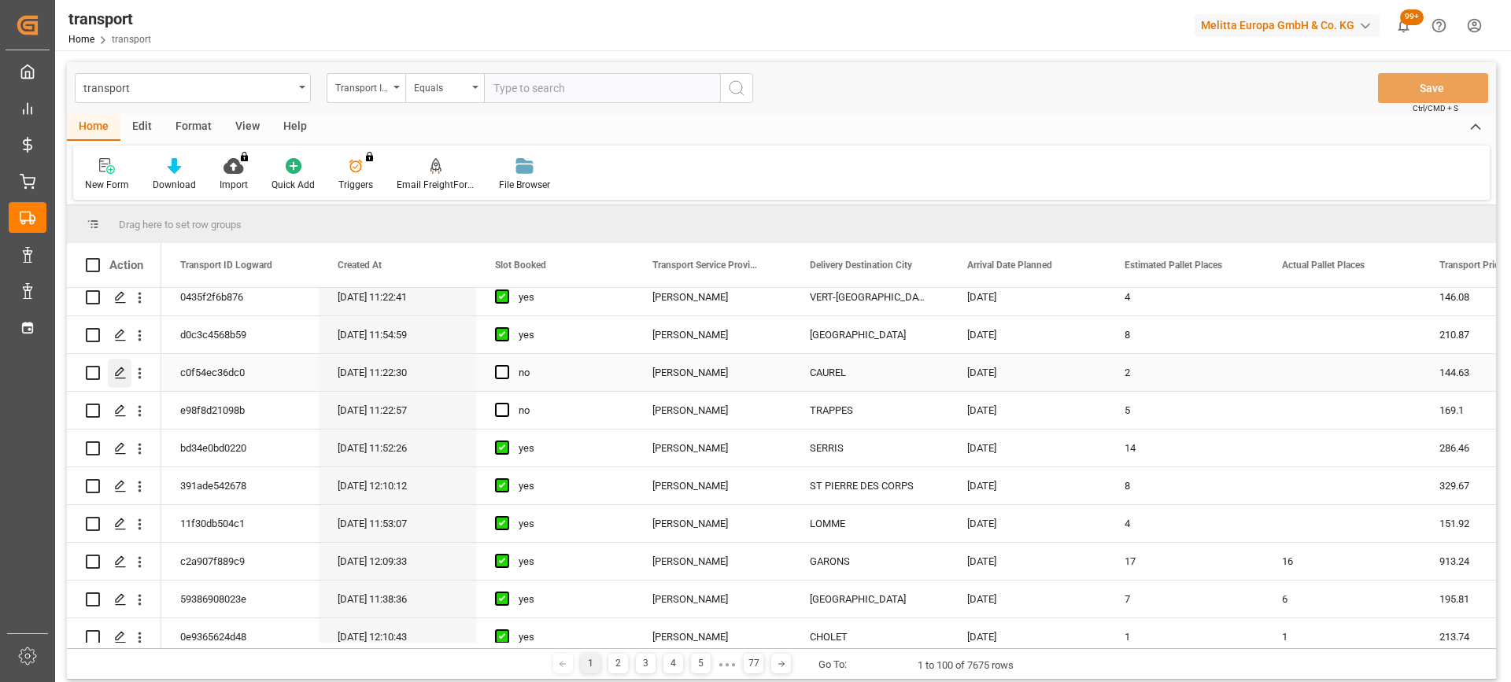
click at [116, 370] on icon "Press SPACE to select this row." at bounding box center [120, 373] width 13 height 13
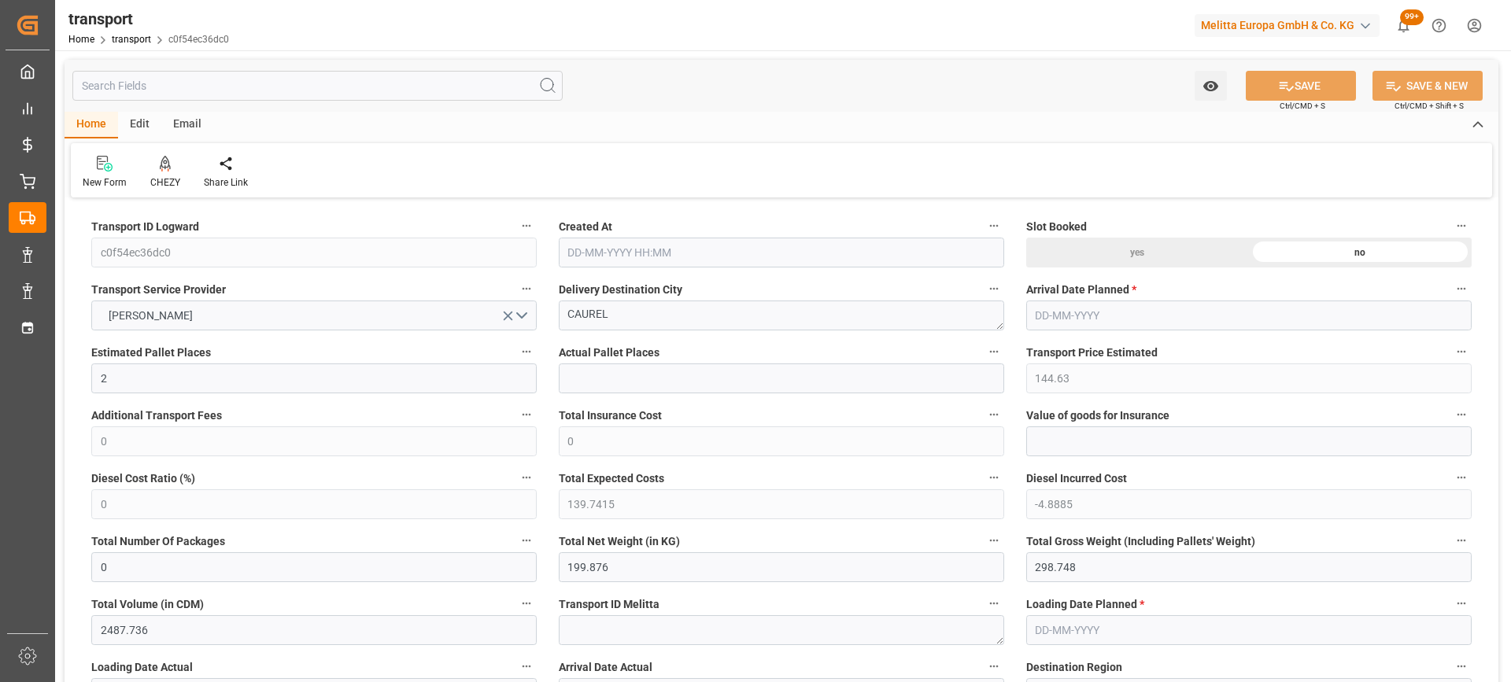
type input "[DATE] 11:22"
type input "[DATE]"
drag, startPoint x: 622, startPoint y: 315, endPoint x: 544, endPoint y: 313, distance: 77.9
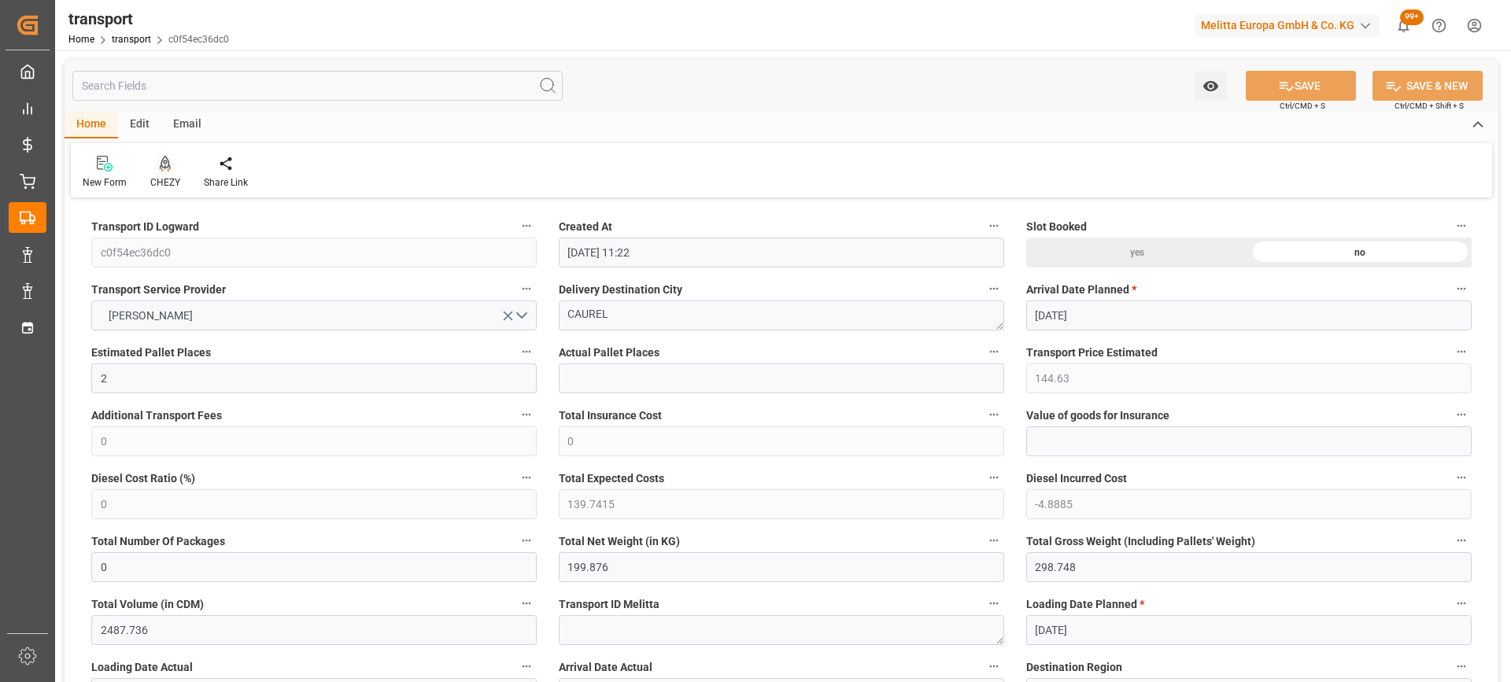
click at [157, 170] on div at bounding box center [165, 163] width 30 height 17
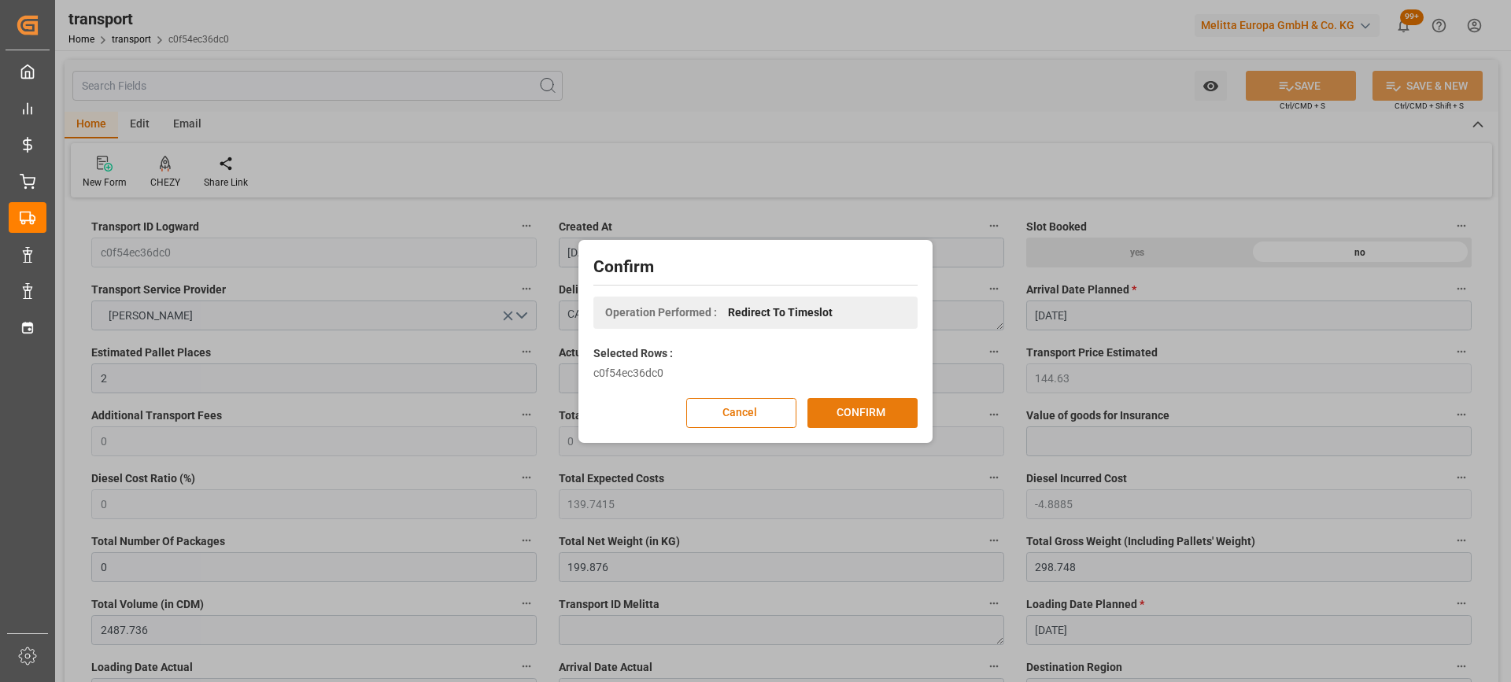
click at [873, 415] on button "CONFIRM" at bounding box center [862, 413] width 110 height 30
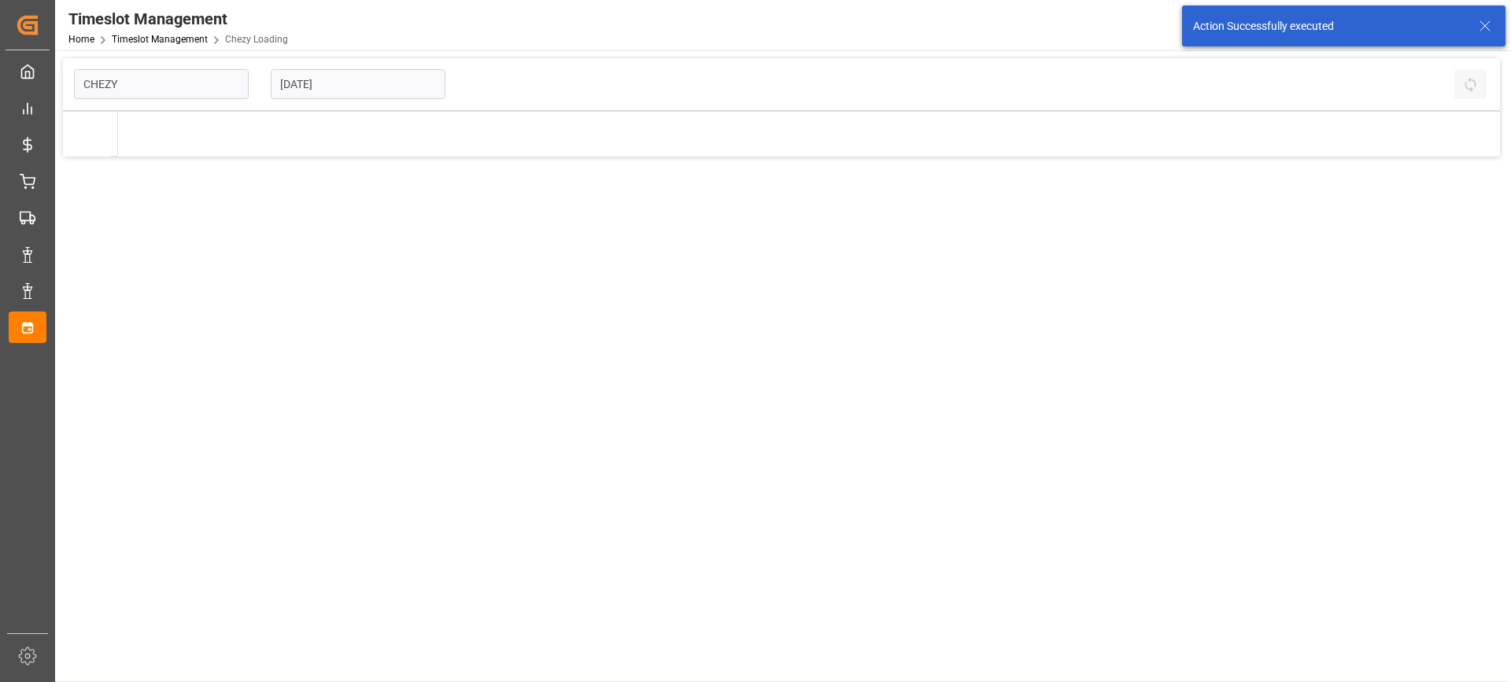
type input "Chezy Loading"
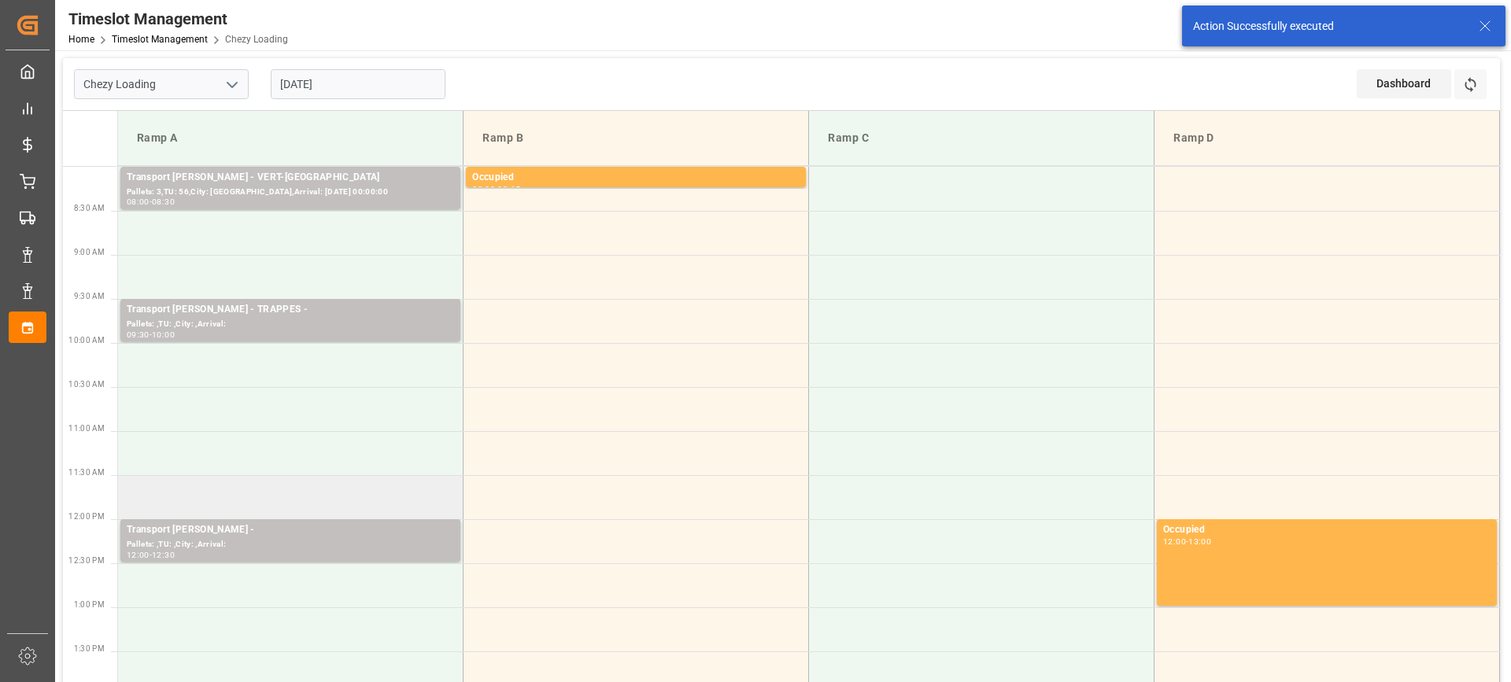
click at [370, 497] on td at bounding box center [290, 497] width 345 height 44
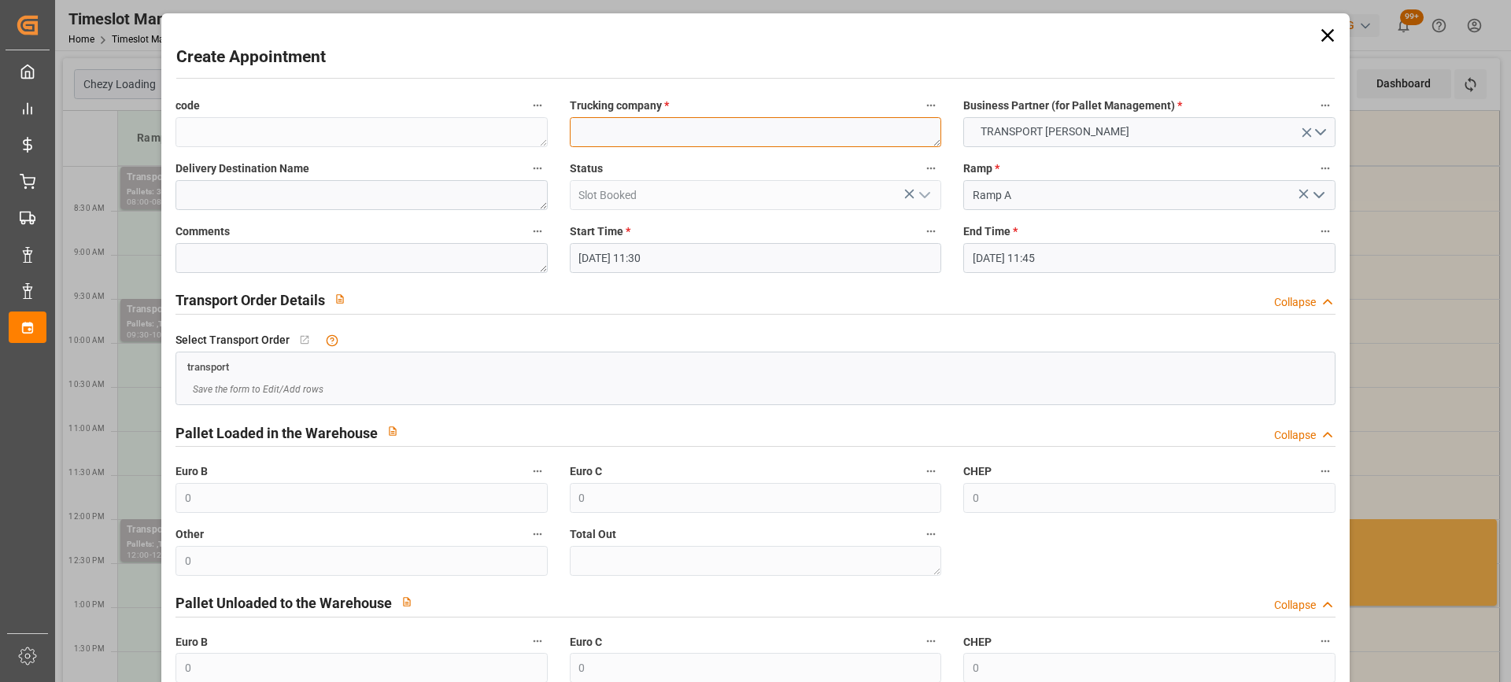
paste textarea "CAUREL"
type textarea "CAUREL"
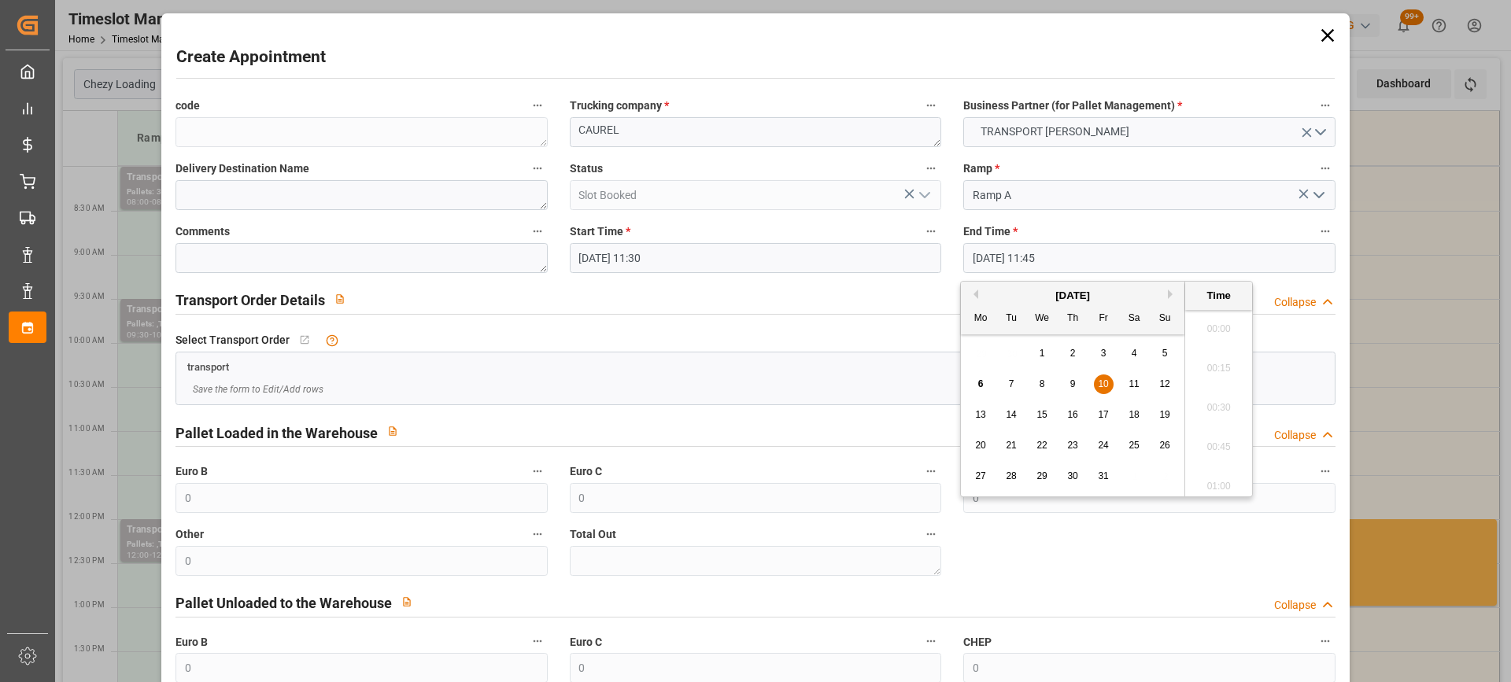
click at [1109, 257] on input "[DATE] 11:45" at bounding box center [1148, 258] width 371 height 30
click at [1100, 387] on span "10" at bounding box center [1103, 383] width 10 height 11
click at [1224, 437] on li "12:00" at bounding box center [1218, 442] width 67 height 39
type input "[DATE] 12:00"
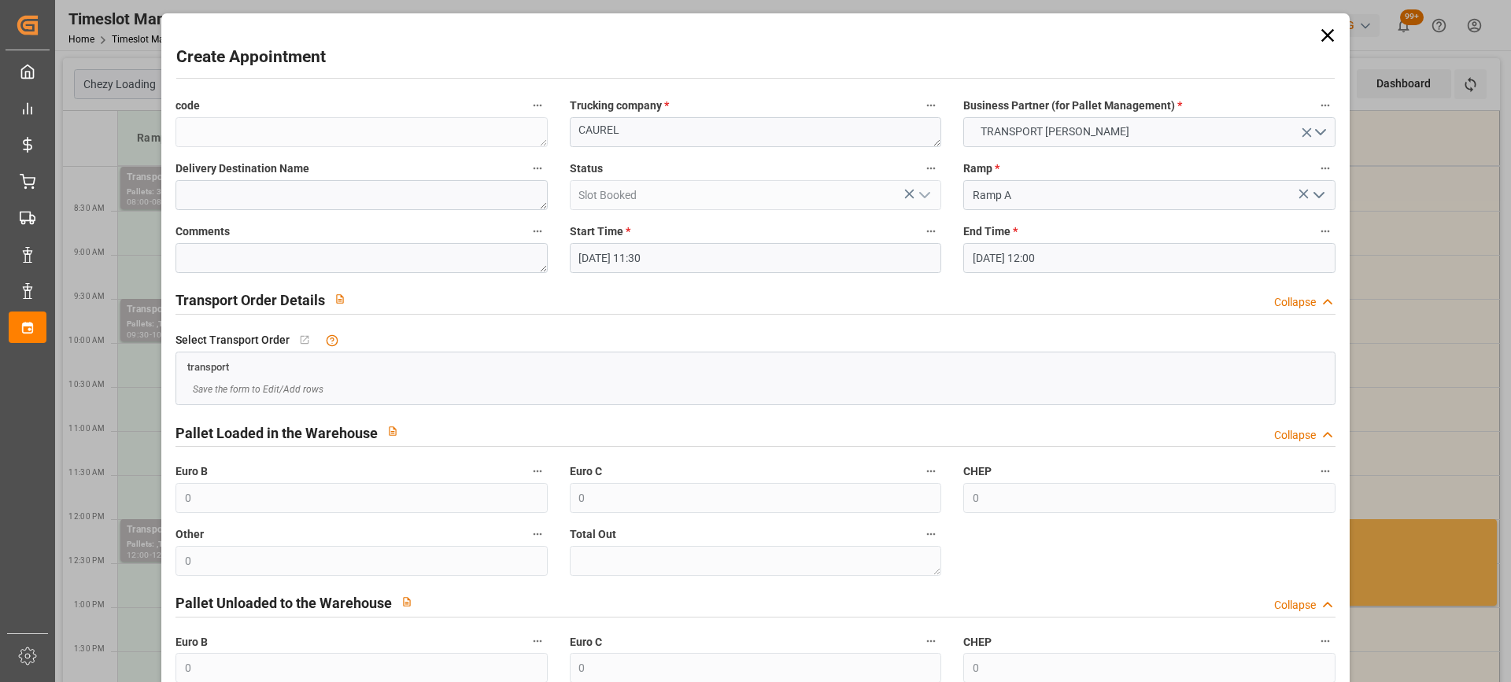
scroll to position [155, 0]
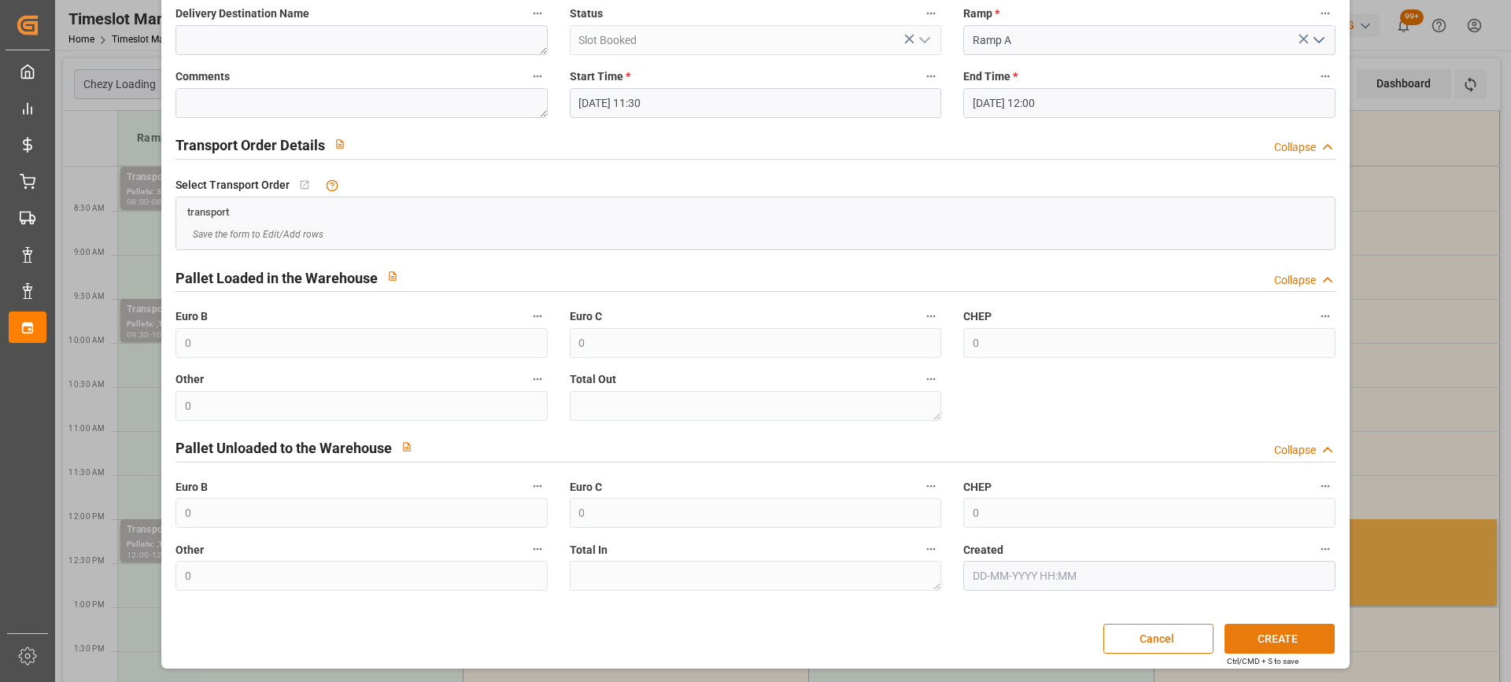
click at [1286, 645] on button "CREATE" at bounding box center [1279, 639] width 110 height 30
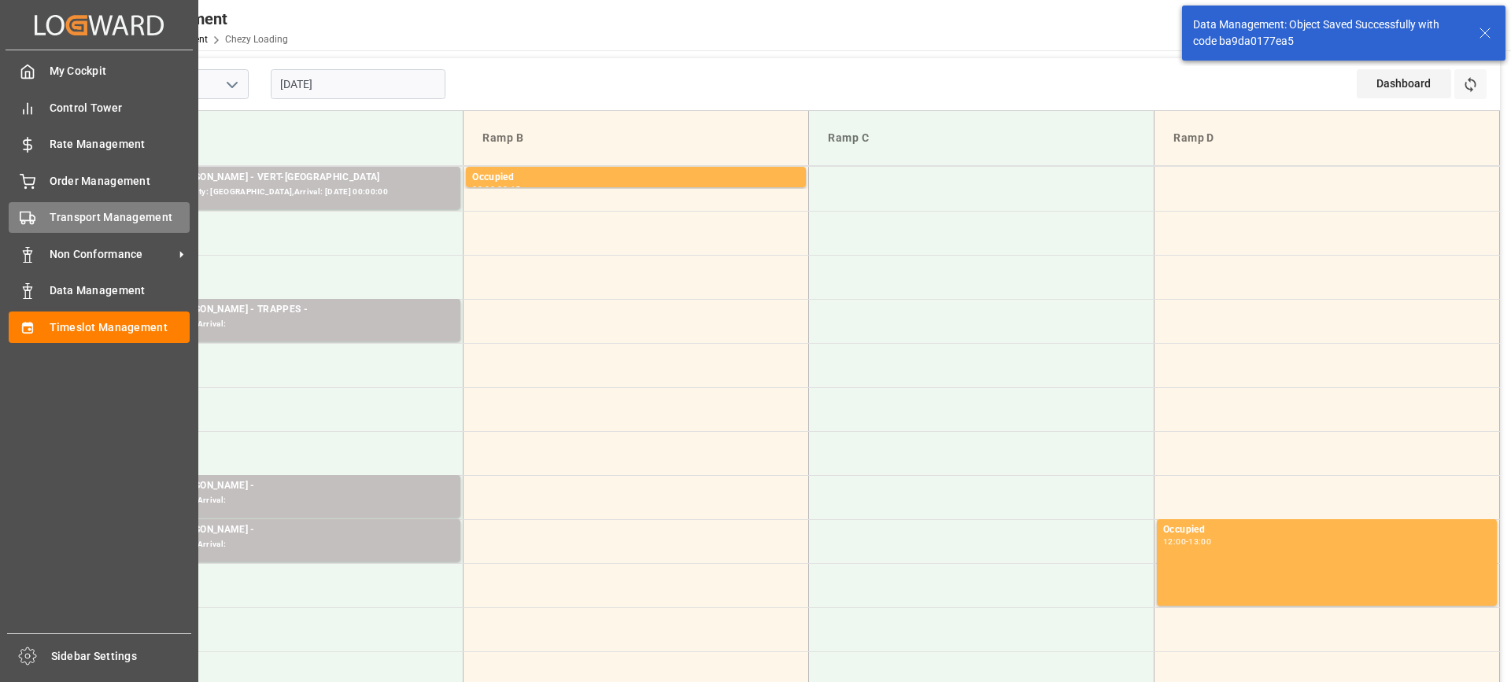
click at [117, 208] on div "Transport Management Transport Management" at bounding box center [99, 217] width 181 height 31
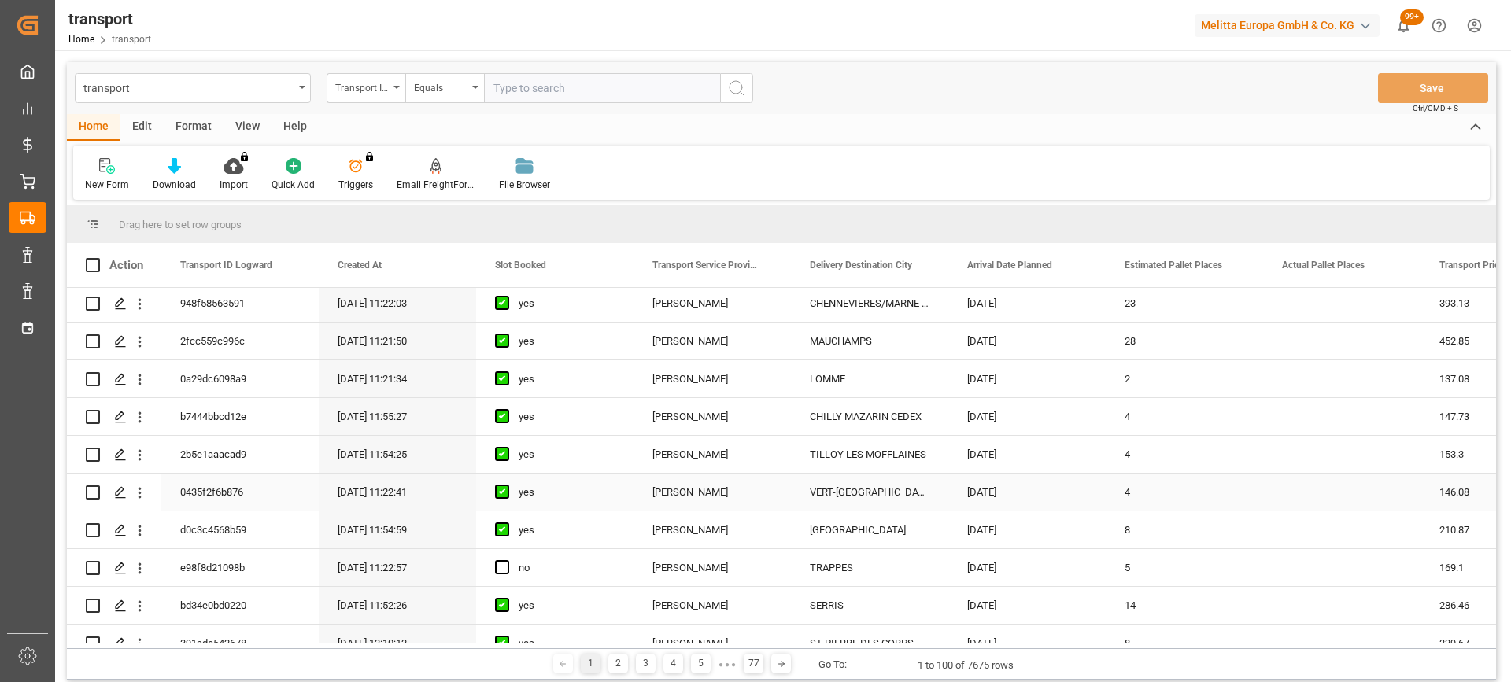
scroll to position [157, 0]
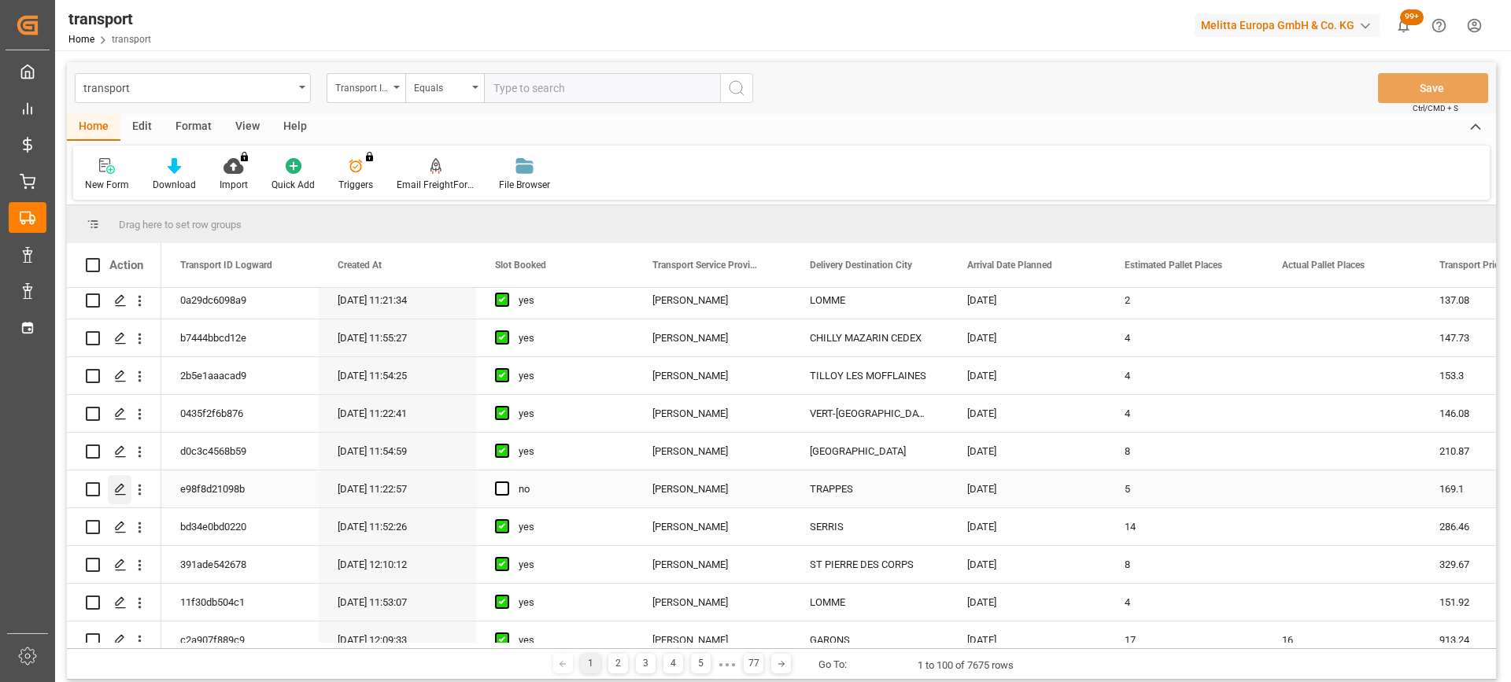
click at [120, 483] on icon "Press SPACE to select this row." at bounding box center [120, 489] width 13 height 13
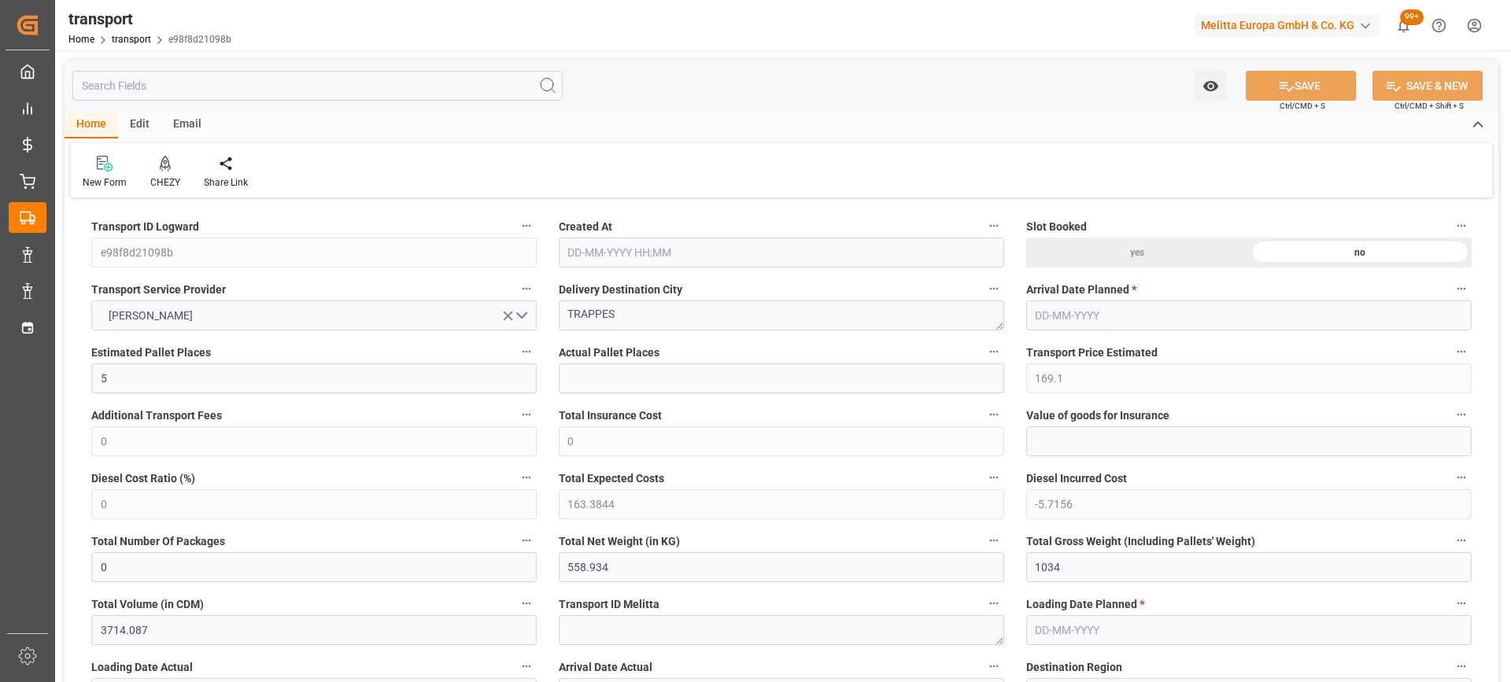
type input "5"
type input "169.1"
type input "0"
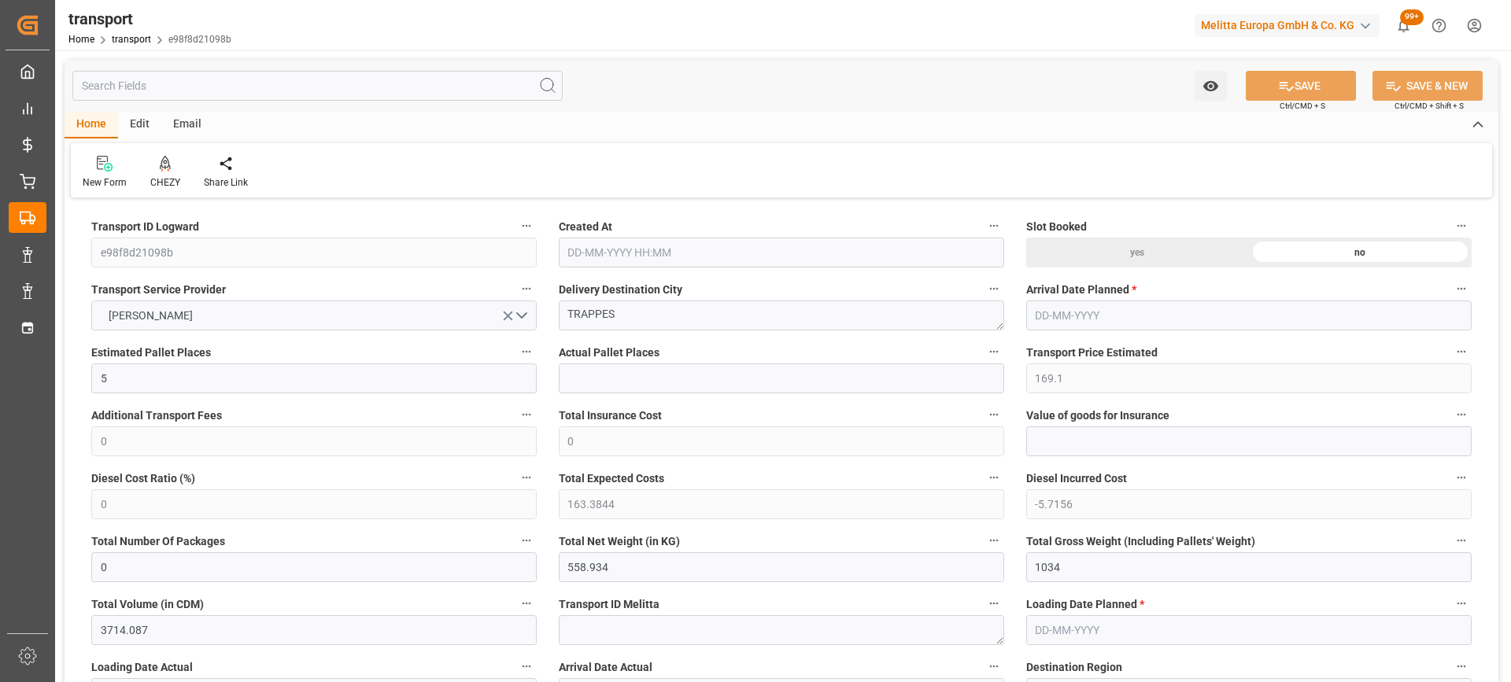
type input "163.3844"
type input "-5.7156"
type input "0"
type input "558.934"
type input "1034"
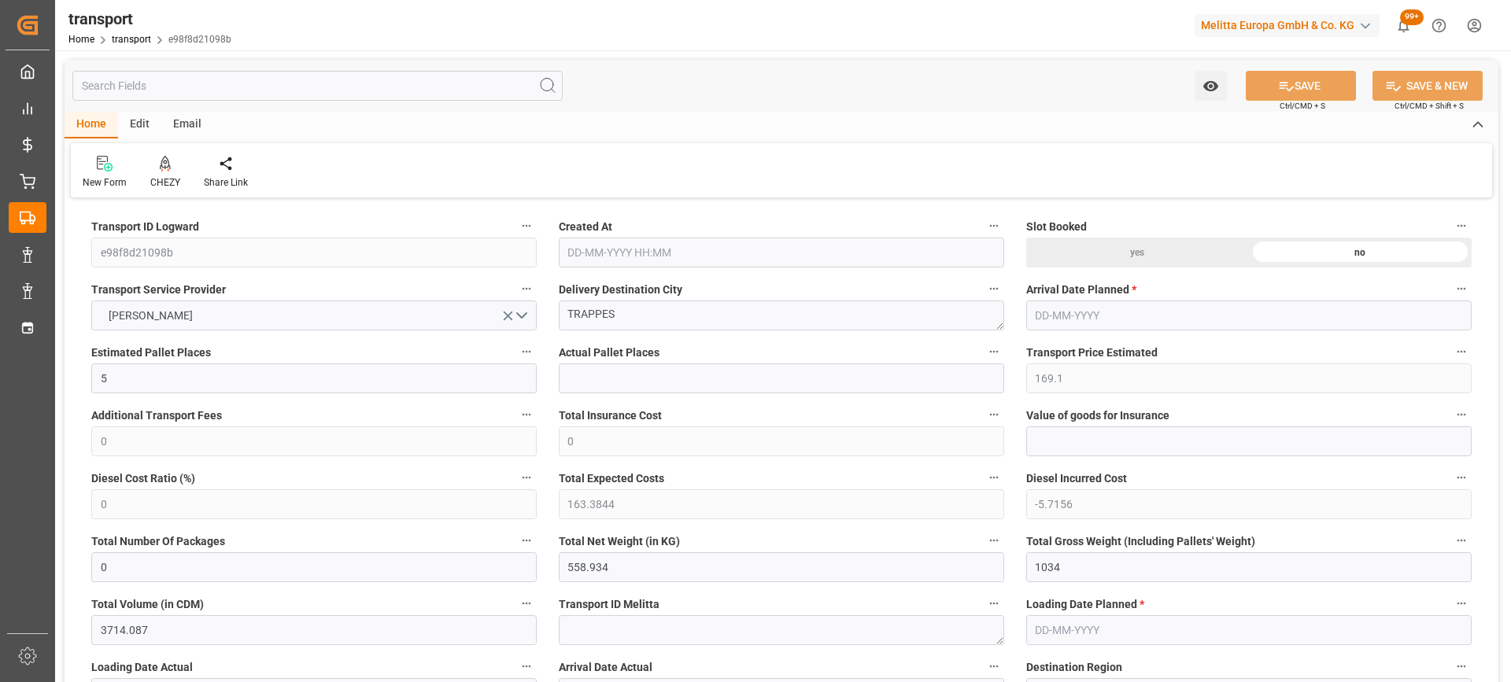
type input "3714.087"
type input "78"
type input "4"
type input "129"
type input "14"
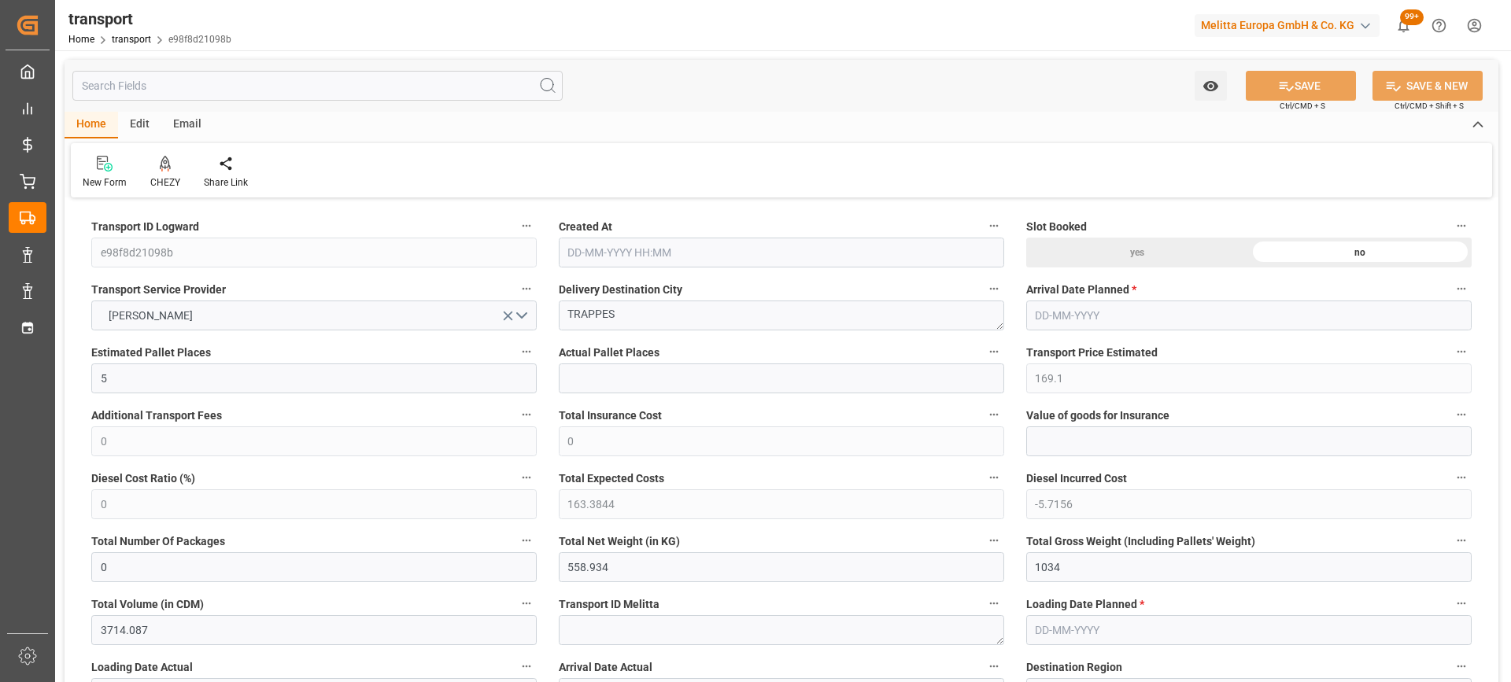
type input "101"
type input "691.52"
type input "0"
type input "4710.8598"
type input "0"
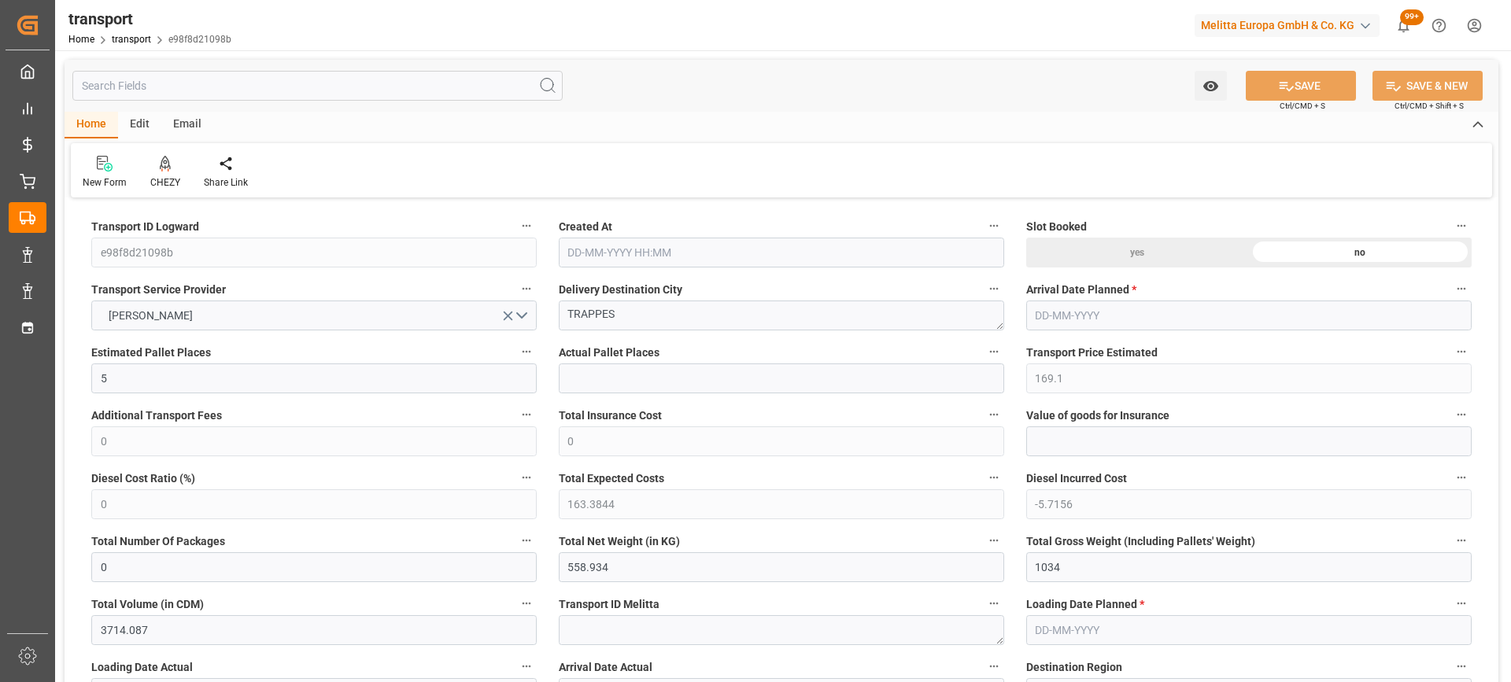
type input "0"
type input "21"
type input "35"
type input "[DATE] 11:22"
type input "[DATE]"
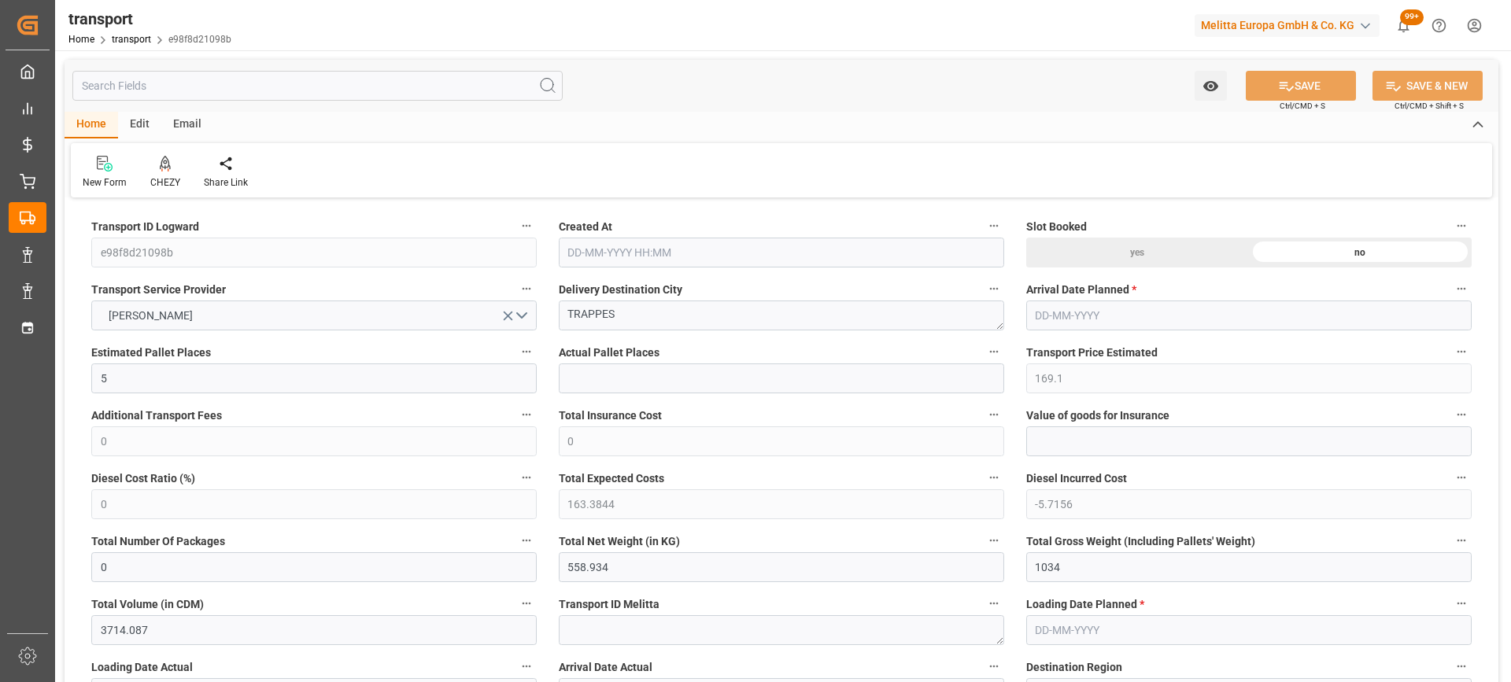
type input "[DATE]"
drag, startPoint x: 509, startPoint y: 325, endPoint x: 423, endPoint y: 335, distance: 86.4
click at [165, 172] on icon at bounding box center [165, 164] width 11 height 16
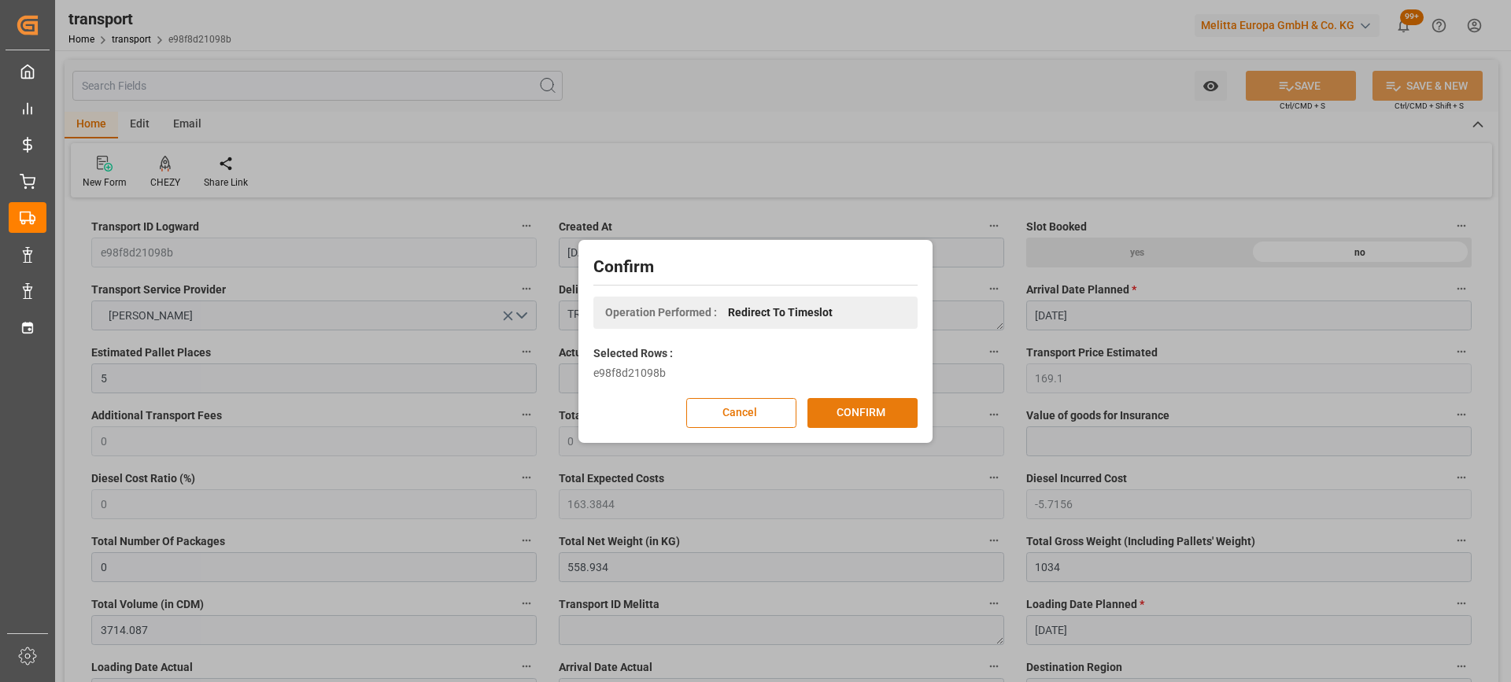
click at [907, 411] on button "CONFIRM" at bounding box center [862, 413] width 110 height 30
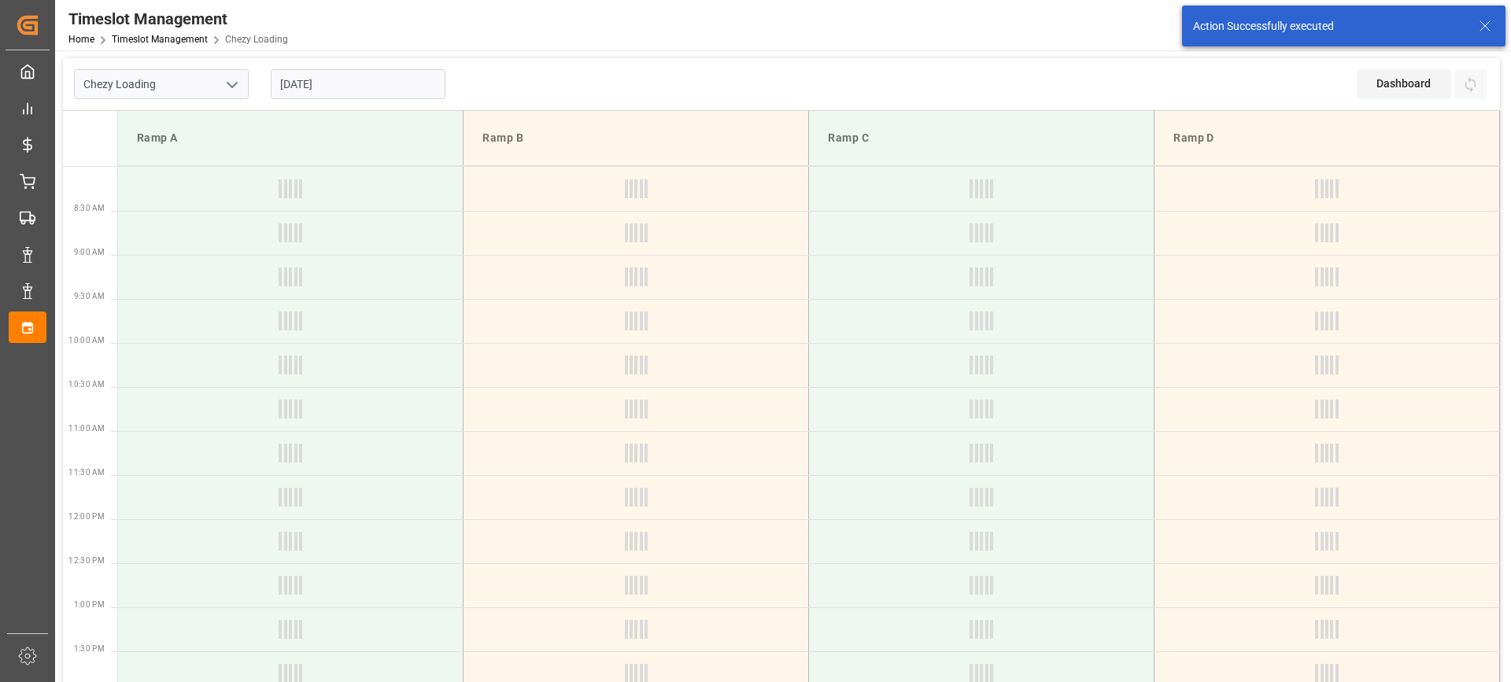
type input "Chezy Loading"
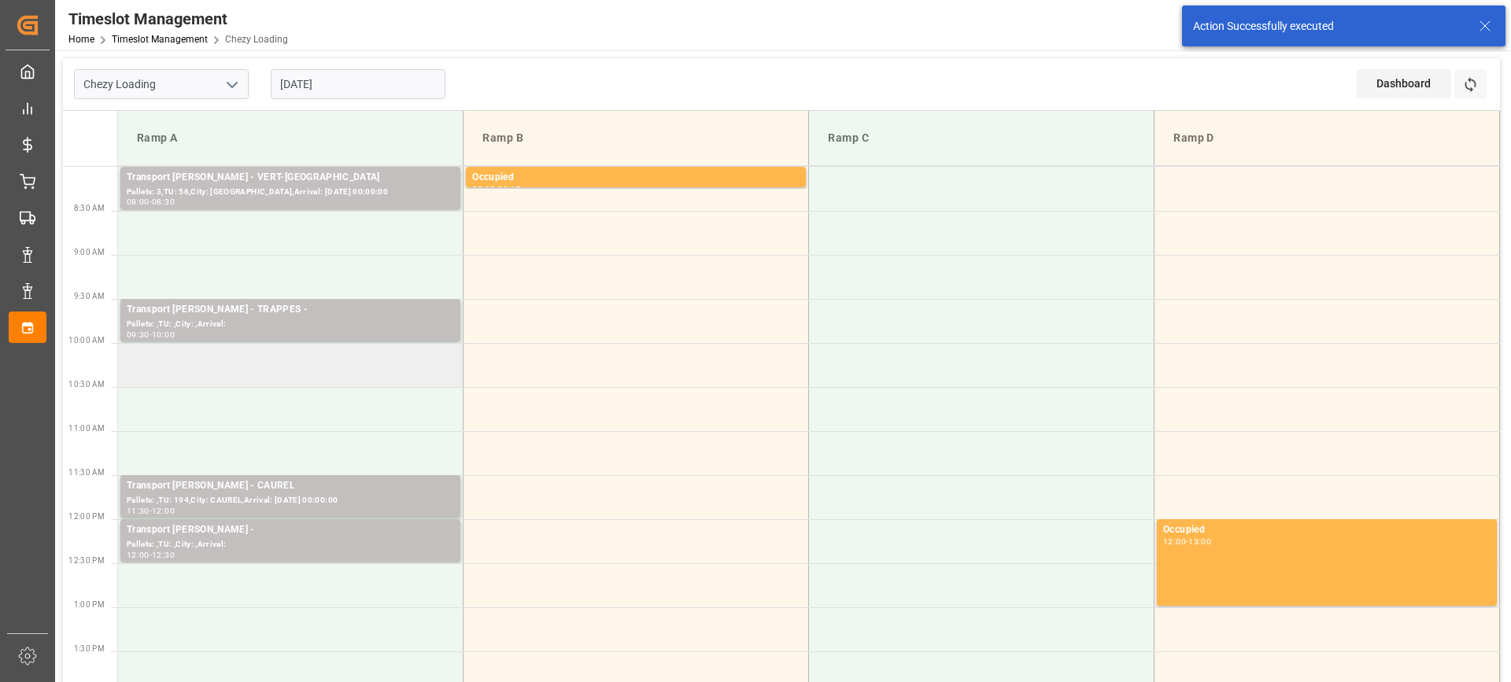
click at [347, 363] on td at bounding box center [290, 365] width 345 height 44
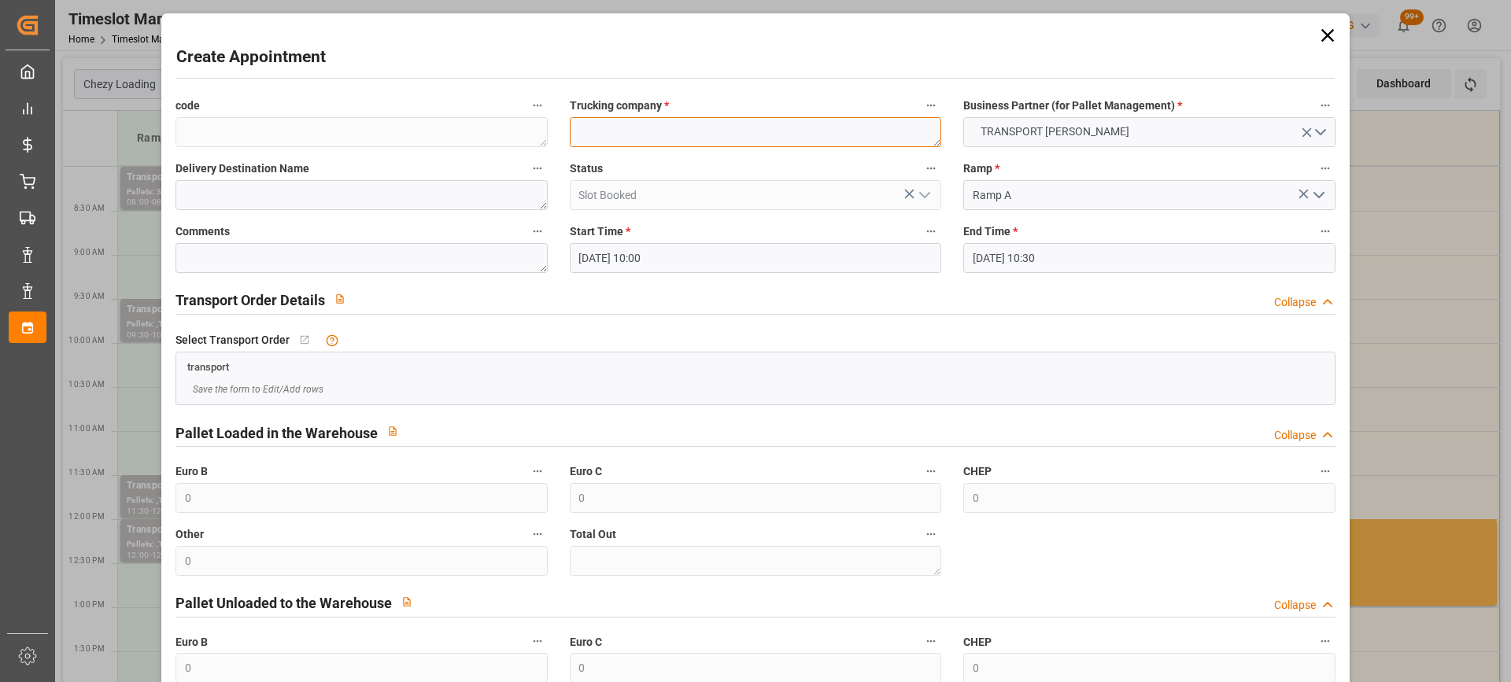
paste textarea "TRAPPES"
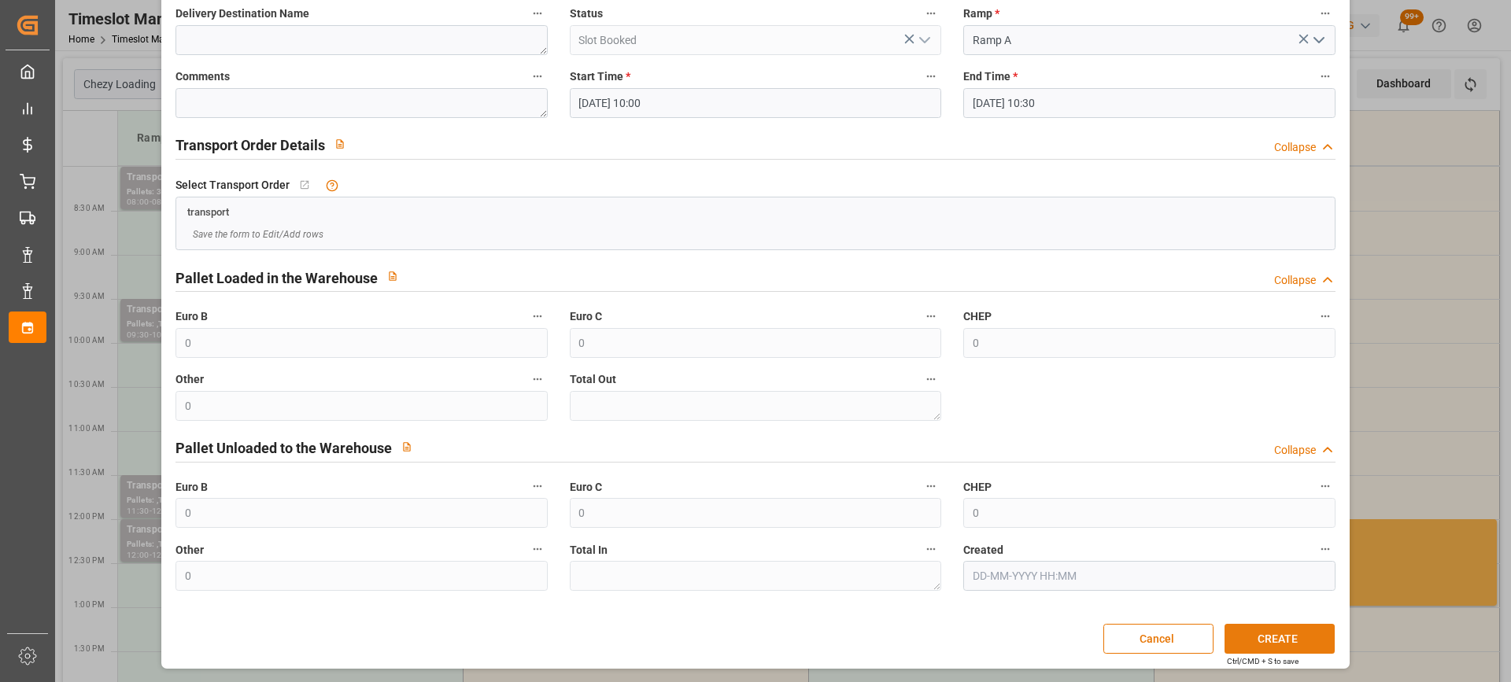
type textarea "TRAPPES"
click at [1308, 642] on button "CREATE" at bounding box center [1279, 639] width 110 height 30
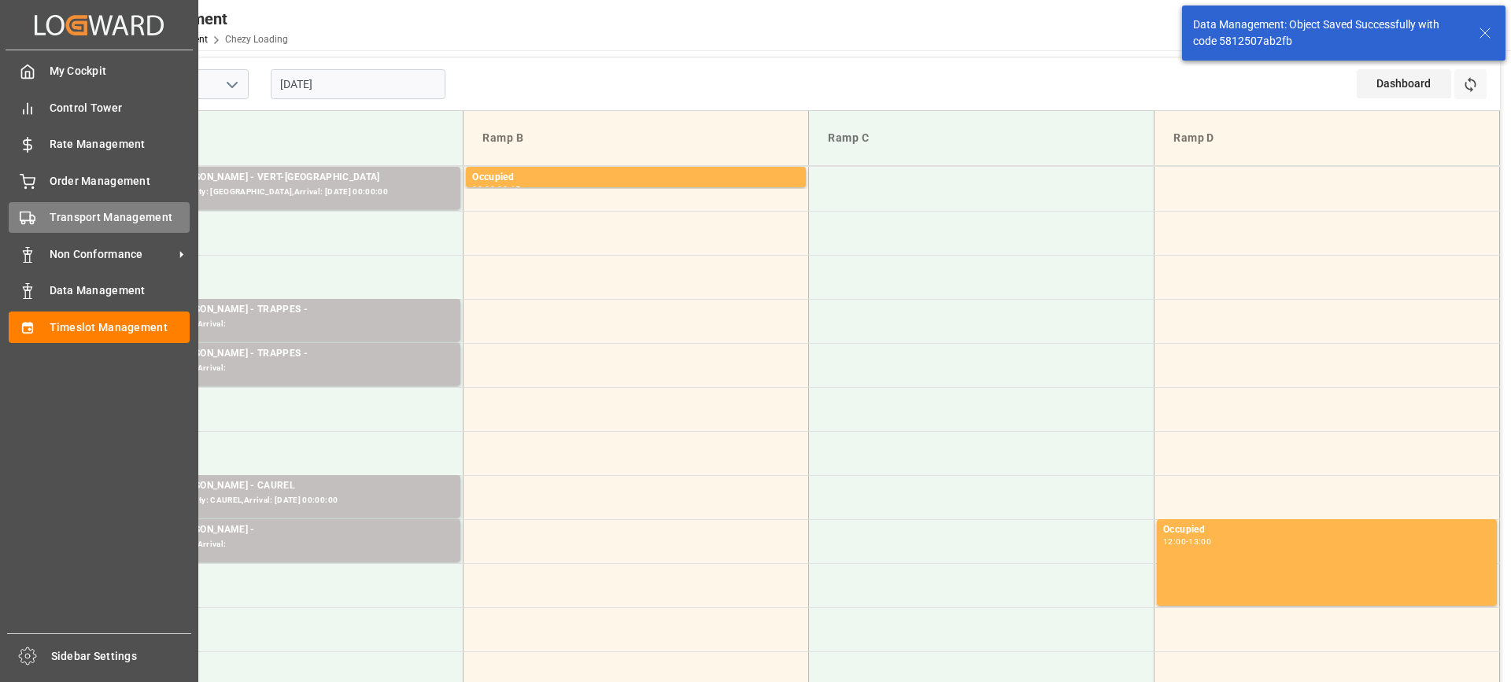
click at [42, 216] on div "Transport Management Transport Management" at bounding box center [99, 217] width 181 height 31
